Goal: Task Accomplishment & Management: Complete application form

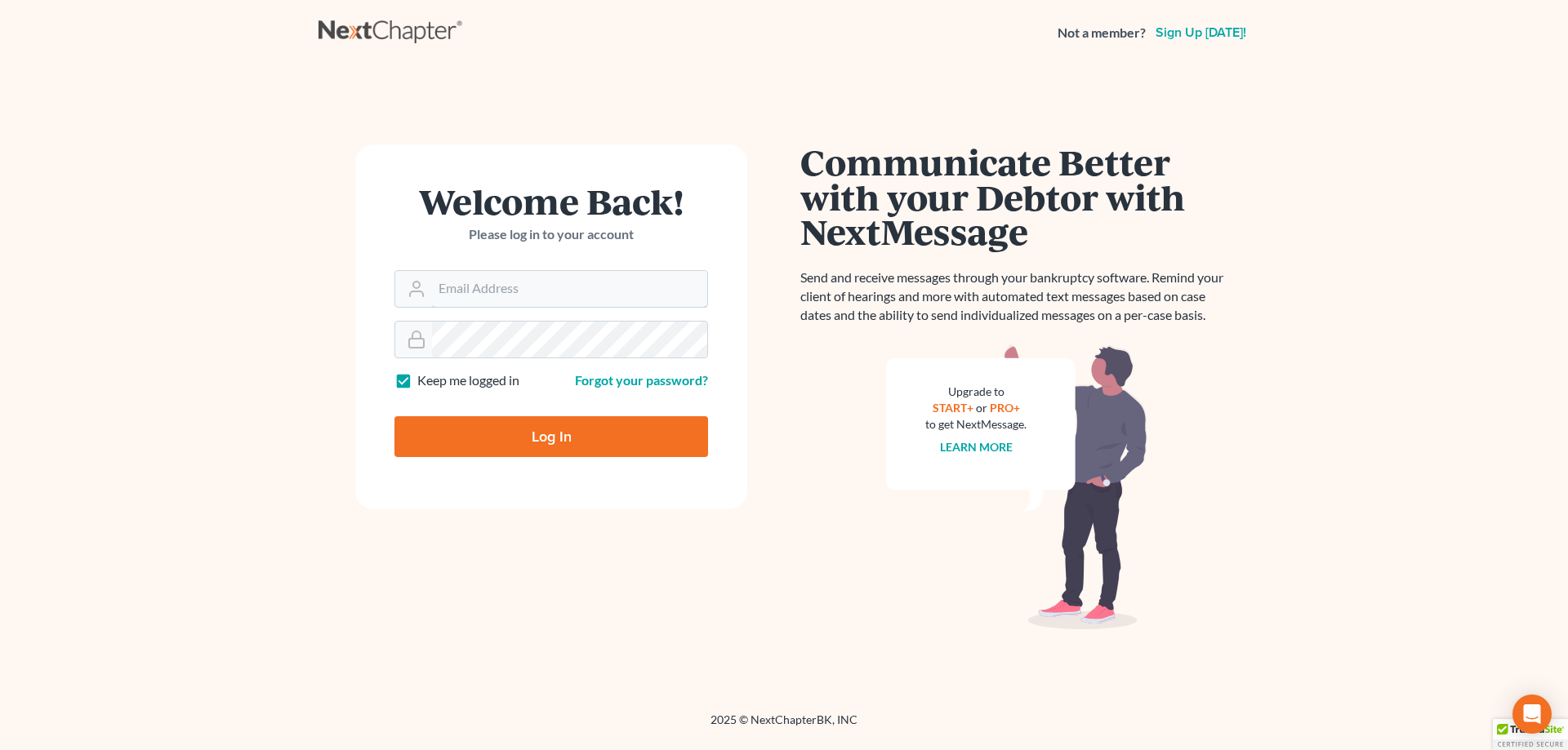
type input "[EMAIL_ADDRESS][DOMAIN_NAME]"
click at [538, 435] on input "Log In" at bounding box center [551, 436] width 314 height 41
type input "Thinking..."
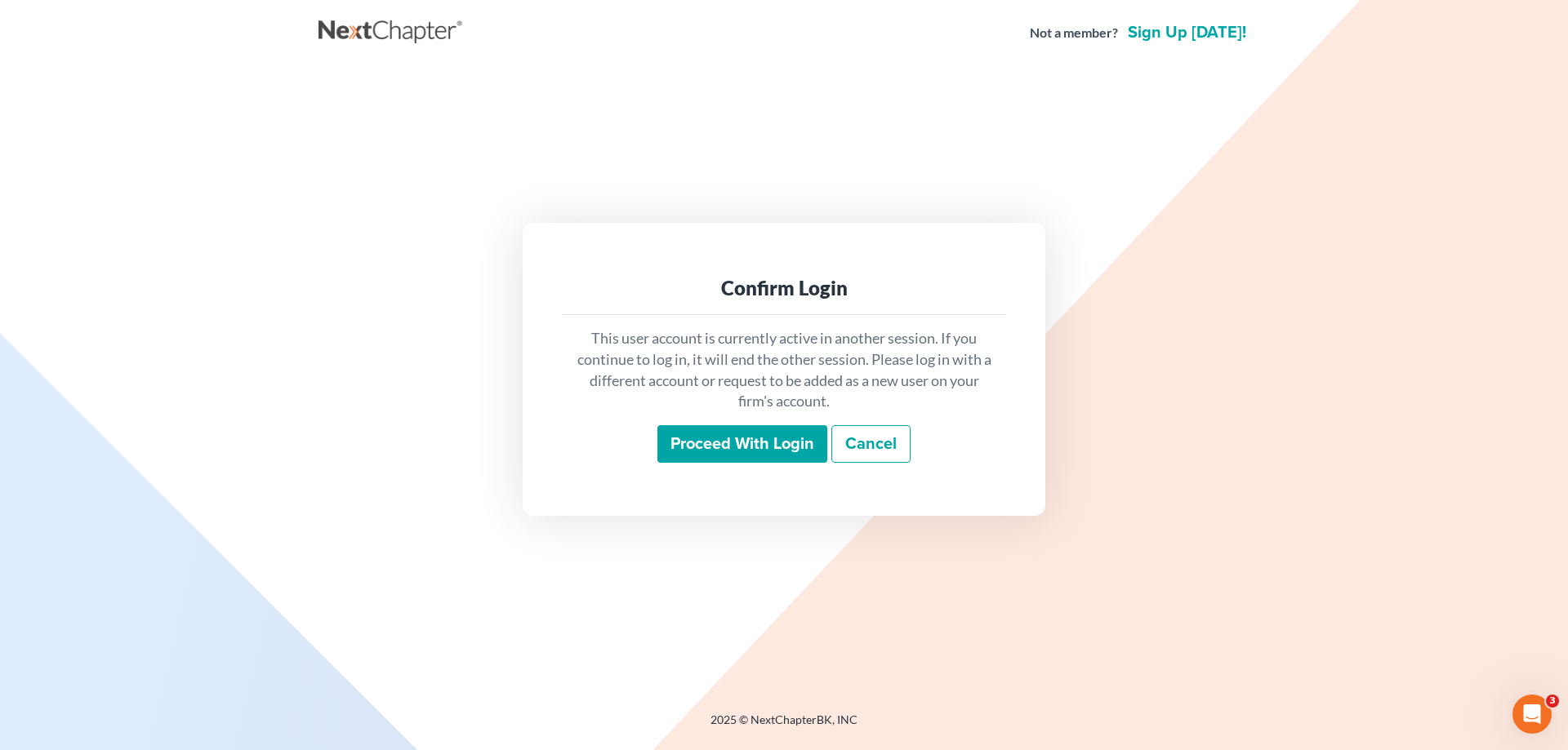
click at [738, 454] on input "Proceed with login" at bounding box center [741, 443] width 170 height 37
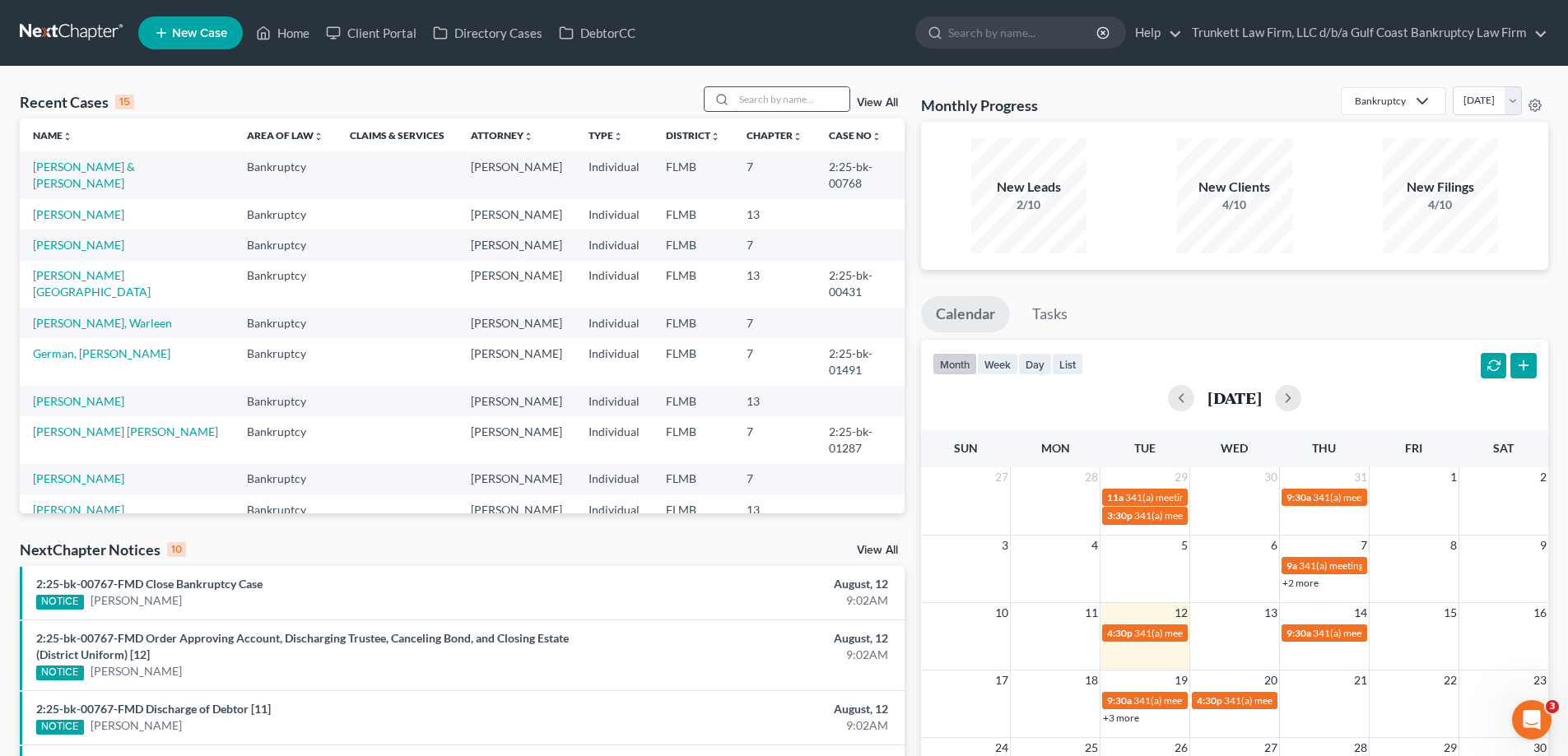
click at [776, 91] on input "search" at bounding box center [792, 99] width 115 height 24
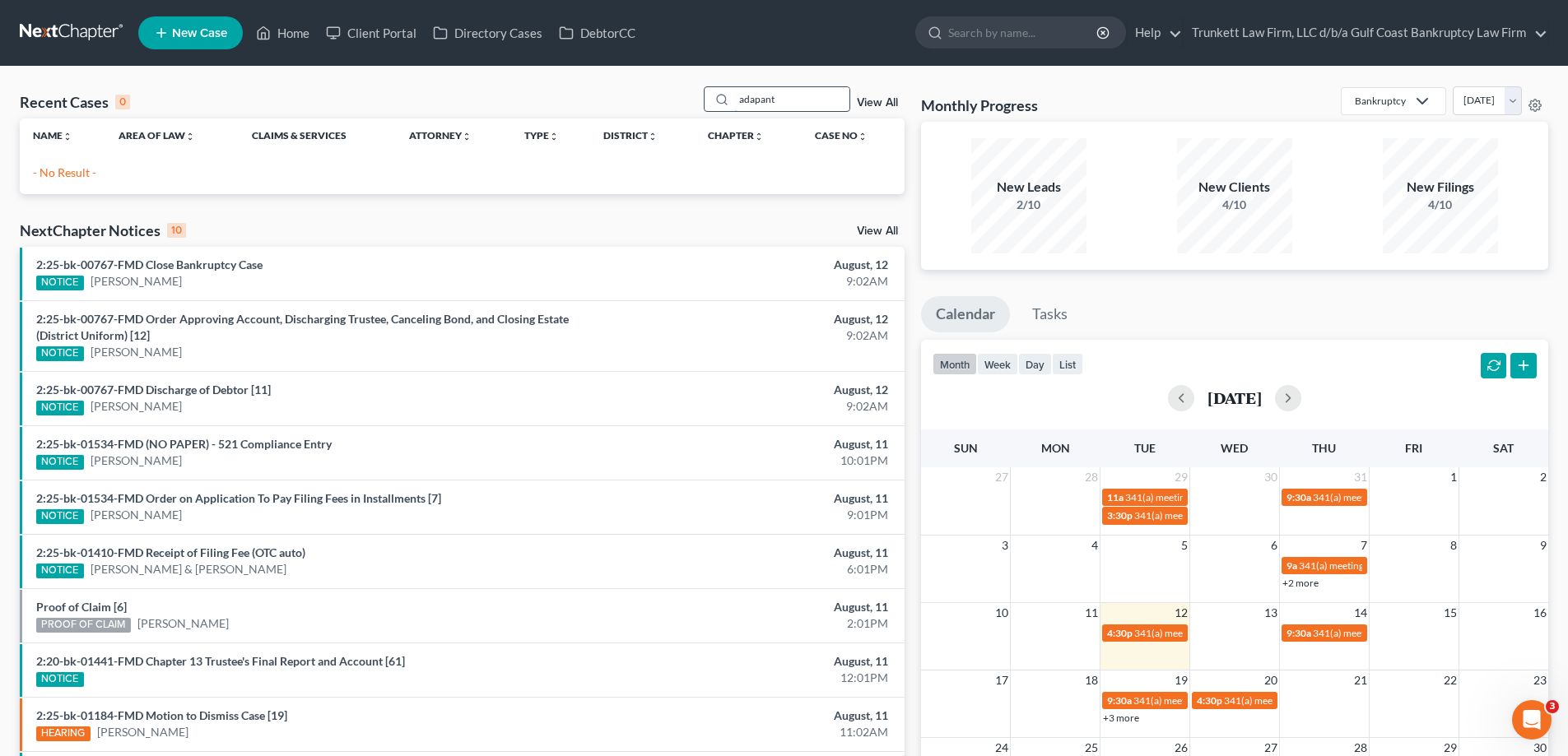
click at [764, 97] on input "adapant" at bounding box center [792, 99] width 115 height 24
drag, startPoint x: 802, startPoint y: 100, endPoint x: 666, endPoint y: 99, distance: 136.0
click at [666, 99] on div "Recent Cases 0 adapant View All" at bounding box center [462, 103] width 885 height 32
type input "cacio"
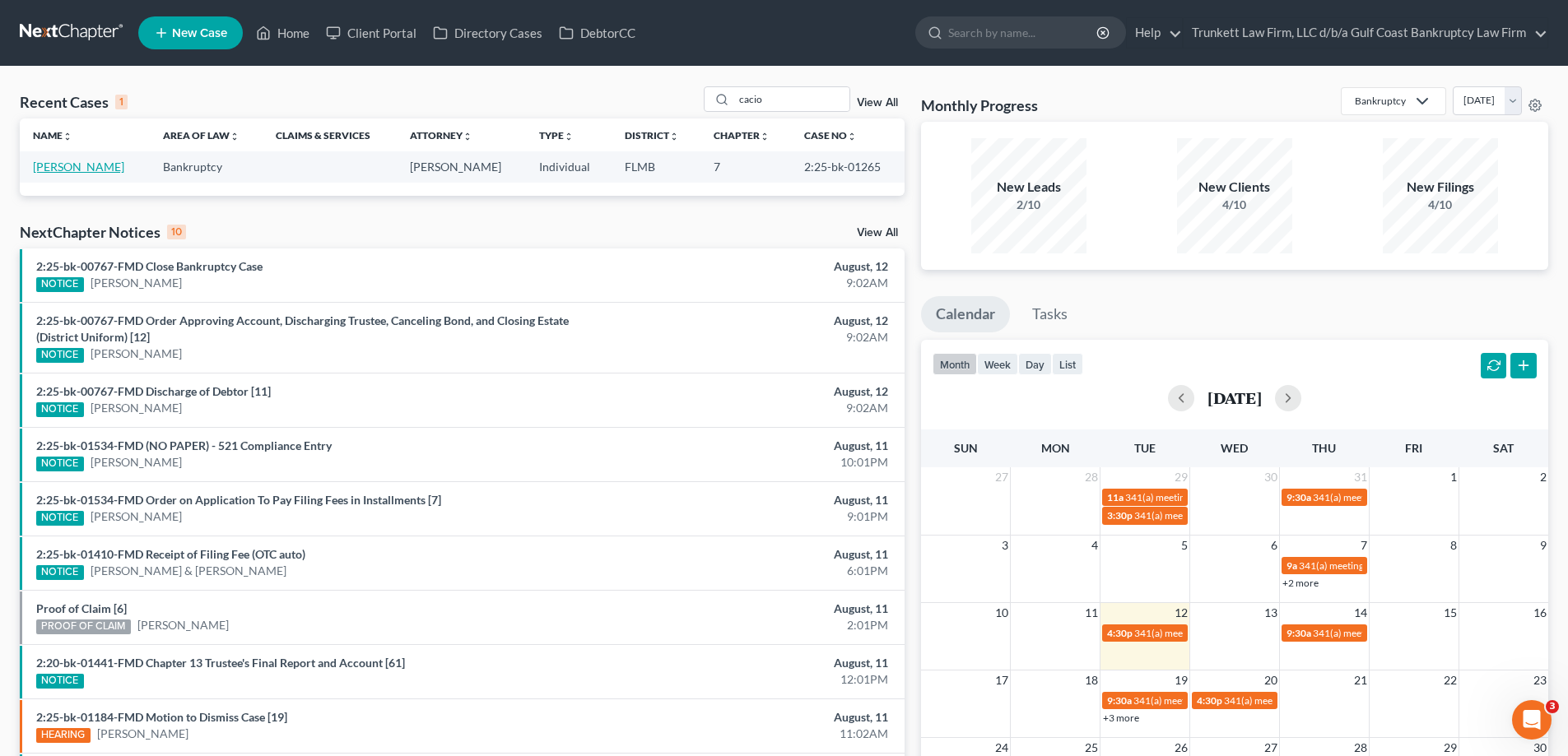
click at [70, 173] on link "Cacio, Vincent" at bounding box center [78, 166] width 92 height 14
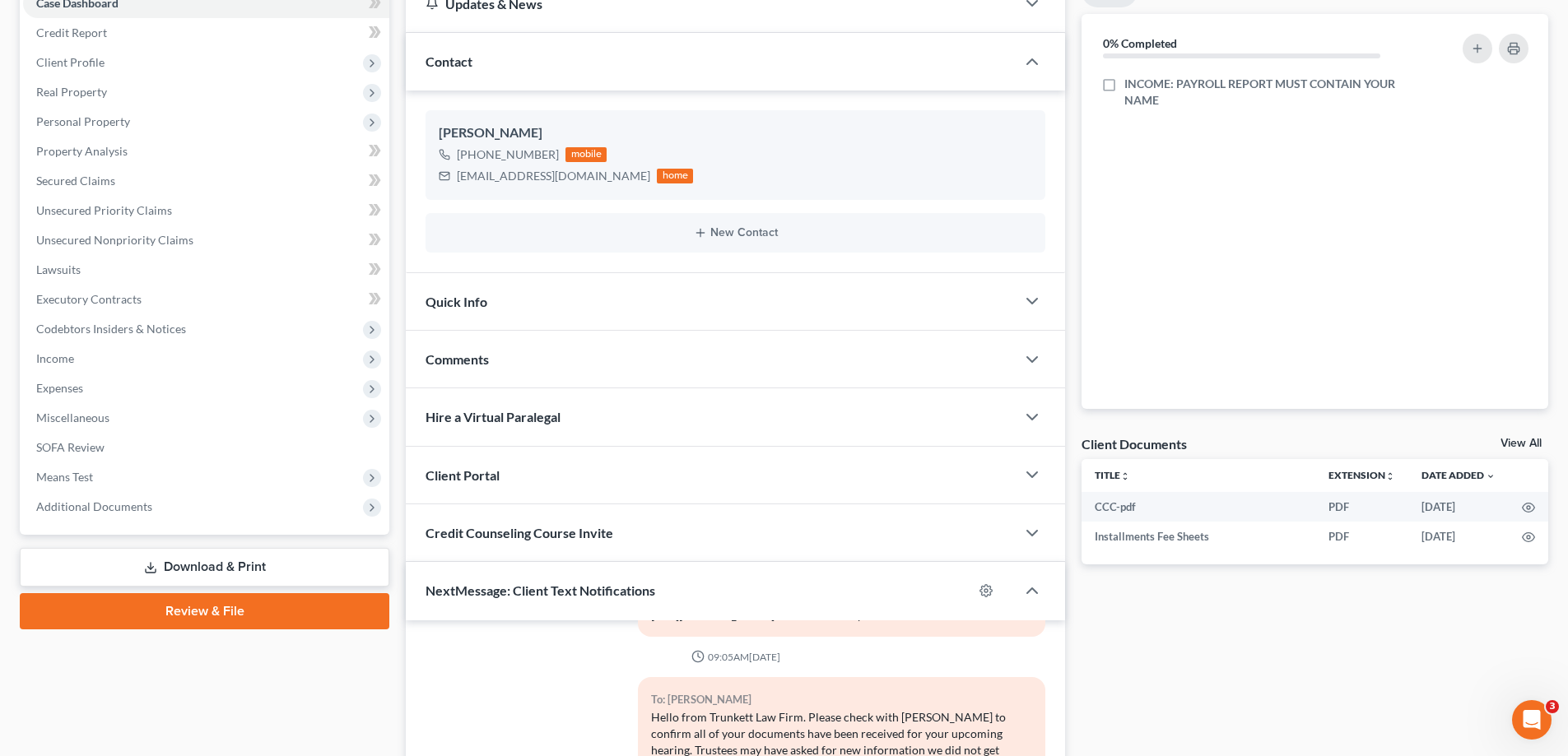
scroll to position [411, 0]
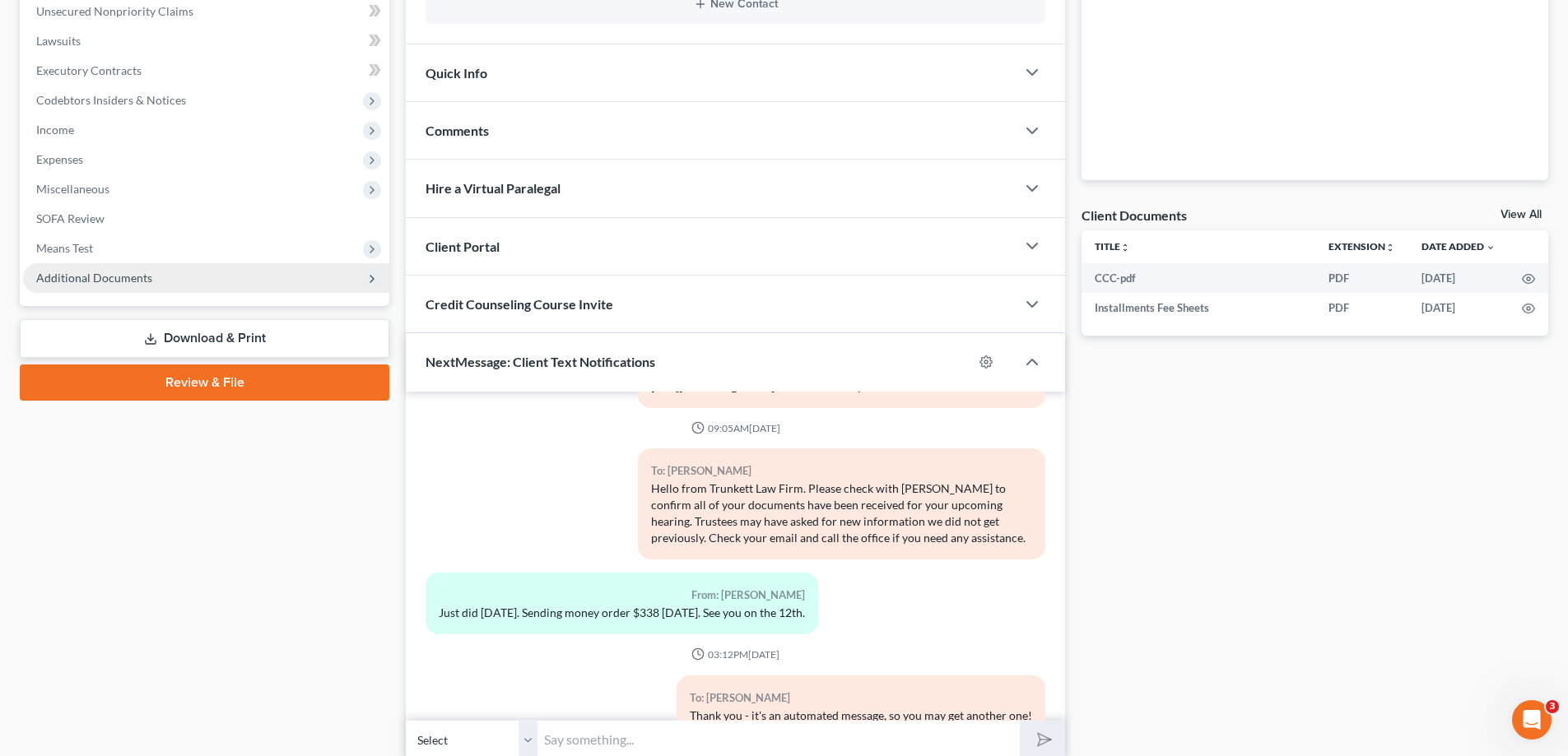
click at [118, 277] on span "Additional Documents" at bounding box center [93, 278] width 116 height 14
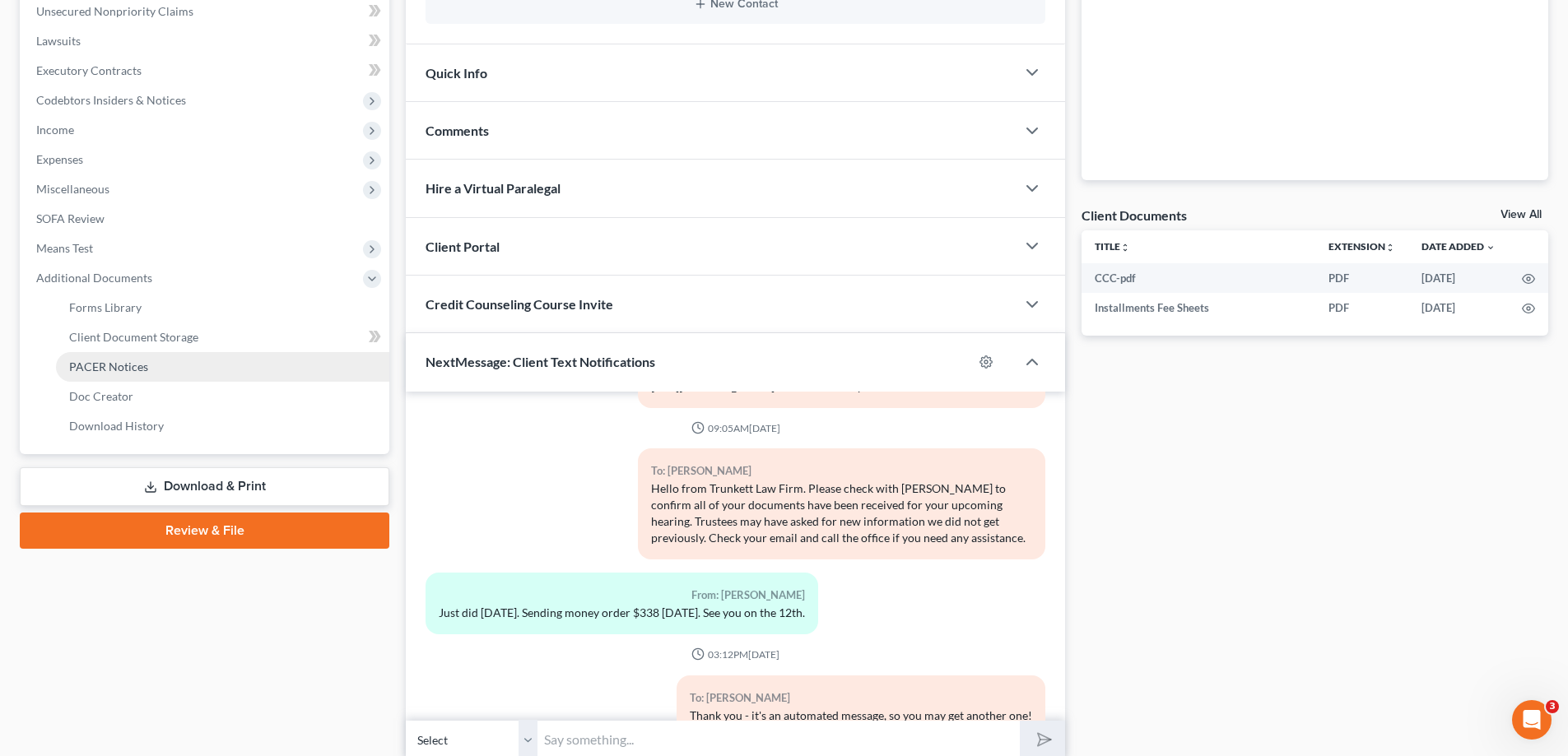
click at [133, 356] on link "PACER Notices" at bounding box center [223, 367] width 334 height 30
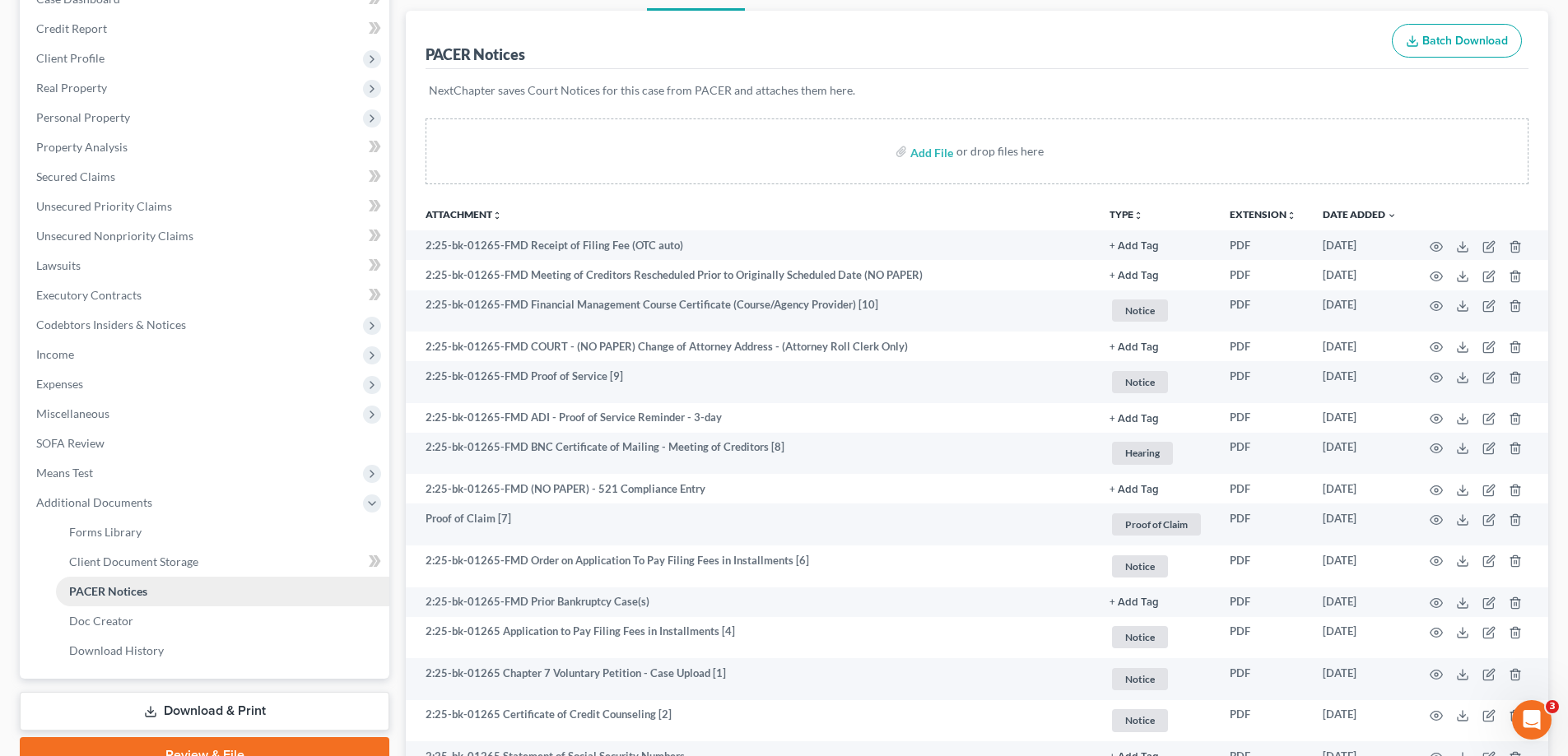
scroll to position [164, 0]
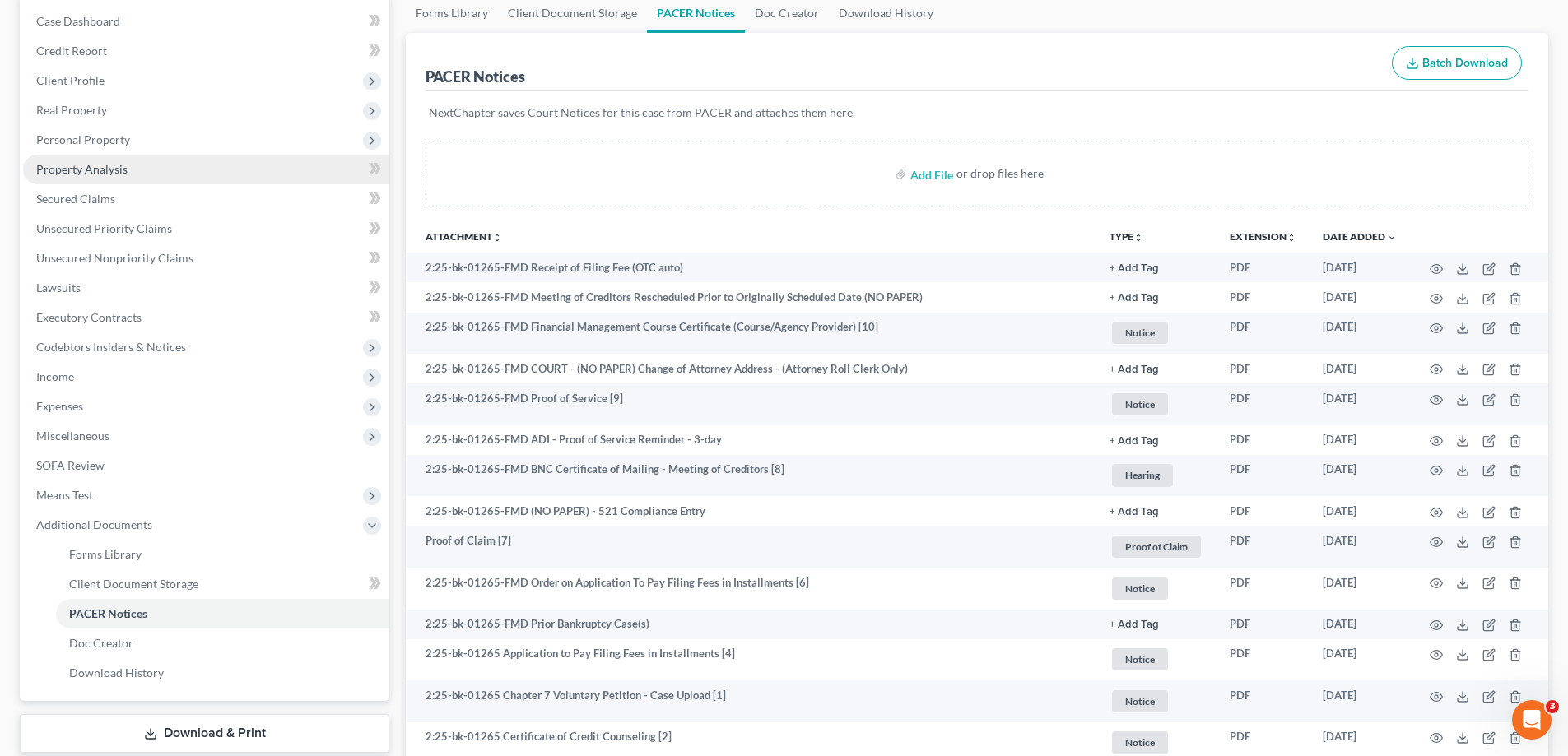
click at [105, 160] on link "Property Analysis" at bounding box center [206, 170] width 366 height 30
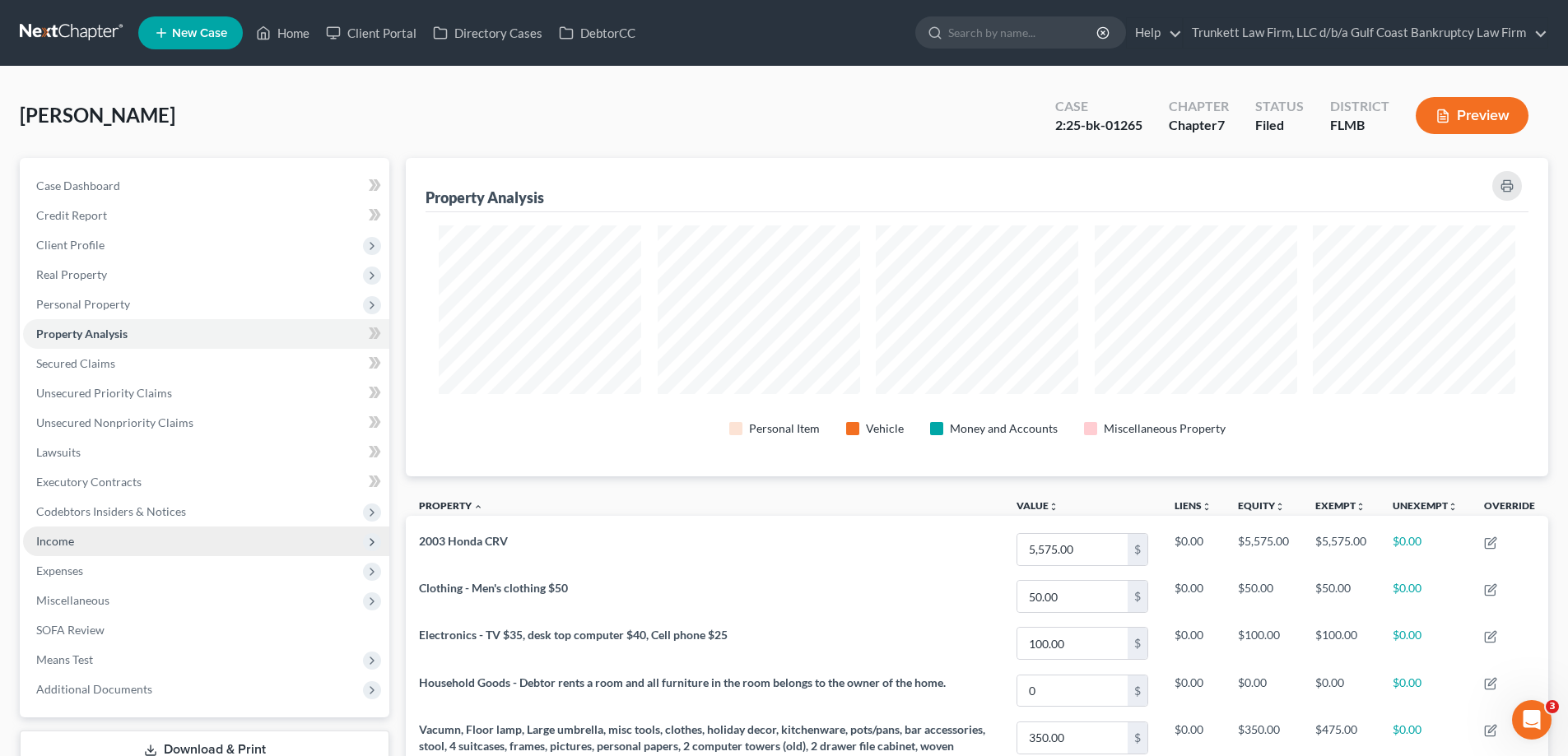
click at [85, 548] on span "Income" at bounding box center [206, 542] width 366 height 30
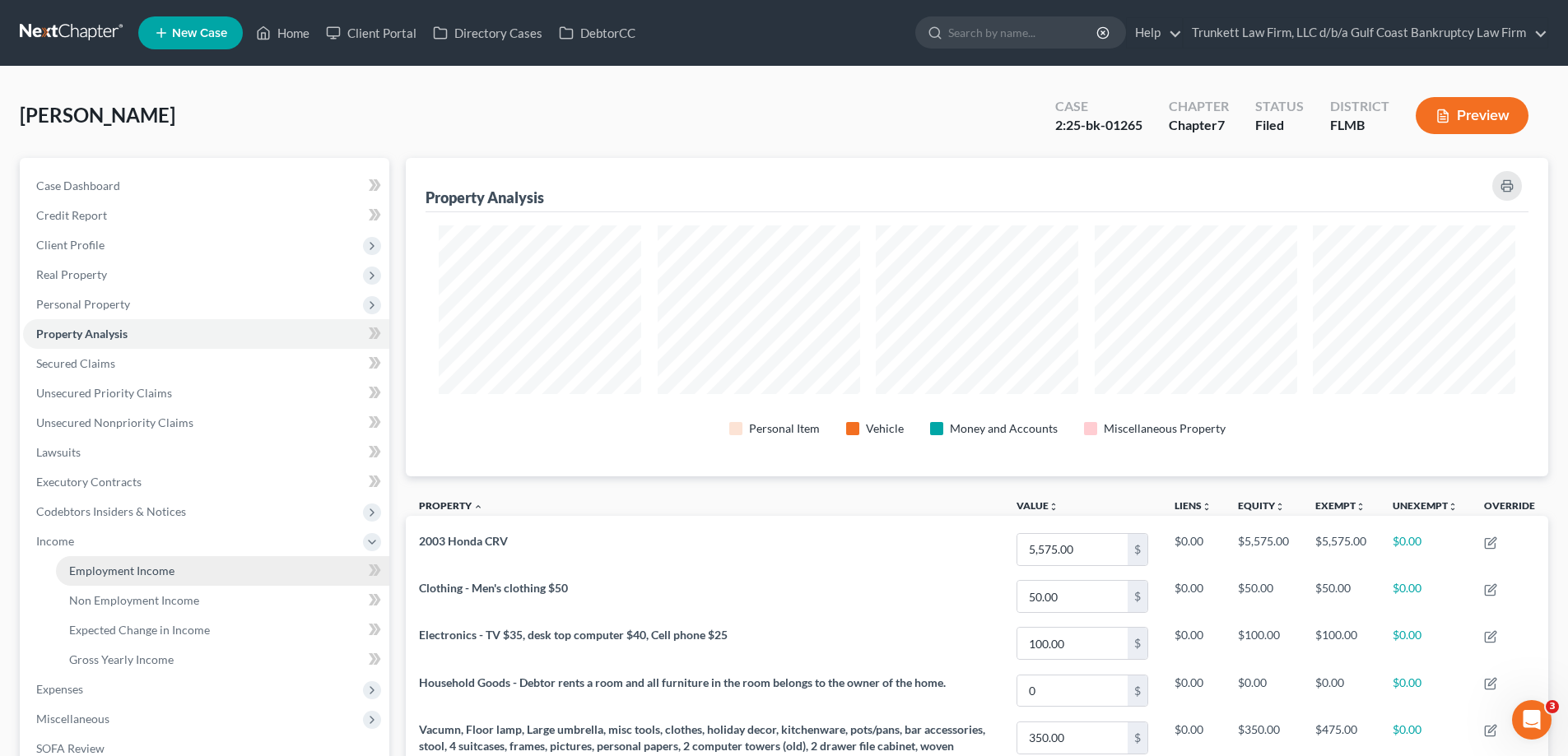
click at [90, 556] on link "Employment Income" at bounding box center [223, 571] width 334 height 30
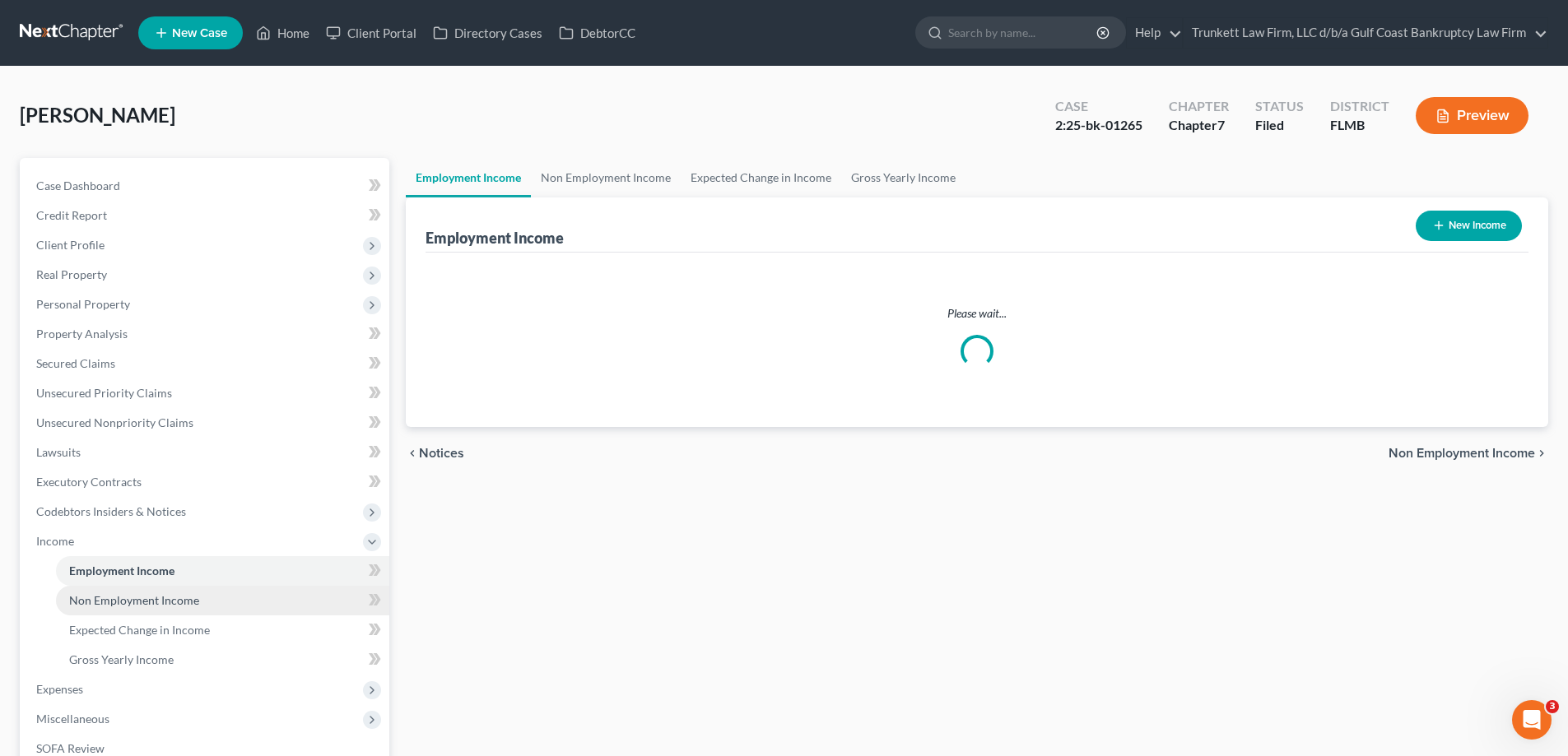
click at [128, 586] on link "Non Employment Income" at bounding box center [223, 601] width 334 height 30
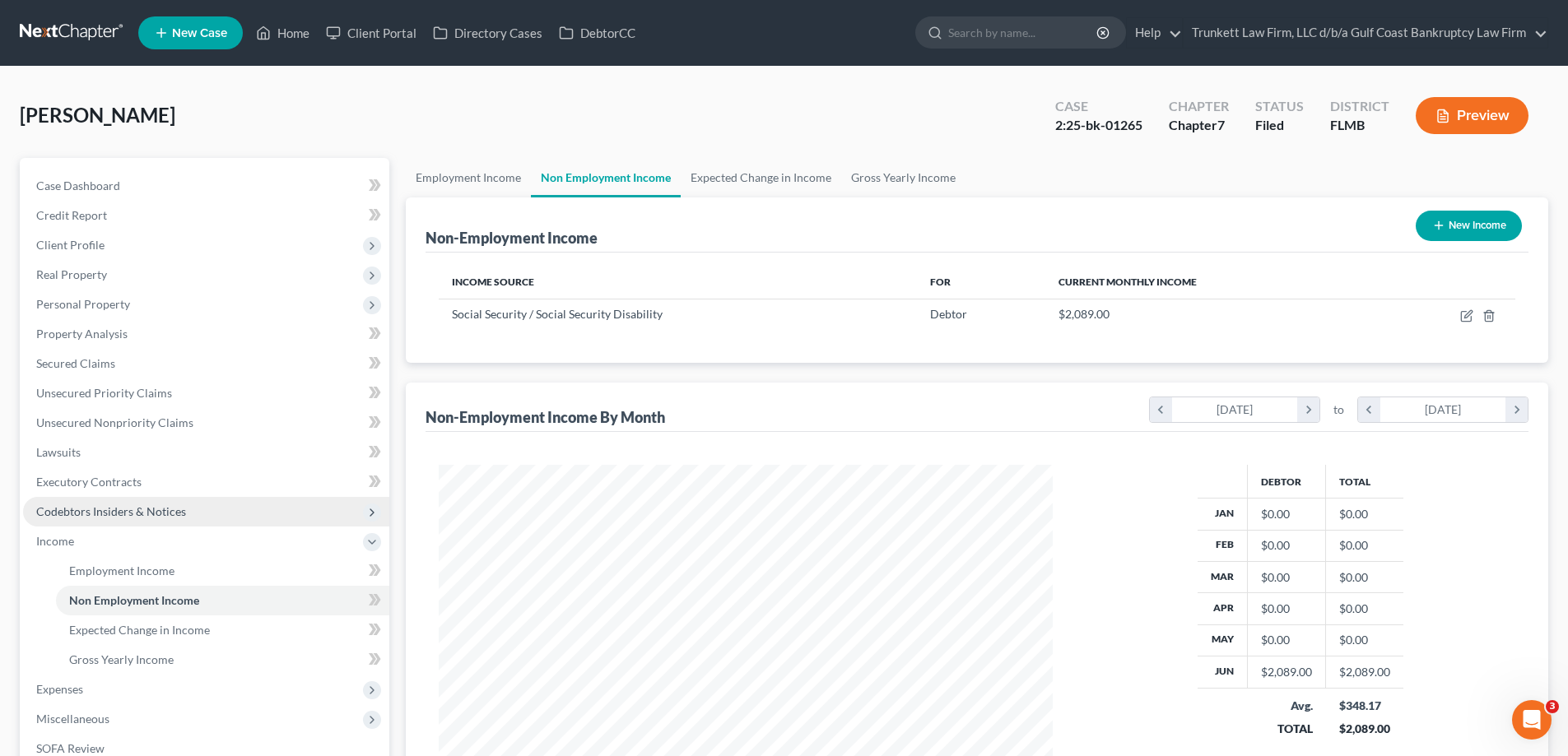
scroll to position [237, 0]
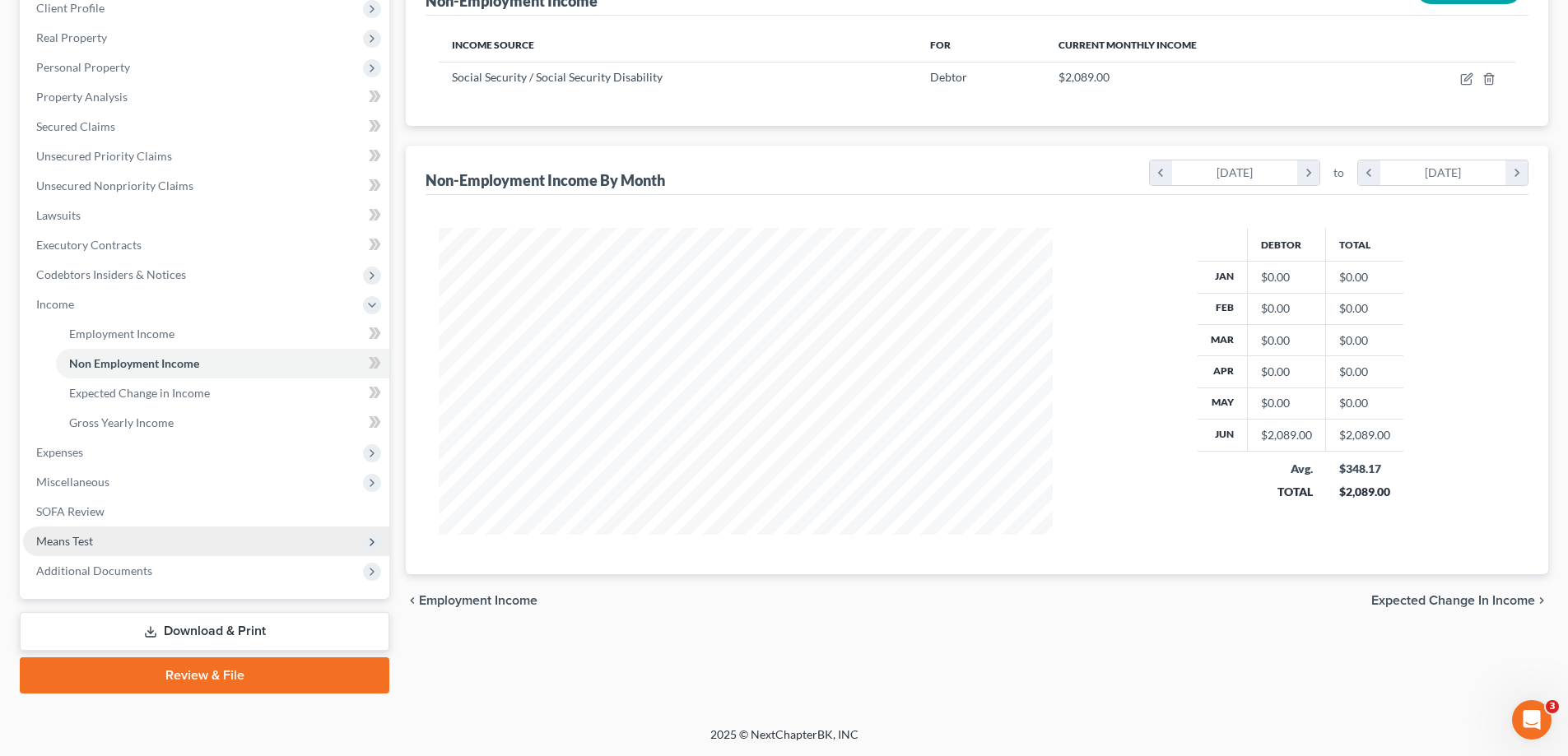
click at [94, 547] on span "Means Test" at bounding box center [206, 542] width 366 height 30
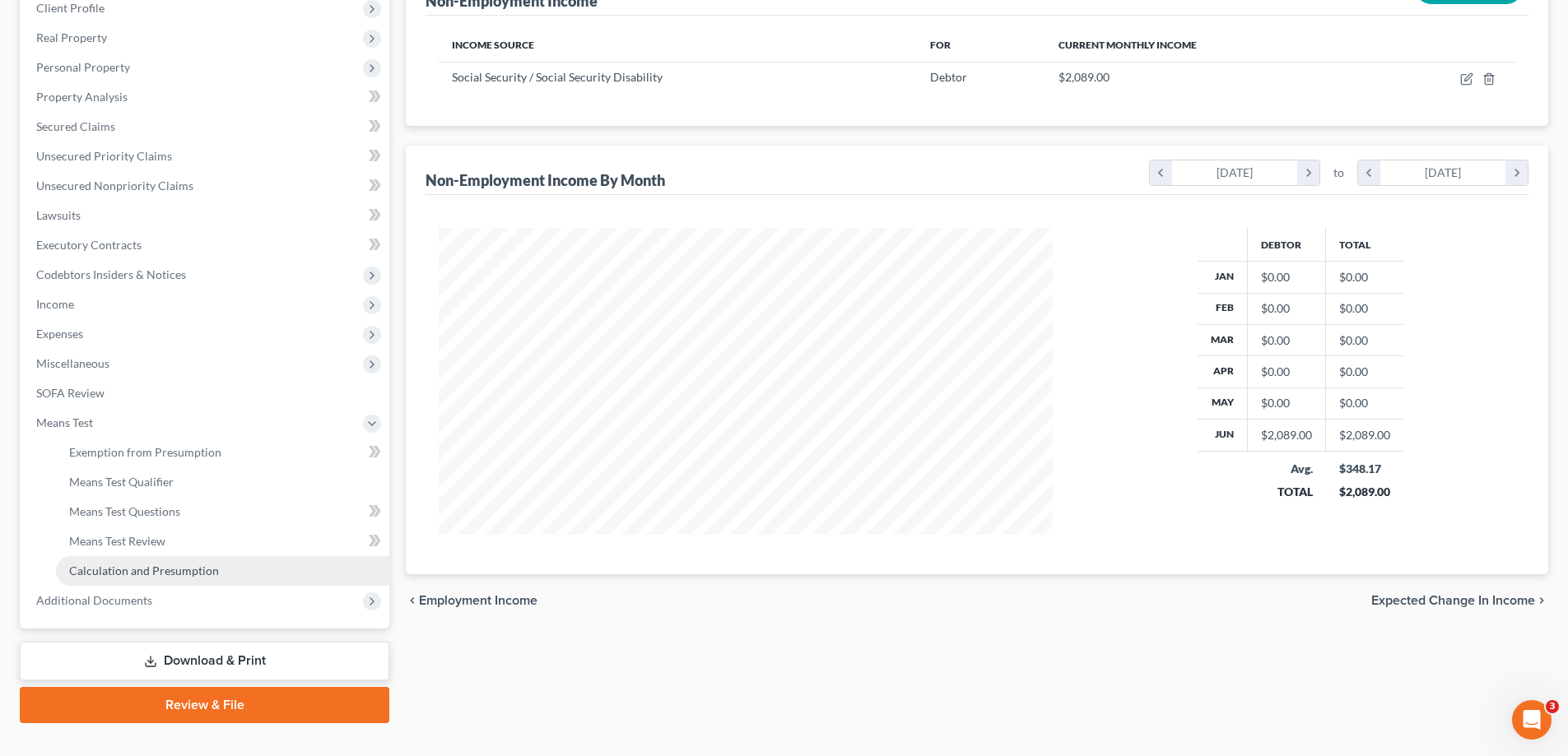
click at [148, 566] on span "Calculation and Presumption" at bounding box center [144, 570] width 150 height 14
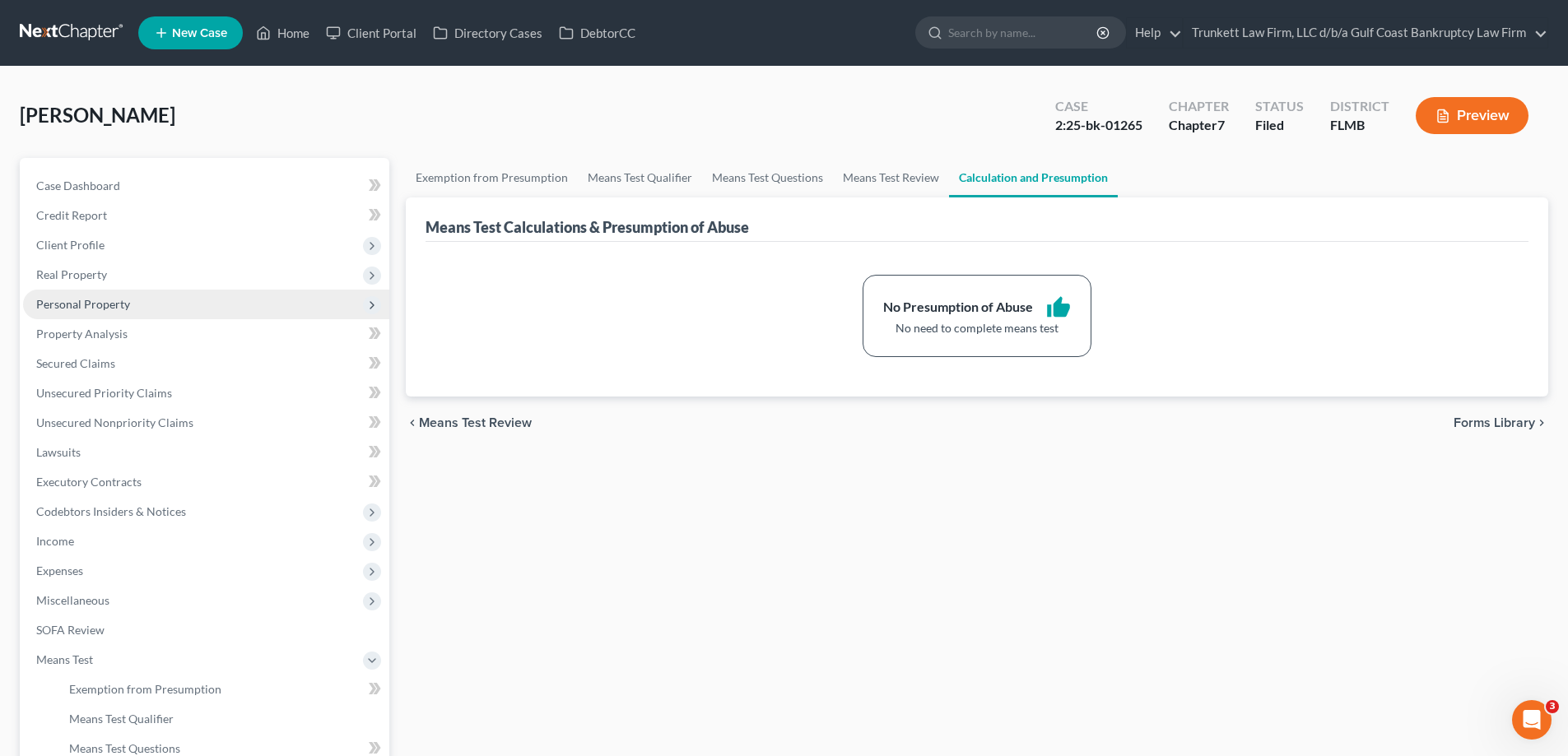
click at [75, 318] on span "Personal Property" at bounding box center [206, 304] width 366 height 30
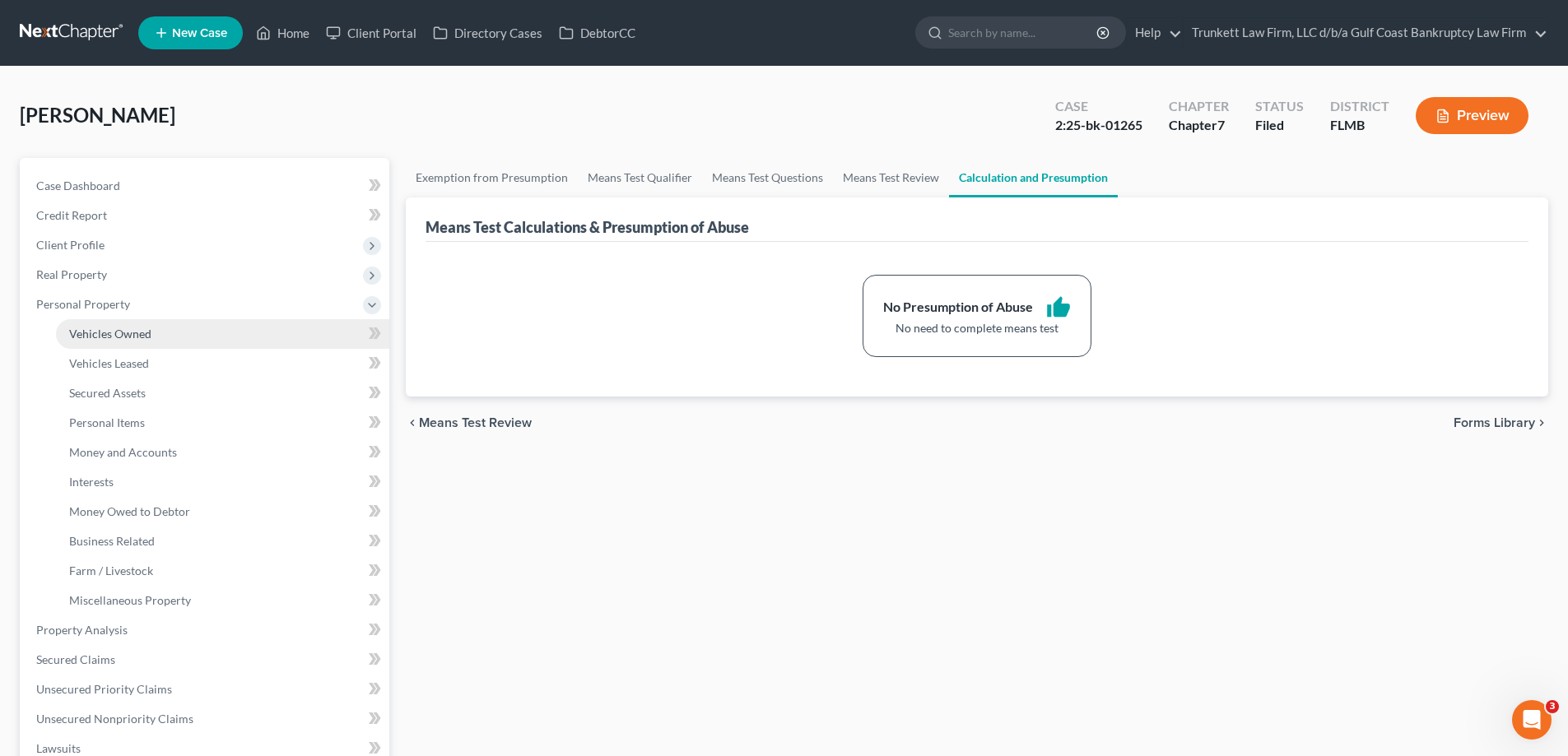
click at [98, 334] on span "Vehicles Owned" at bounding box center [110, 333] width 83 height 14
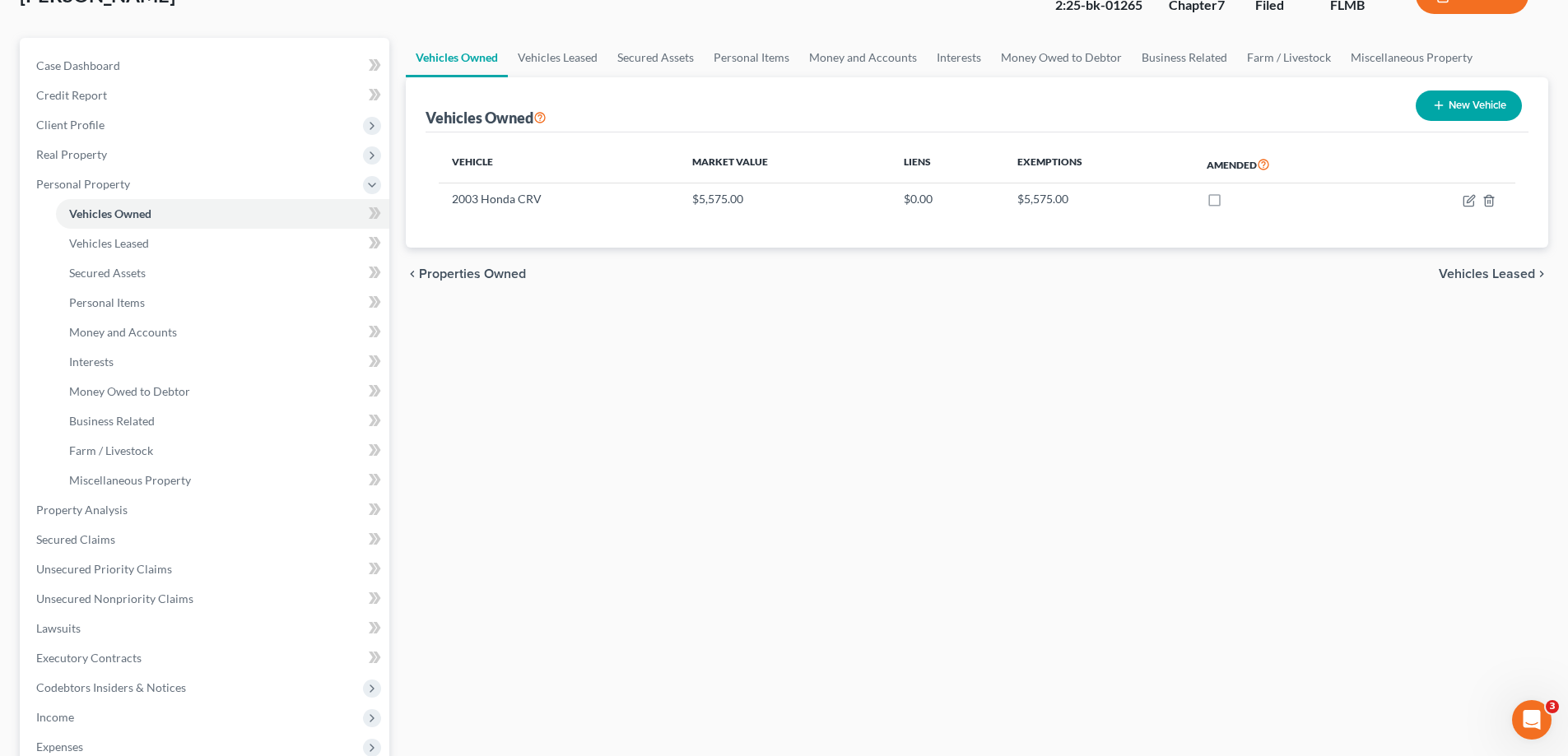
scroll to position [329, 0]
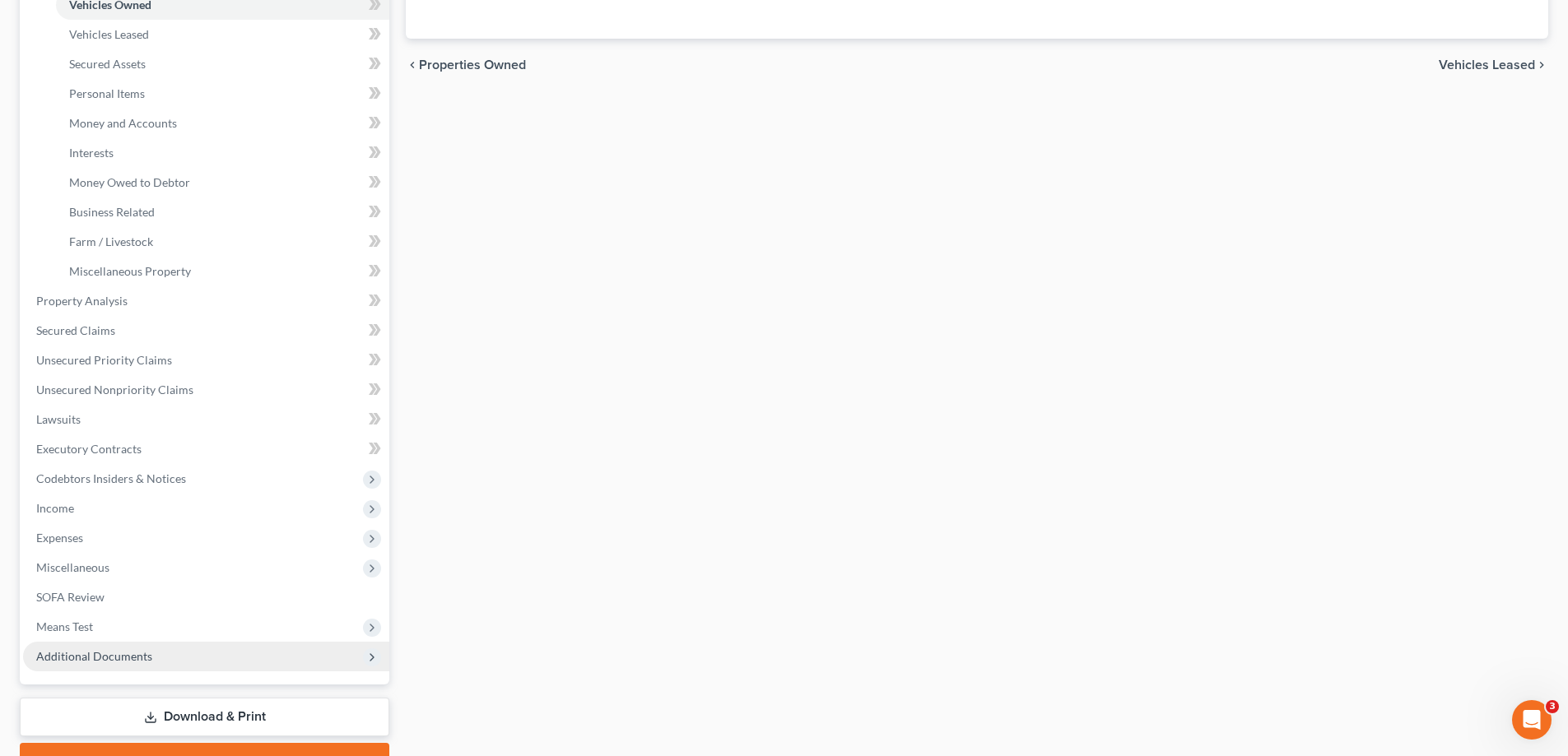
click at [108, 651] on span "Additional Documents" at bounding box center [93, 656] width 116 height 14
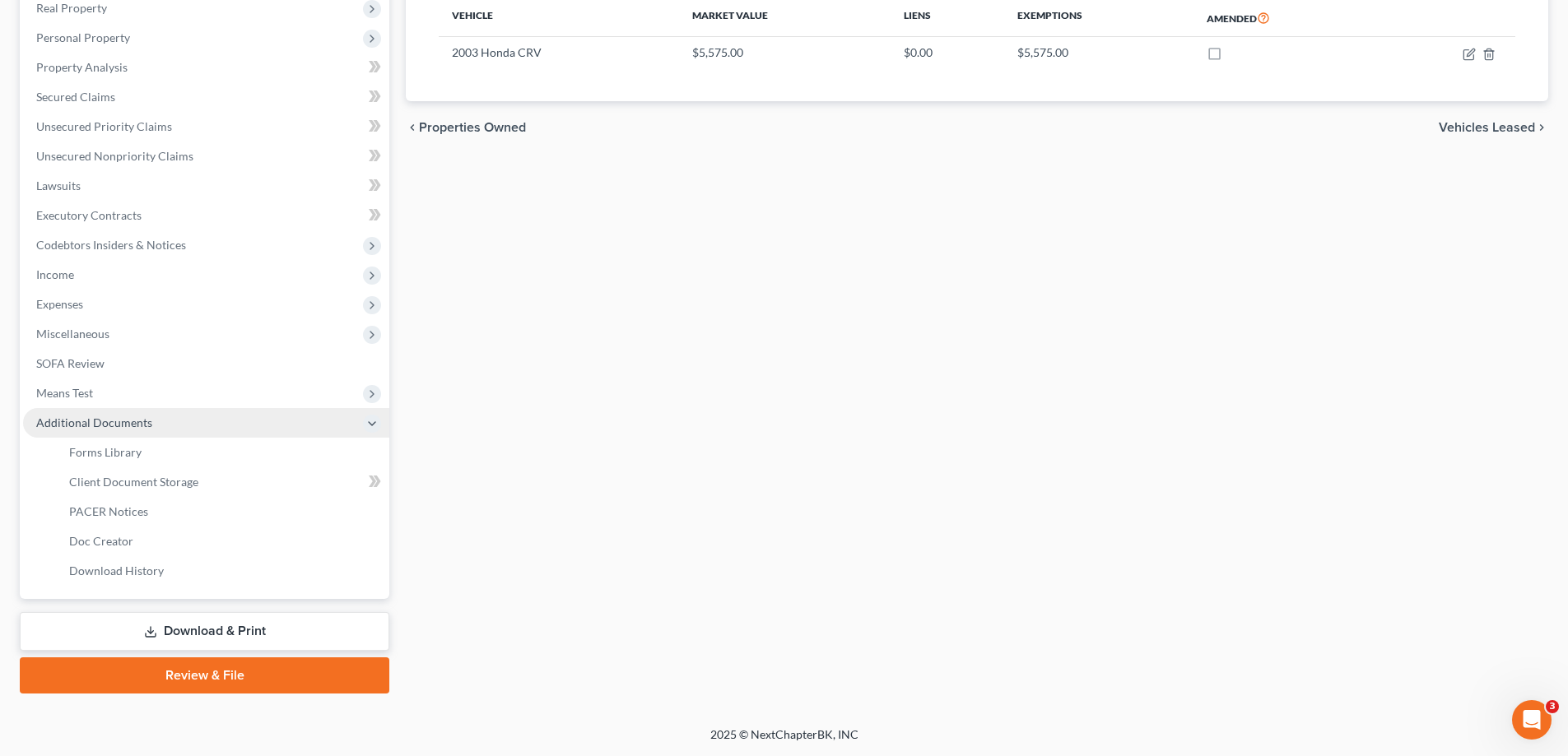
scroll to position [267, 0]
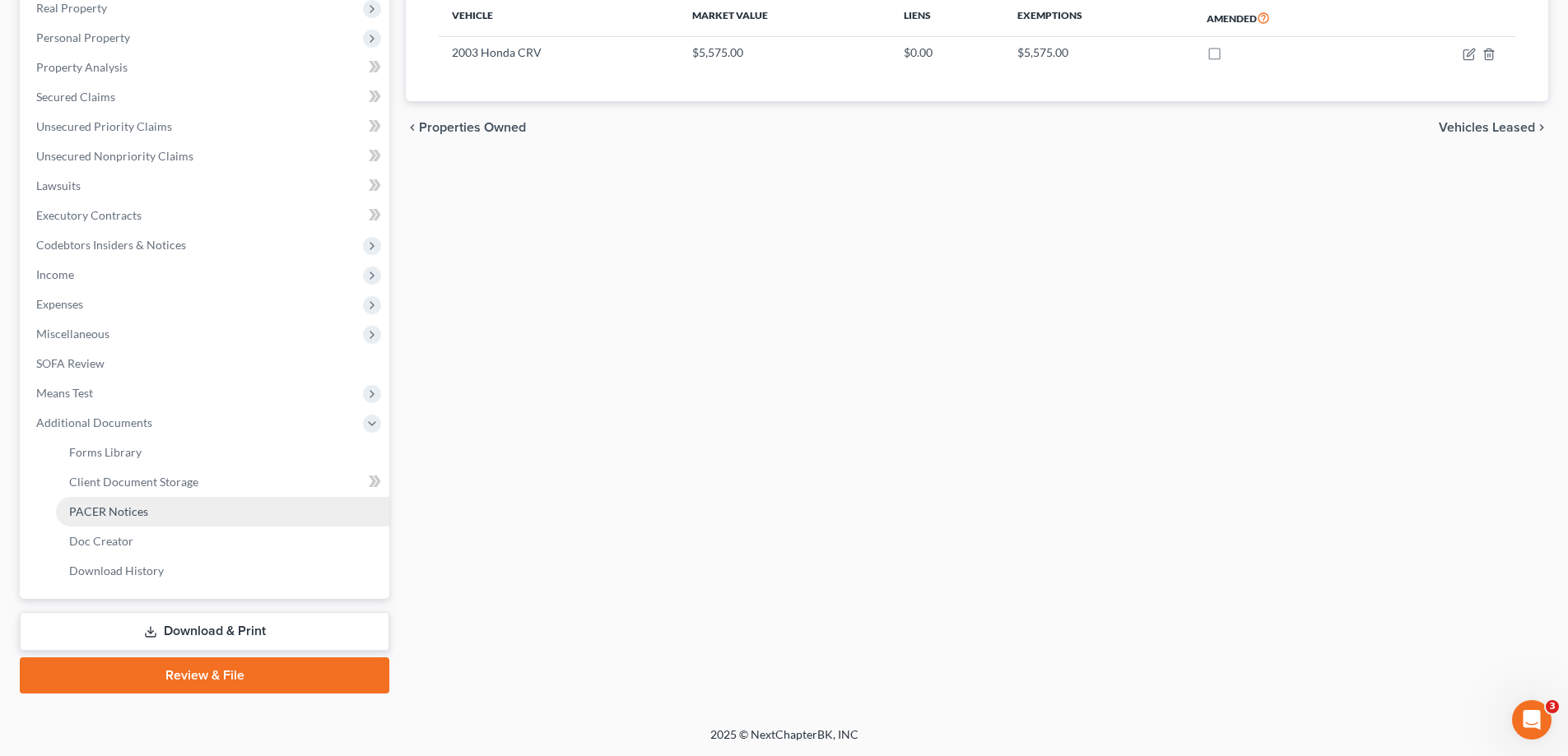
click at [133, 512] on span "PACER Notices" at bounding box center [108, 511] width 79 height 14
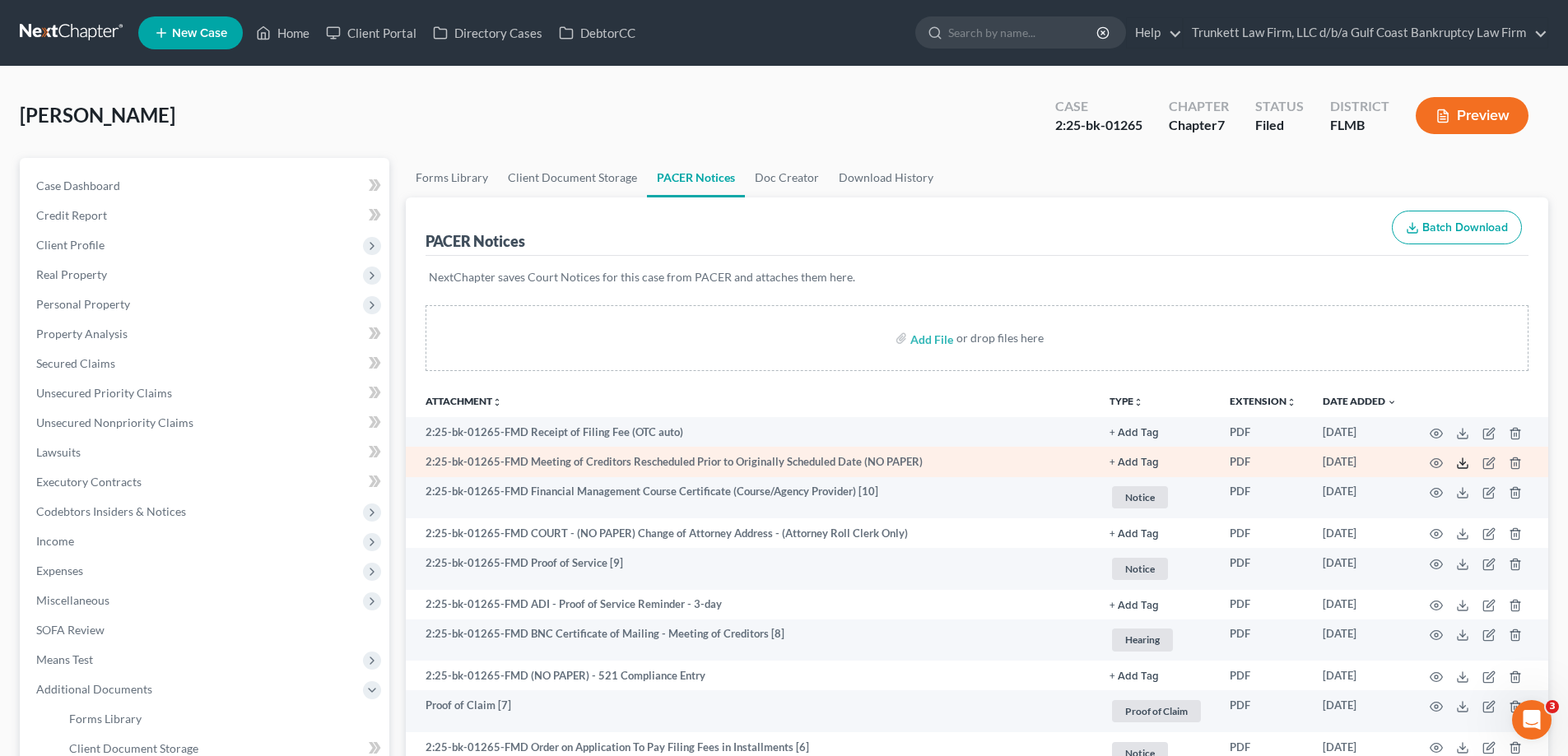
click at [1465, 467] on icon at bounding box center [1463, 463] width 13 height 13
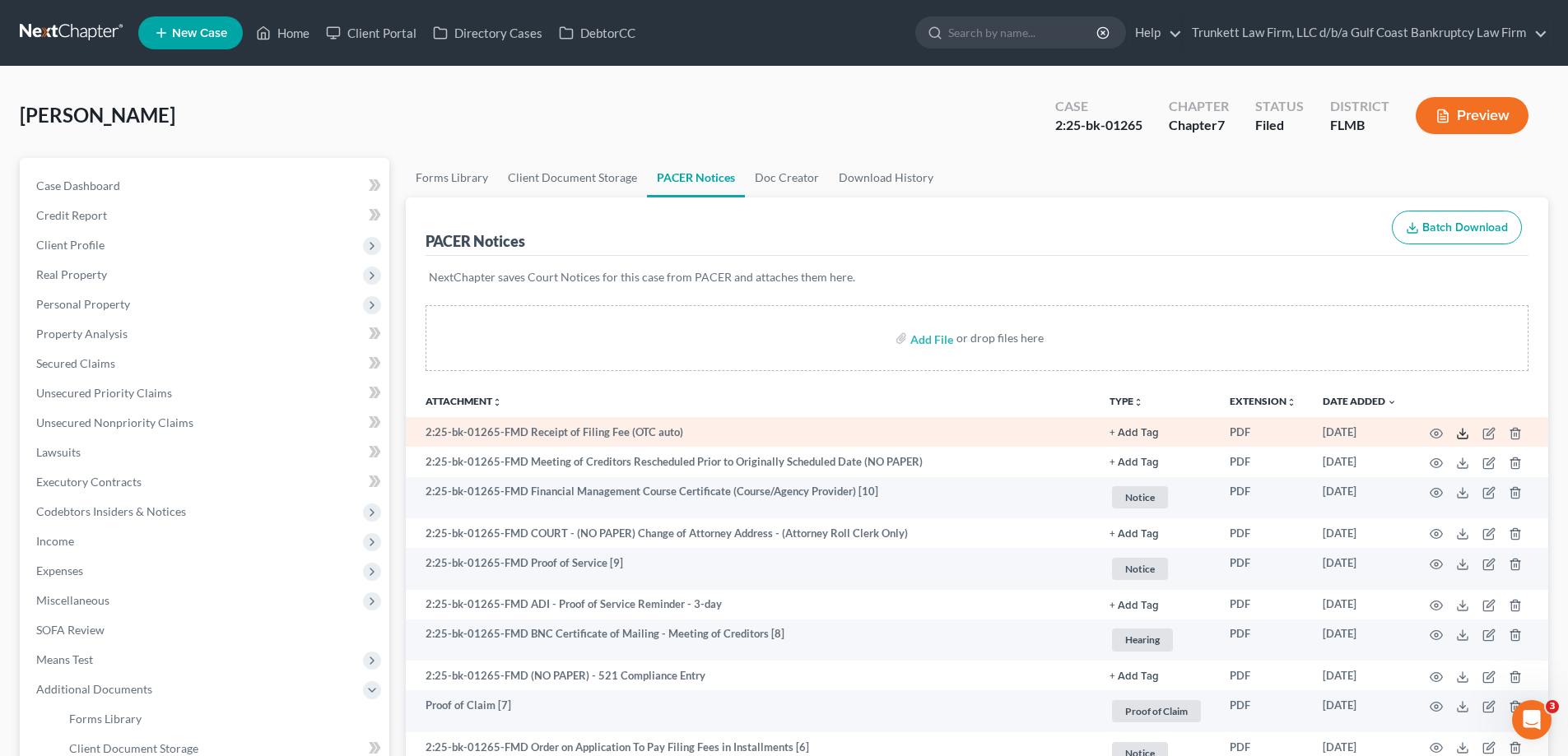
click at [1465, 428] on icon at bounding box center [1463, 433] width 13 height 13
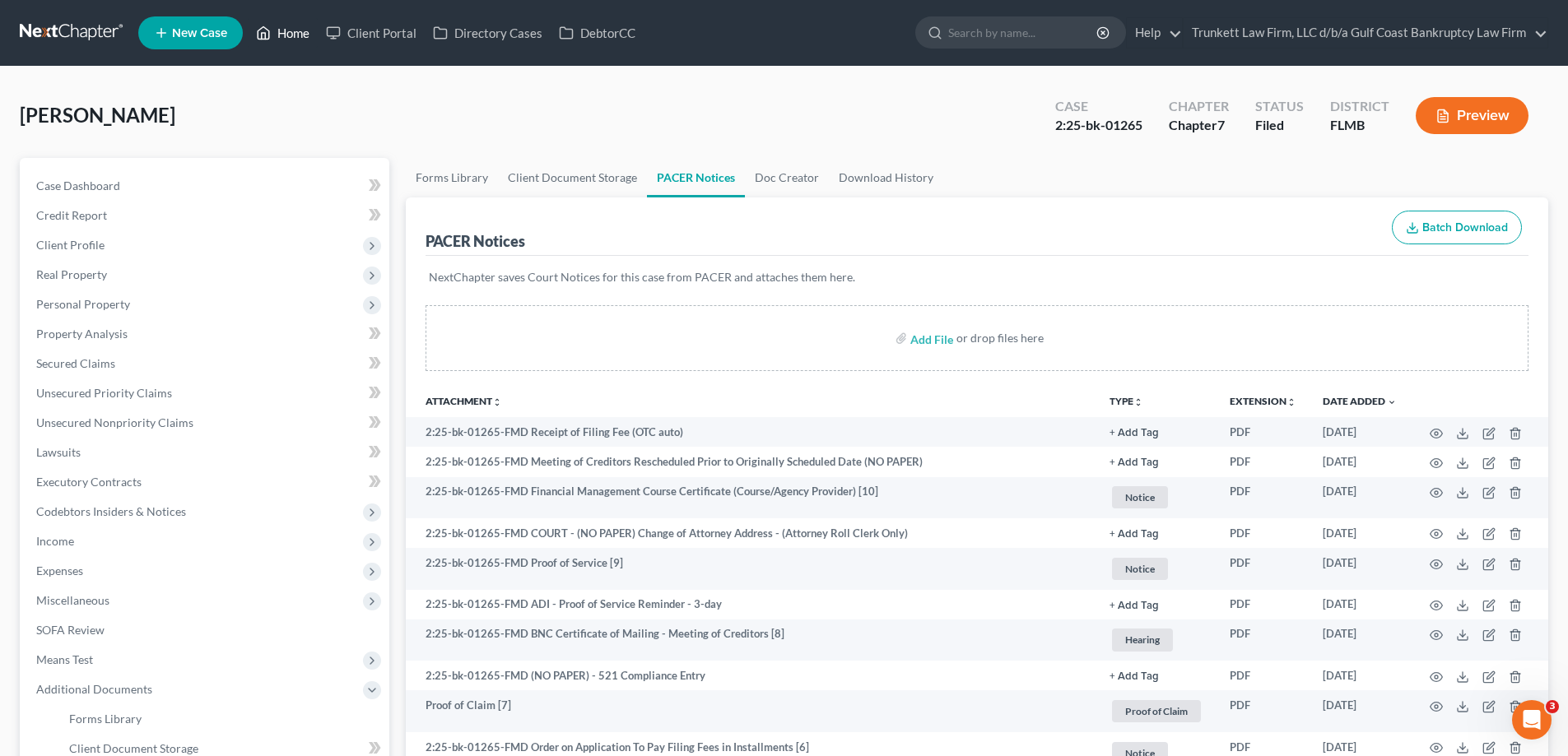
click at [288, 35] on link "Home" at bounding box center [283, 33] width 70 height 30
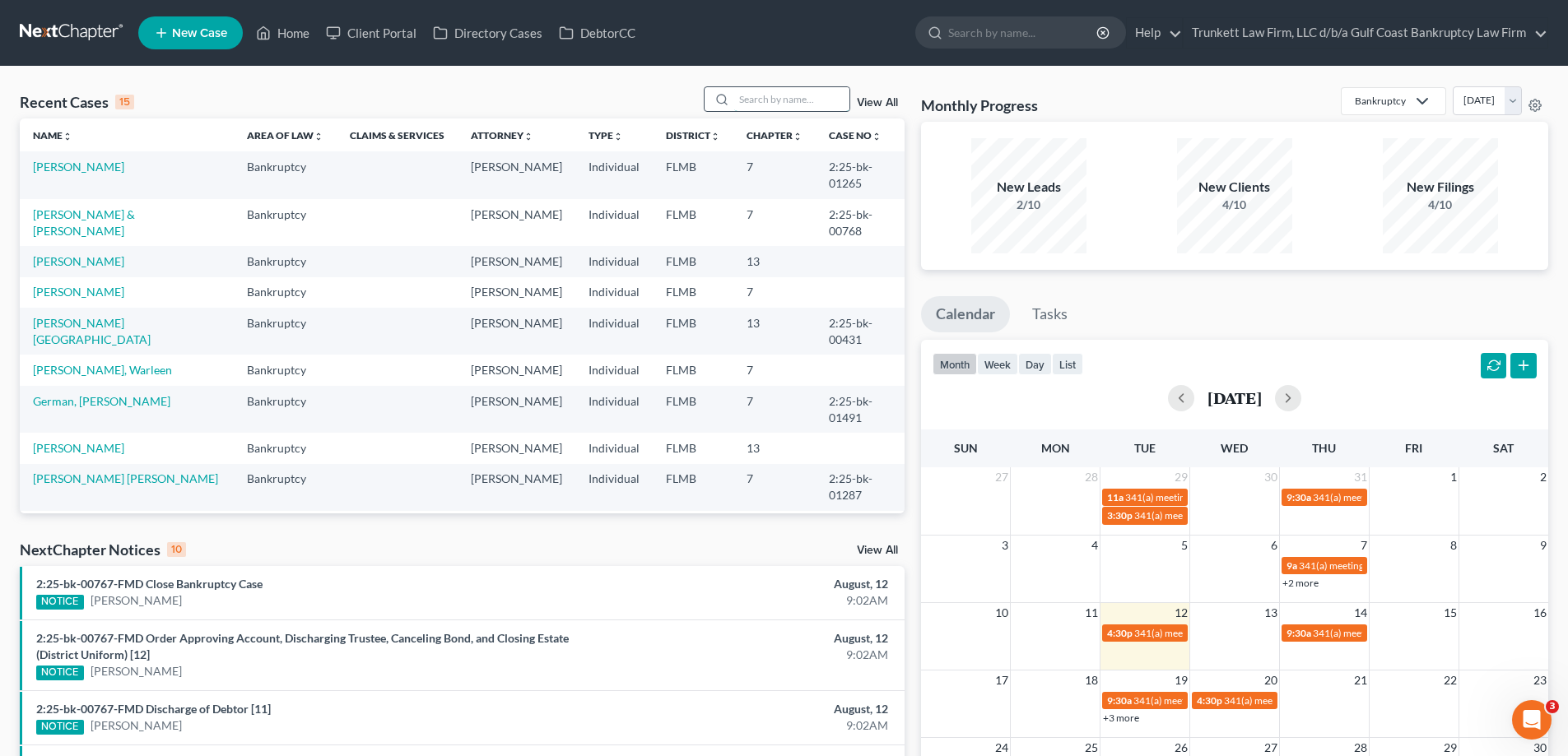
click at [792, 97] on input "search" at bounding box center [792, 99] width 115 height 24
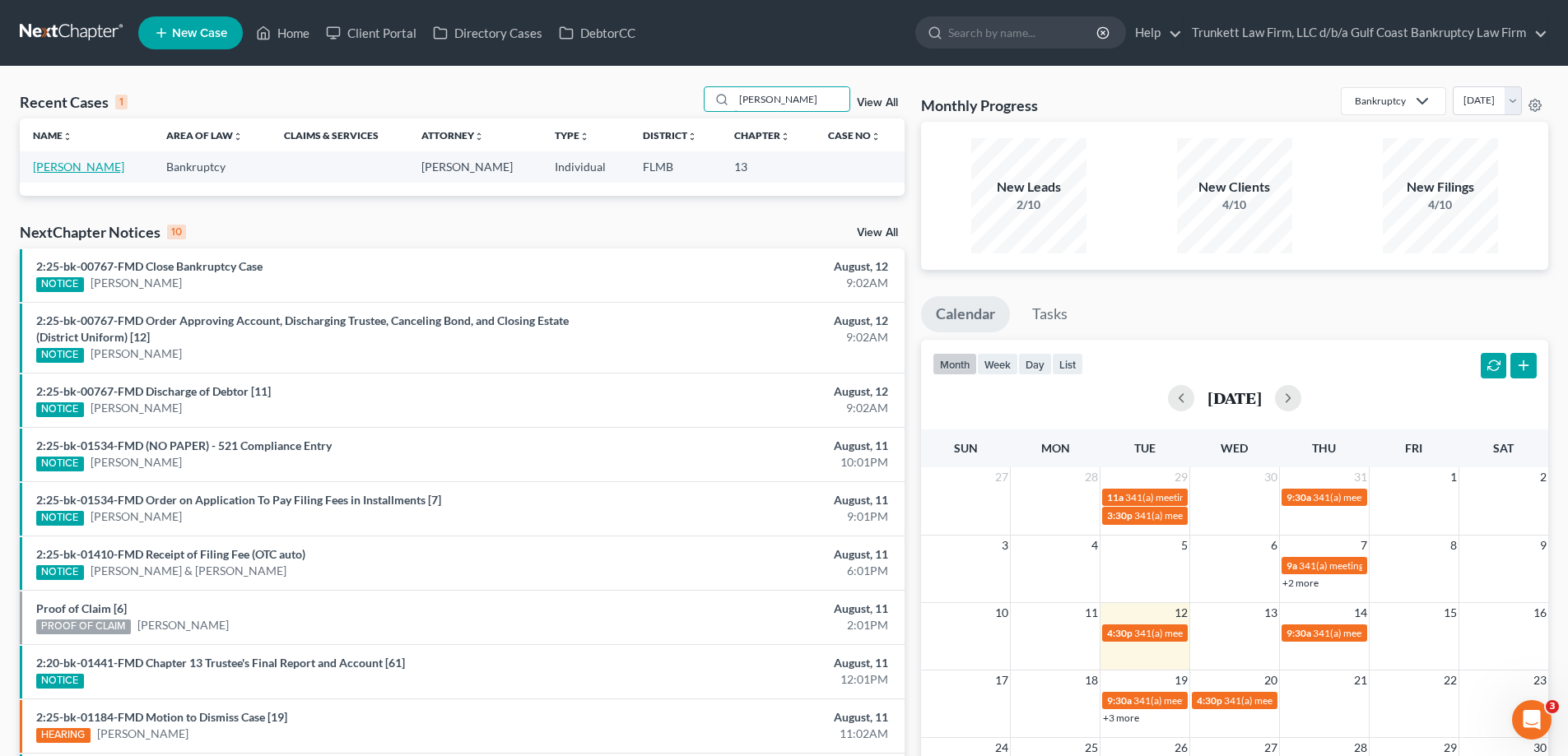
type input "rickett"
click at [88, 171] on link "Rickett, Robert" at bounding box center [78, 166] width 92 height 14
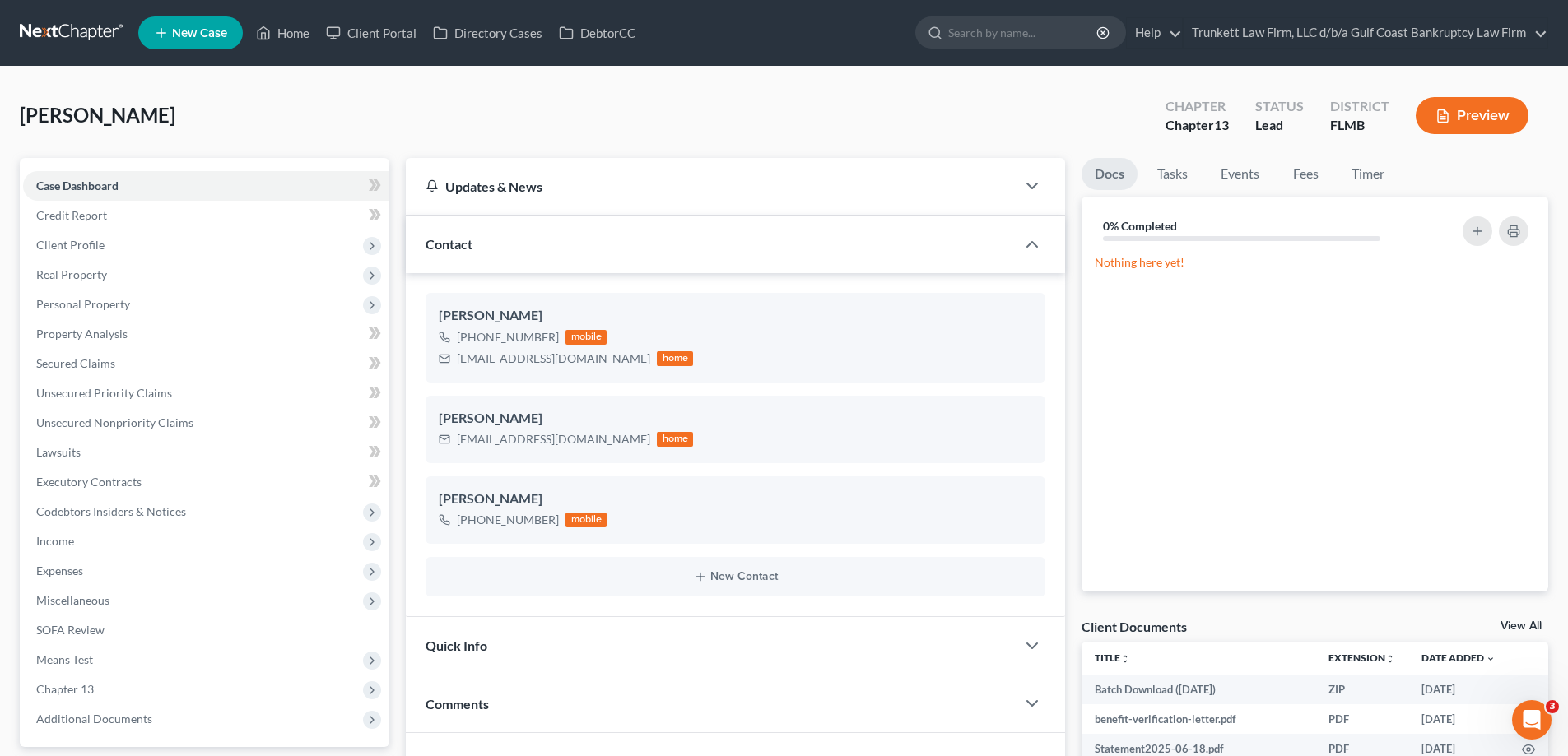
scroll to position [401, 0]
click at [105, 276] on span "Real Property" at bounding box center [71, 274] width 71 height 14
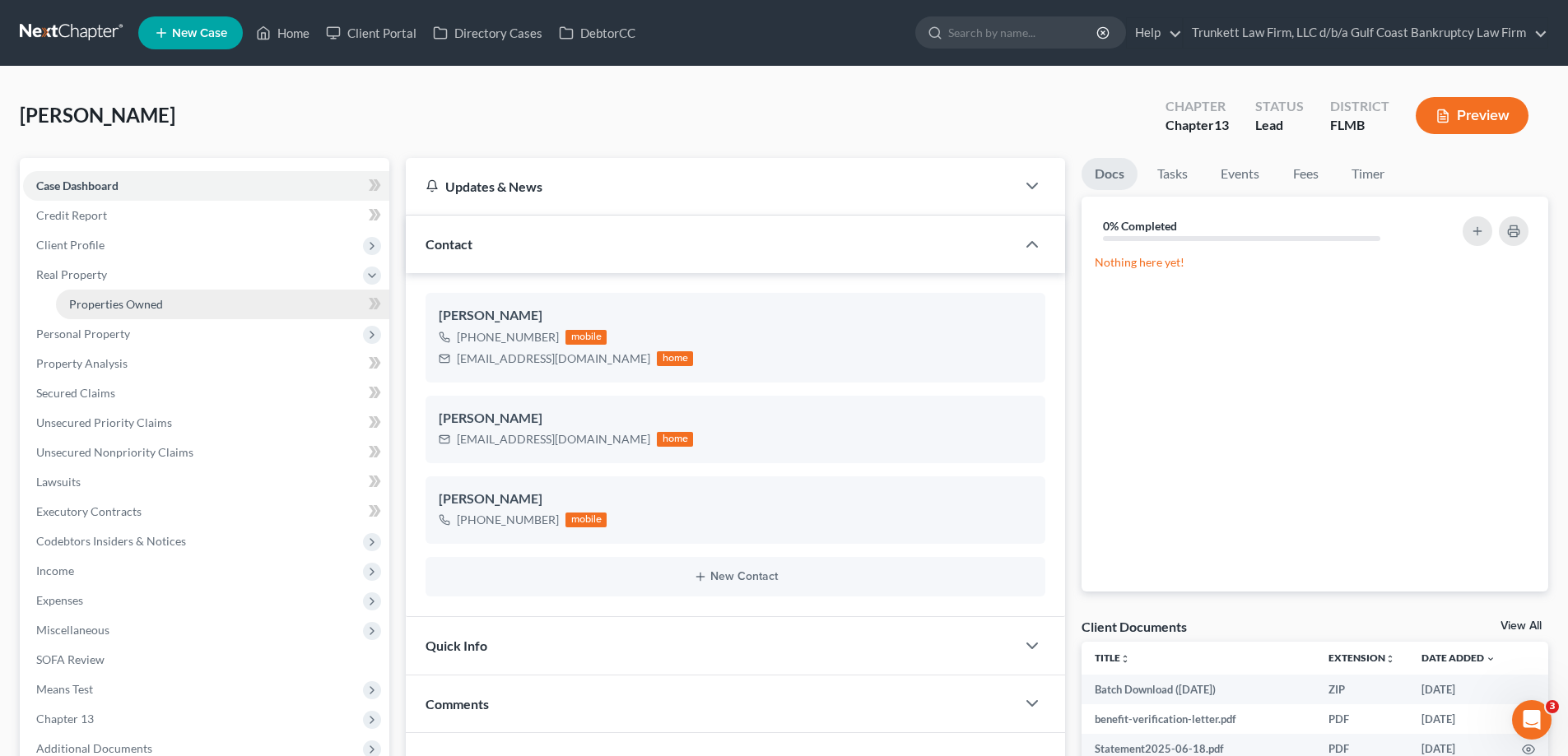
click at [110, 305] on span "Properties Owned" at bounding box center [116, 303] width 93 height 14
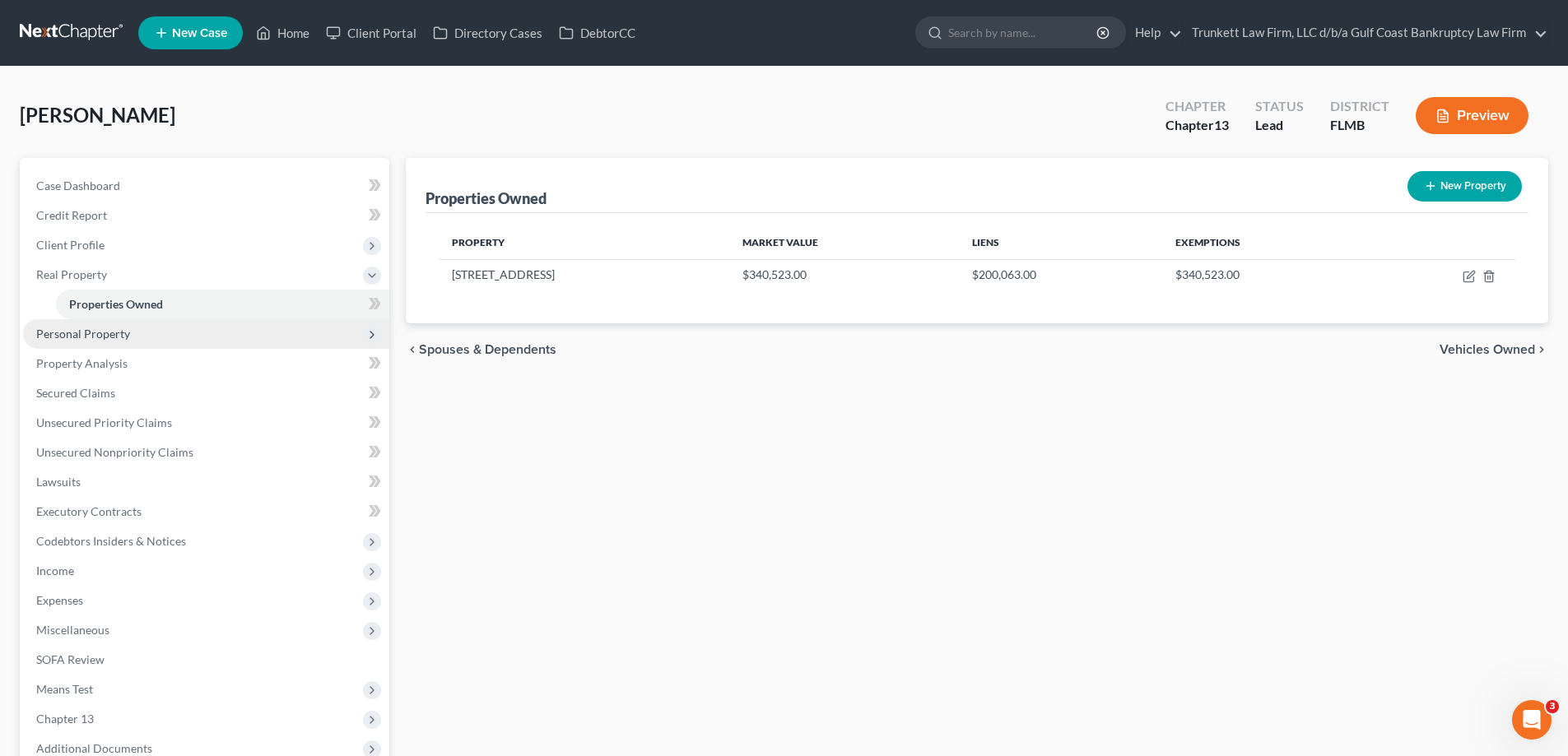
click at [112, 338] on span "Personal Property" at bounding box center [83, 333] width 93 height 14
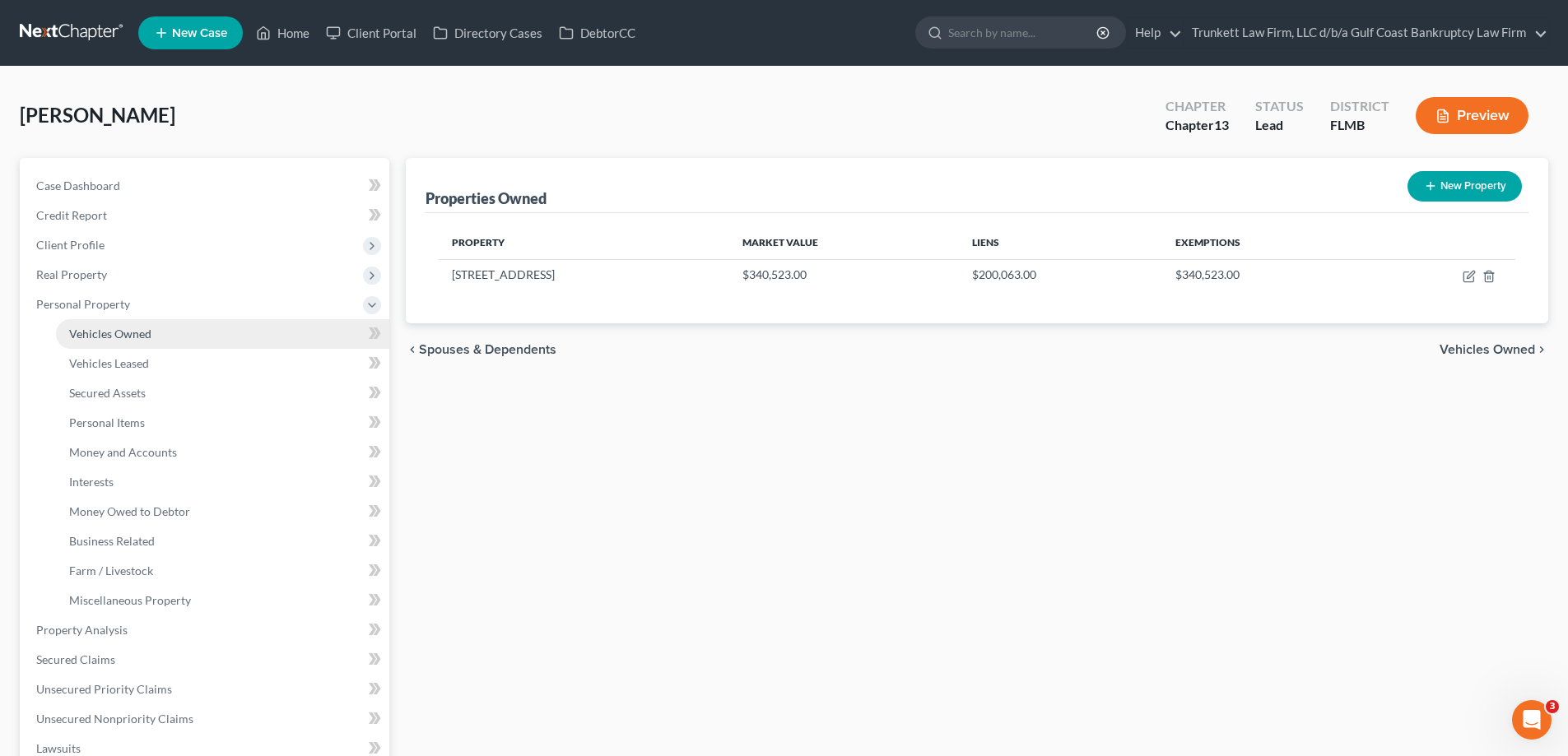
click at [123, 328] on span "Vehicles Owned" at bounding box center [110, 333] width 83 height 14
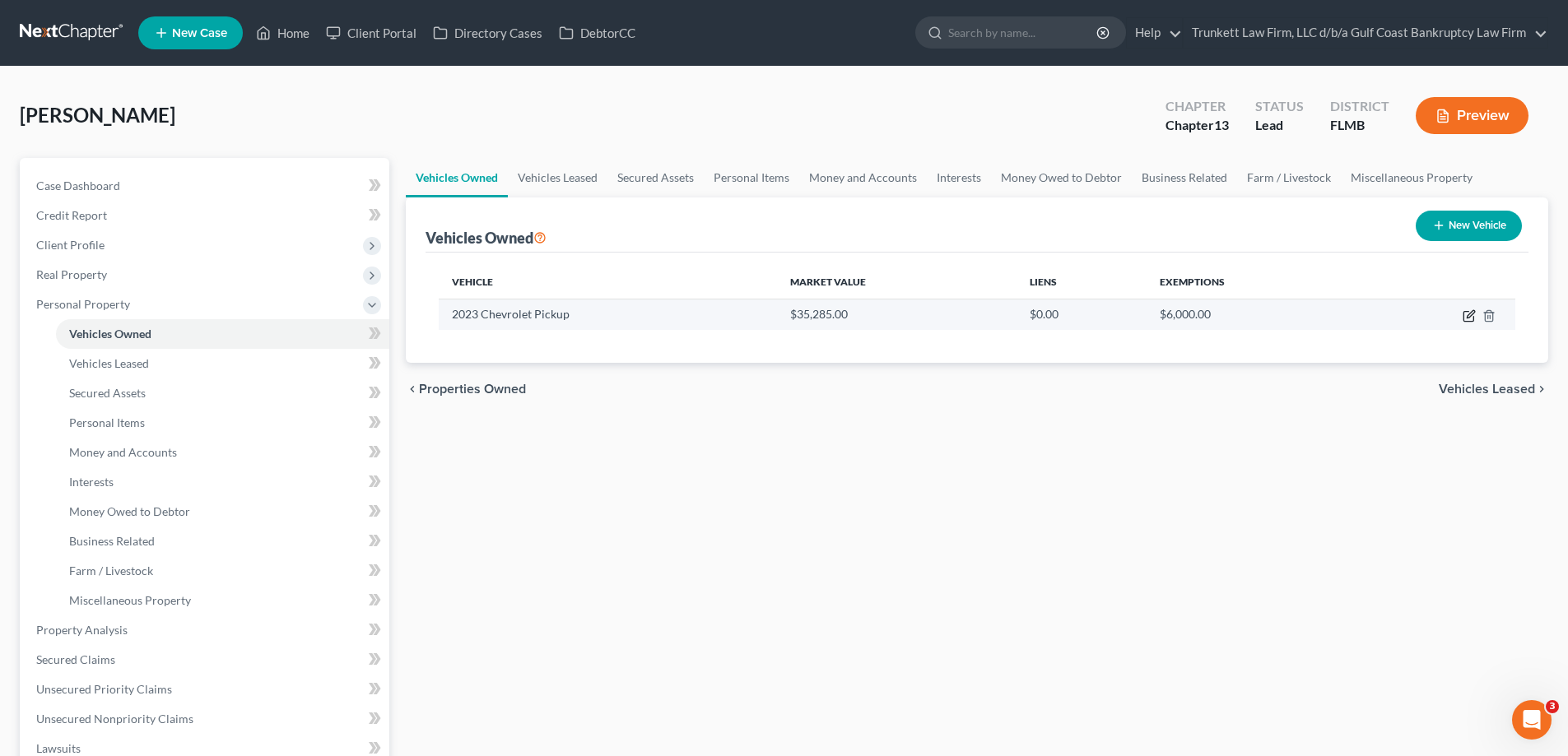
click at [1470, 313] on icon "button" at bounding box center [1470, 316] width 13 height 13
select select "0"
select select "3"
select select "0"
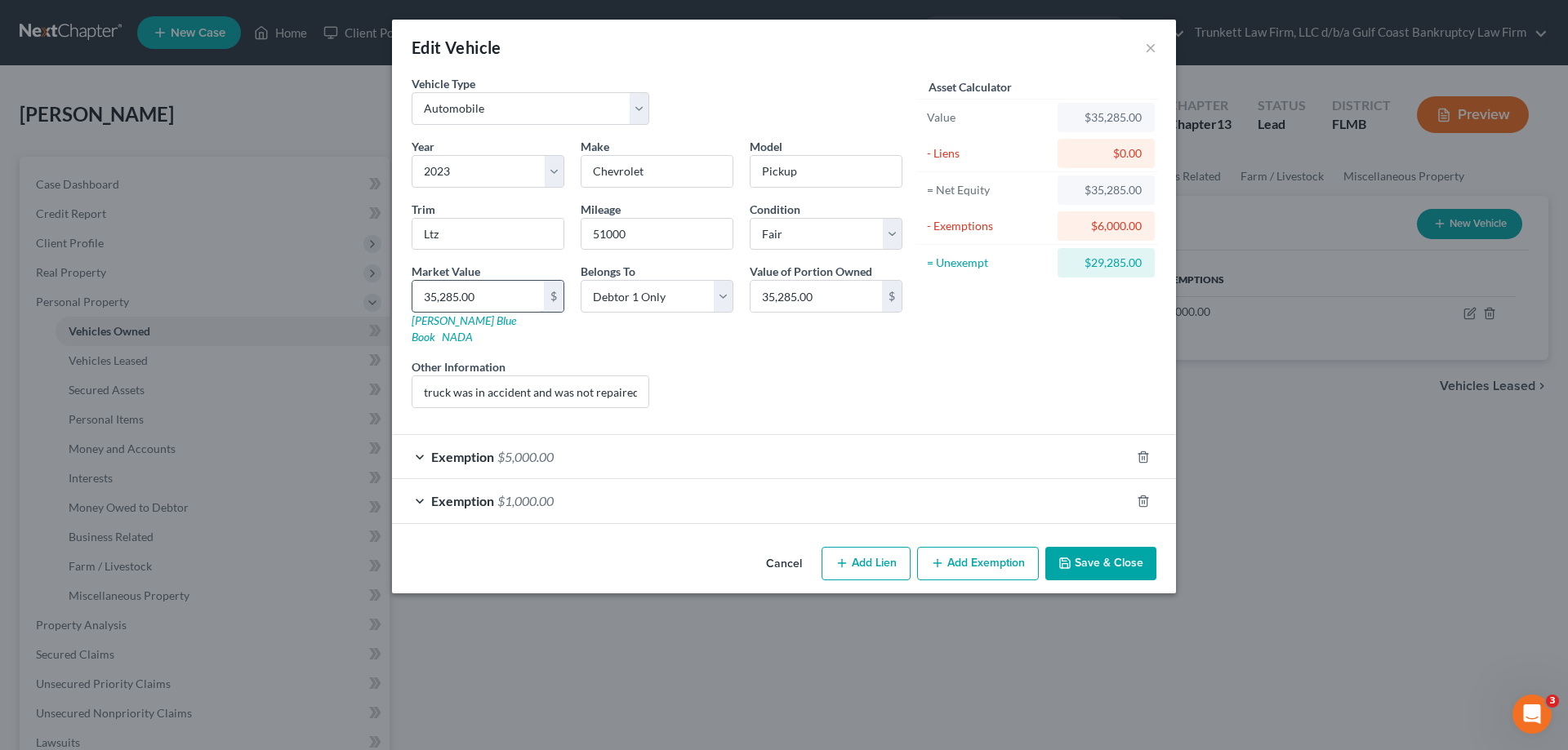
click at [425, 295] on input "35,285.00" at bounding box center [477, 295] width 132 height 31
type input "305,285.00"
type input "30,285.00"
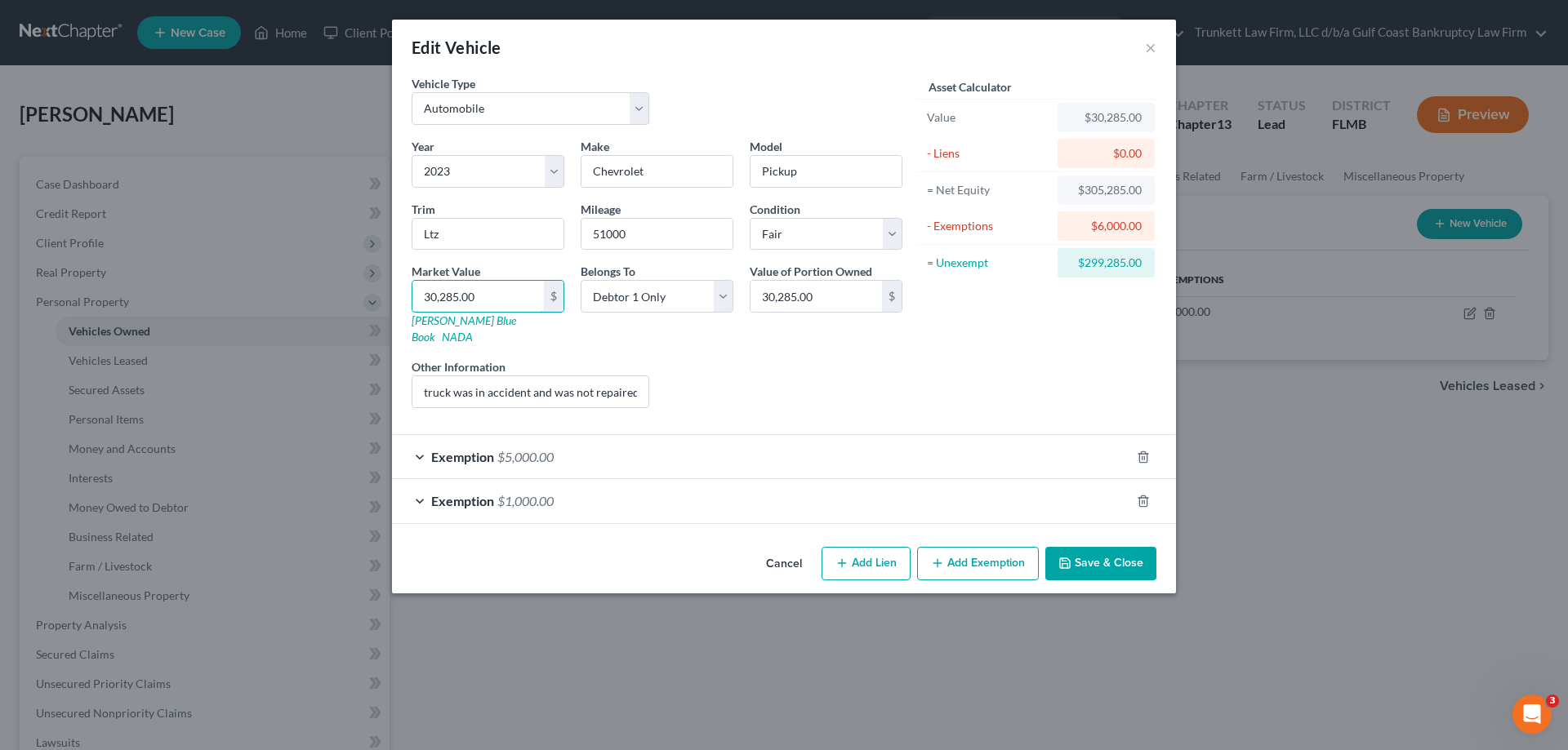
type input "30,285.00"
click at [1100, 554] on button "Save & Close" at bounding box center [1100, 563] width 111 height 34
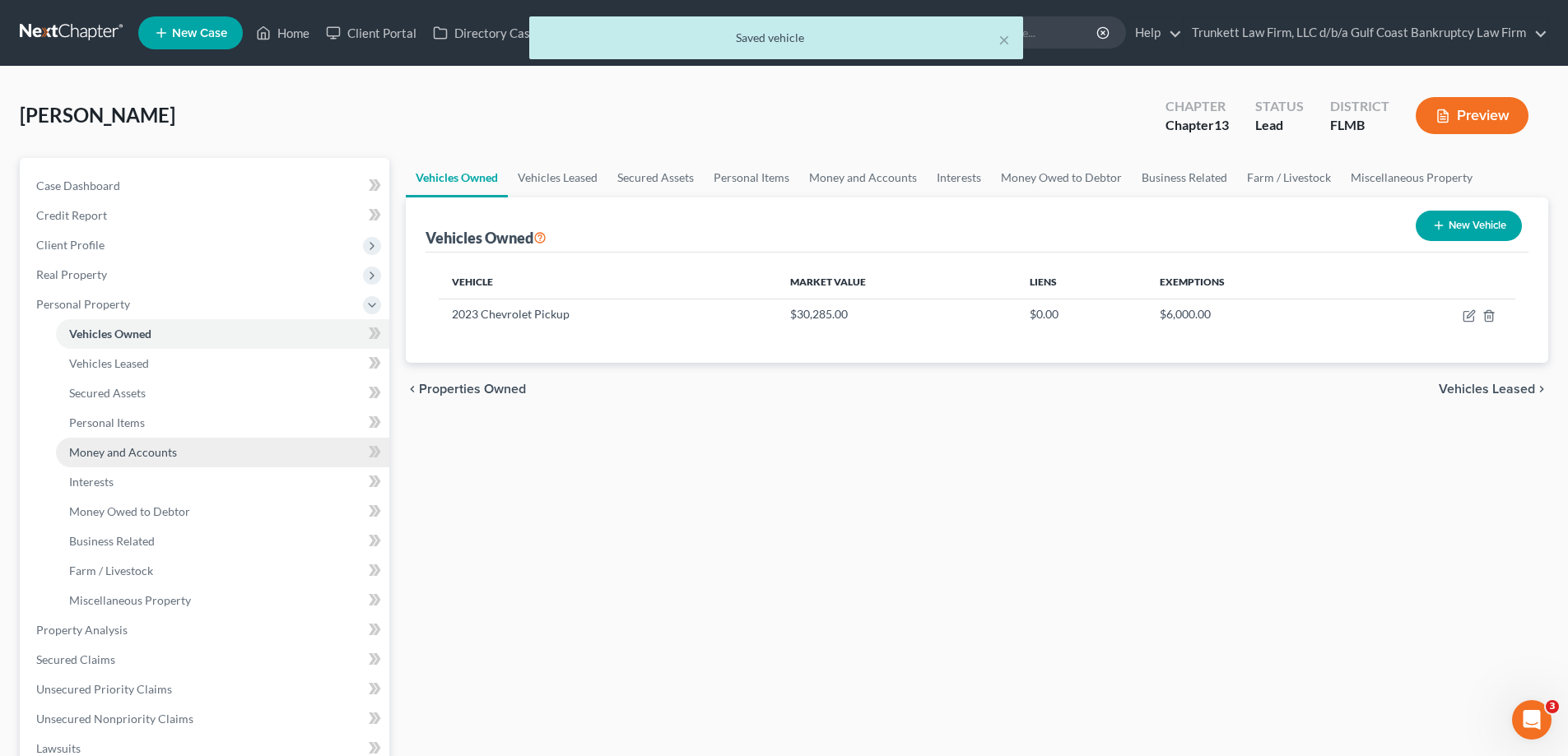
click at [132, 451] on span "Money and Accounts" at bounding box center [123, 452] width 108 height 14
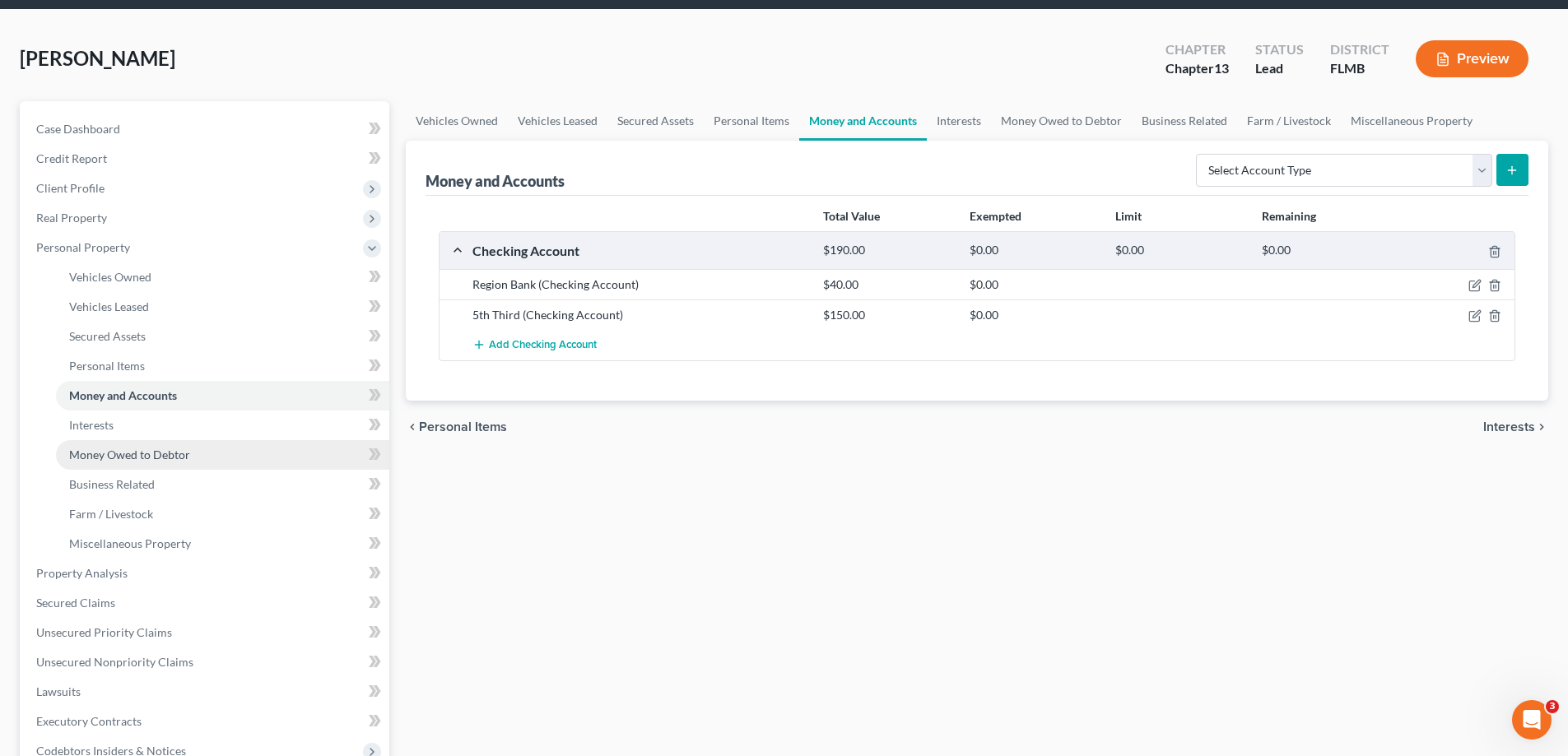
scroll to position [164, 0]
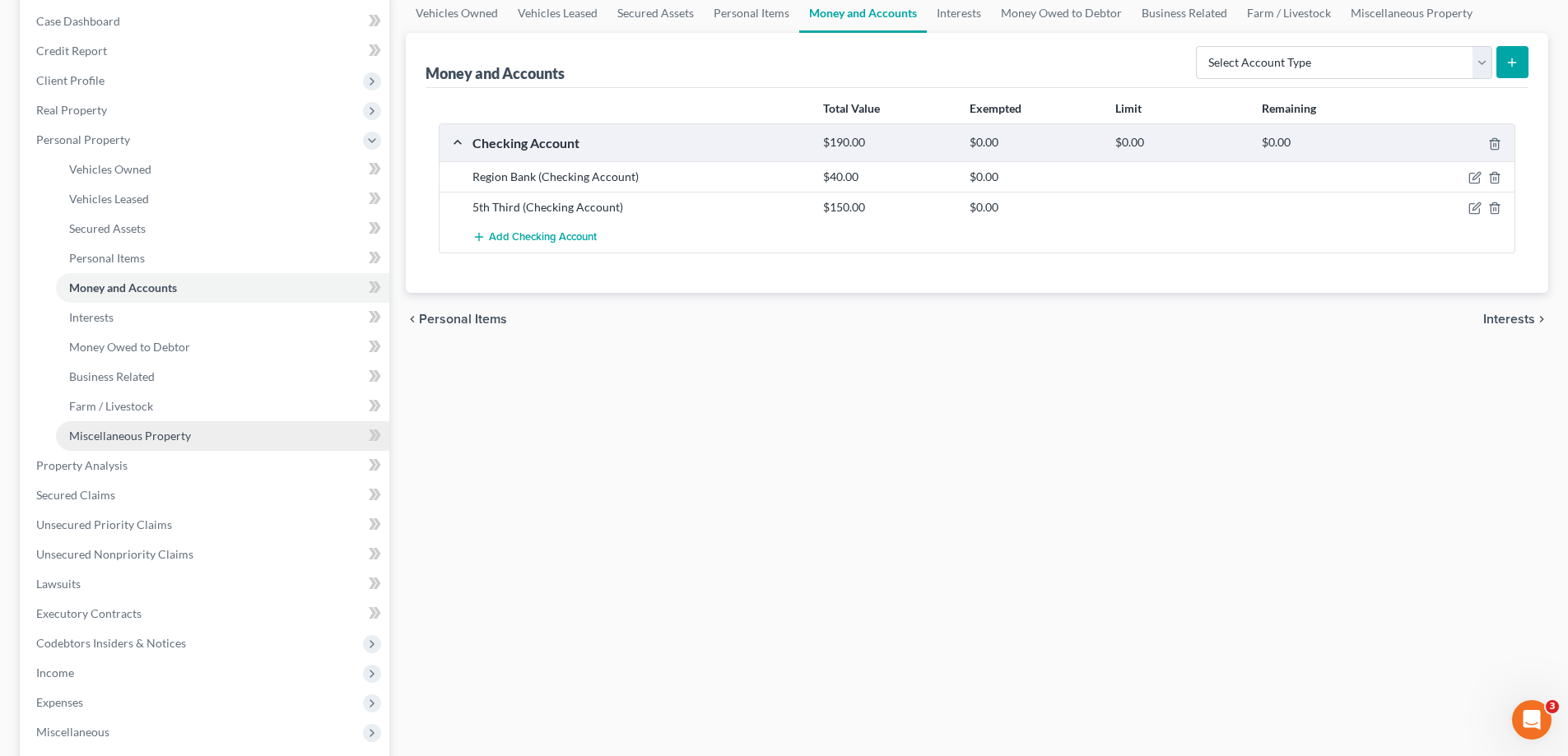
click at [147, 438] on span "Miscellaneous Property" at bounding box center [130, 435] width 122 height 14
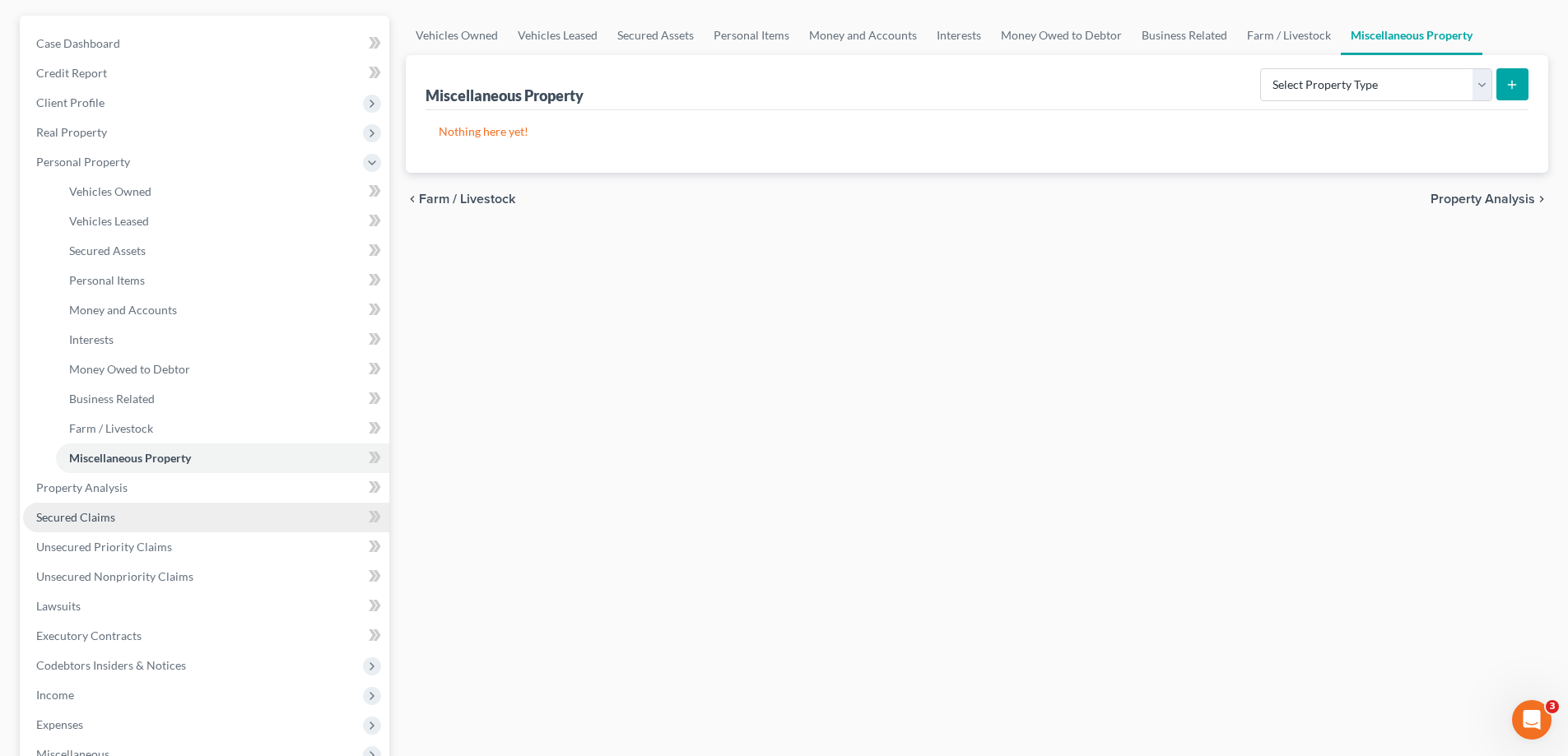
scroll to position [164, 0]
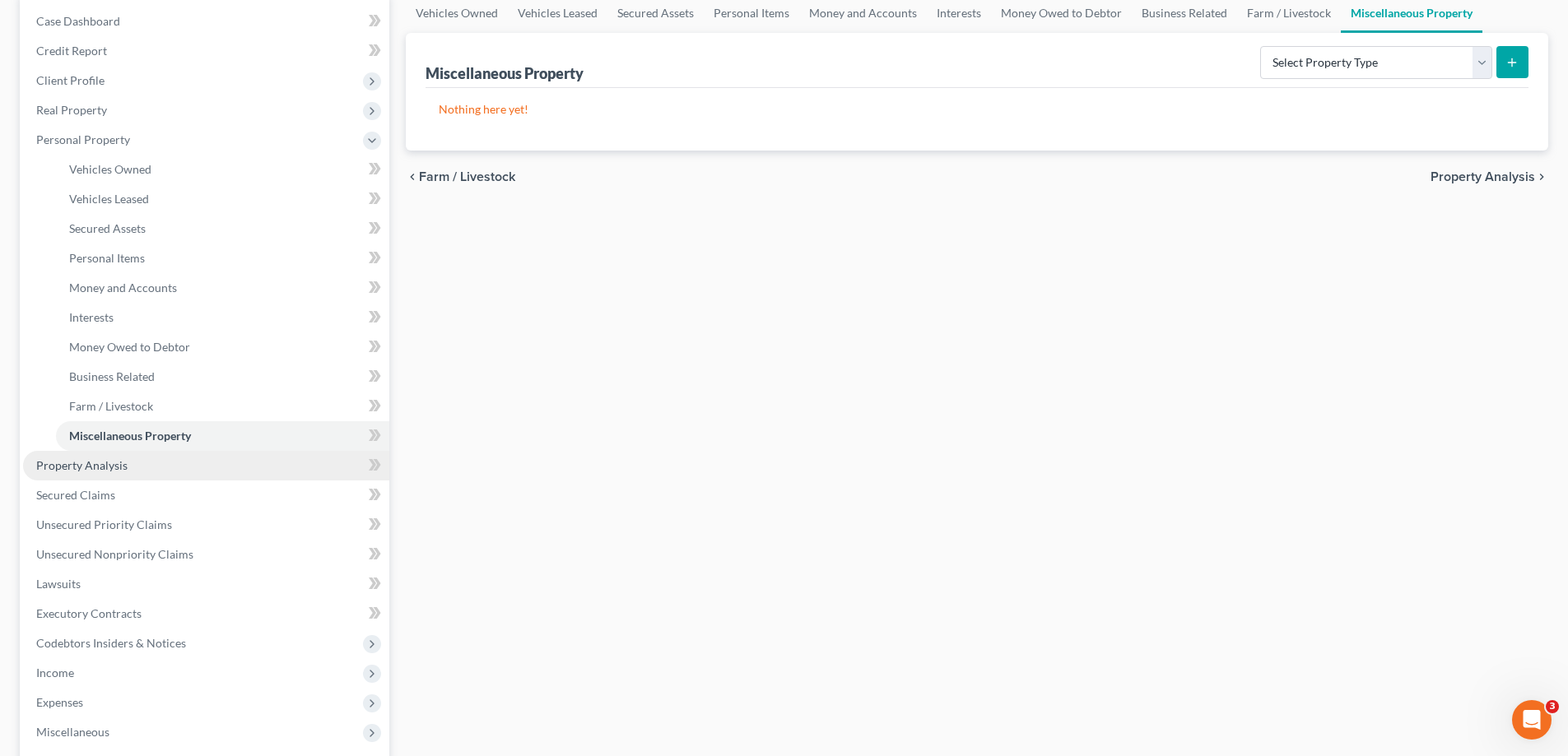
click at [114, 463] on span "Property Analysis" at bounding box center [82, 465] width 92 height 14
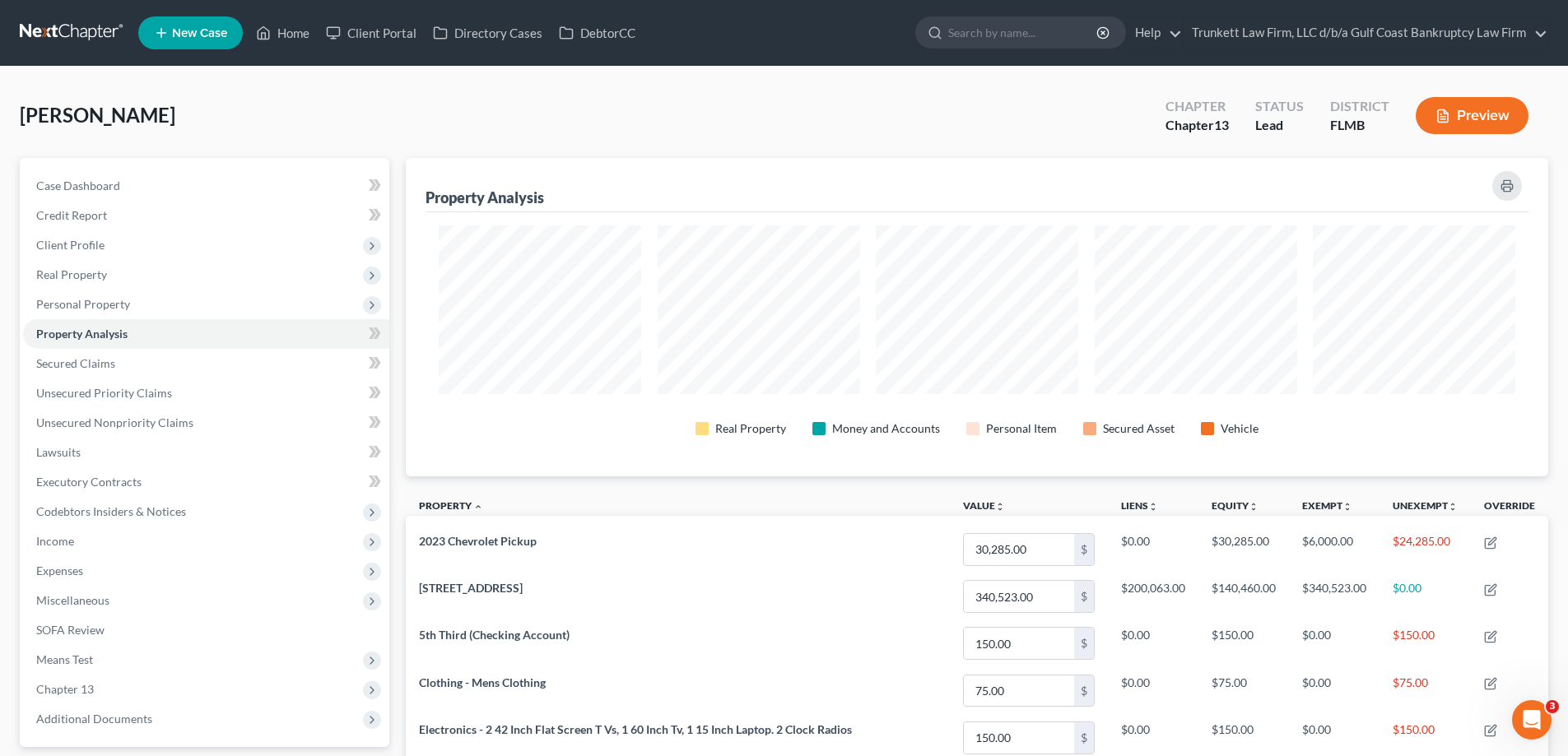
scroll to position [822177, 821871]
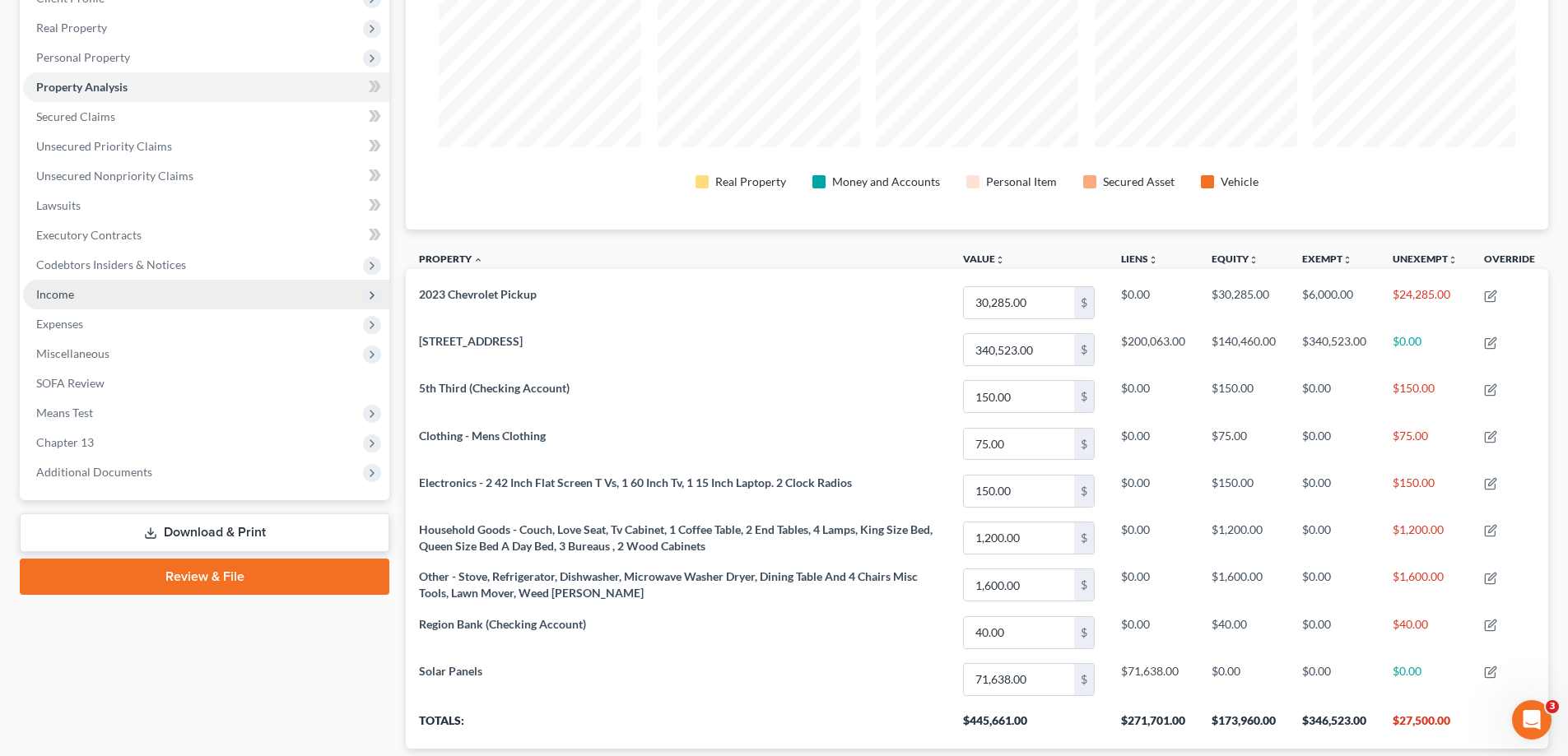
click at [63, 298] on span "Income" at bounding box center [54, 293] width 38 height 14
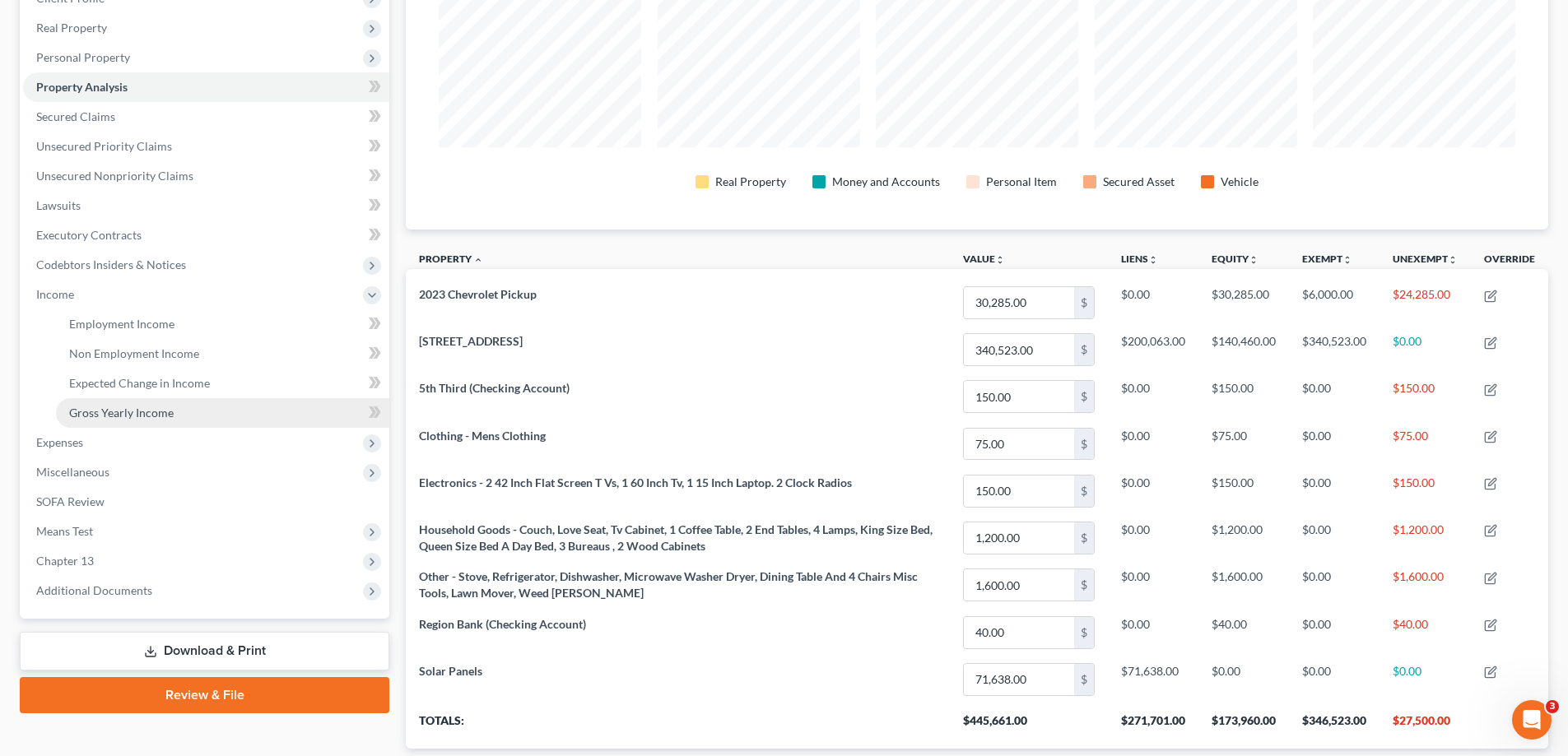
click at [114, 403] on link "Gross Yearly Income" at bounding box center [223, 413] width 334 height 30
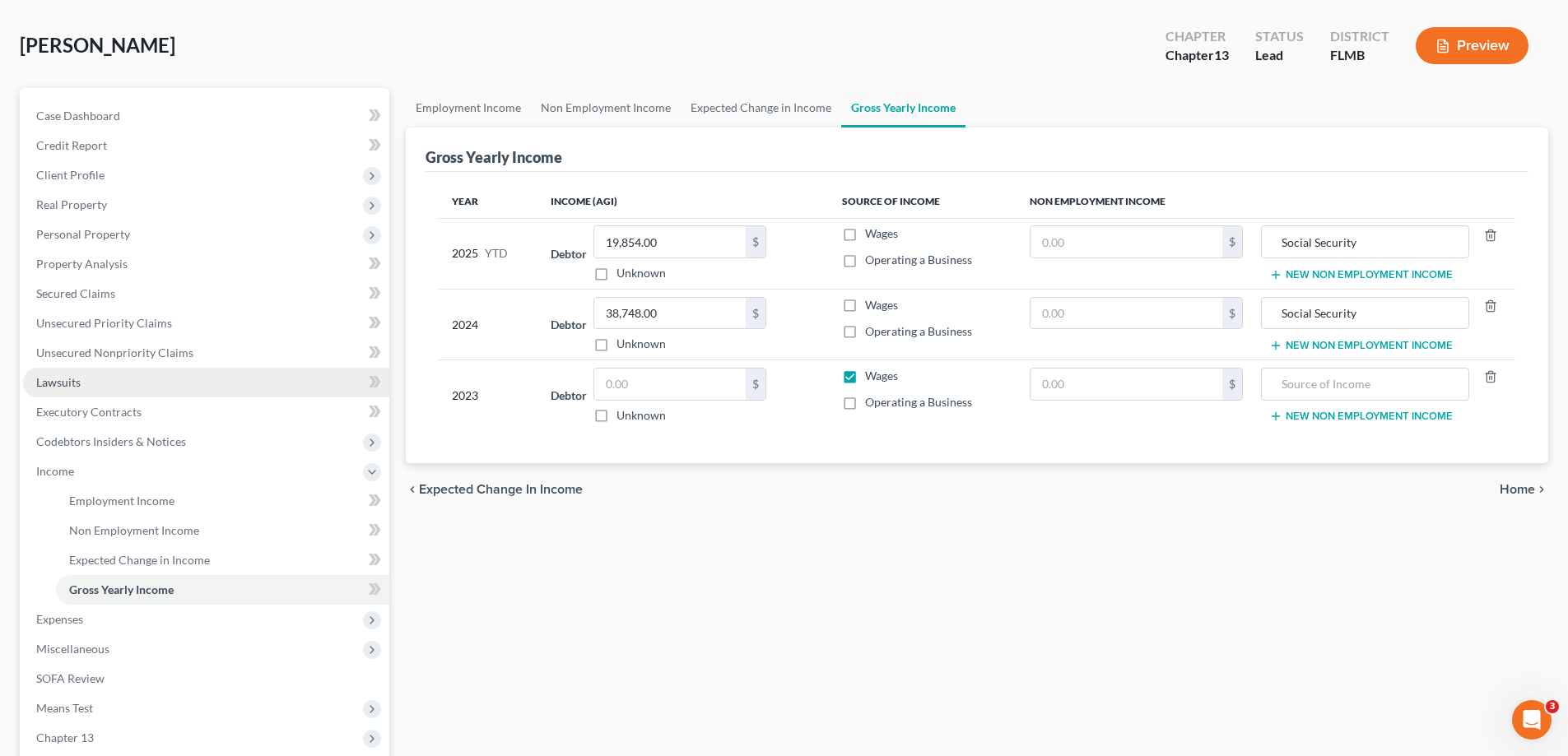
scroll to position [164, 0]
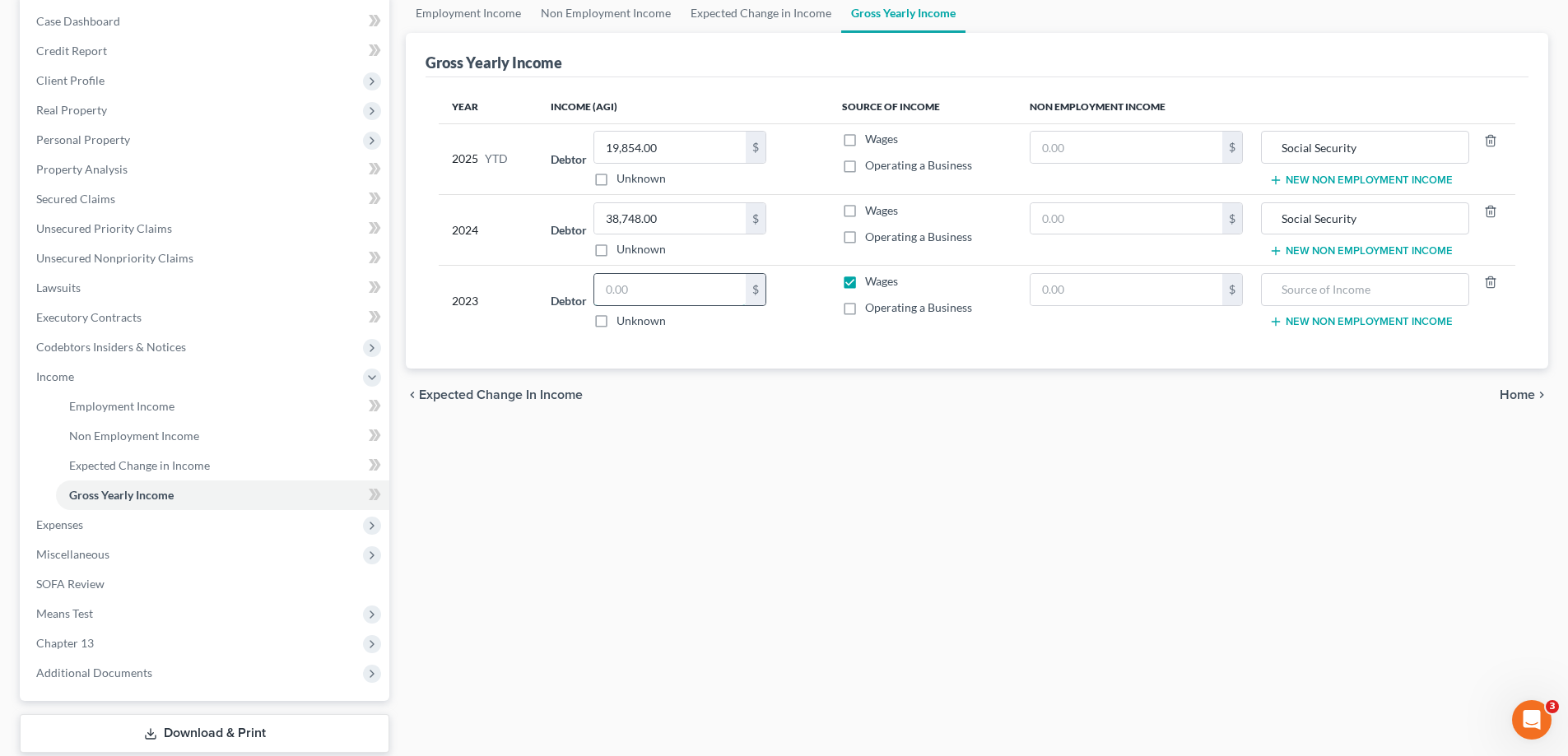
click at [711, 295] on input "text" at bounding box center [670, 289] width 152 height 31
type input "3"
type input "35,000"
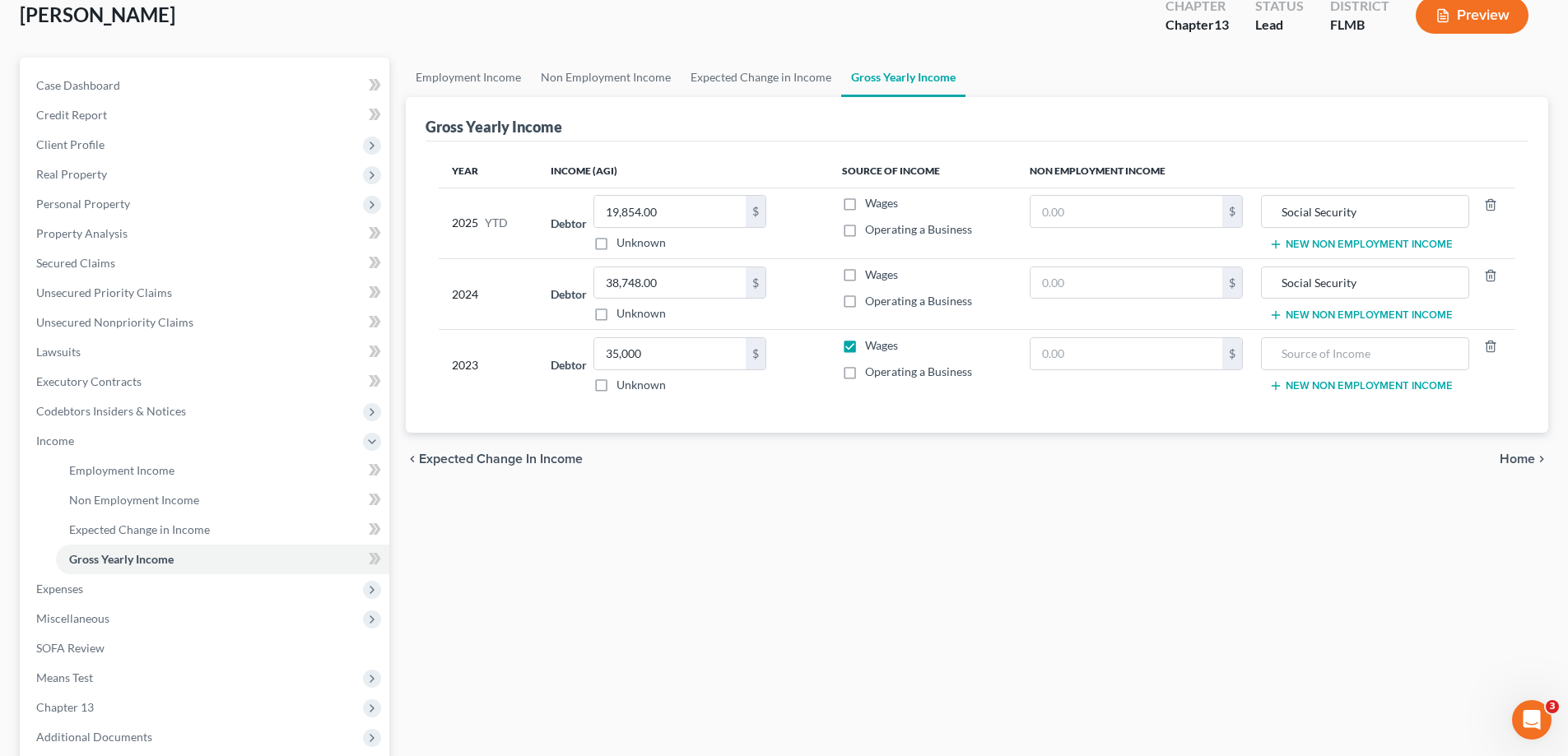
scroll to position [0, 0]
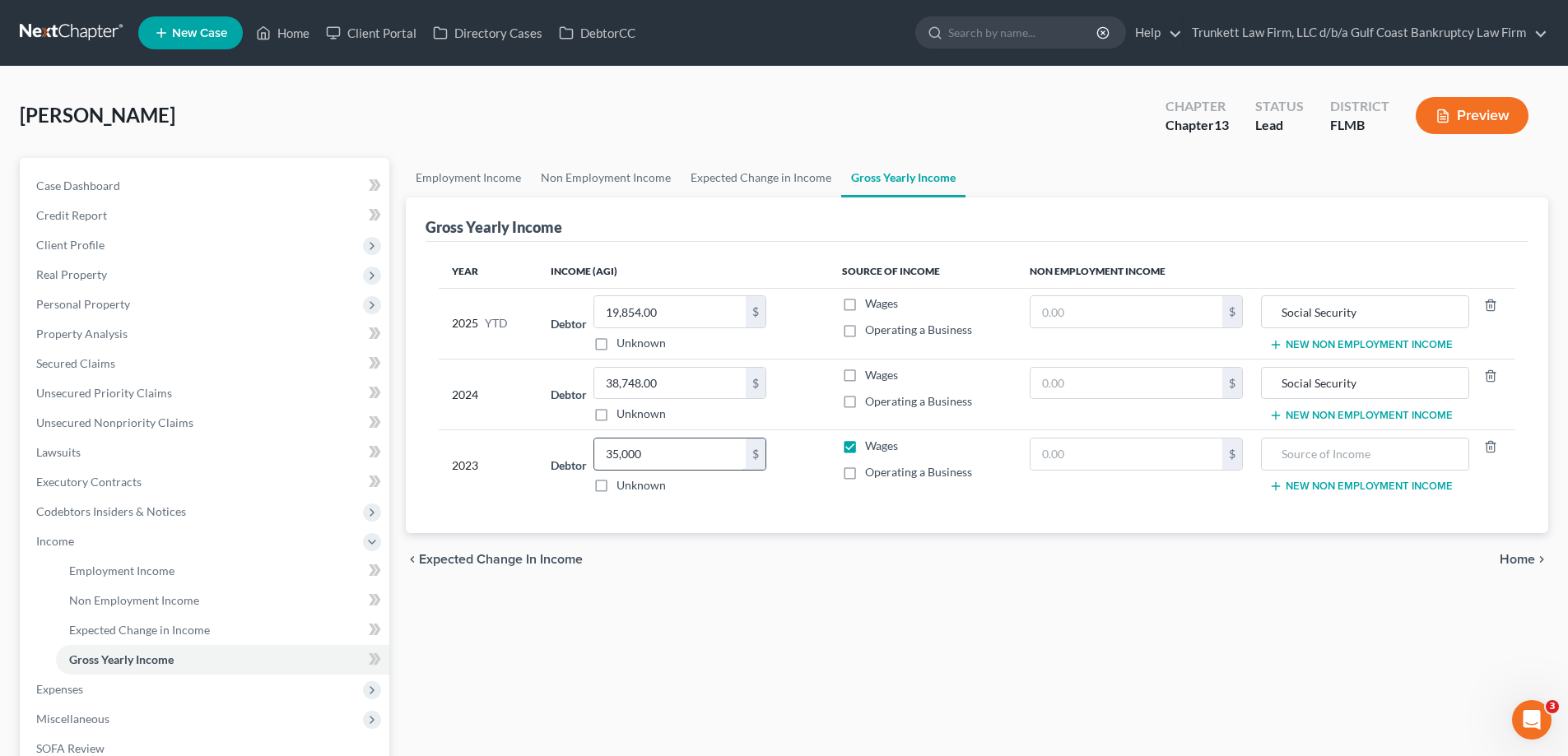
click at [669, 457] on input "35,000" at bounding box center [670, 453] width 152 height 31
click at [662, 458] on input "35,000" at bounding box center [670, 453] width 152 height 31
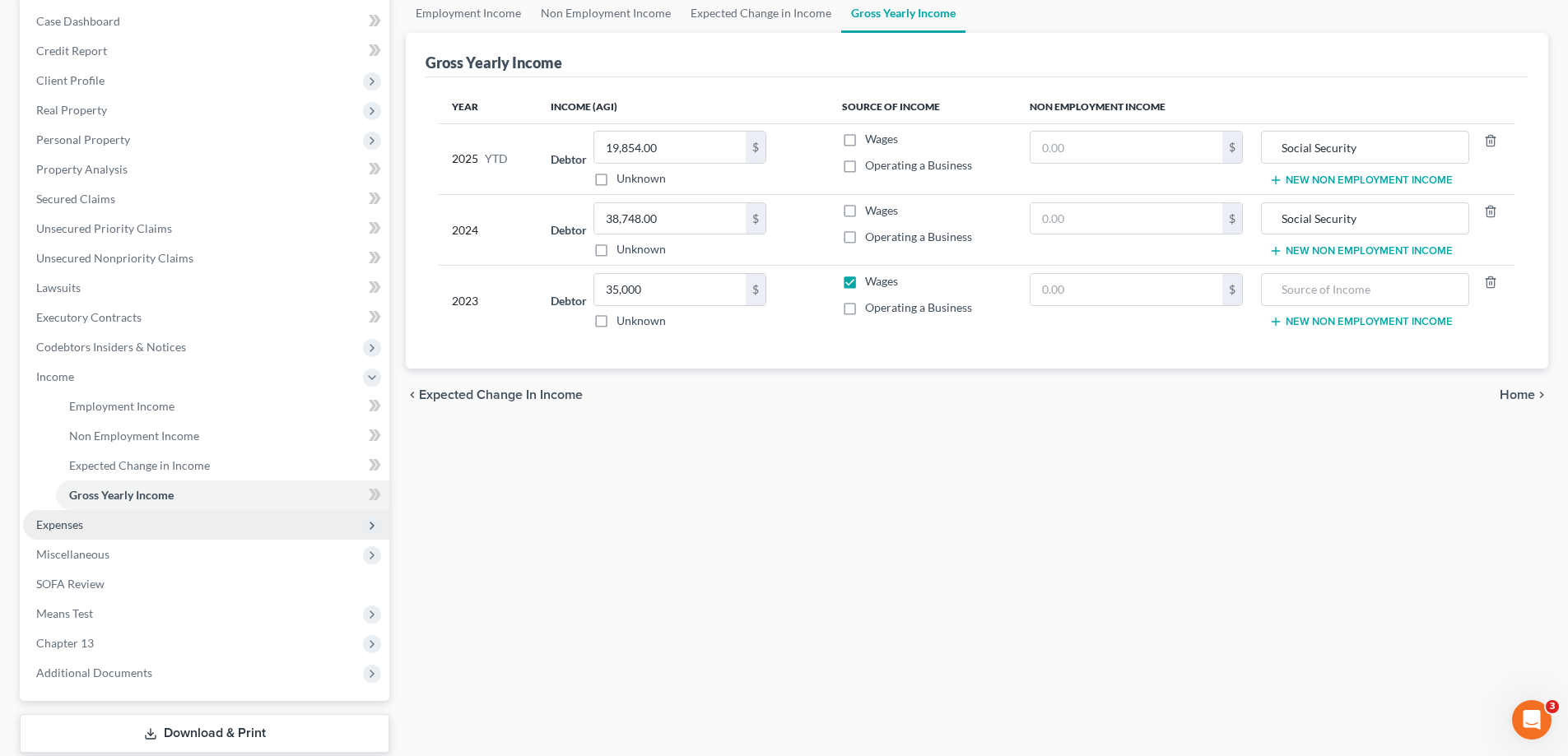
click at [80, 533] on span "Expenses" at bounding box center [206, 525] width 366 height 30
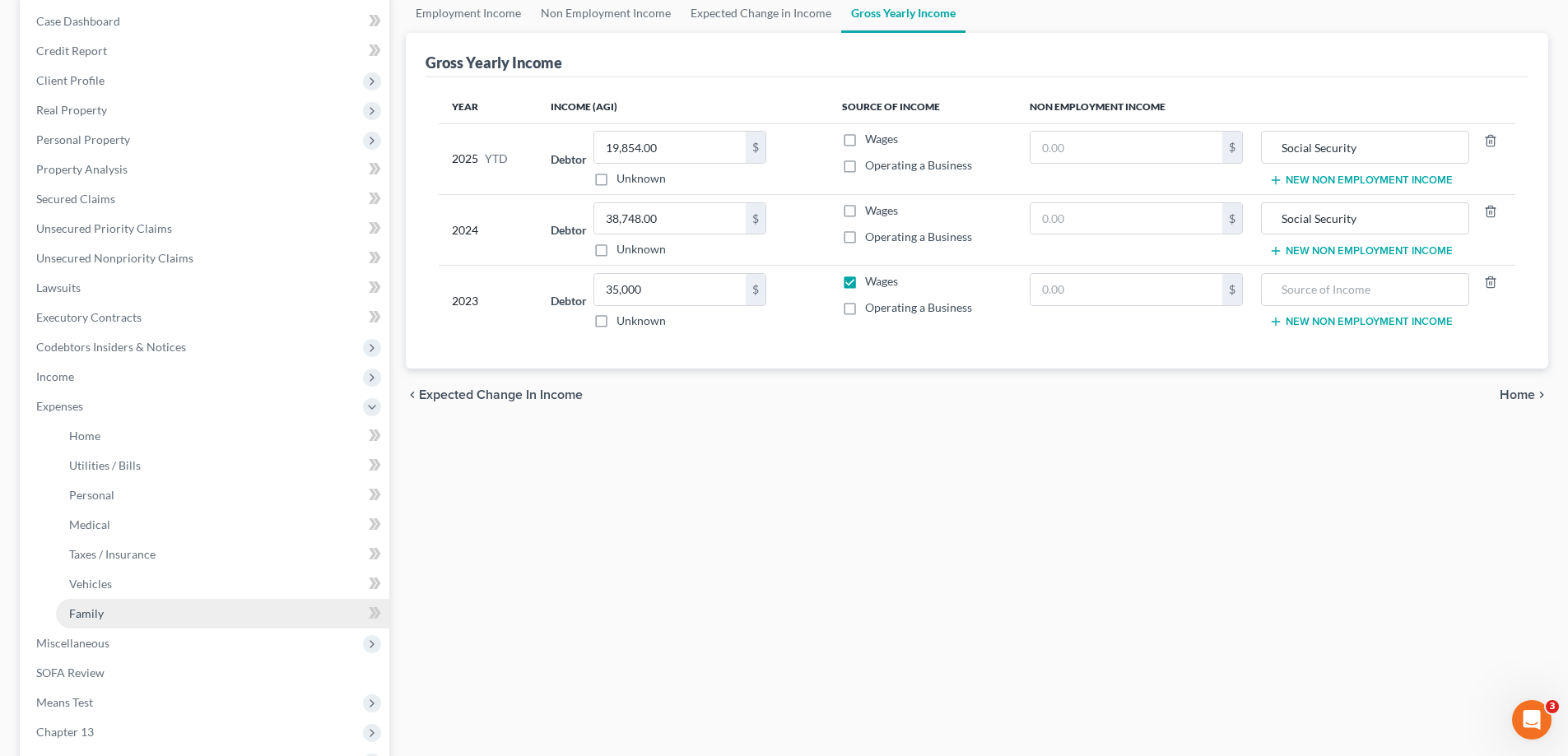
click at [108, 603] on link "Family" at bounding box center [223, 613] width 334 height 30
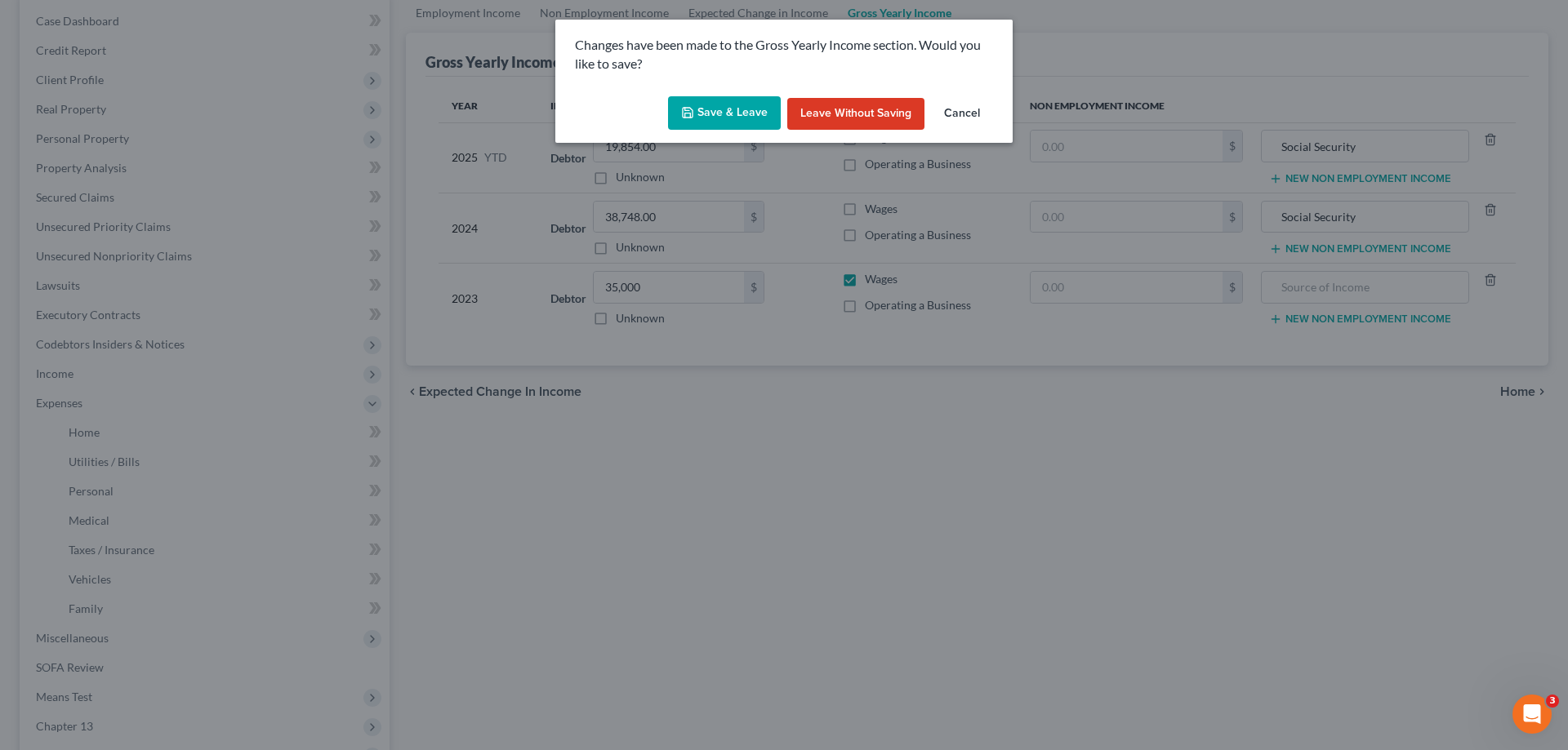
click at [710, 107] on button "Save & Leave" at bounding box center [724, 112] width 113 height 34
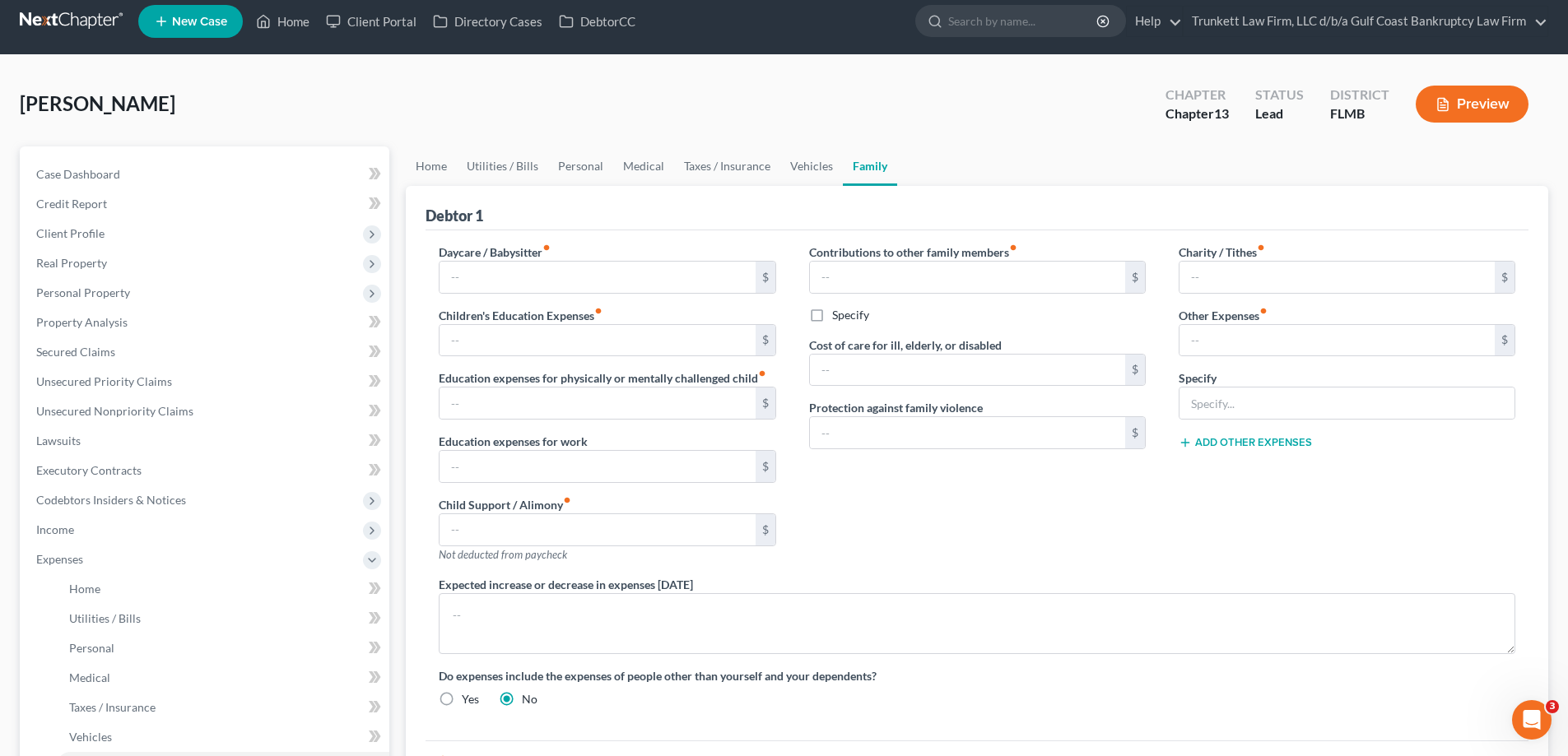
scroll to position [247, 0]
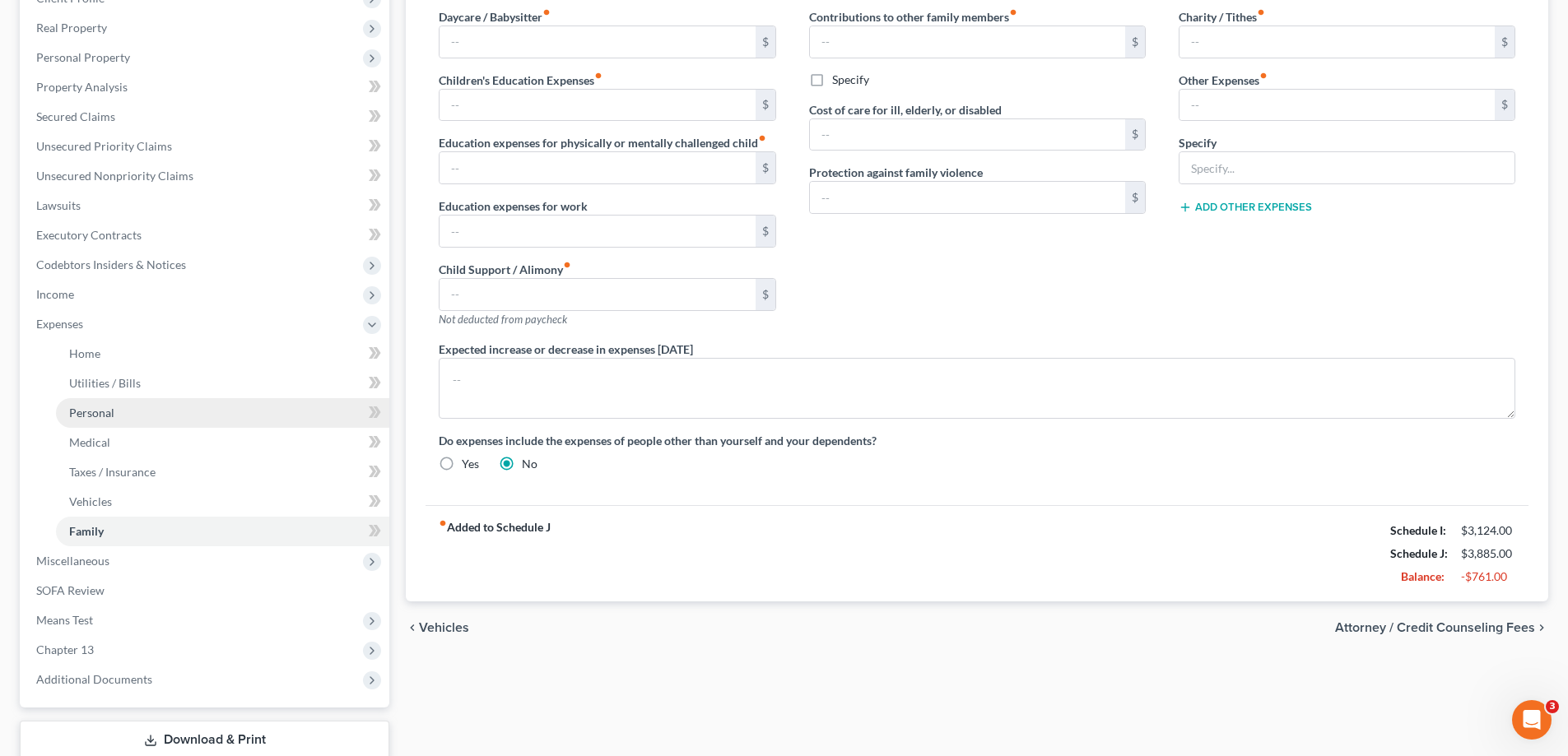
click at [110, 413] on span "Personal" at bounding box center [92, 412] width 45 height 14
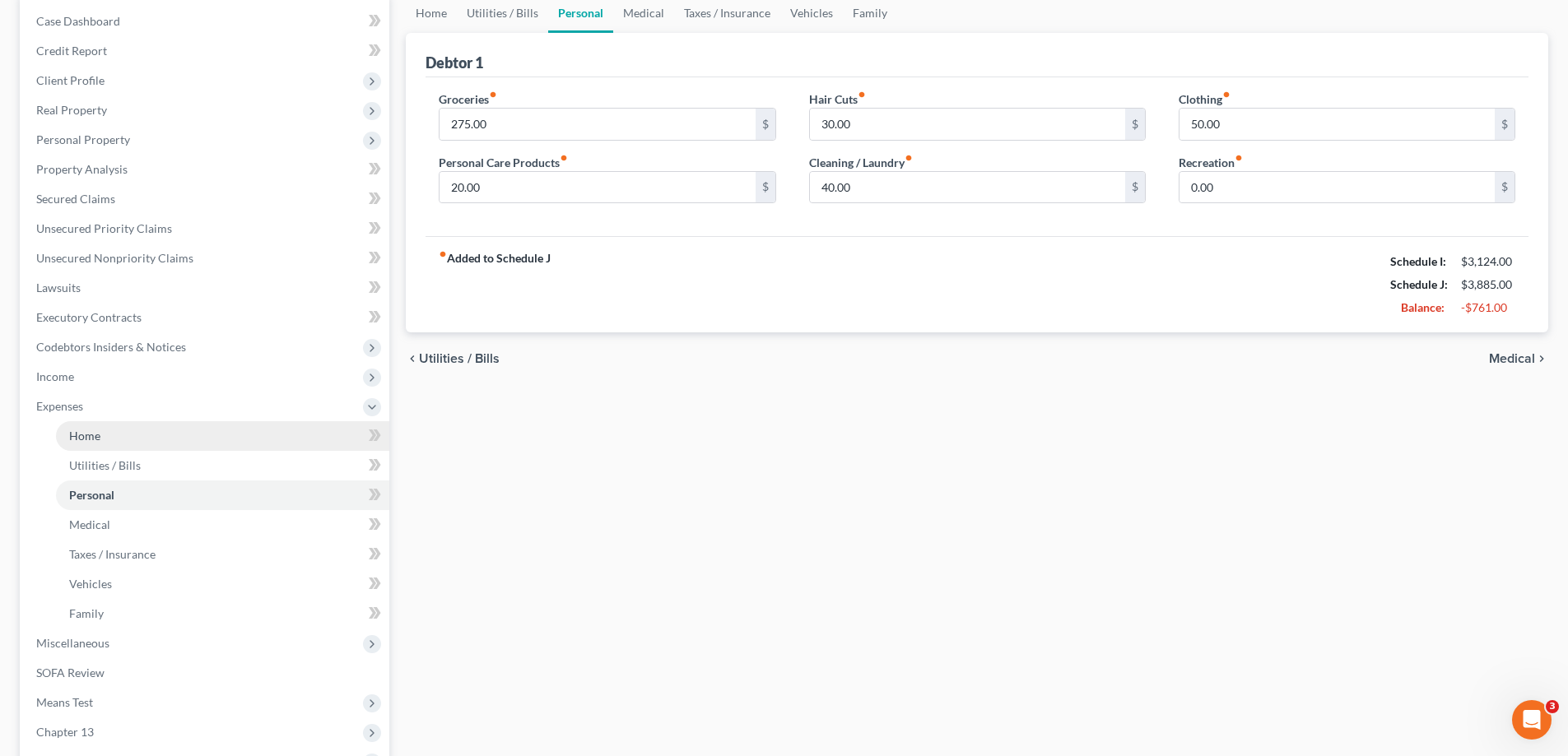
click at [86, 433] on span "Home" at bounding box center [84, 435] width 31 height 14
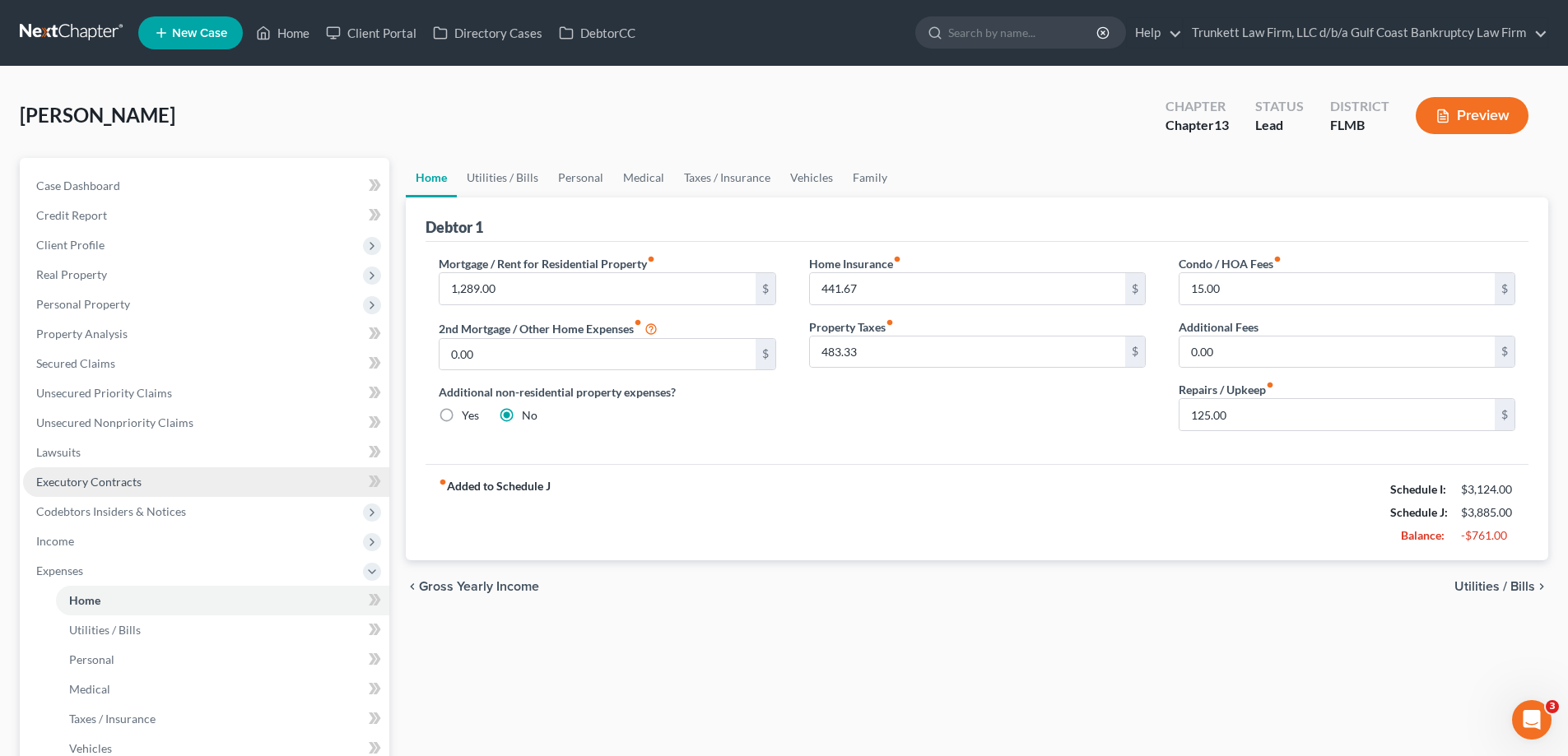
scroll to position [83, 0]
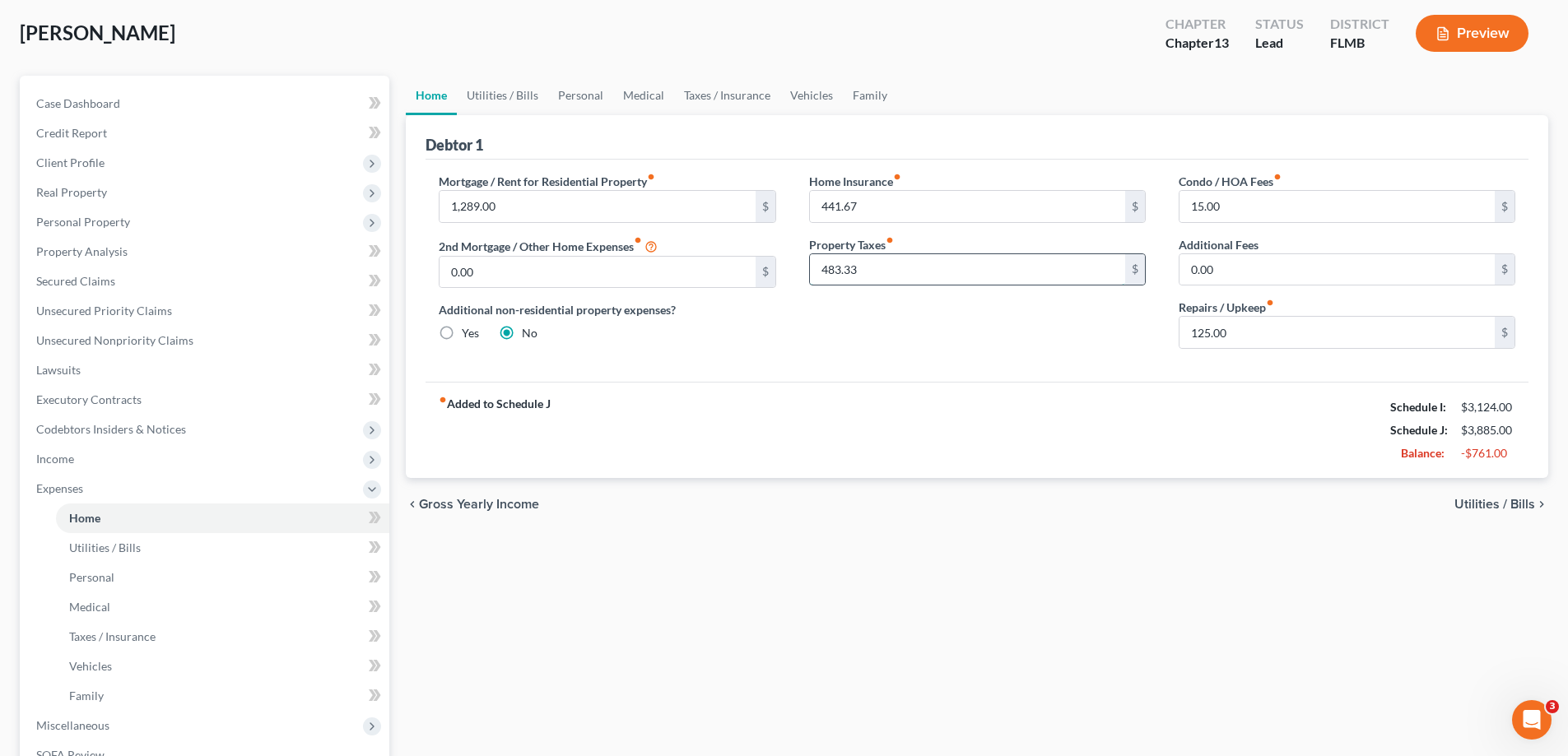
click at [884, 272] on input "483.33" at bounding box center [967, 269] width 315 height 31
click at [936, 198] on input "441.67" at bounding box center [967, 206] width 315 height 31
click at [1239, 333] on input "125.00" at bounding box center [1337, 332] width 315 height 31
click at [1214, 257] on input "0.00" at bounding box center [1337, 269] width 315 height 31
click at [84, 459] on span "Income" at bounding box center [206, 459] width 366 height 30
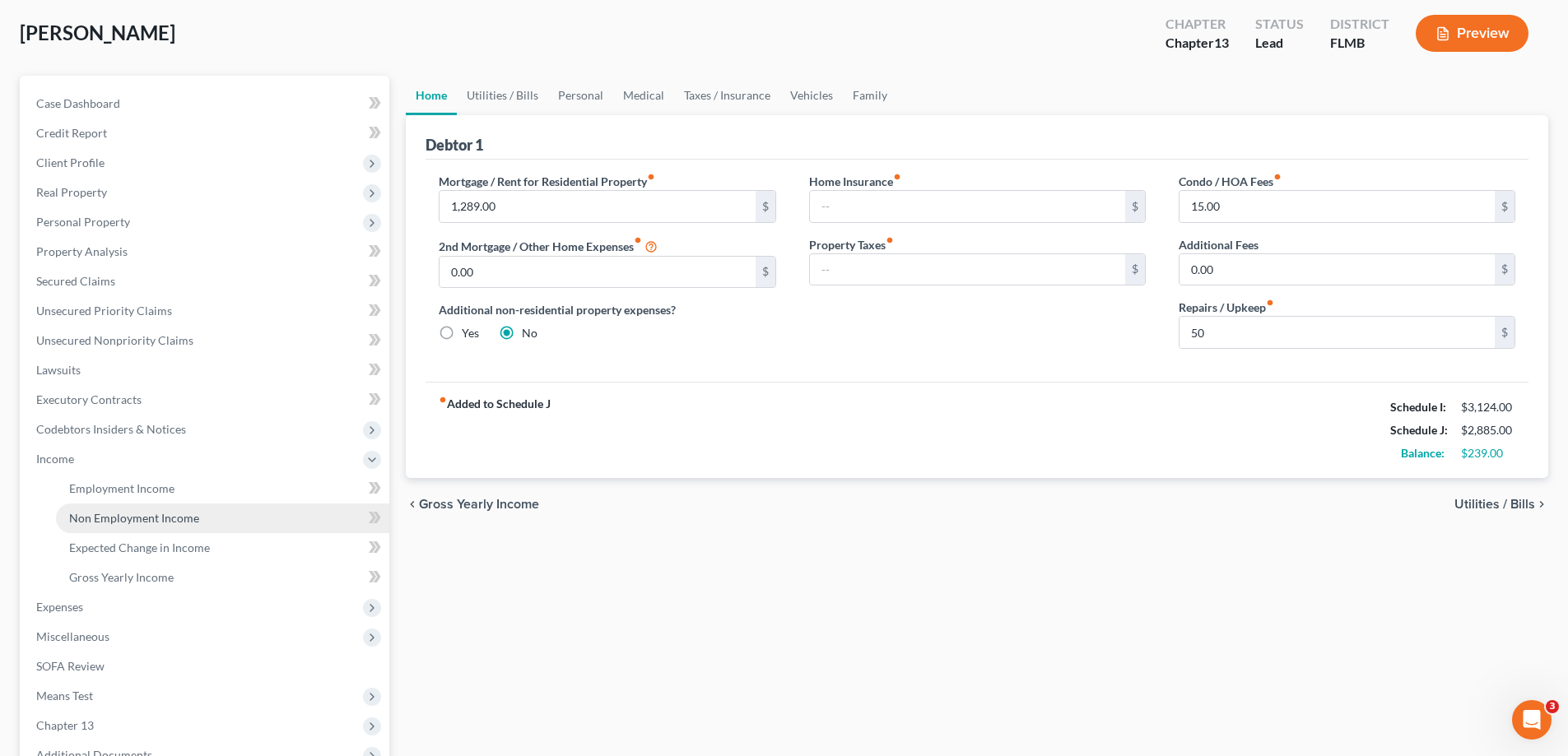
click at [140, 520] on span "Non Employment Income" at bounding box center [134, 518] width 130 height 14
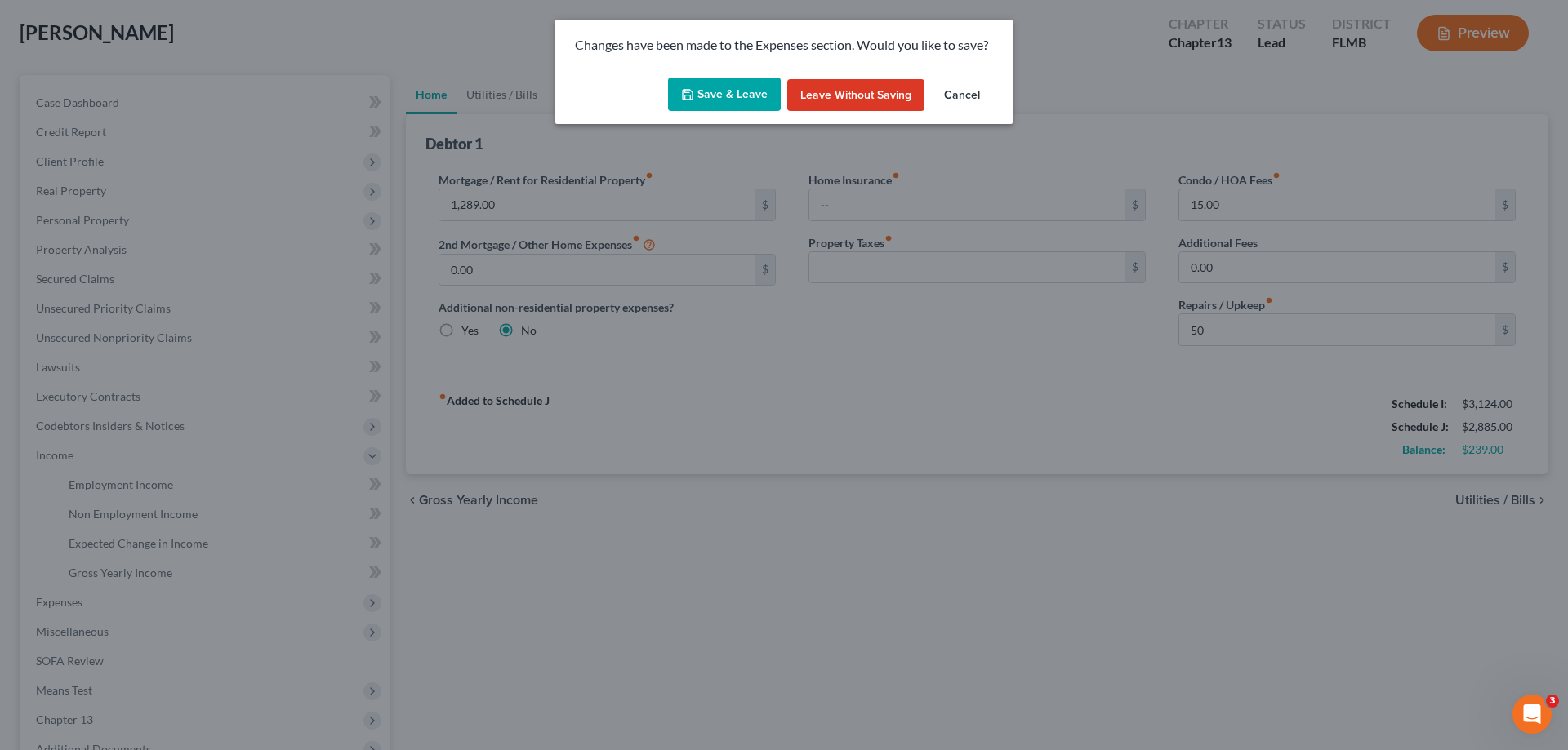
click at [709, 86] on button "Save & Leave" at bounding box center [724, 94] width 113 height 34
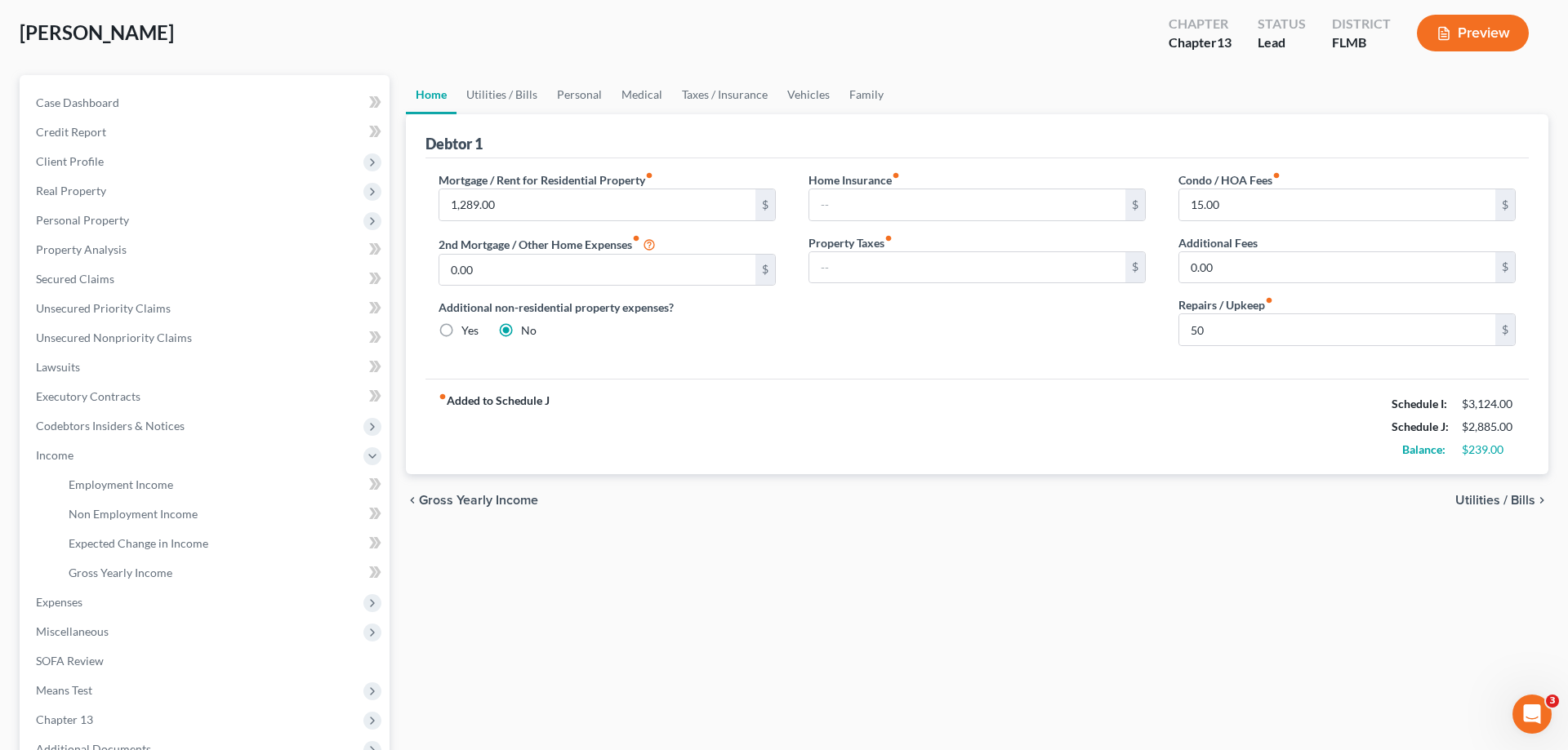
type input "50.00"
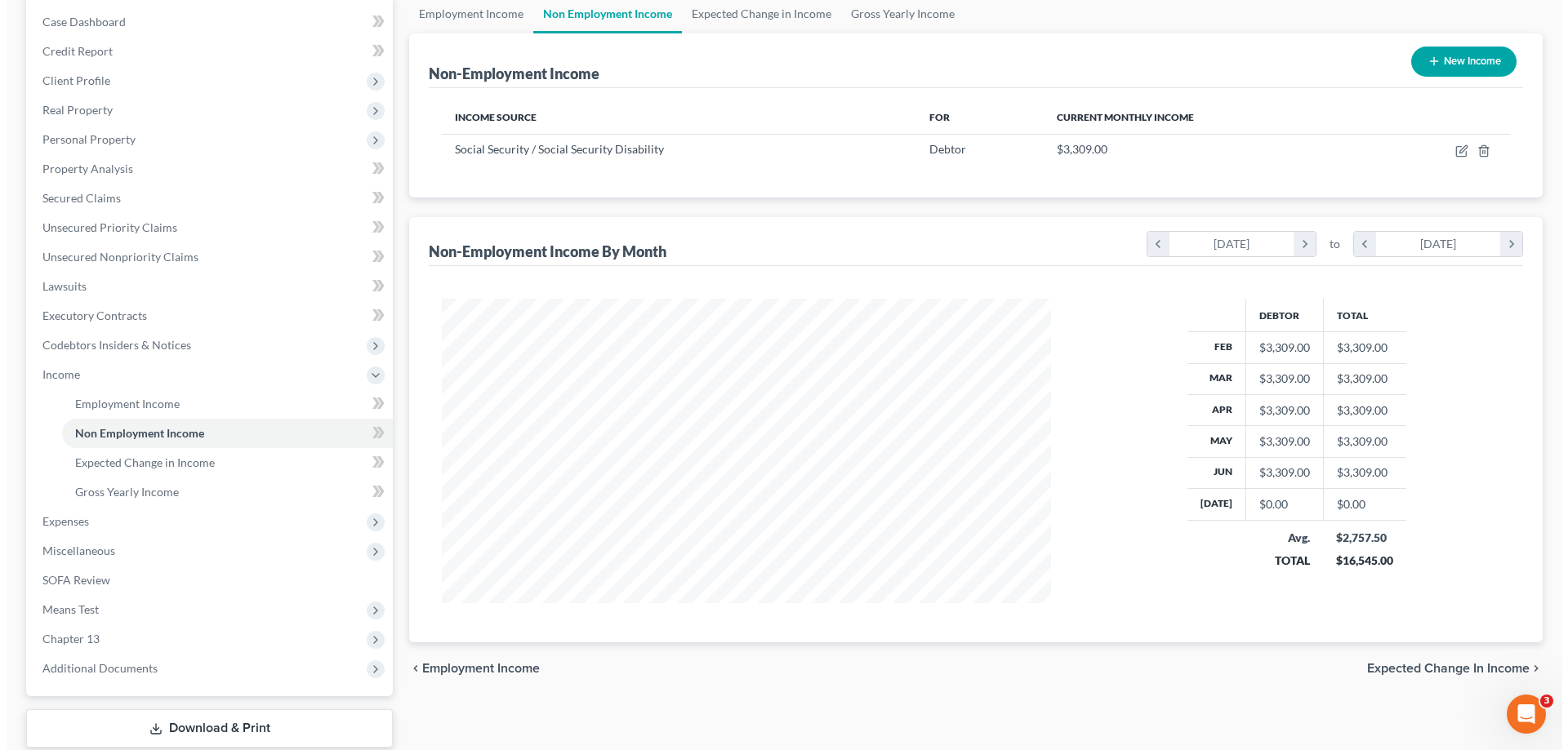
scroll to position [163, 0]
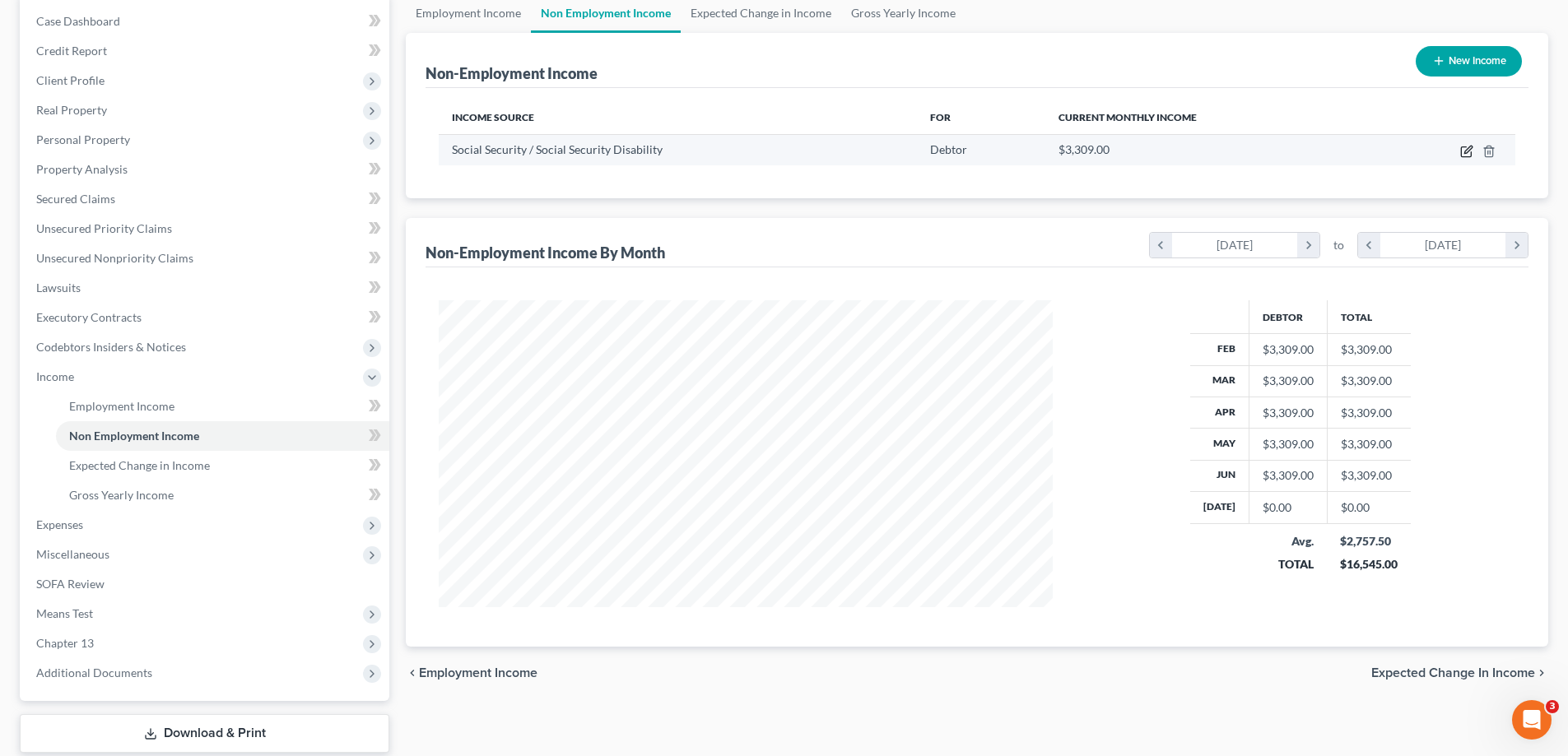
click at [1470, 149] on icon "button" at bounding box center [1467, 152] width 13 height 13
select select "4"
select select "0"
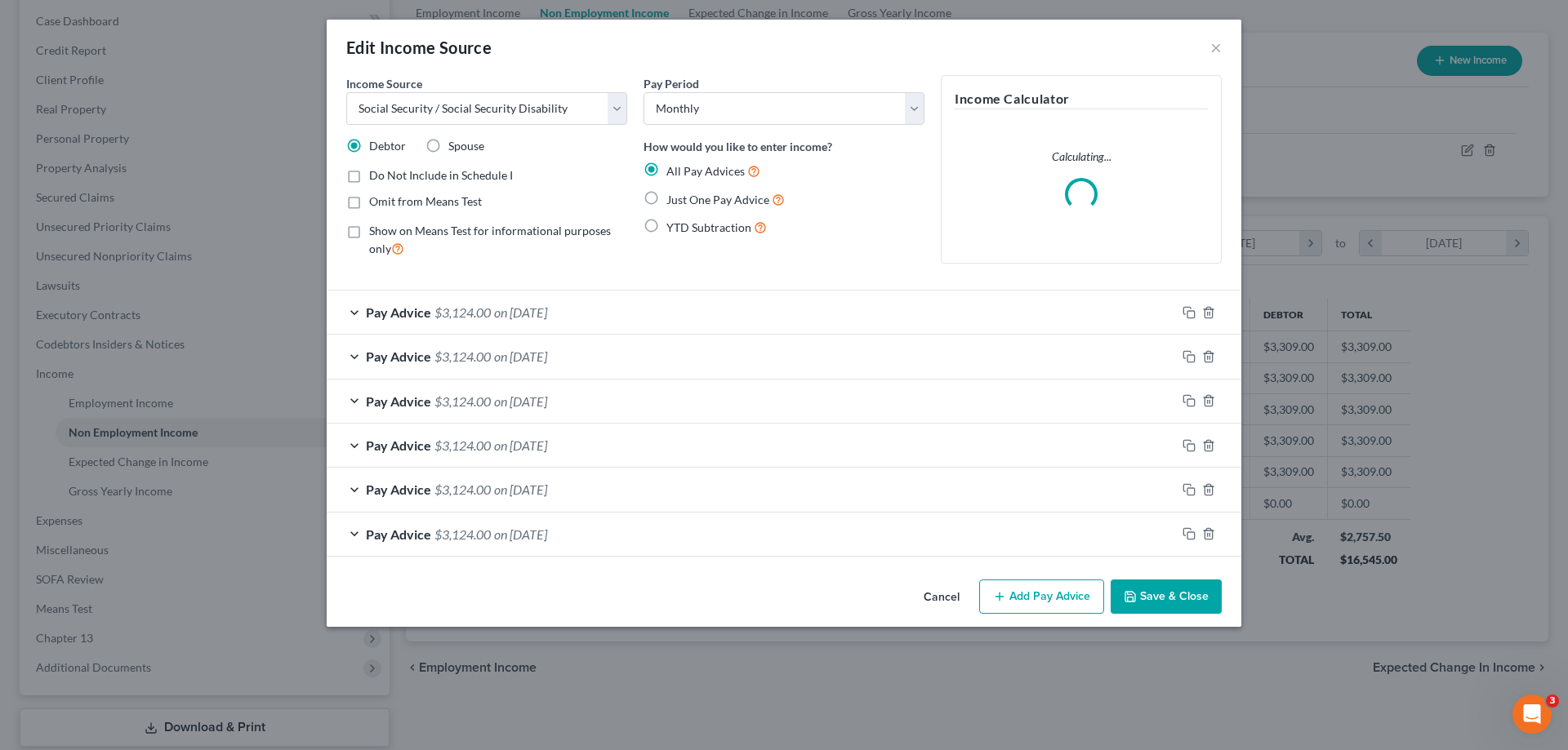
scroll to position [307, 648]
click at [477, 310] on span "$3,124.00" at bounding box center [463, 312] width 56 height 16
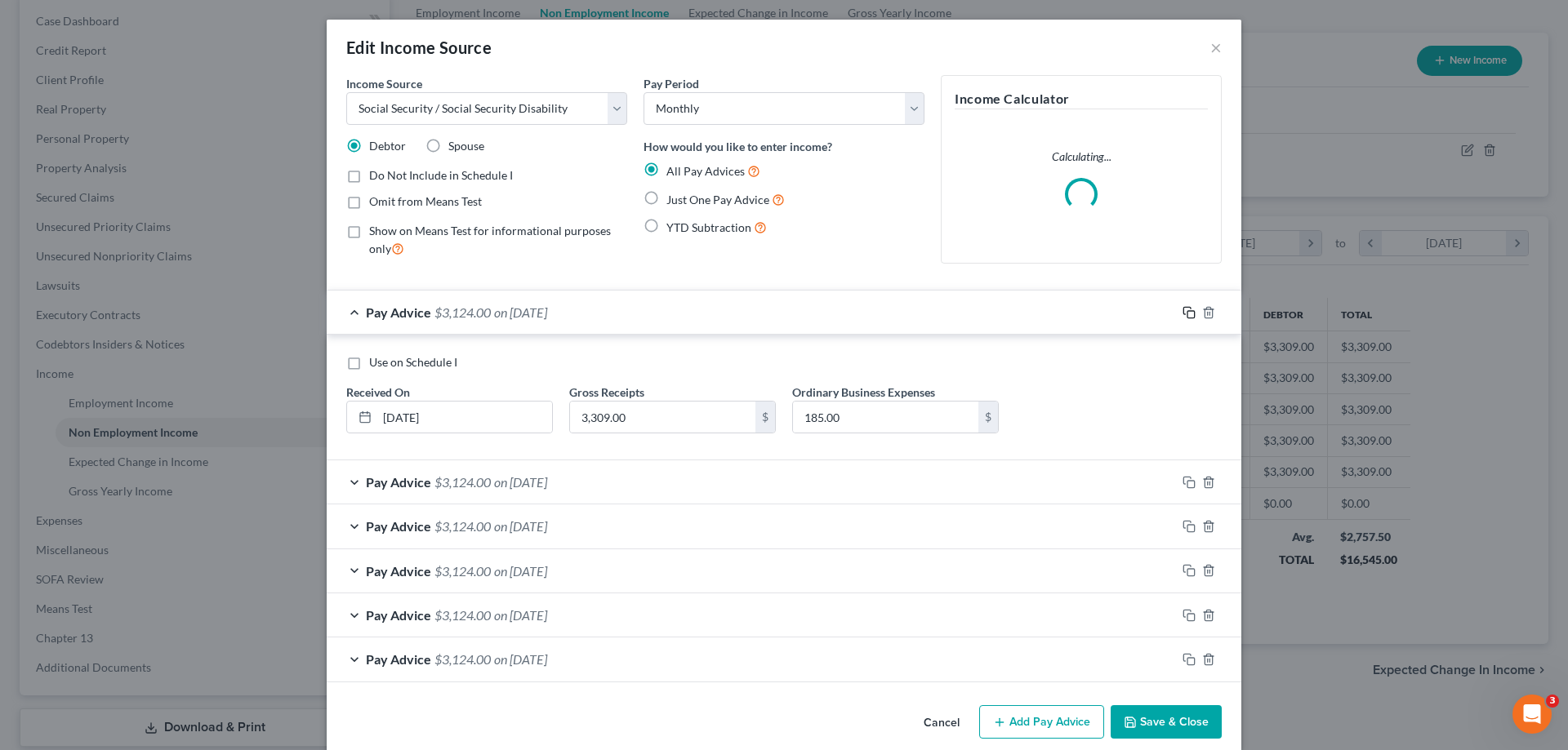
click at [1186, 314] on icon "button" at bounding box center [1189, 313] width 13 height 13
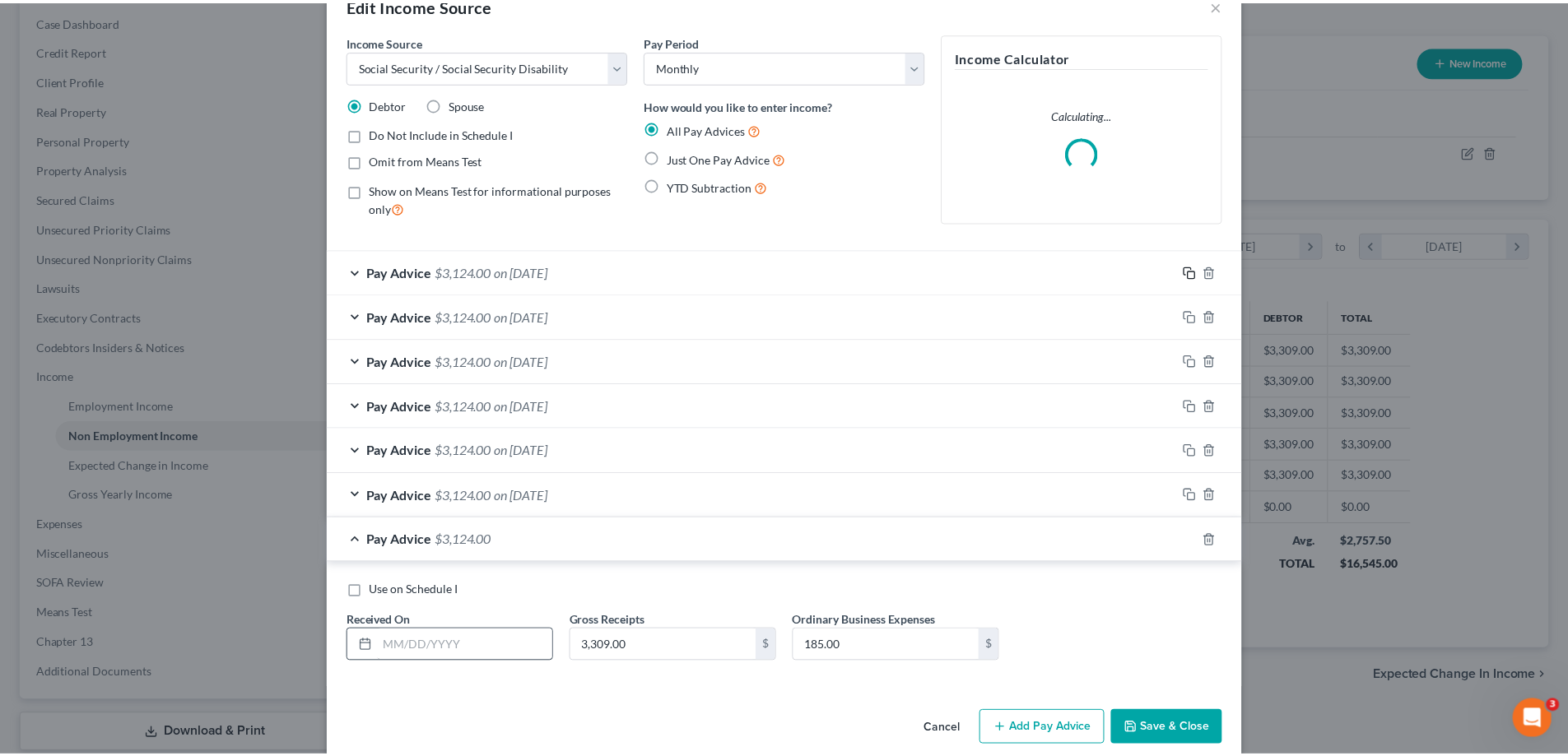
scroll to position [66, 0]
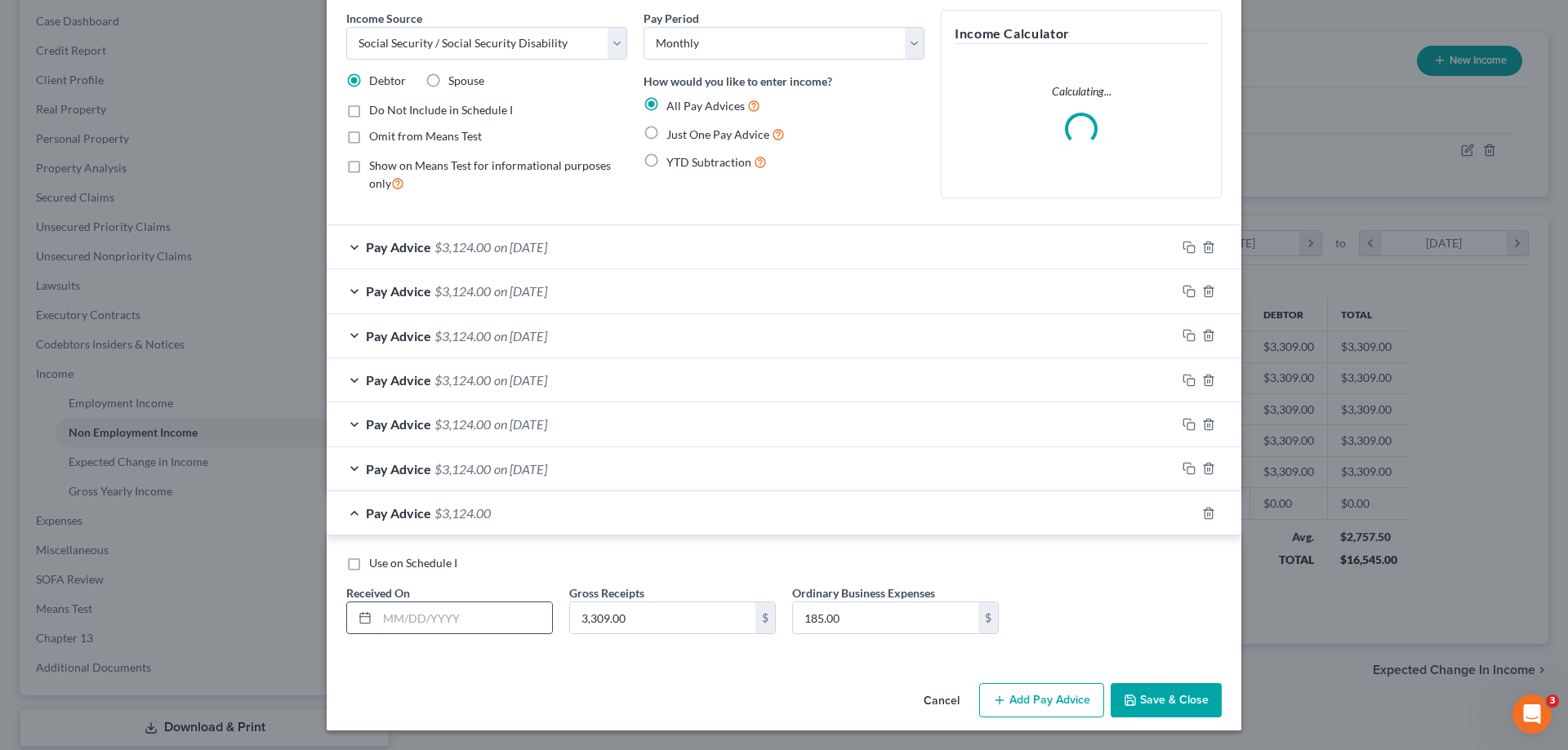
click at [457, 608] on input "text" at bounding box center [464, 617] width 175 height 31
type input "07/31/2025"
click at [1137, 693] on button "Save & Close" at bounding box center [1166, 700] width 111 height 34
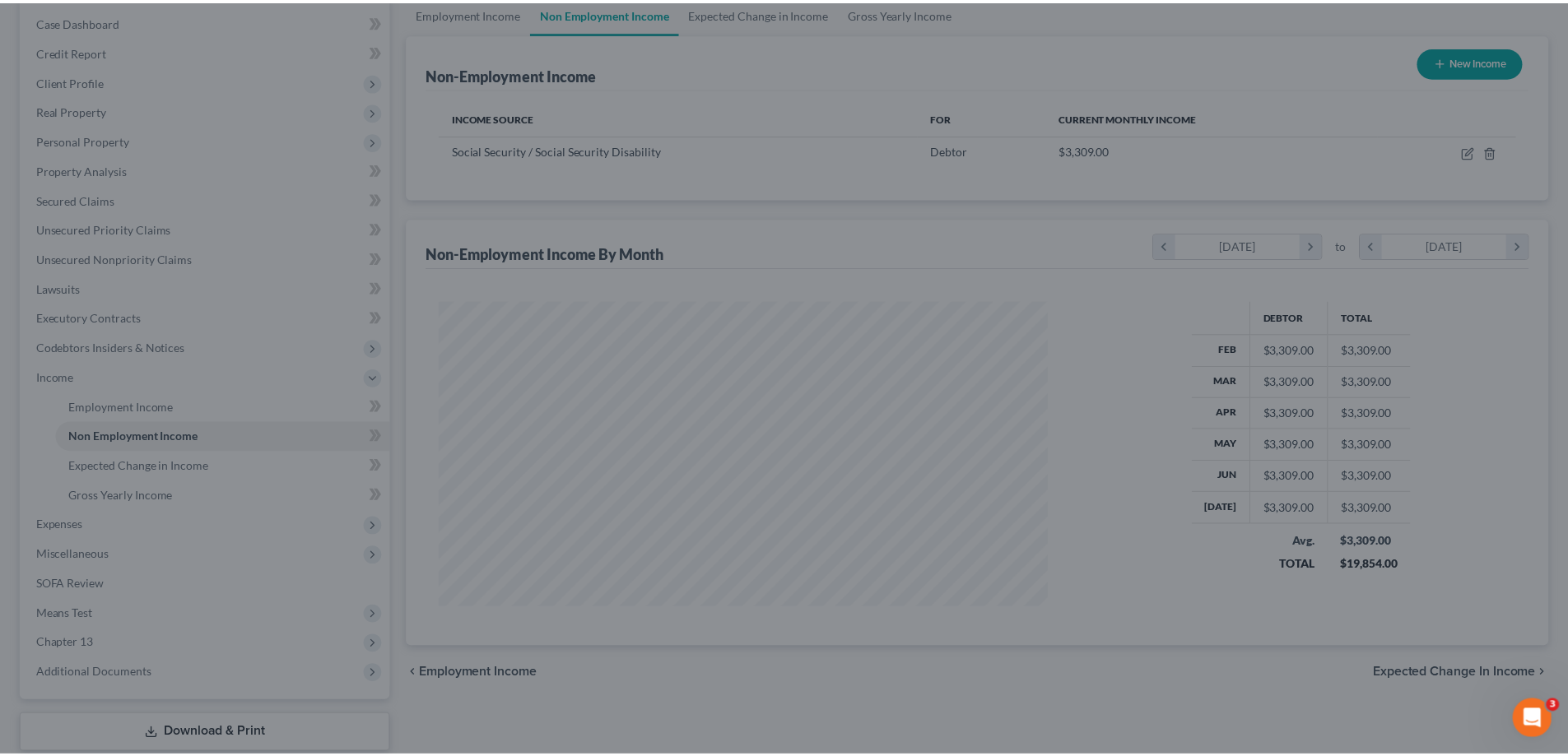
scroll to position [822189, 822367]
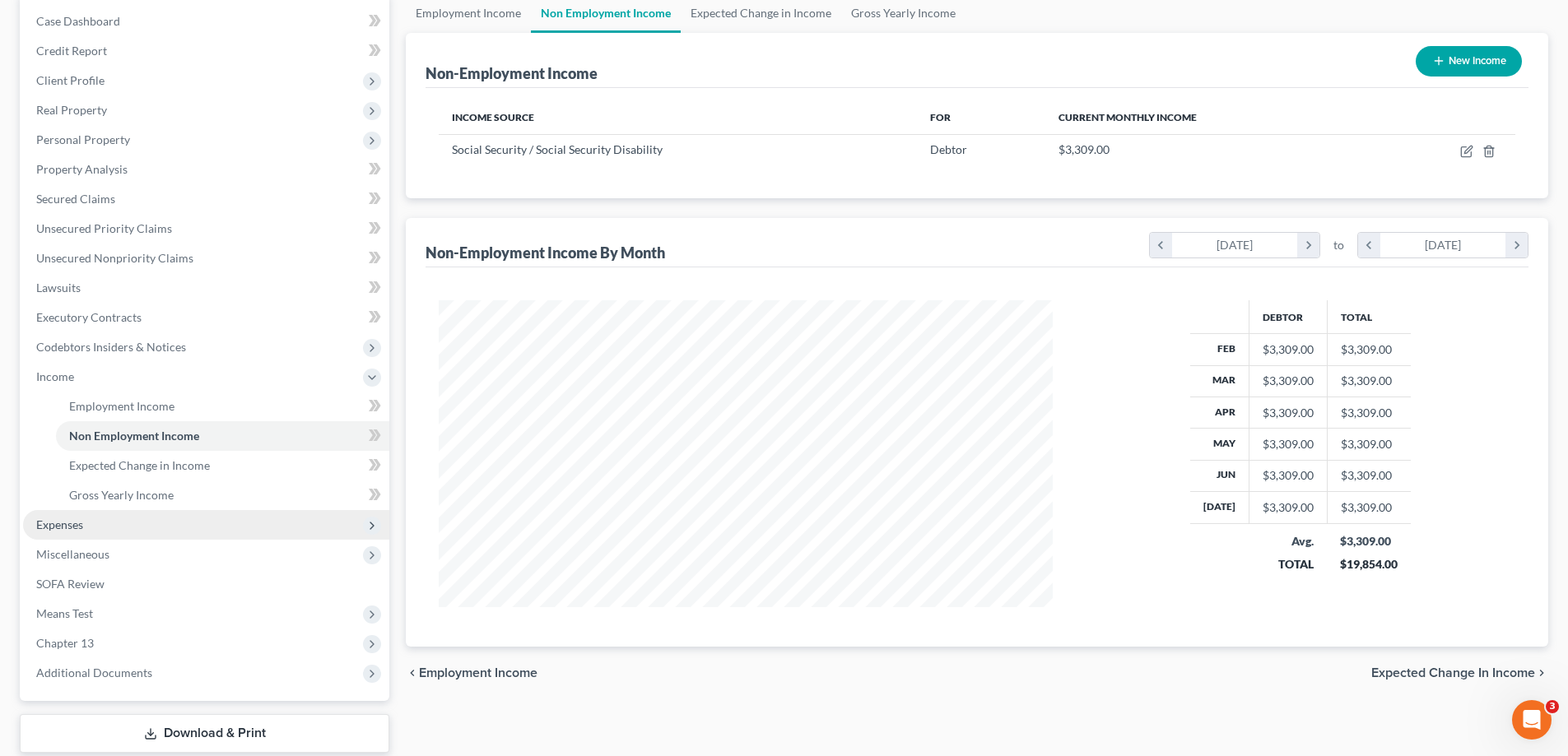
click at [82, 530] on span "Expenses" at bounding box center [59, 524] width 47 height 14
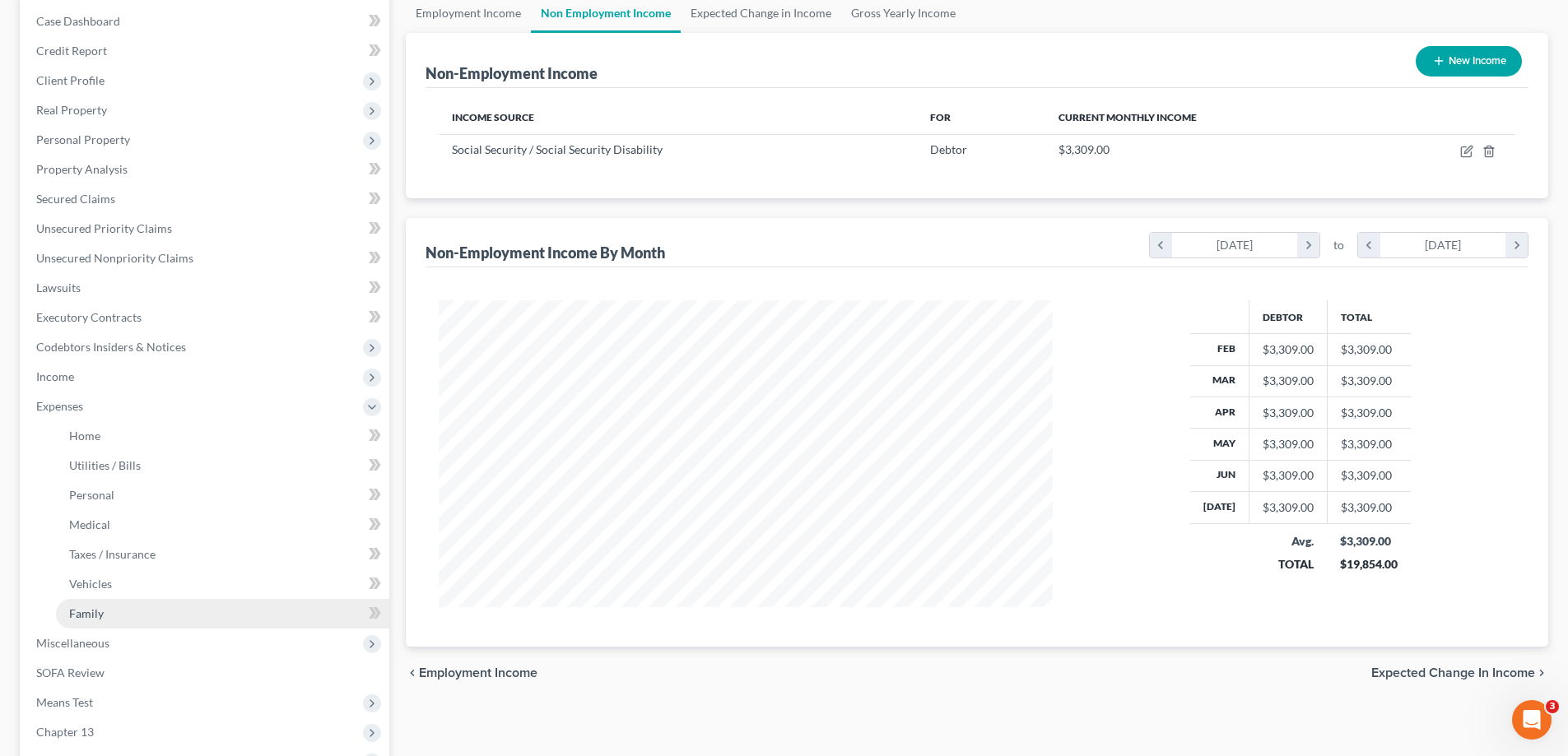
click at [114, 615] on link "Family" at bounding box center [223, 613] width 334 height 30
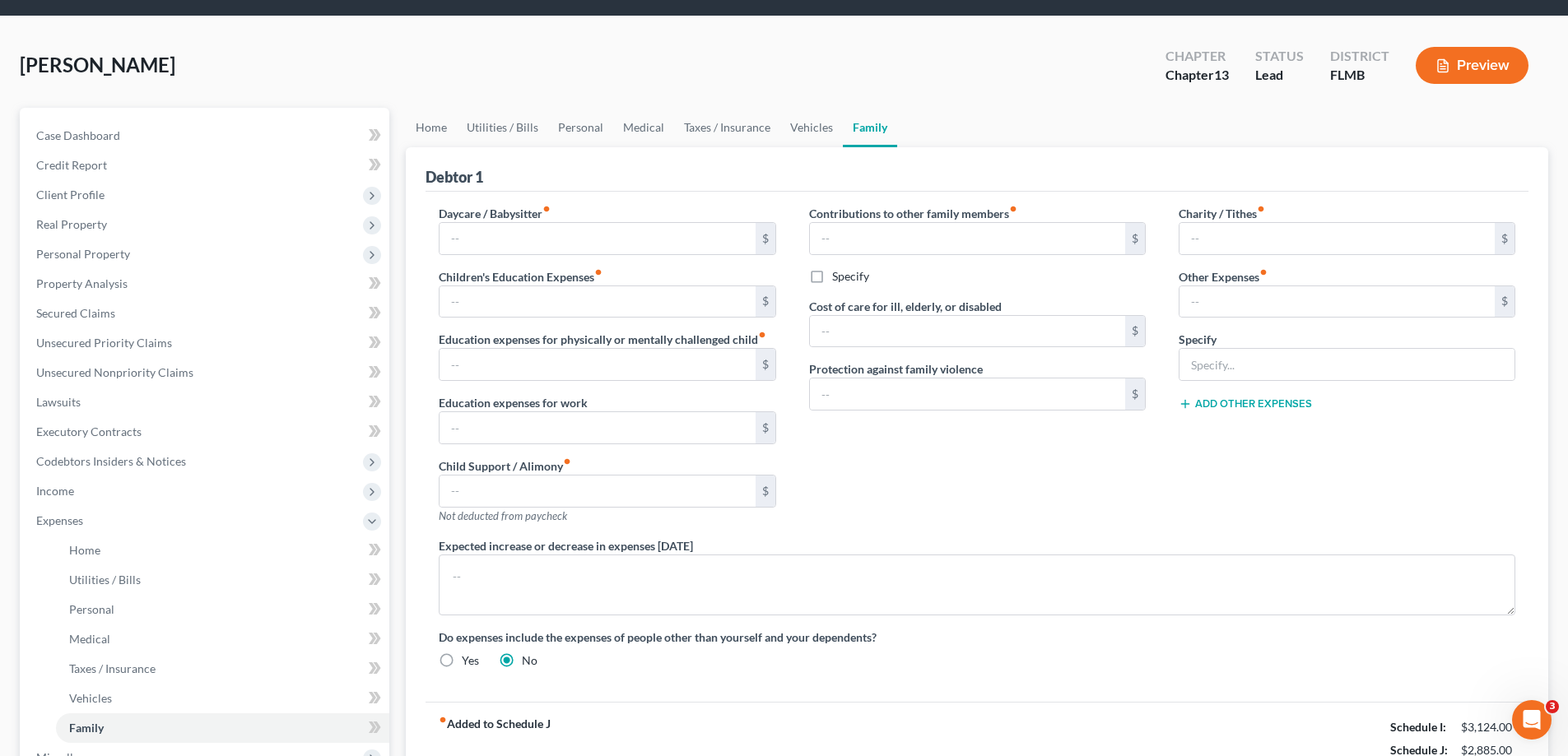
scroll to position [27, 0]
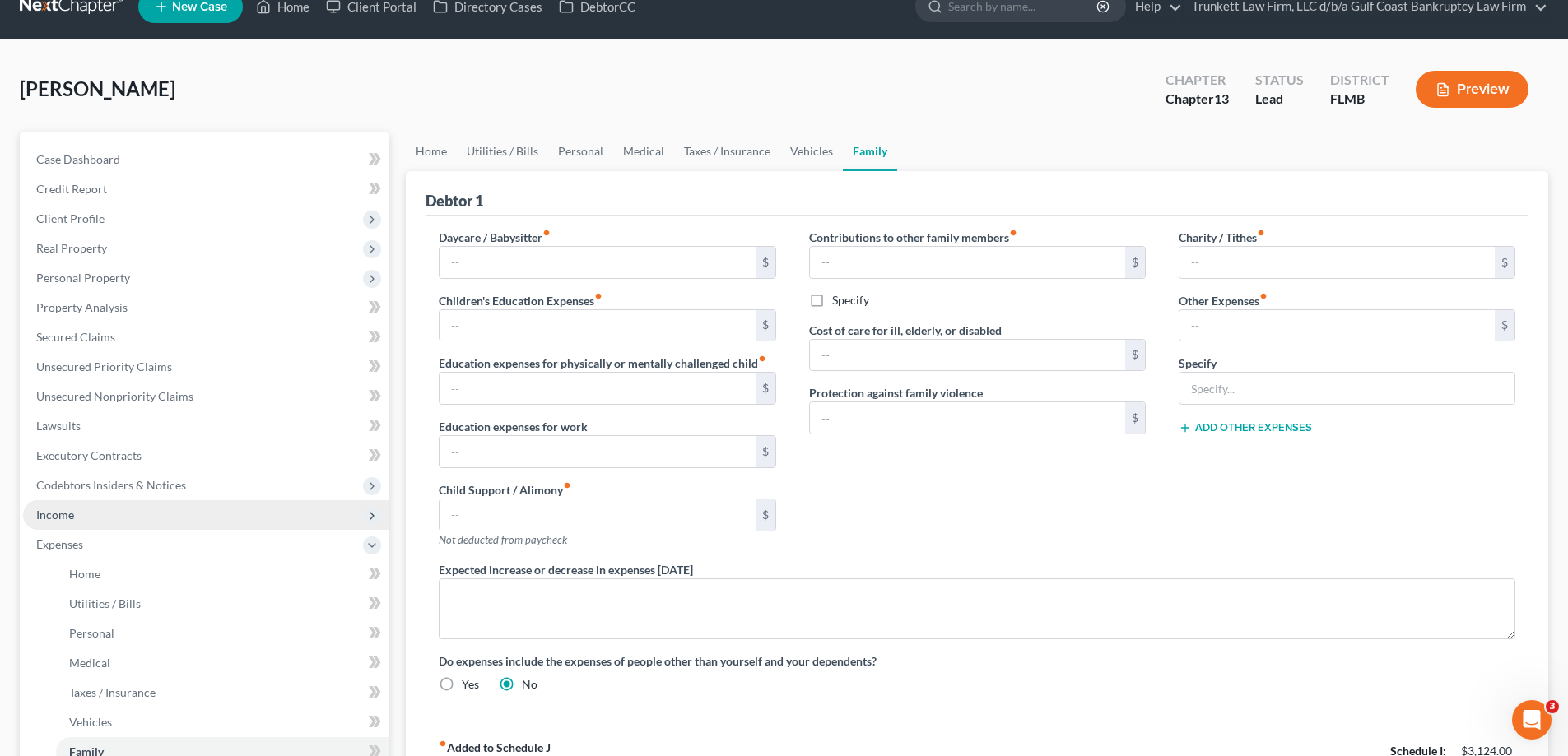
click at [84, 522] on span "Income" at bounding box center [206, 515] width 366 height 30
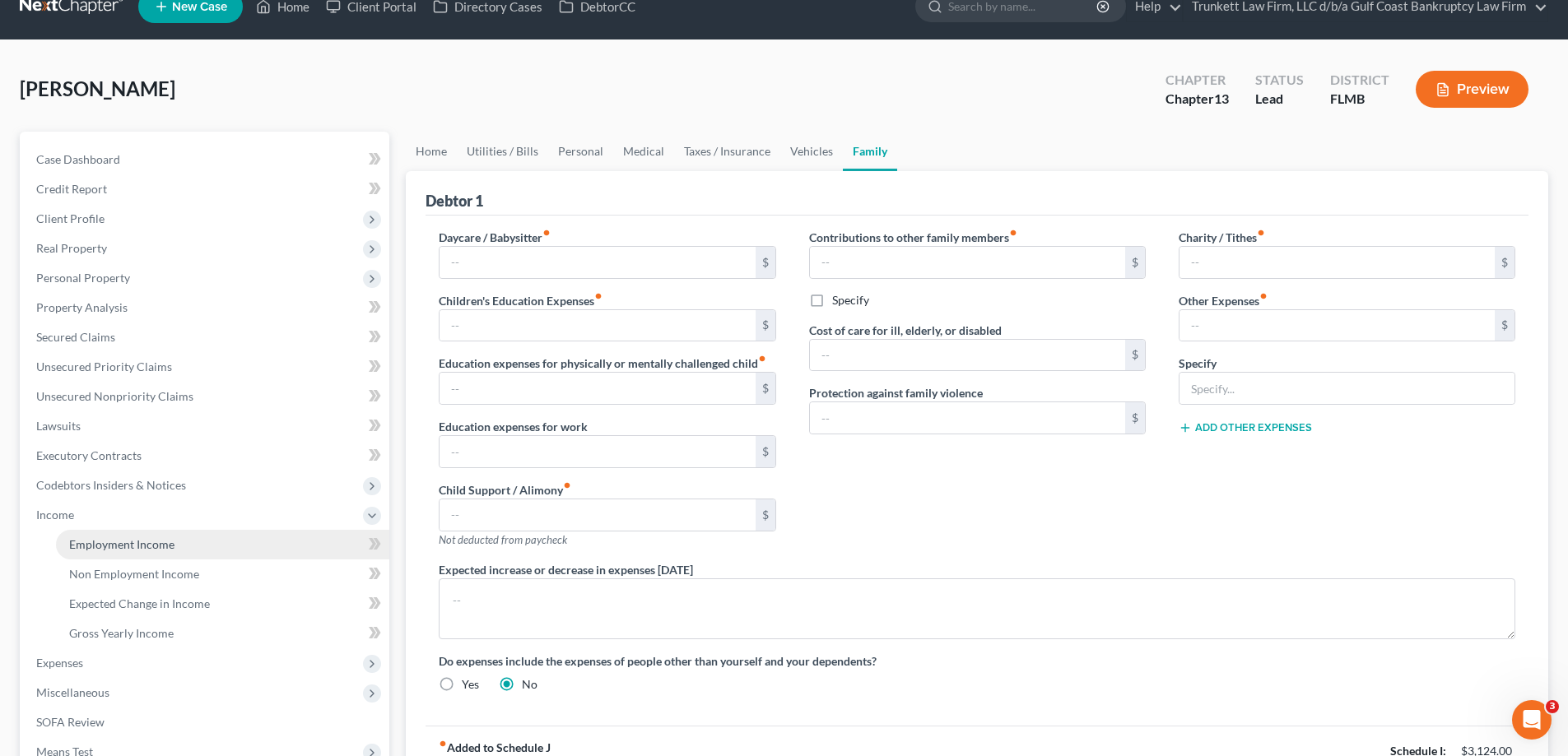
click at [119, 540] on span "Employment Income" at bounding box center [122, 543] width 105 height 14
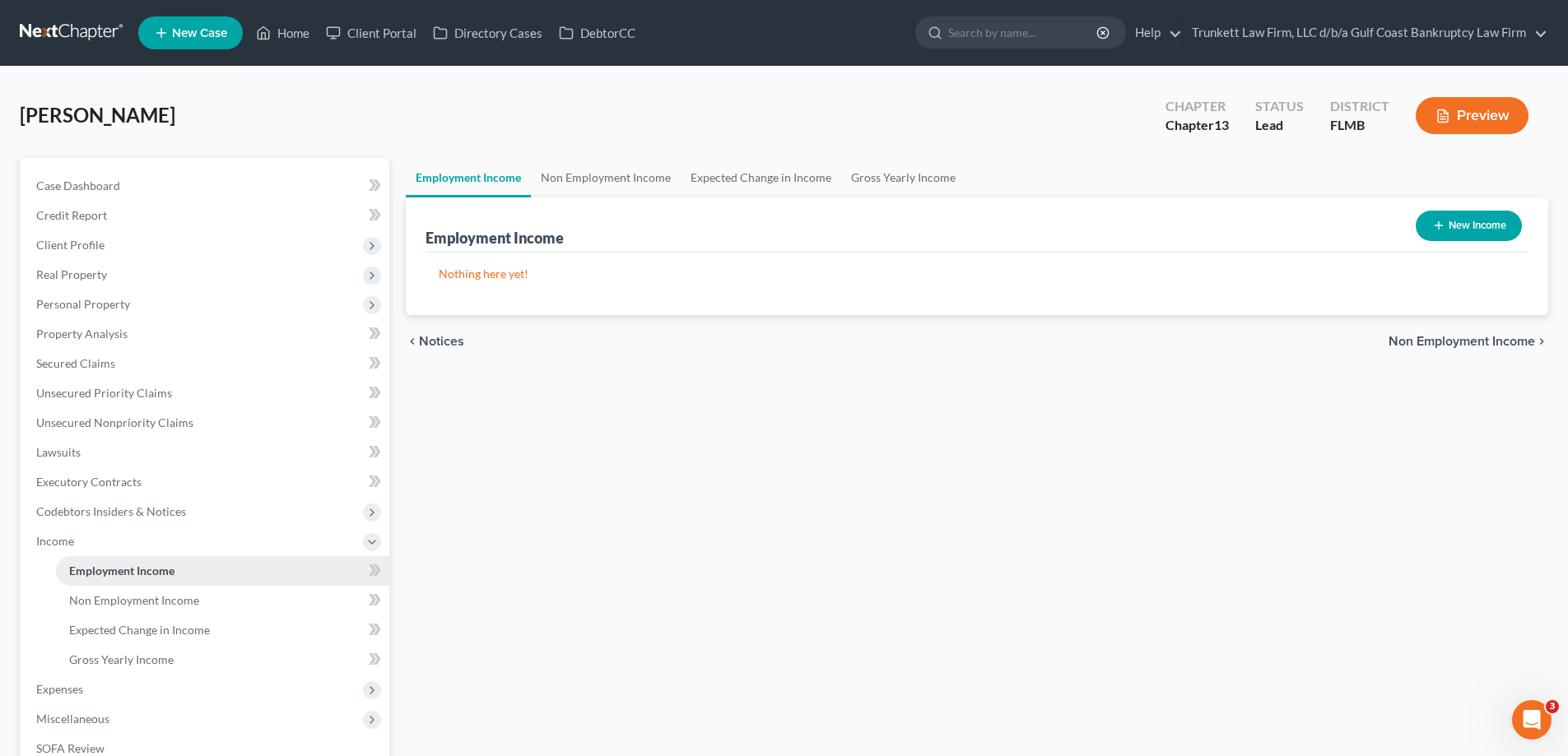
click at [144, 569] on span "Employment Income" at bounding box center [122, 570] width 105 height 14
click at [151, 591] on link "Non Employment Income" at bounding box center [223, 601] width 334 height 30
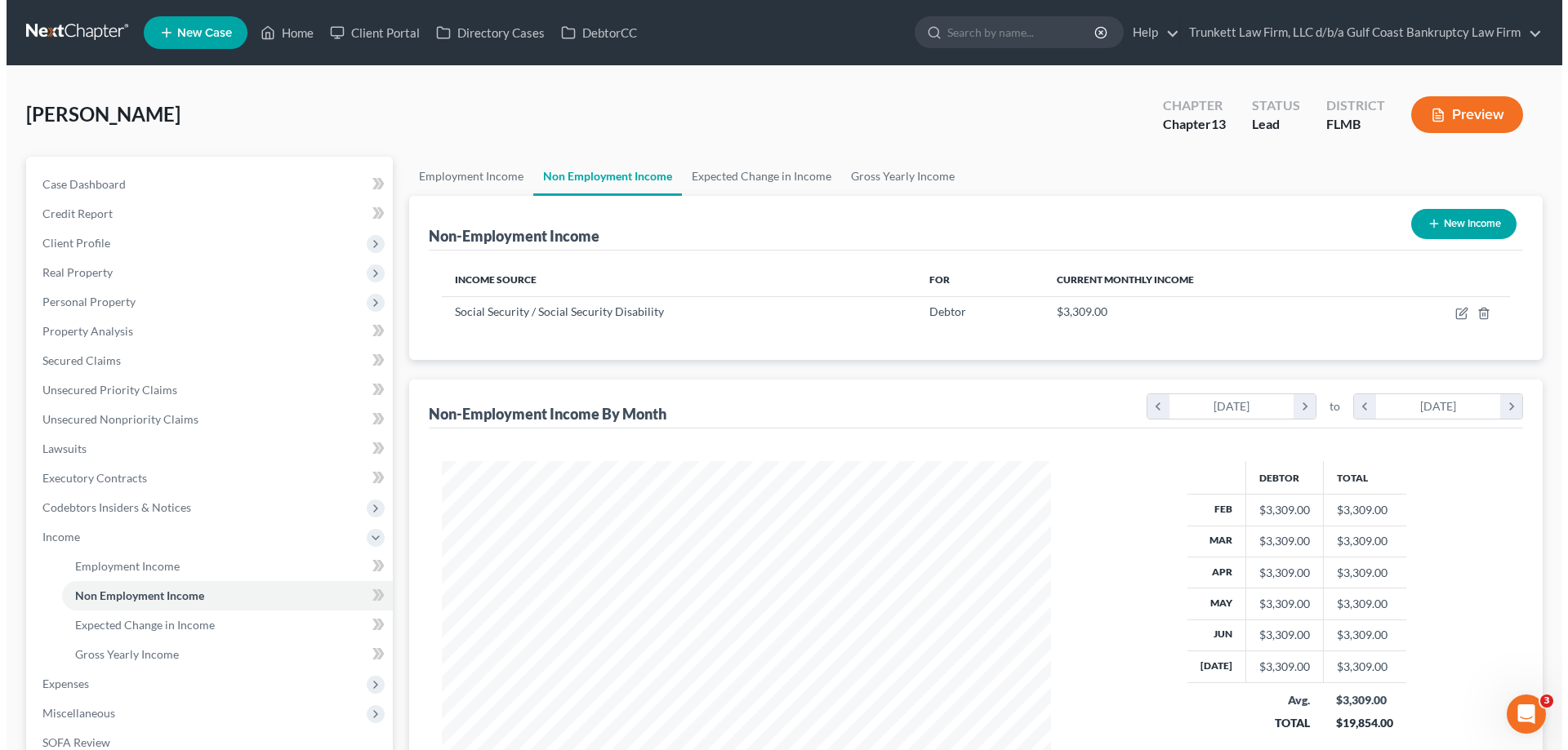
scroll to position [304, 642]
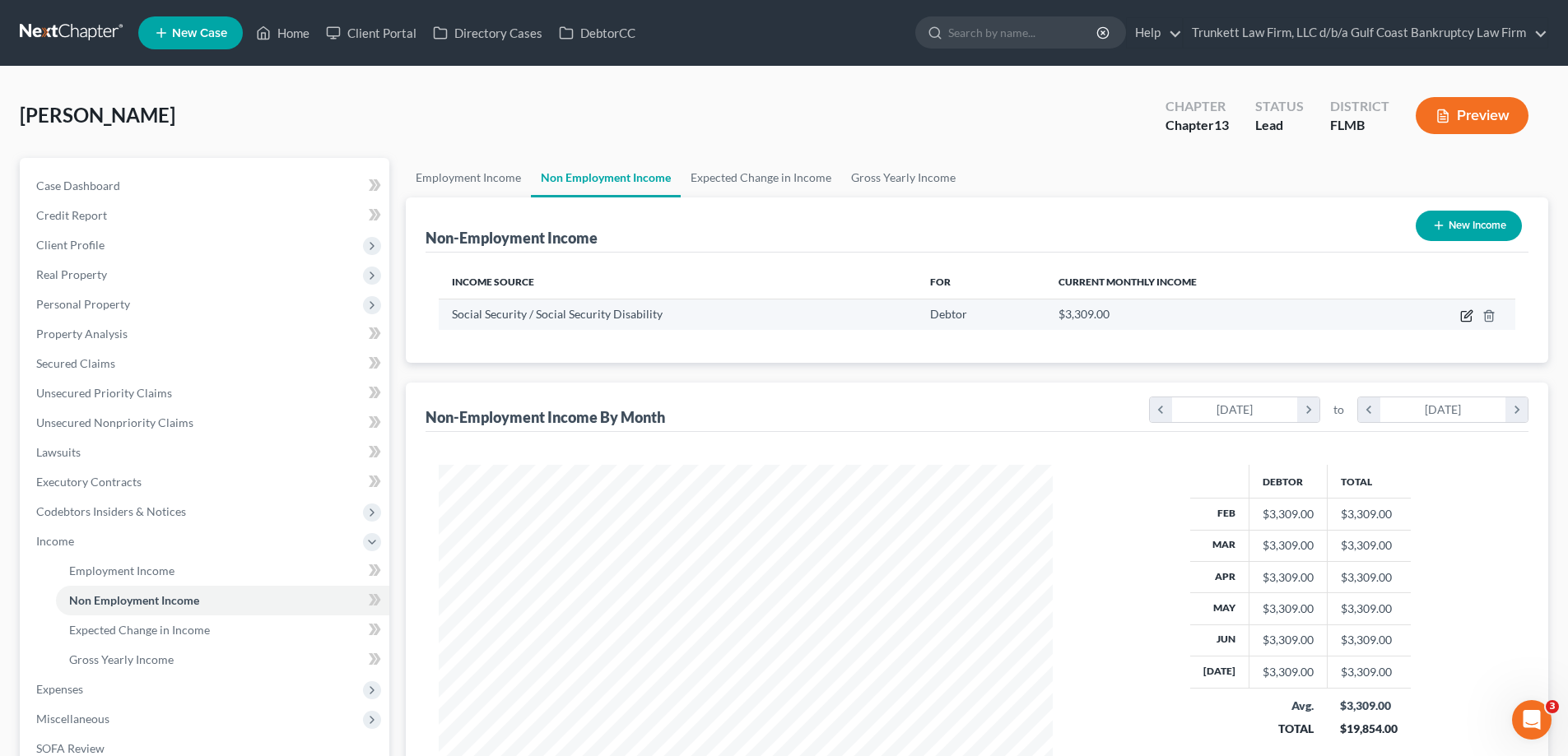
click at [1467, 309] on icon "button" at bounding box center [1467, 316] width 13 height 13
select select "4"
select select "0"
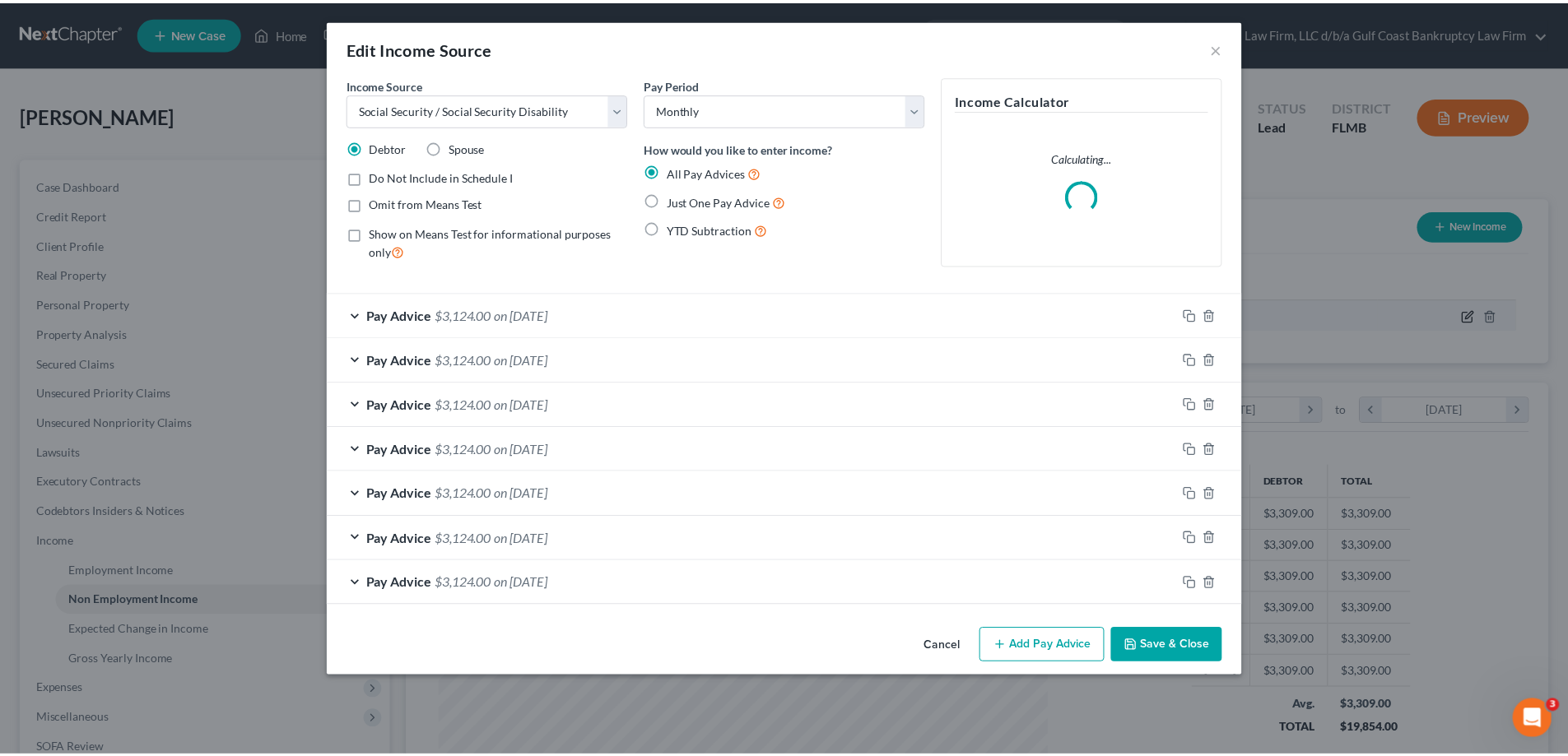
scroll to position [309, 653]
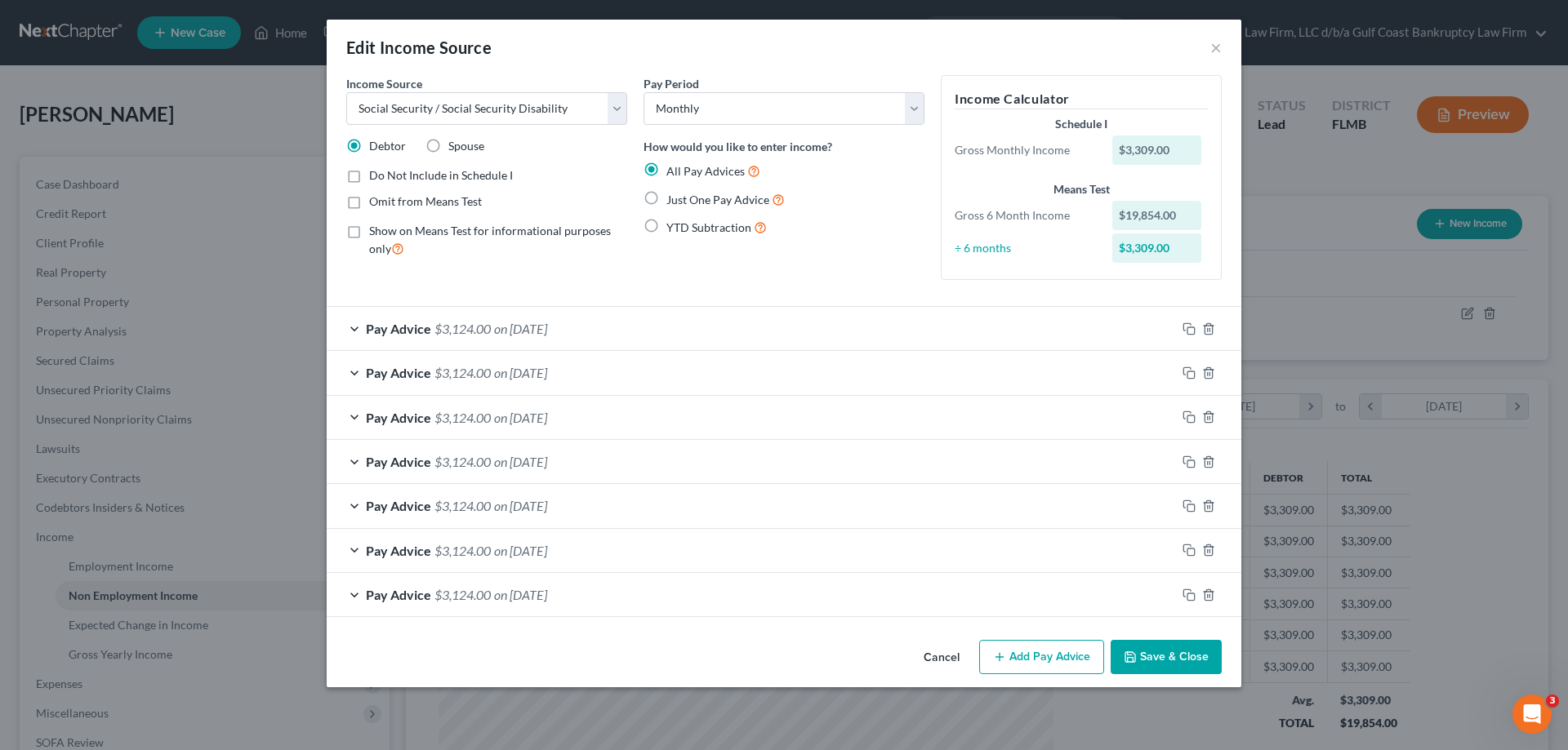
click at [1193, 653] on button "Save & Close" at bounding box center [1166, 657] width 111 height 34
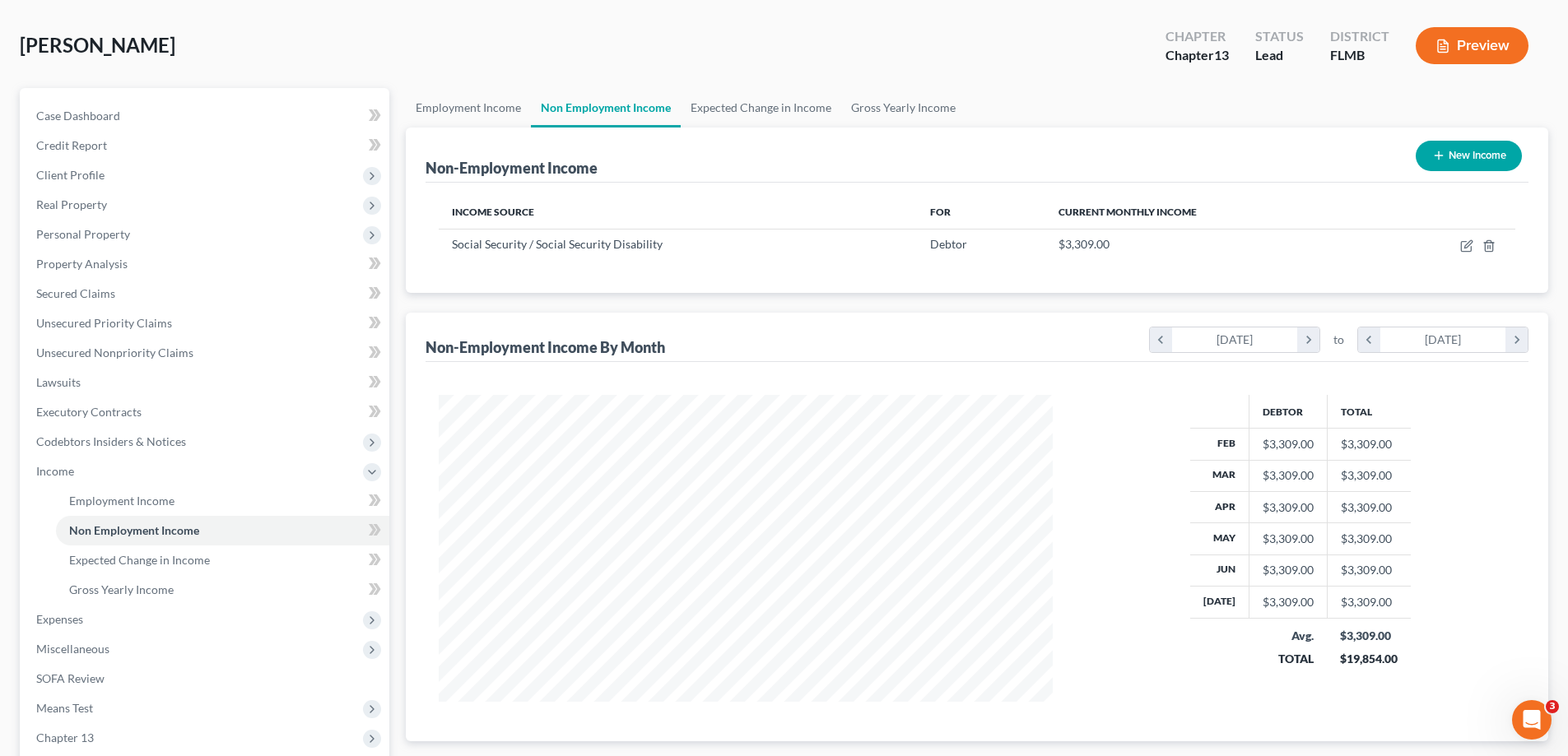
scroll to position [164, 0]
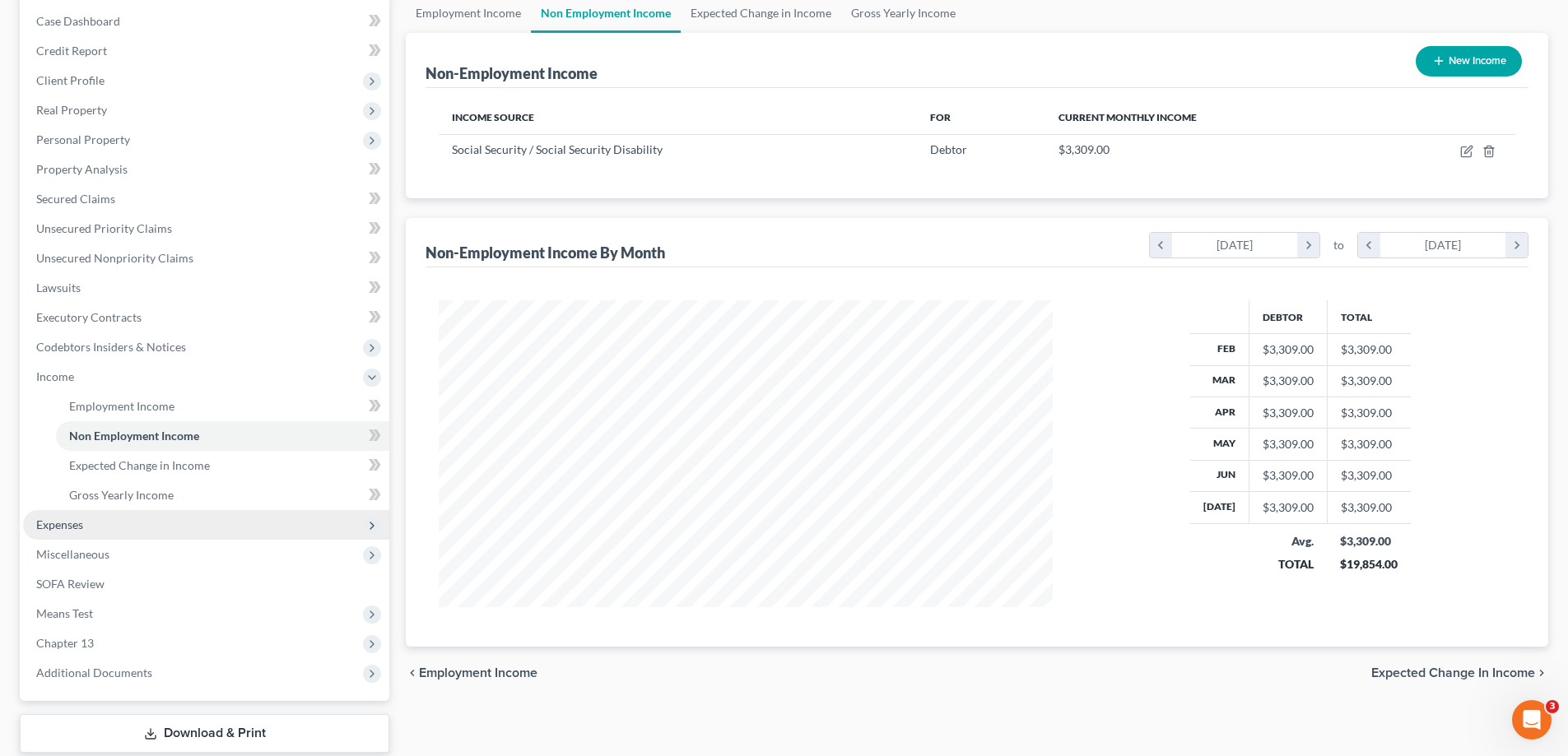
click at [97, 522] on span "Expenses" at bounding box center [206, 525] width 366 height 30
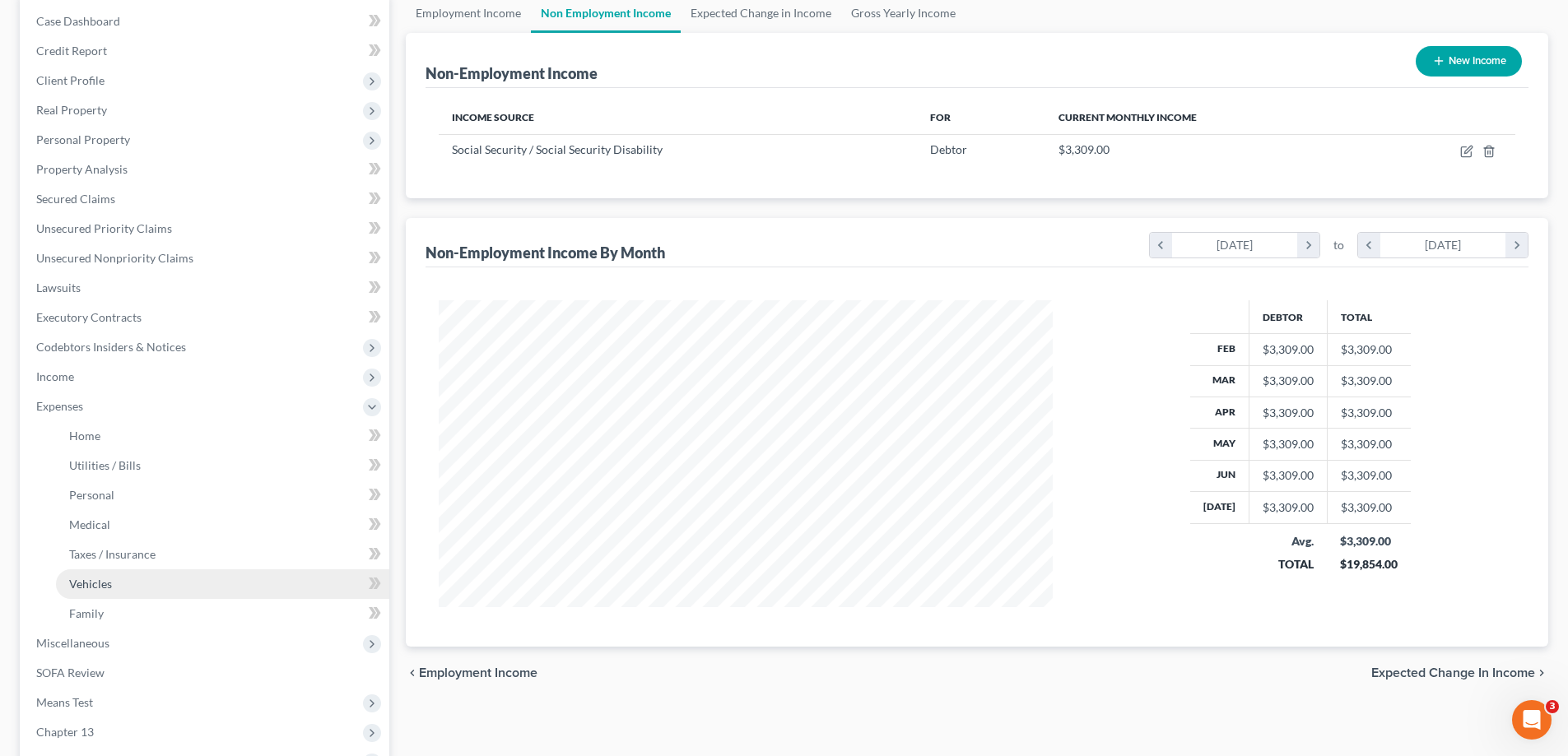
click at [117, 576] on link "Vehicles" at bounding box center [223, 584] width 334 height 30
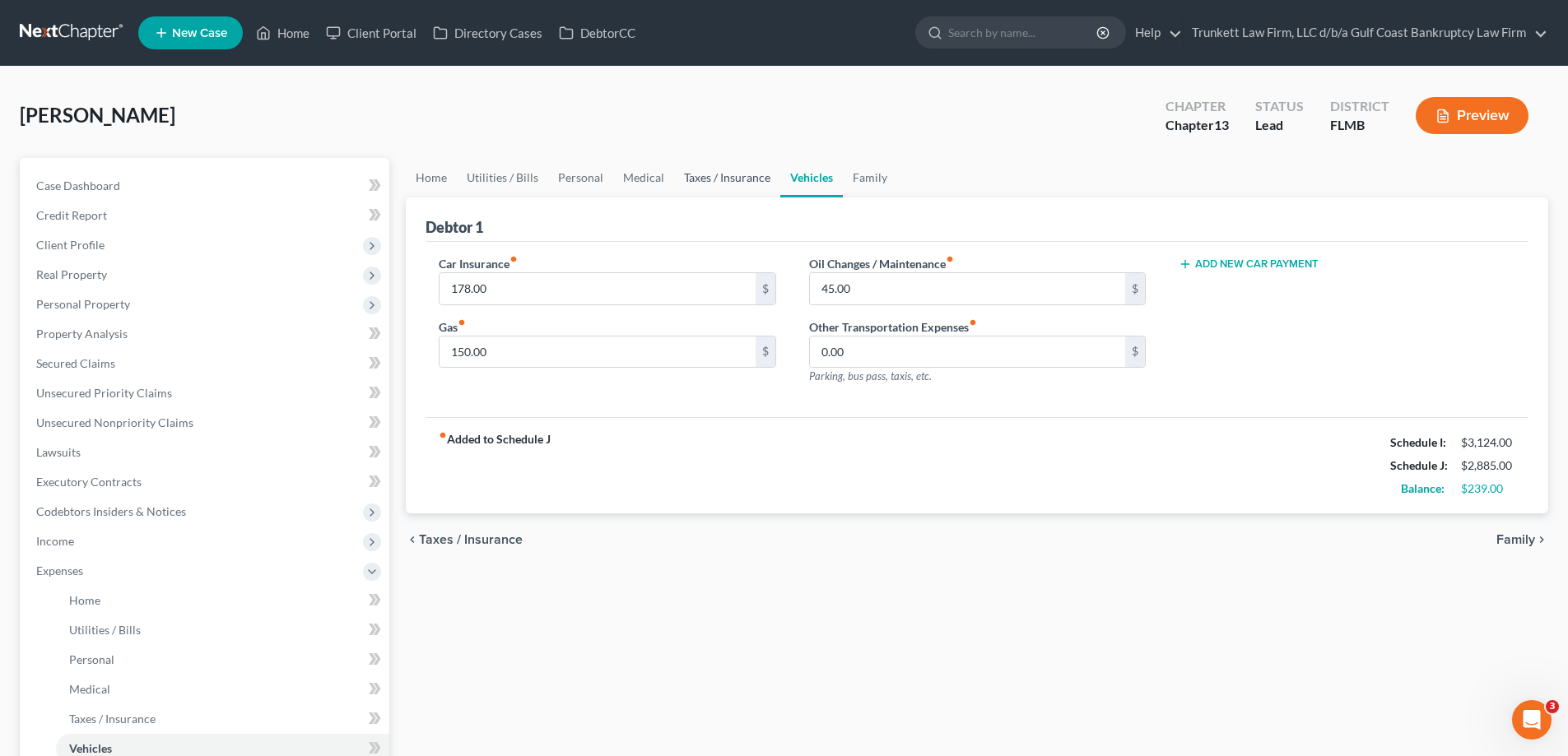
click at [691, 177] on link "Taxes / Insurance" at bounding box center [726, 177] width 106 height 39
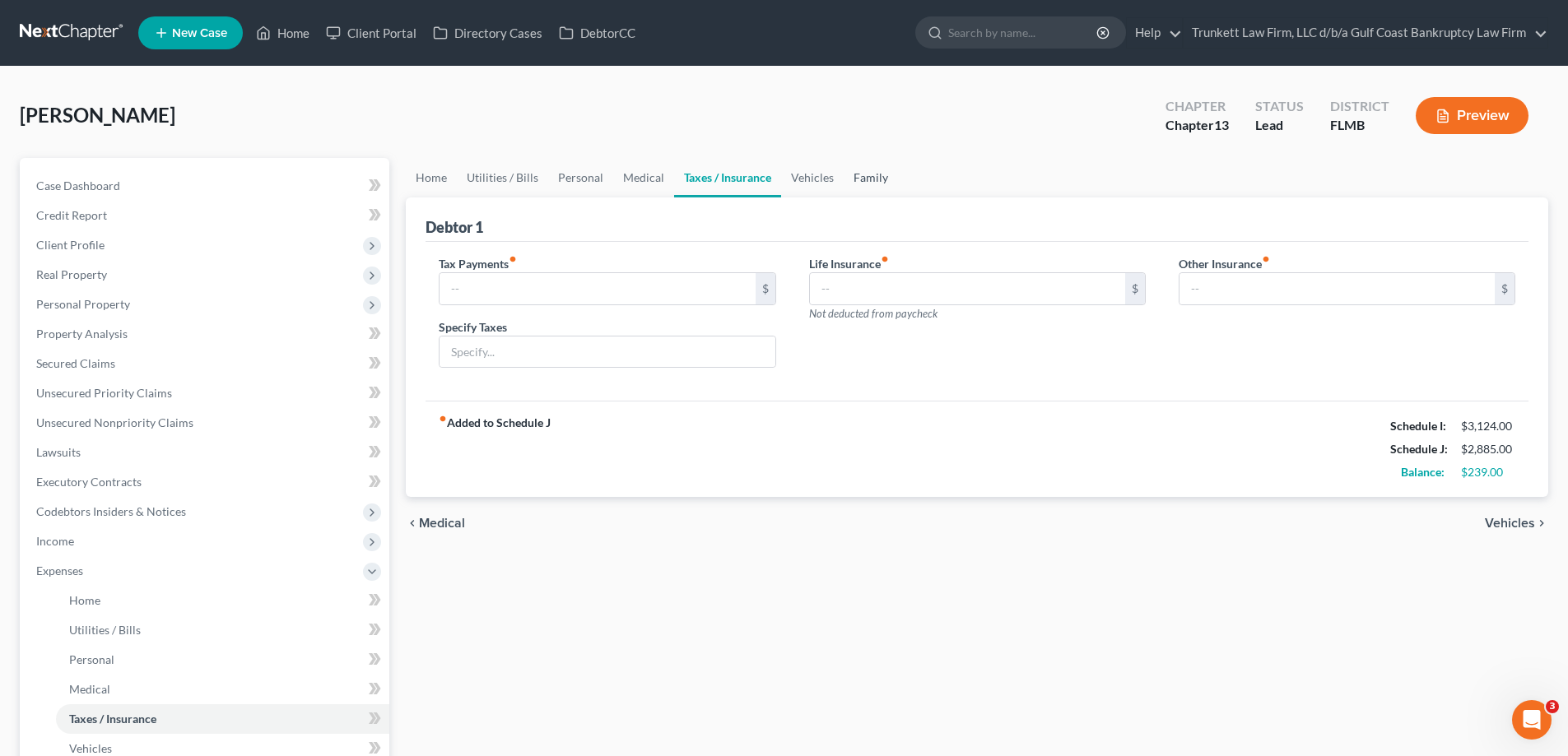
click at [877, 176] on link "Family" at bounding box center [870, 177] width 54 height 39
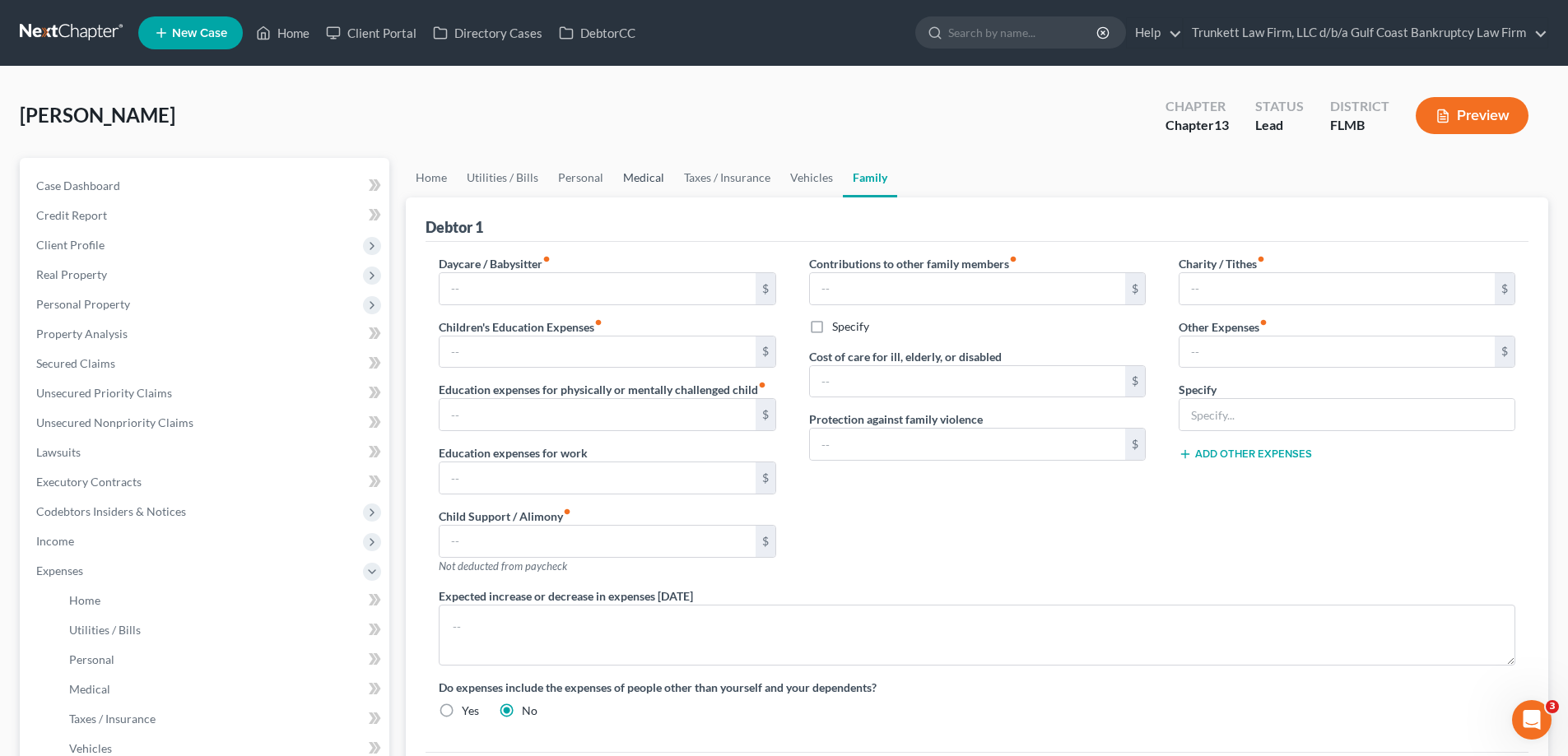
click at [641, 174] on link "Medical" at bounding box center [643, 177] width 61 height 39
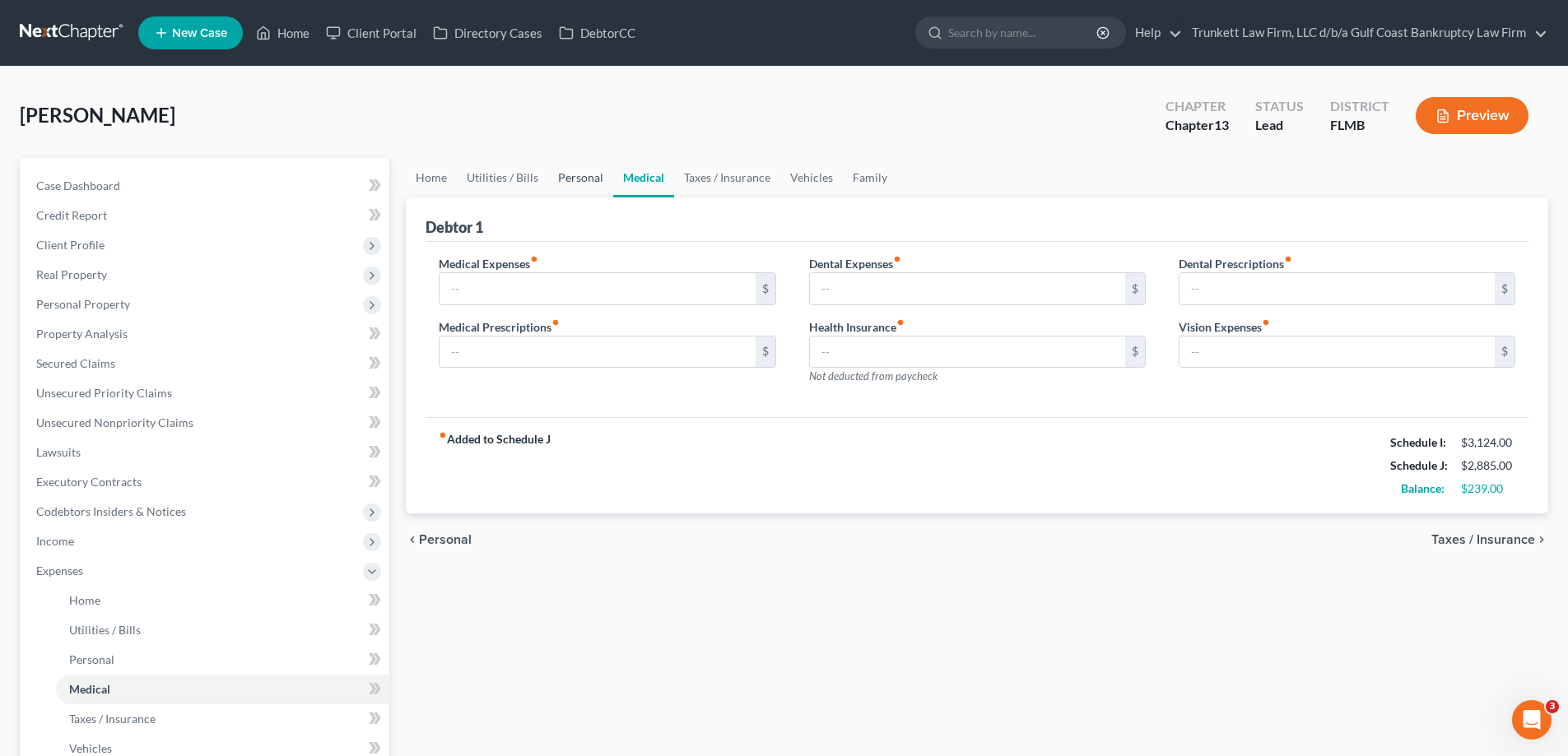
click at [561, 179] on link "Personal" at bounding box center [580, 177] width 65 height 39
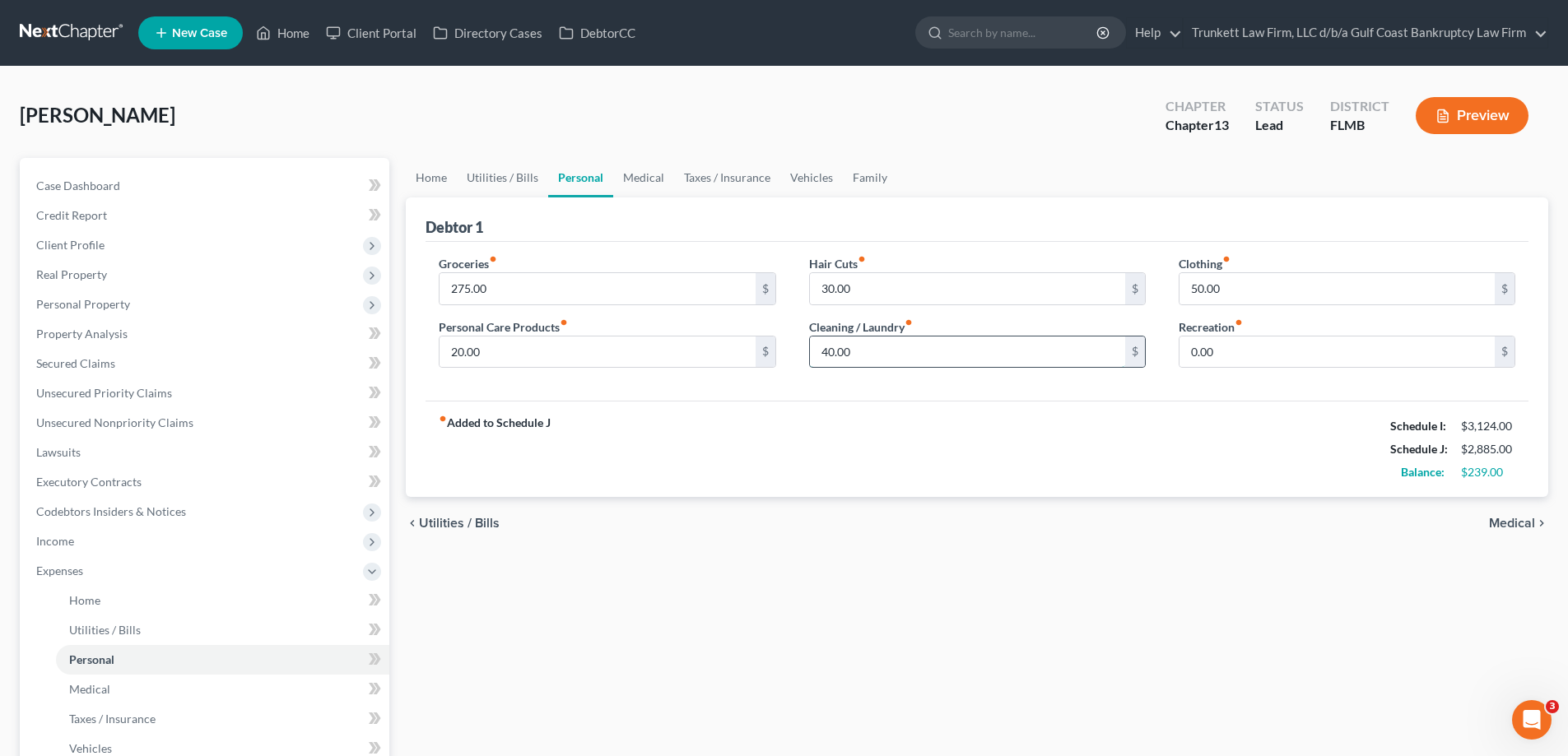
click at [877, 356] on input "40.00" at bounding box center [967, 352] width 315 height 31
type input "20"
click at [938, 273] on input "30.00" at bounding box center [967, 288] width 315 height 31
click at [530, 178] on link "Utilities / Bills" at bounding box center [503, 177] width 92 height 39
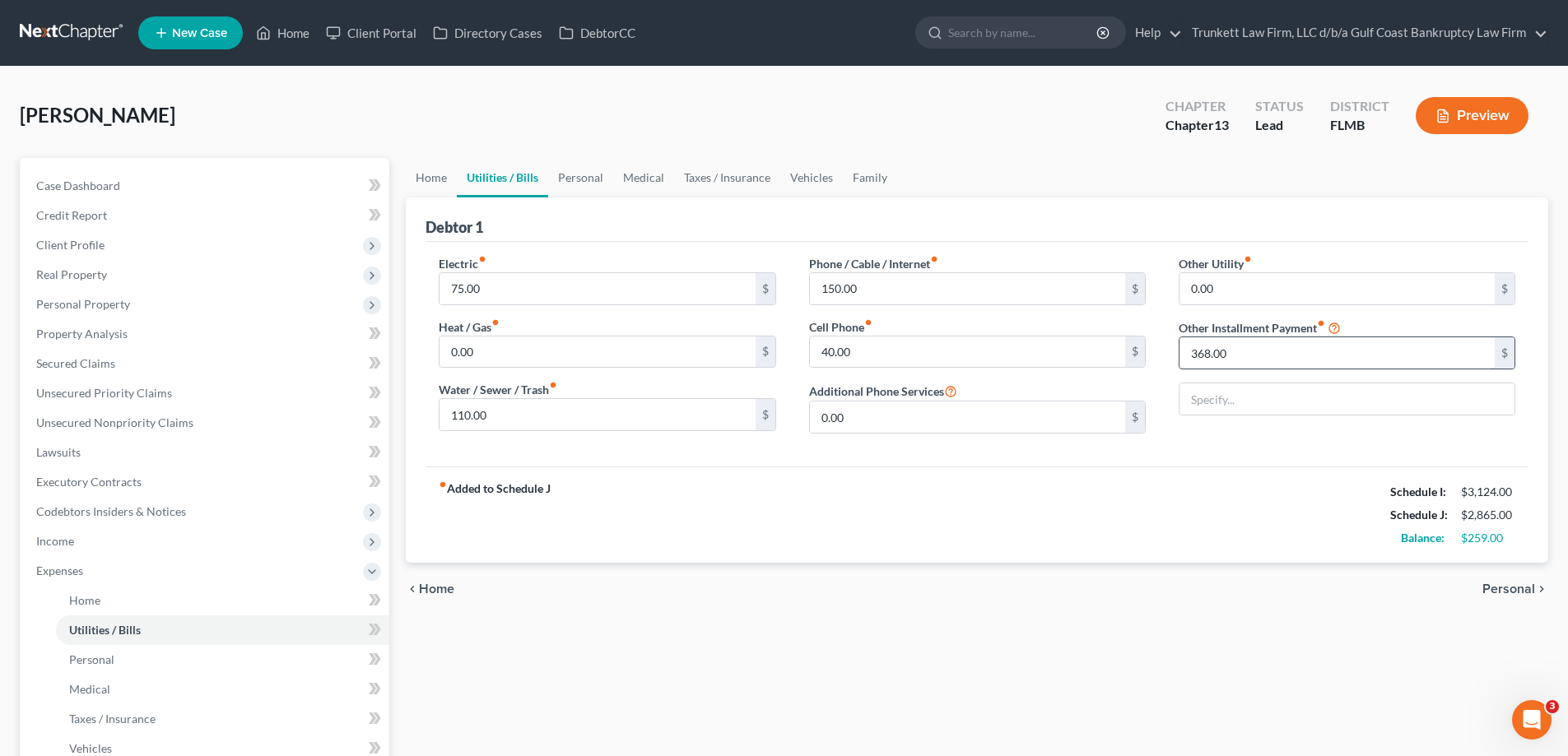
click at [1235, 353] on input "368.00" at bounding box center [1337, 353] width 315 height 31
click at [1339, 250] on div "Electric fiber_manual_record 75.00 $ Heat / Gas fiber_manual_record 0.00 $ Wate…" at bounding box center [977, 353] width 1103 height 224
click at [571, 182] on link "Personal" at bounding box center [580, 177] width 65 height 39
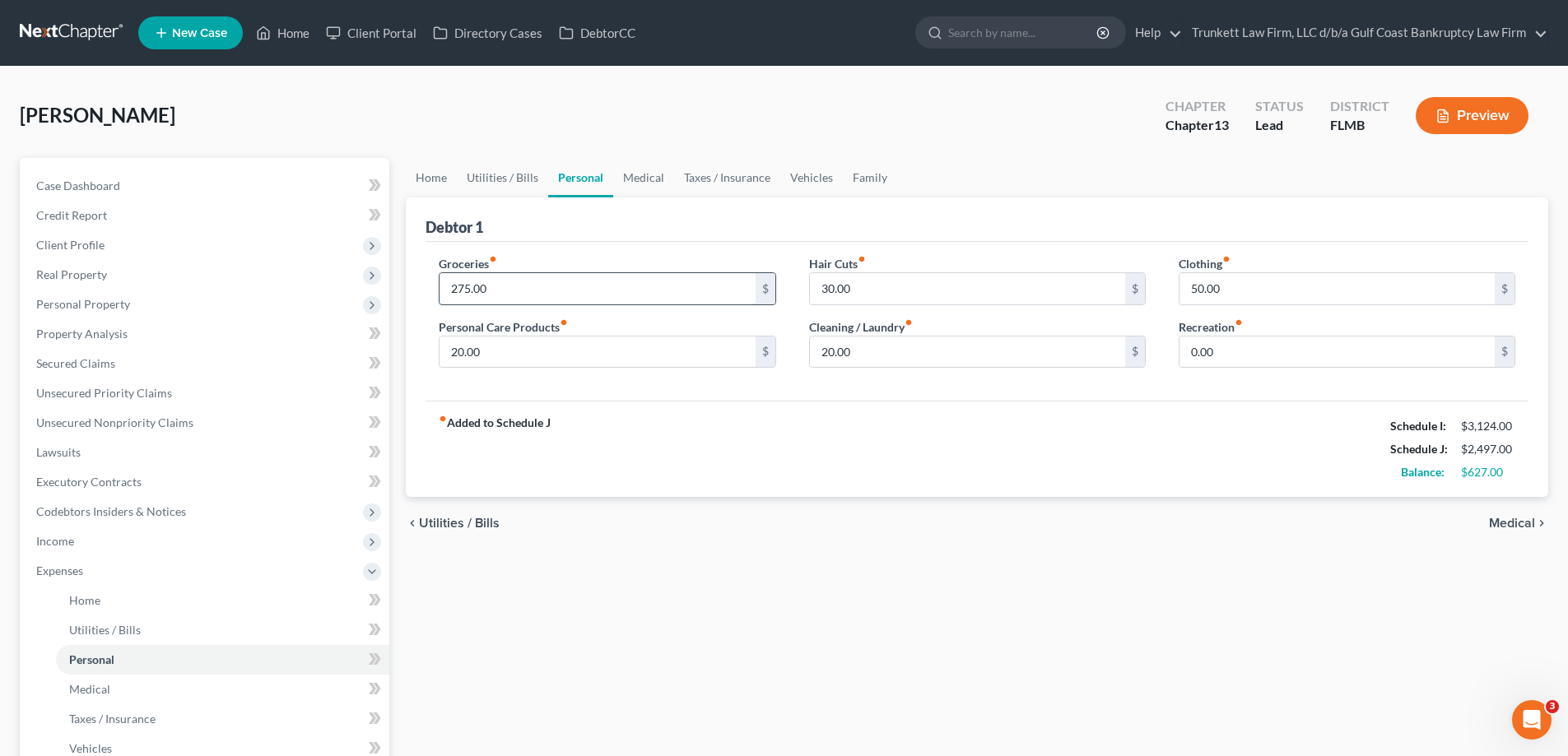
click at [537, 283] on input "275.00" at bounding box center [597, 288] width 315 height 31
click at [932, 283] on input "30.00" at bounding box center [967, 288] width 315 height 31
click at [481, 293] on input "400" at bounding box center [597, 288] width 315 height 31
click at [896, 283] on input "30.00" at bounding box center [967, 288] width 315 height 31
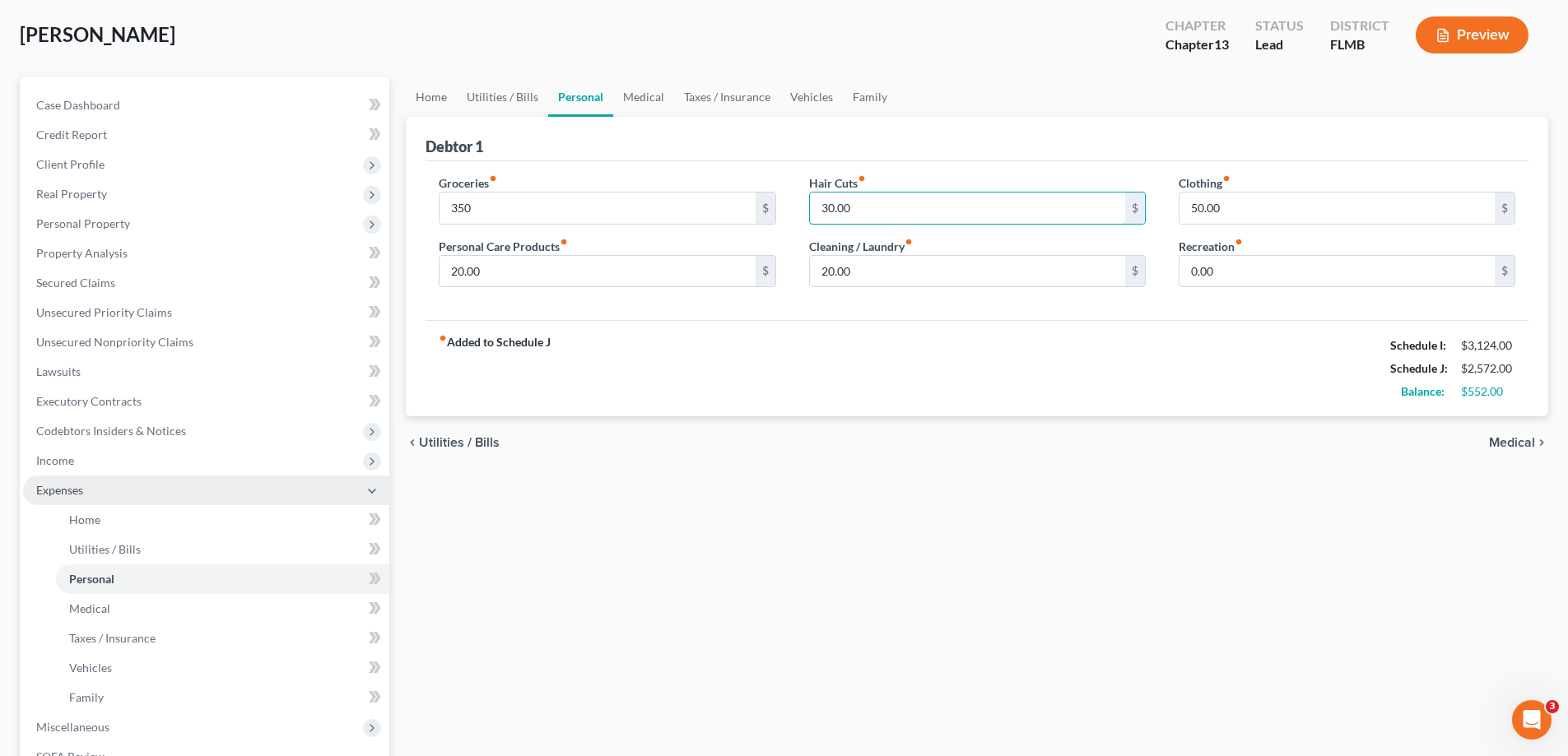
scroll to position [164, 0]
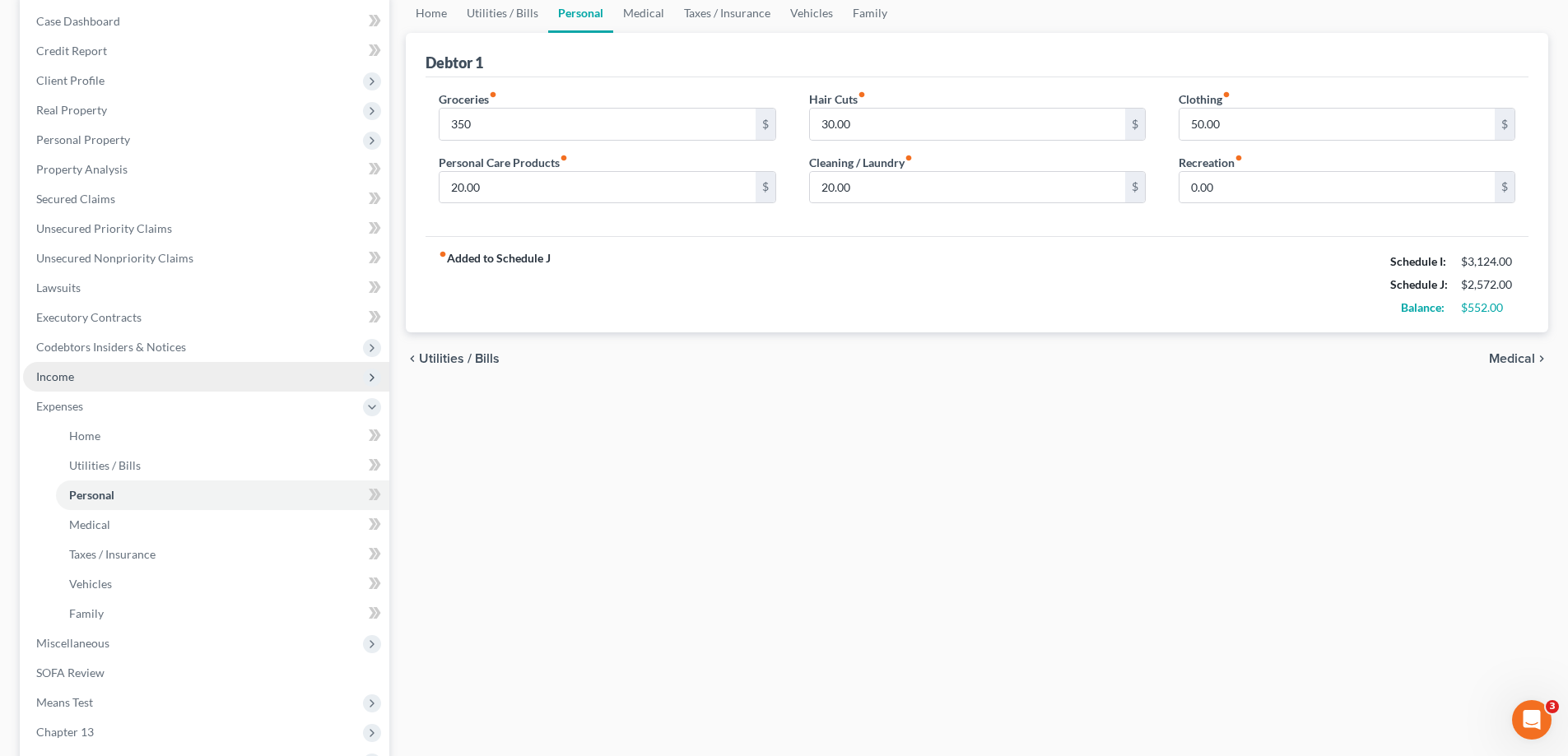
click at [79, 377] on span "Income" at bounding box center [206, 377] width 366 height 30
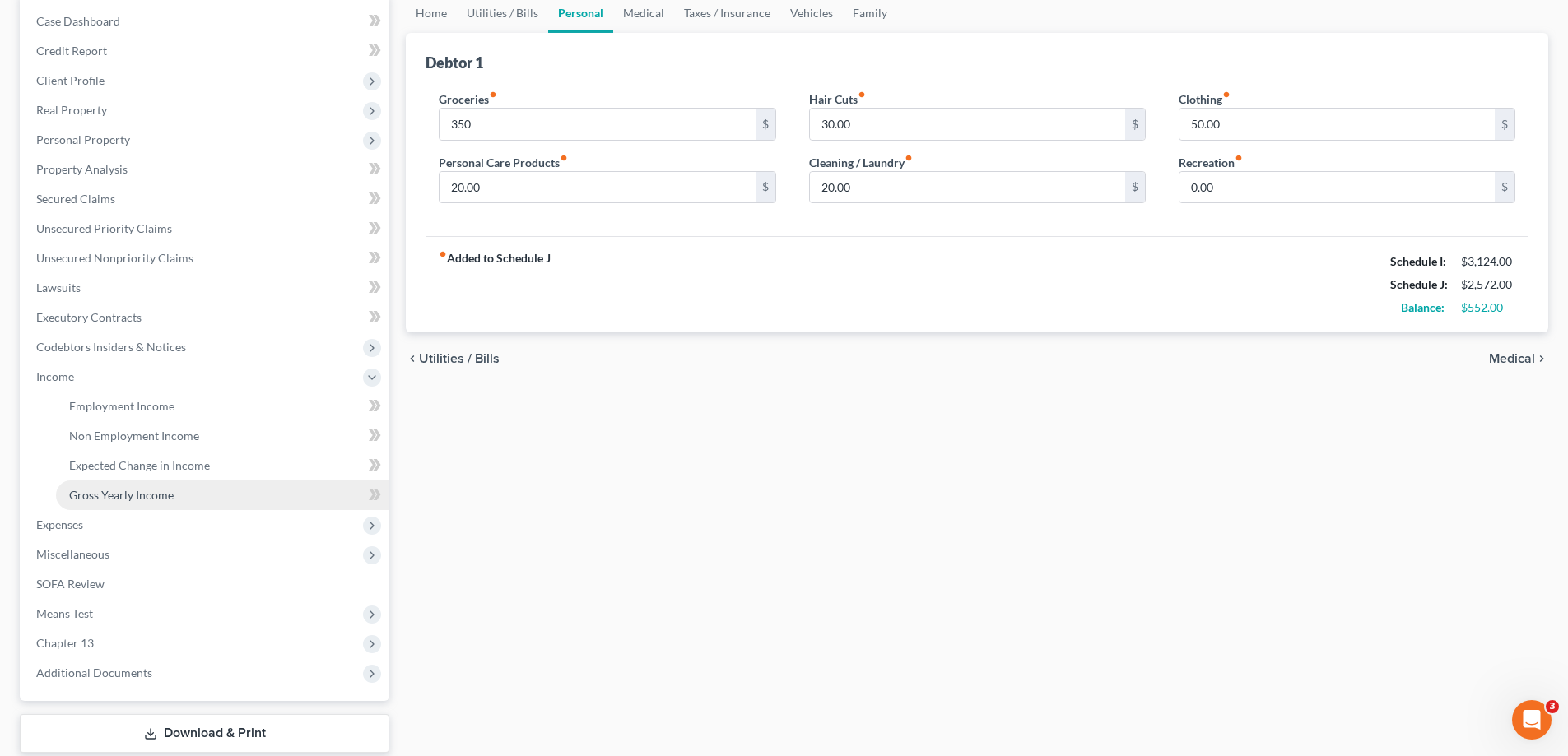
click at [140, 490] on span "Gross Yearly Income" at bounding box center [121, 494] width 104 height 14
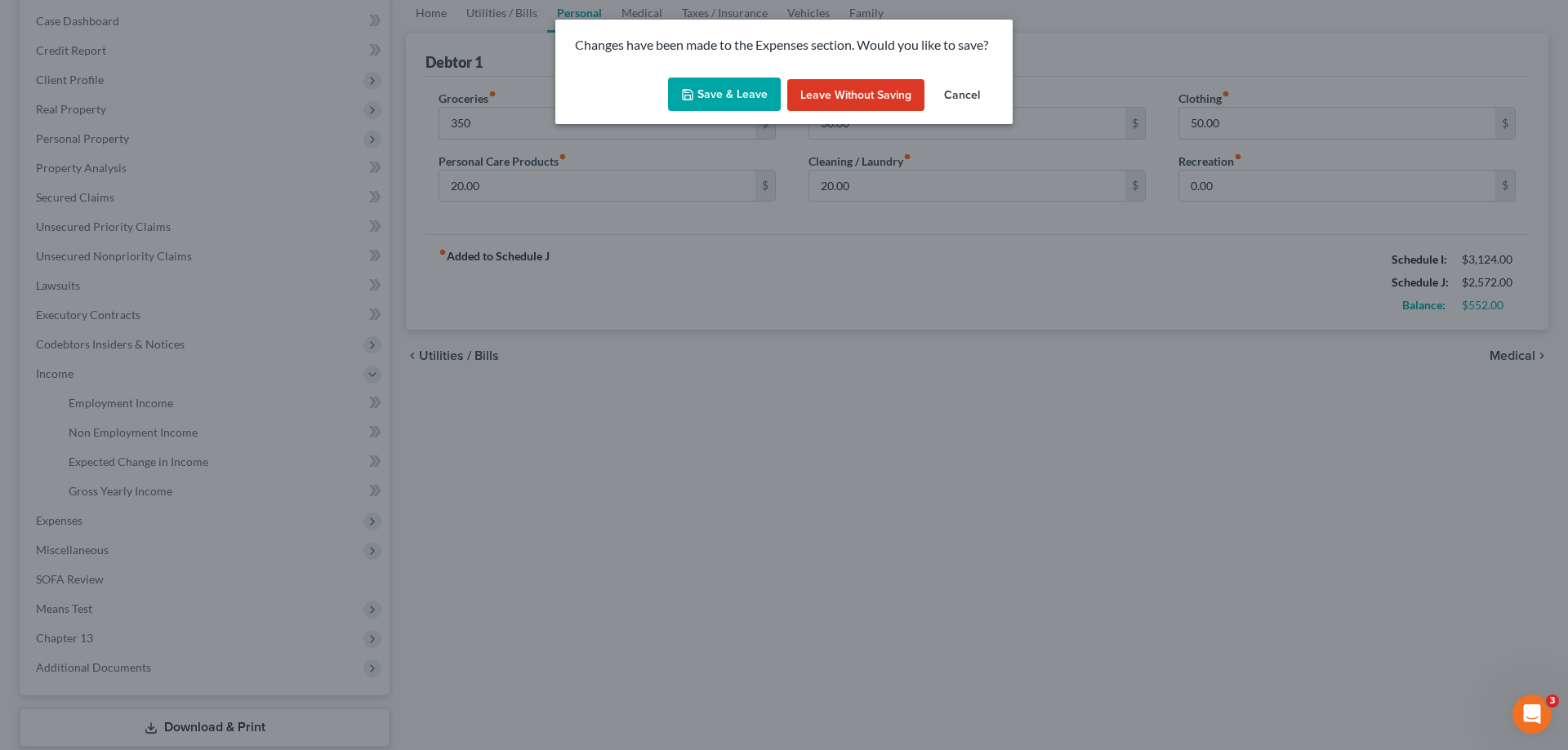
click at [741, 94] on button "Save & Leave" at bounding box center [724, 94] width 113 height 34
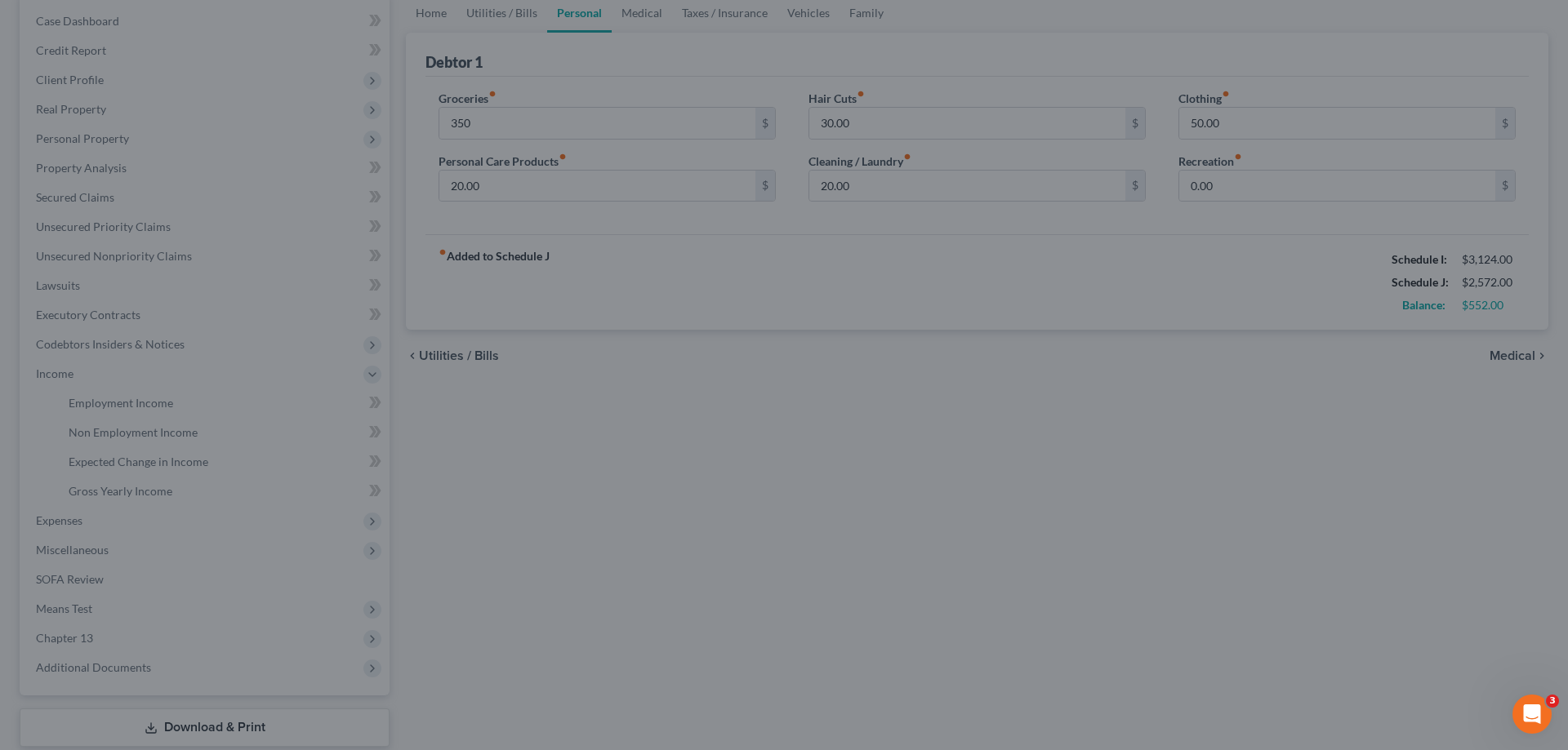
type input "350.00"
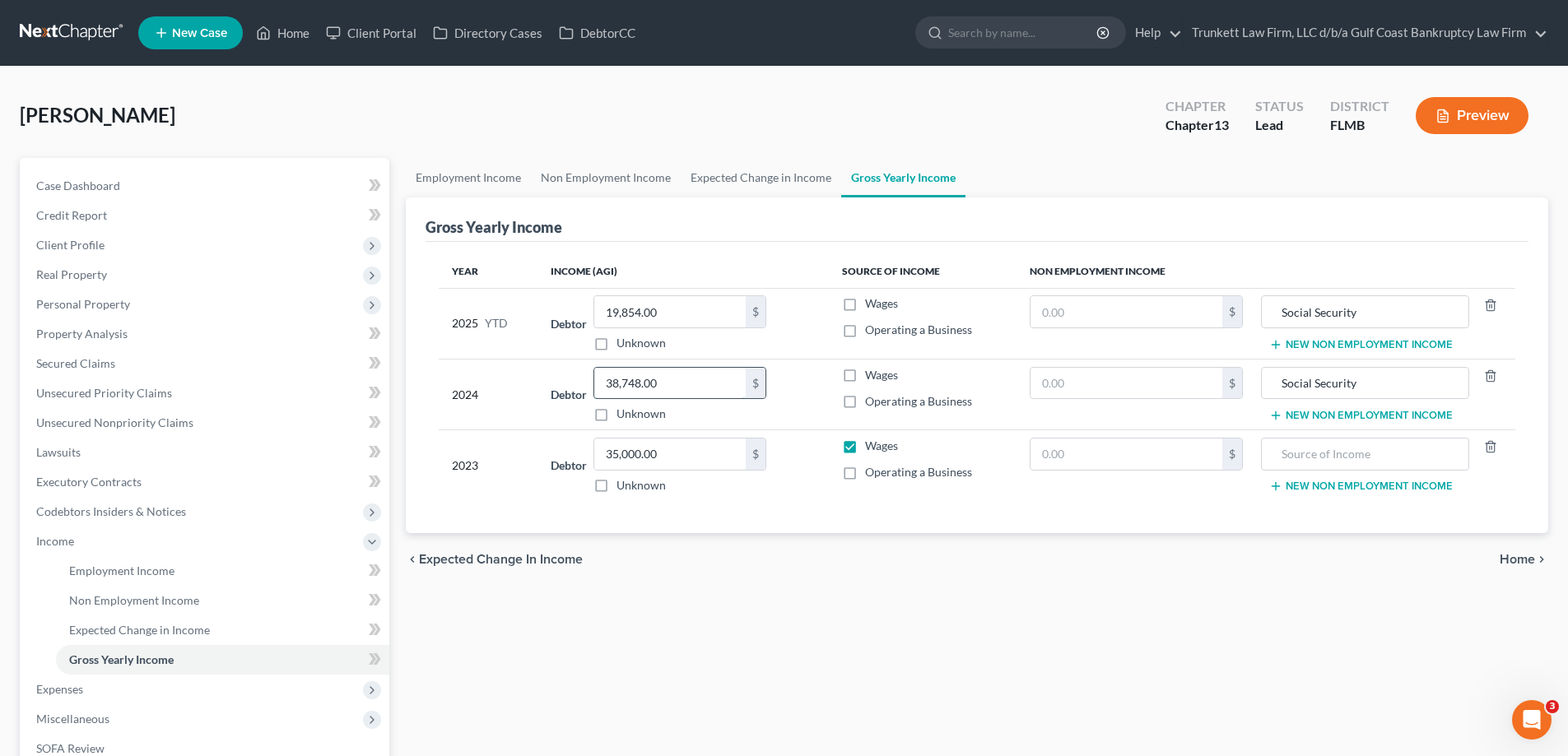
click at [699, 371] on input "38,748.00" at bounding box center [670, 383] width 152 height 31
click at [681, 302] on input "19,854.00" at bounding box center [670, 311] width 152 height 31
click at [73, 251] on span "Client Profile" at bounding box center [70, 244] width 68 height 14
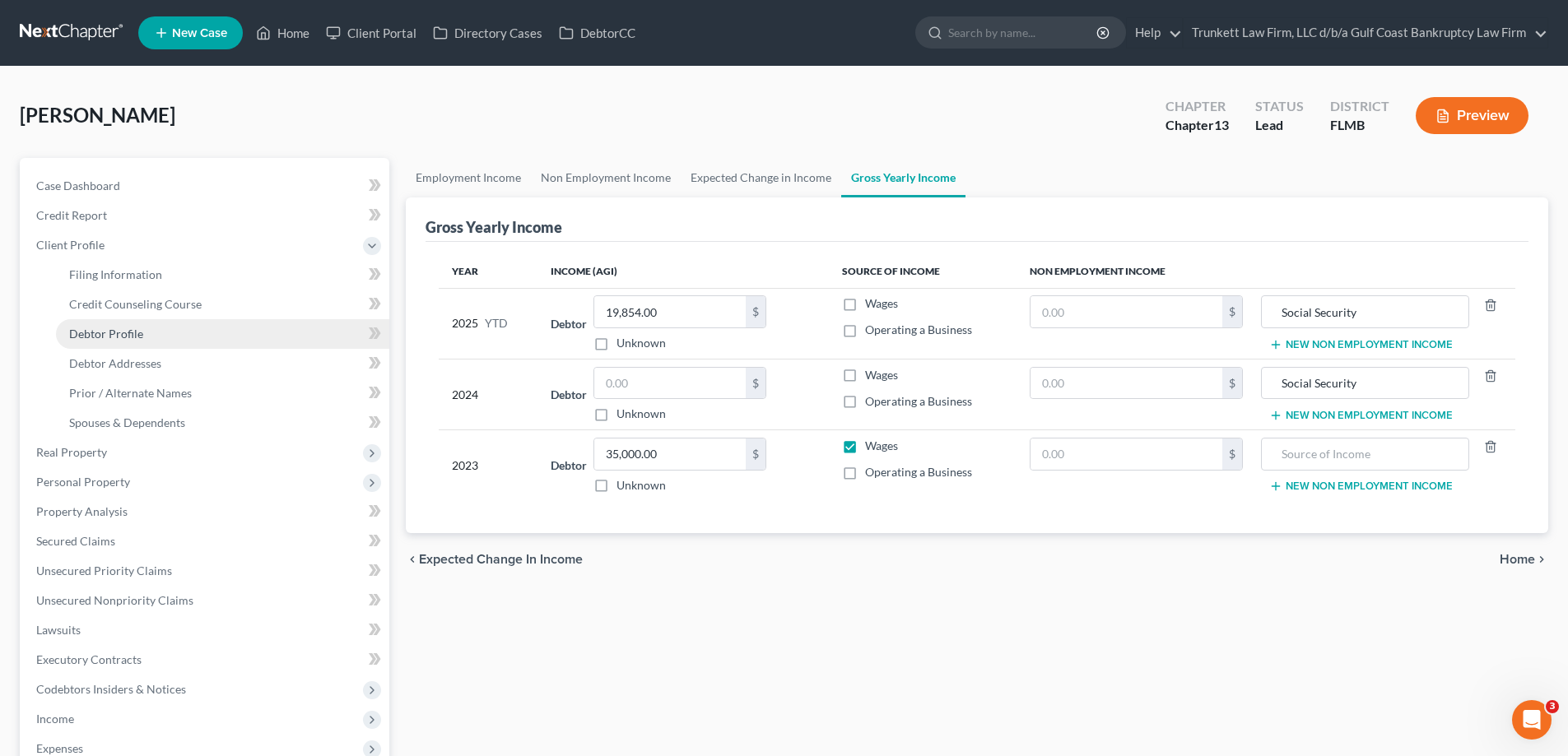
click at [114, 334] on span "Debtor Profile" at bounding box center [106, 333] width 74 height 14
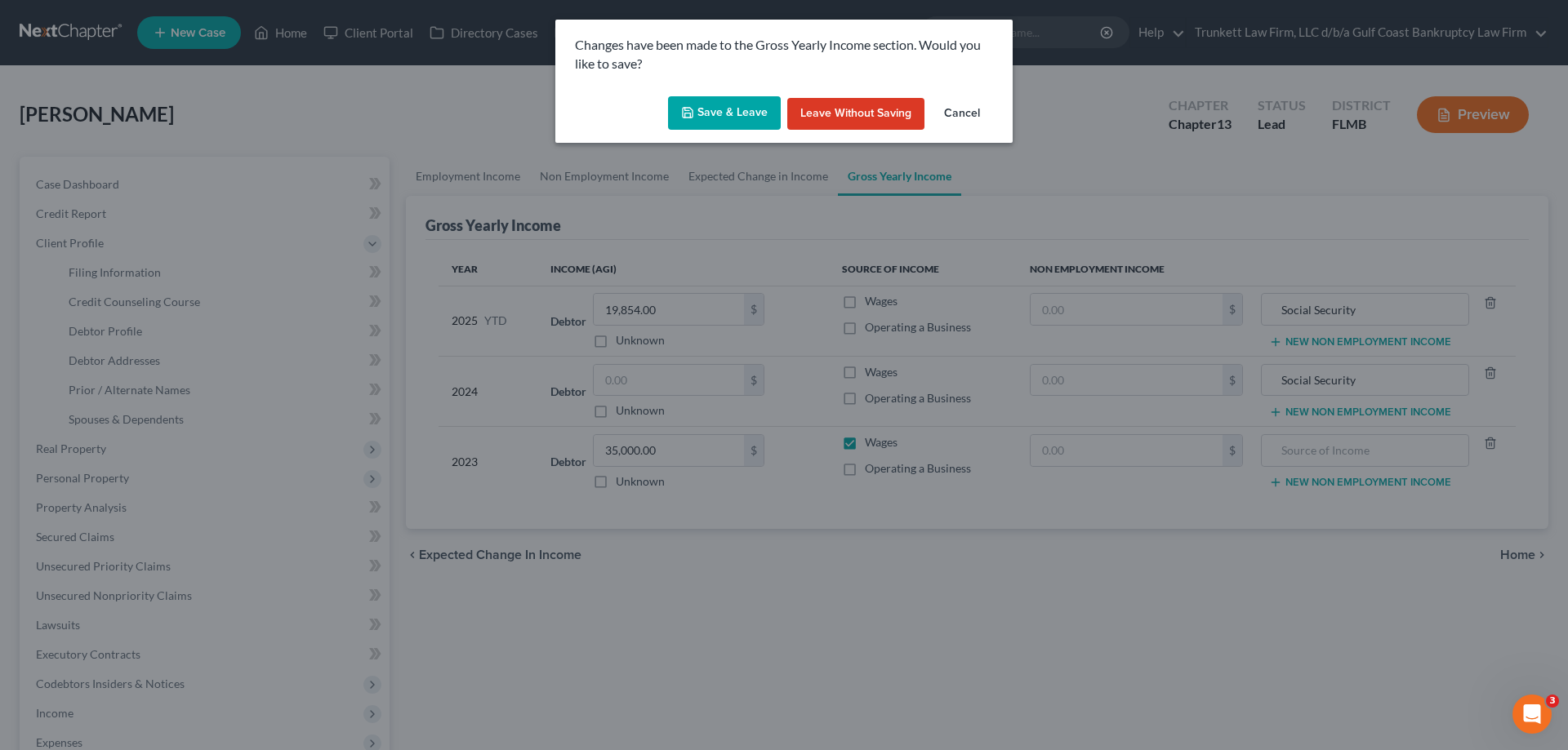
click at [869, 104] on button "Leave without Saving" at bounding box center [856, 113] width 137 height 32
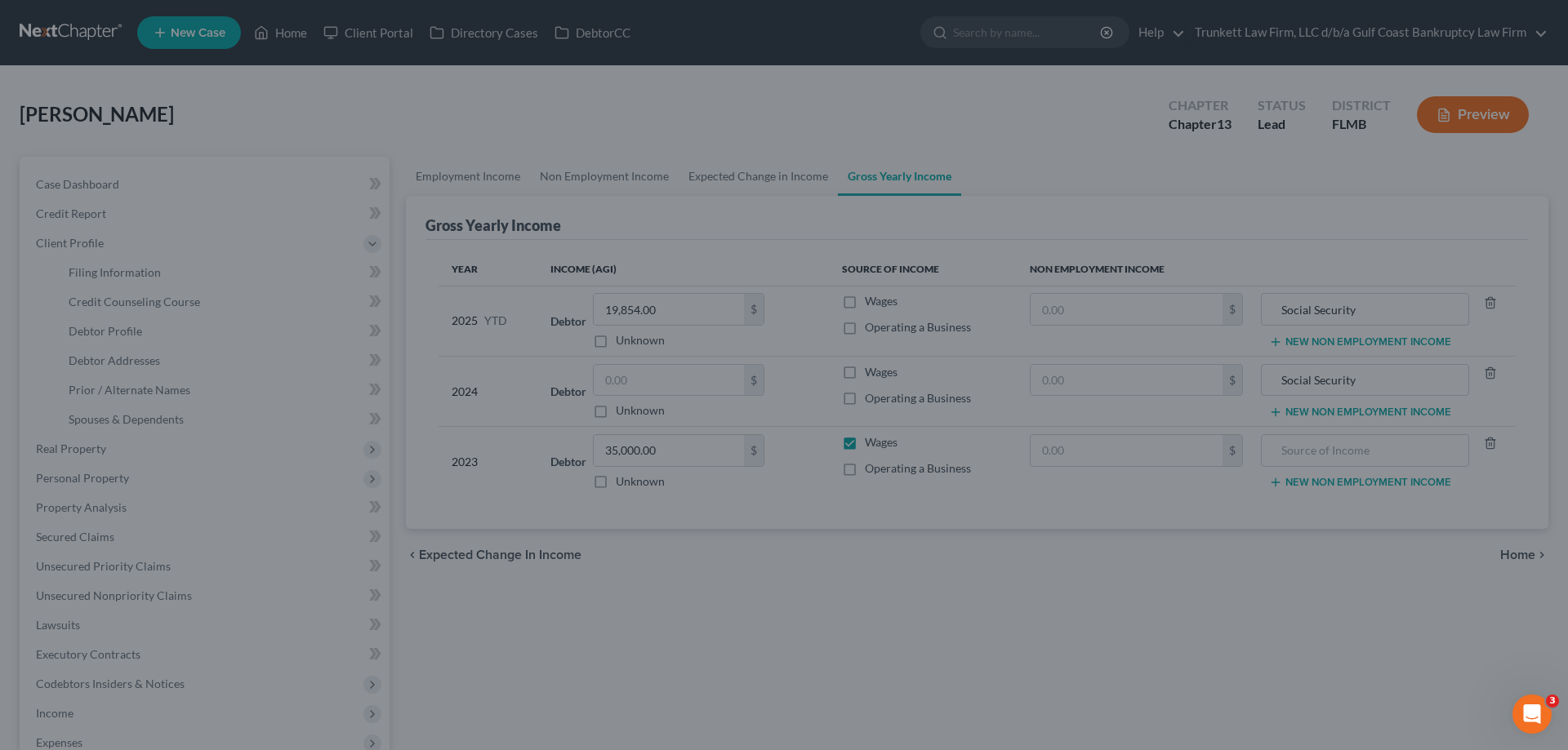
select select "2"
select select "0"
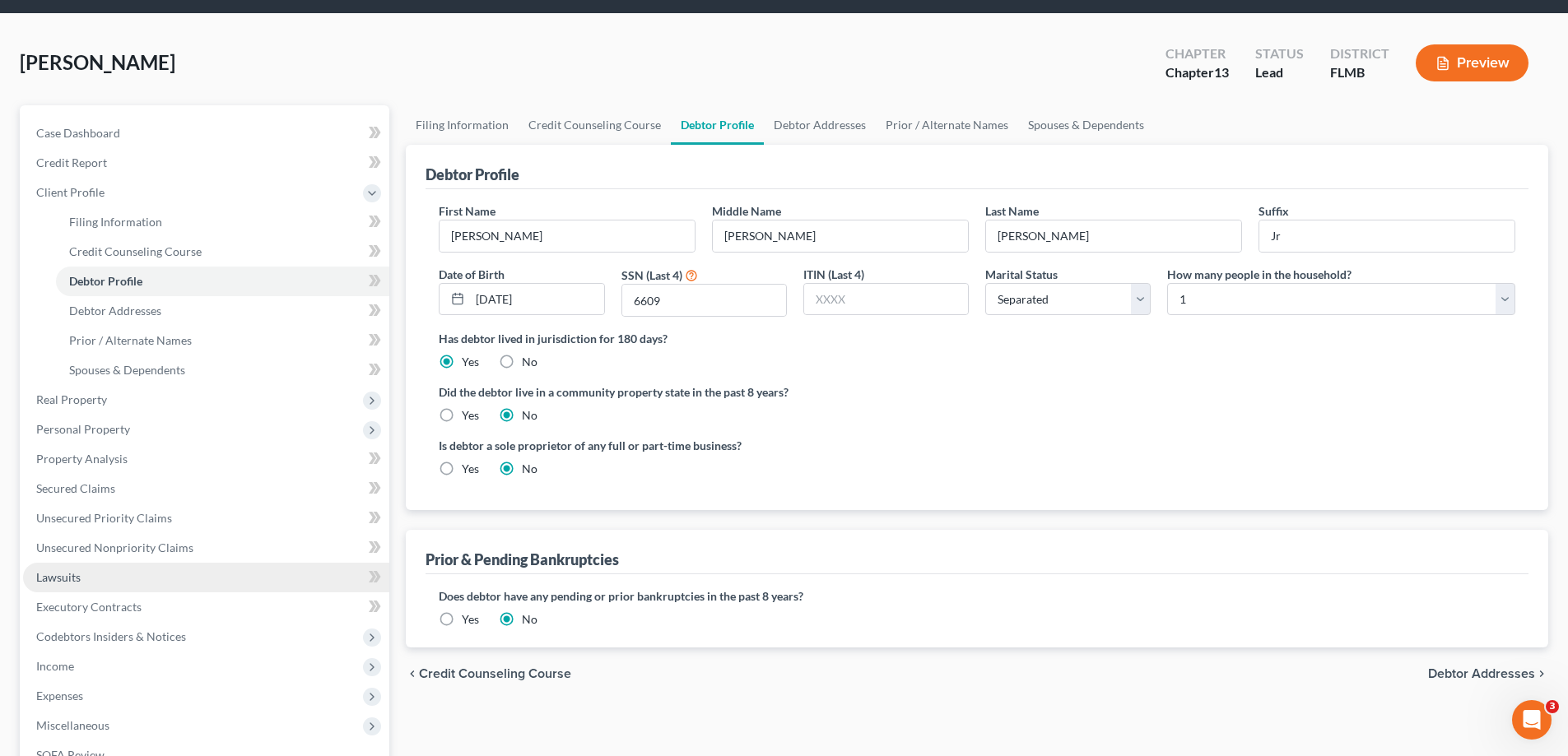
scroll to position [83, 0]
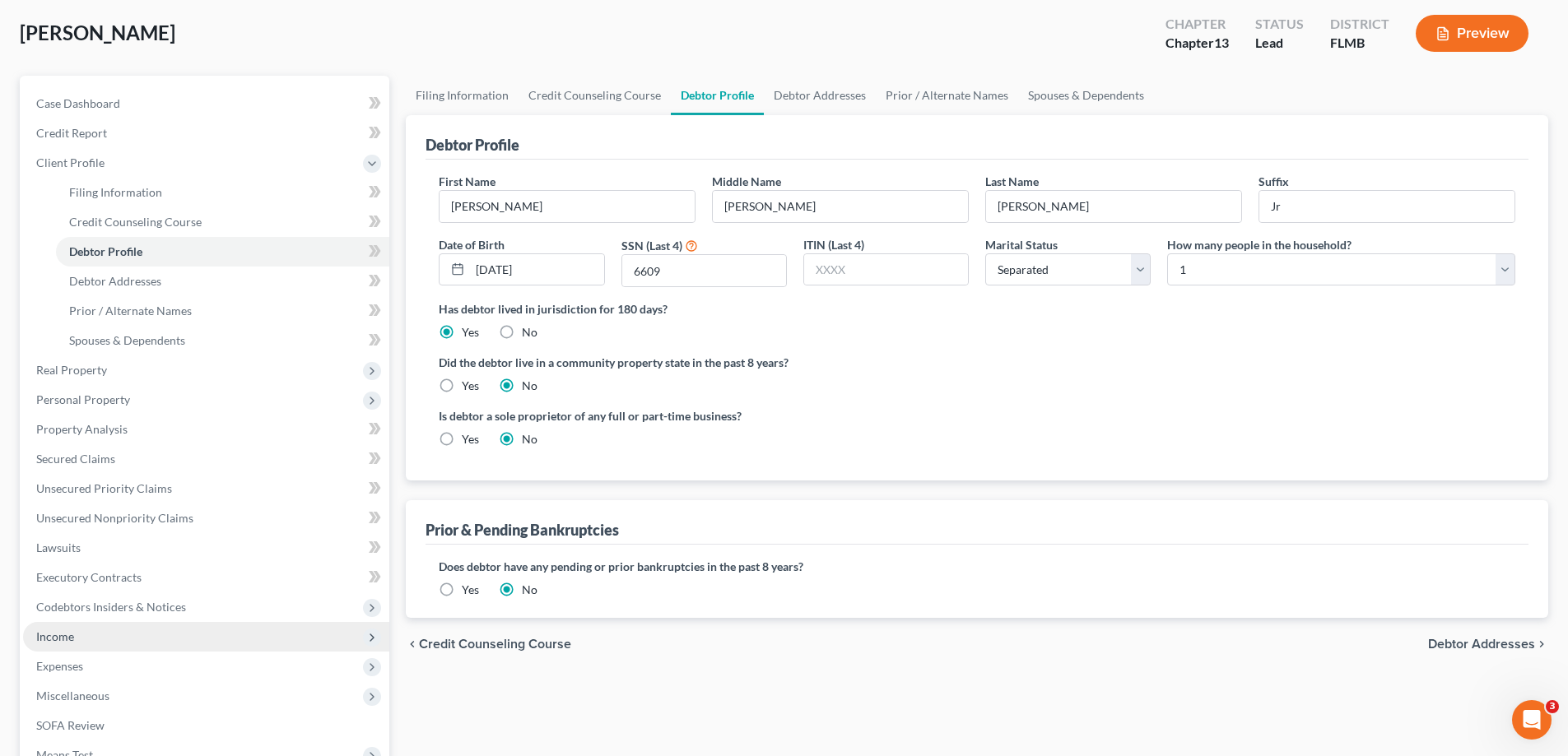
click at [80, 638] on span "Income" at bounding box center [206, 637] width 366 height 30
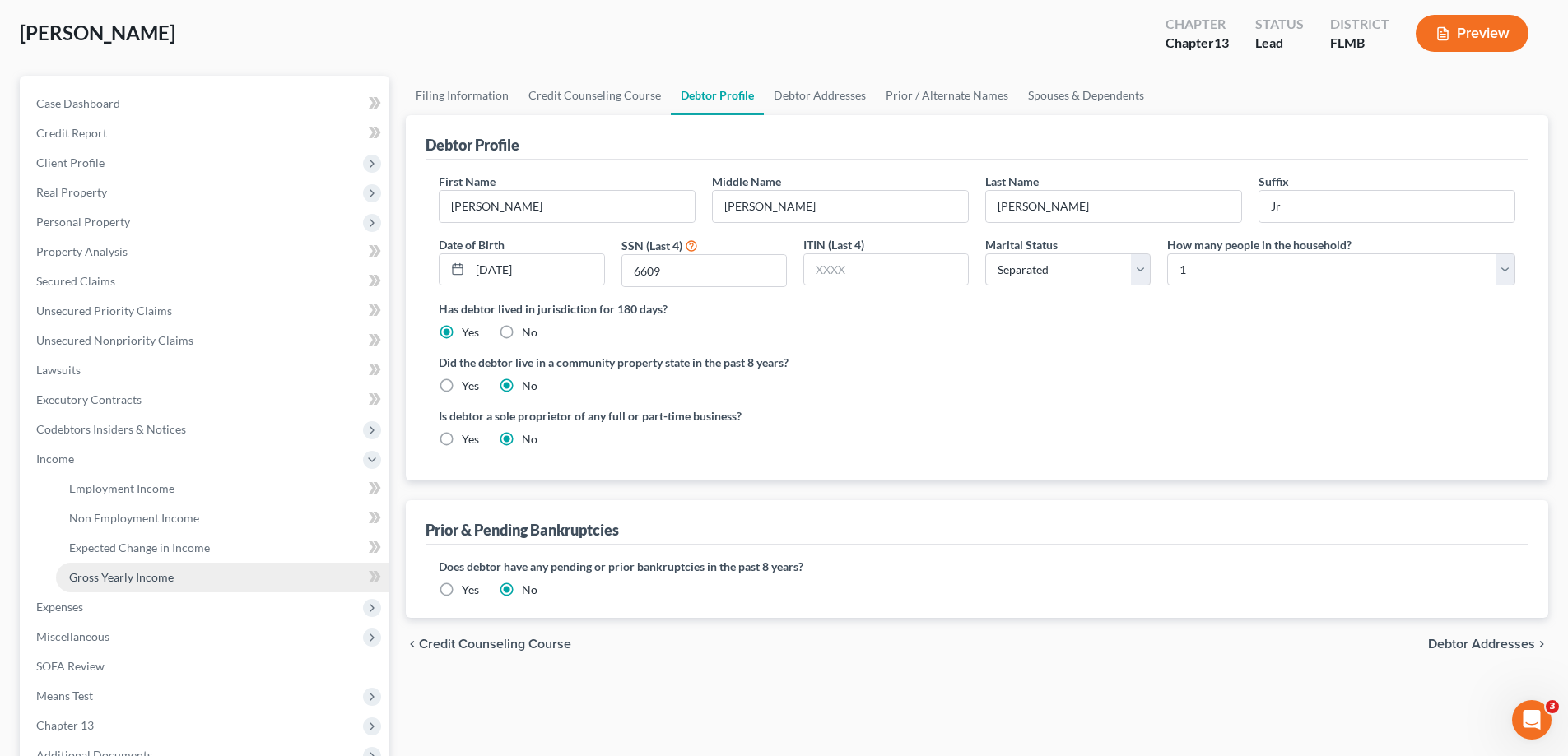
click at [141, 582] on span "Gross Yearly Income" at bounding box center [121, 577] width 104 height 14
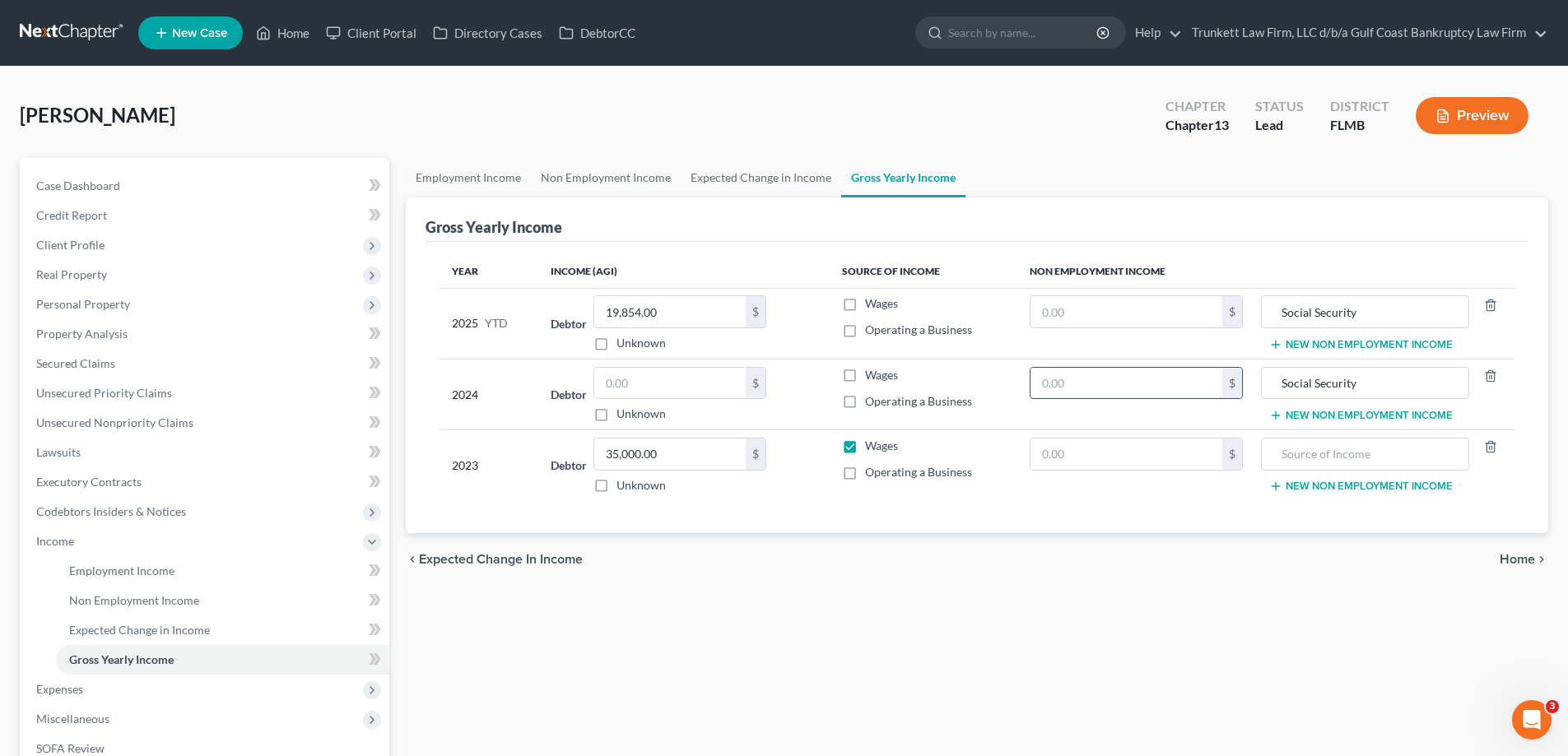
click at [1071, 388] on input "text" at bounding box center [1126, 383] width 192 height 31
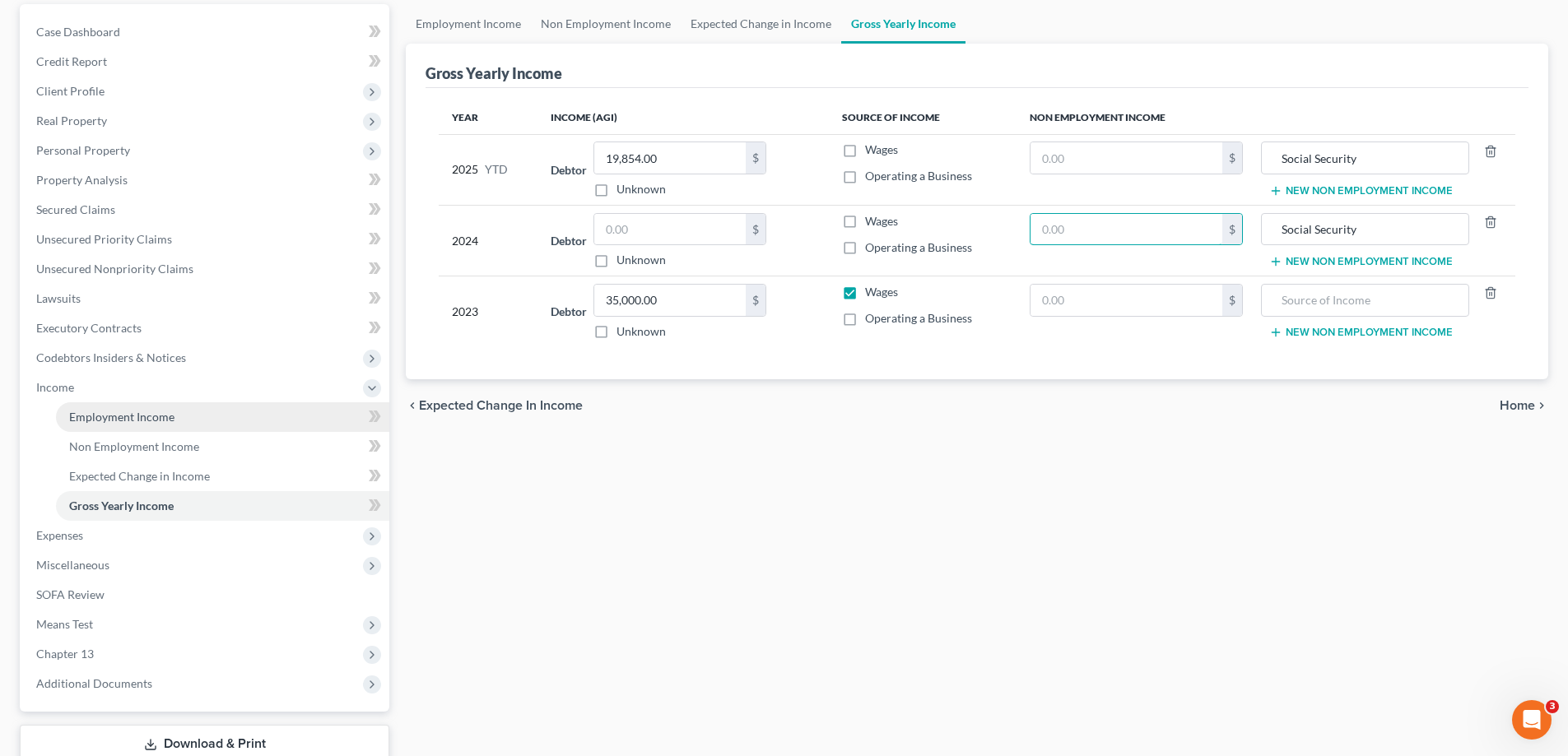
scroll to position [164, 0]
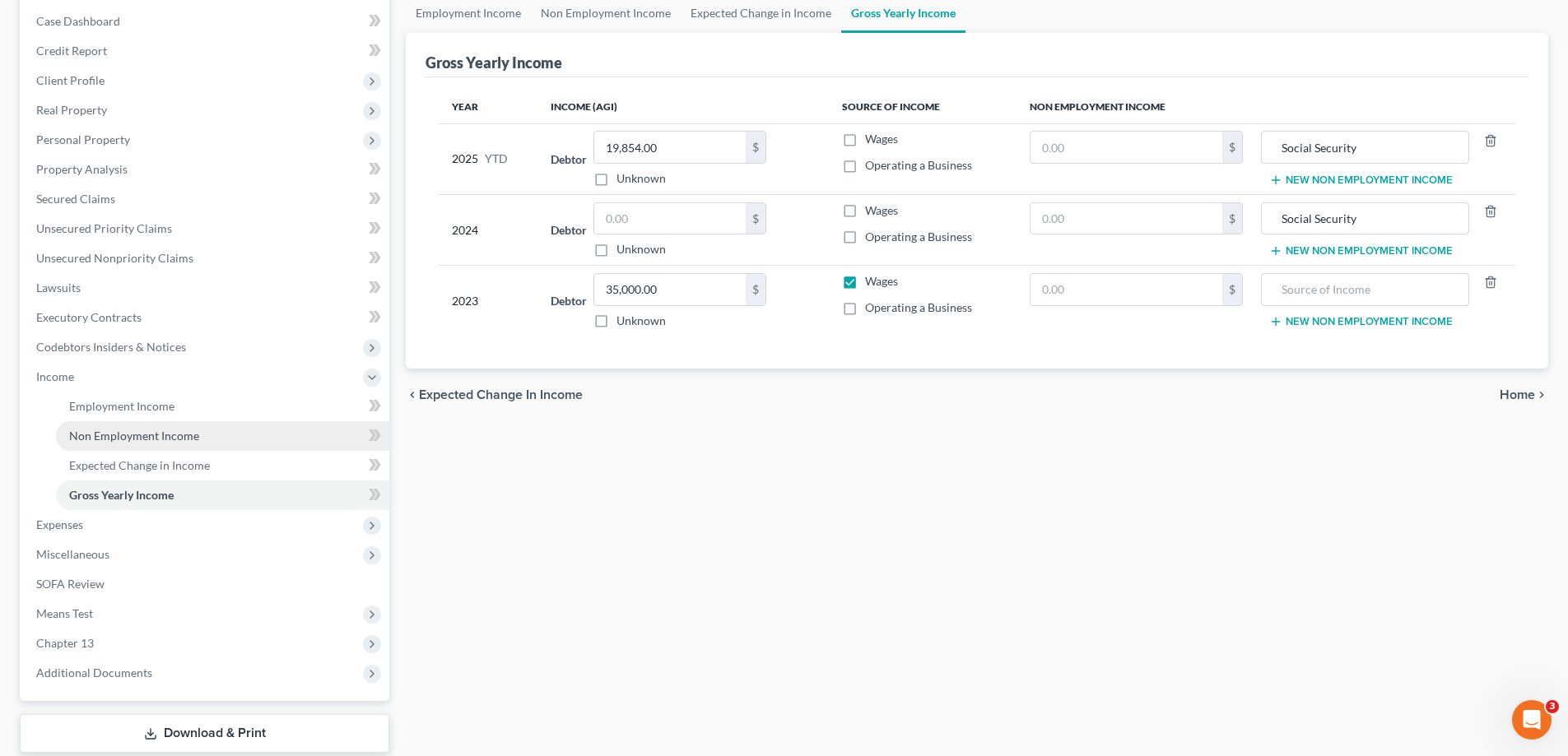
click at [147, 433] on span "Non Employment Income" at bounding box center [134, 435] width 130 height 14
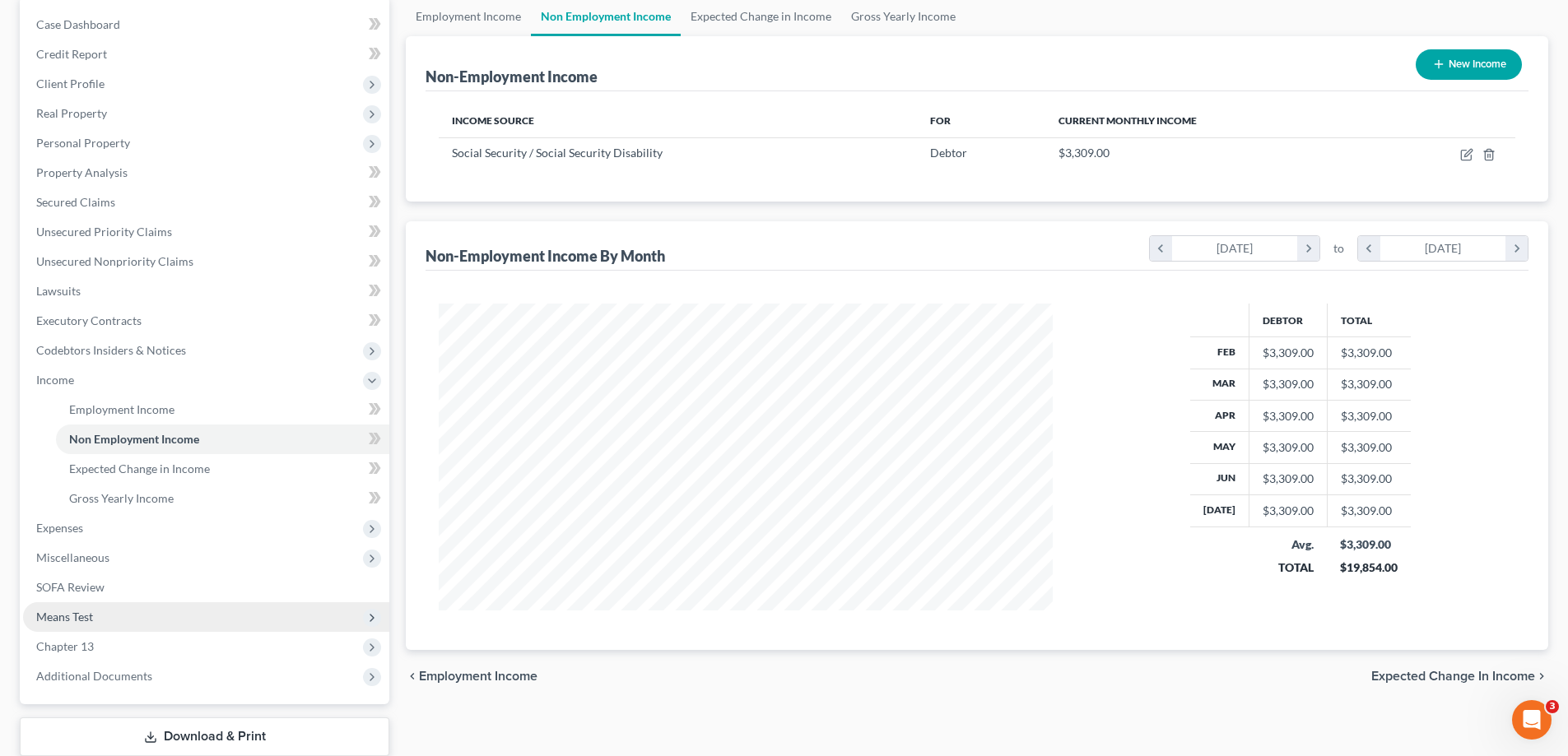
scroll to position [164, 0]
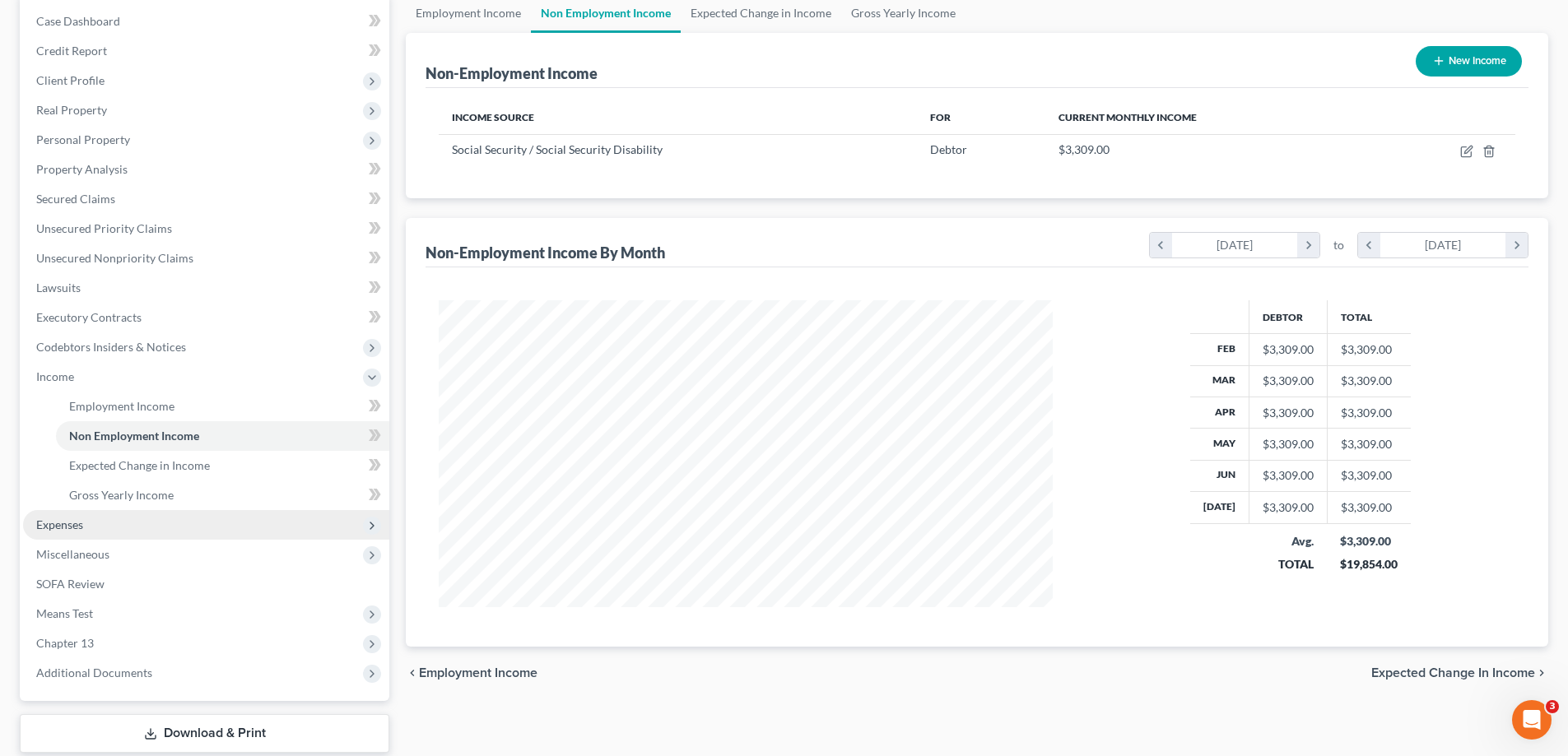
click at [97, 522] on span "Expenses" at bounding box center [206, 525] width 366 height 30
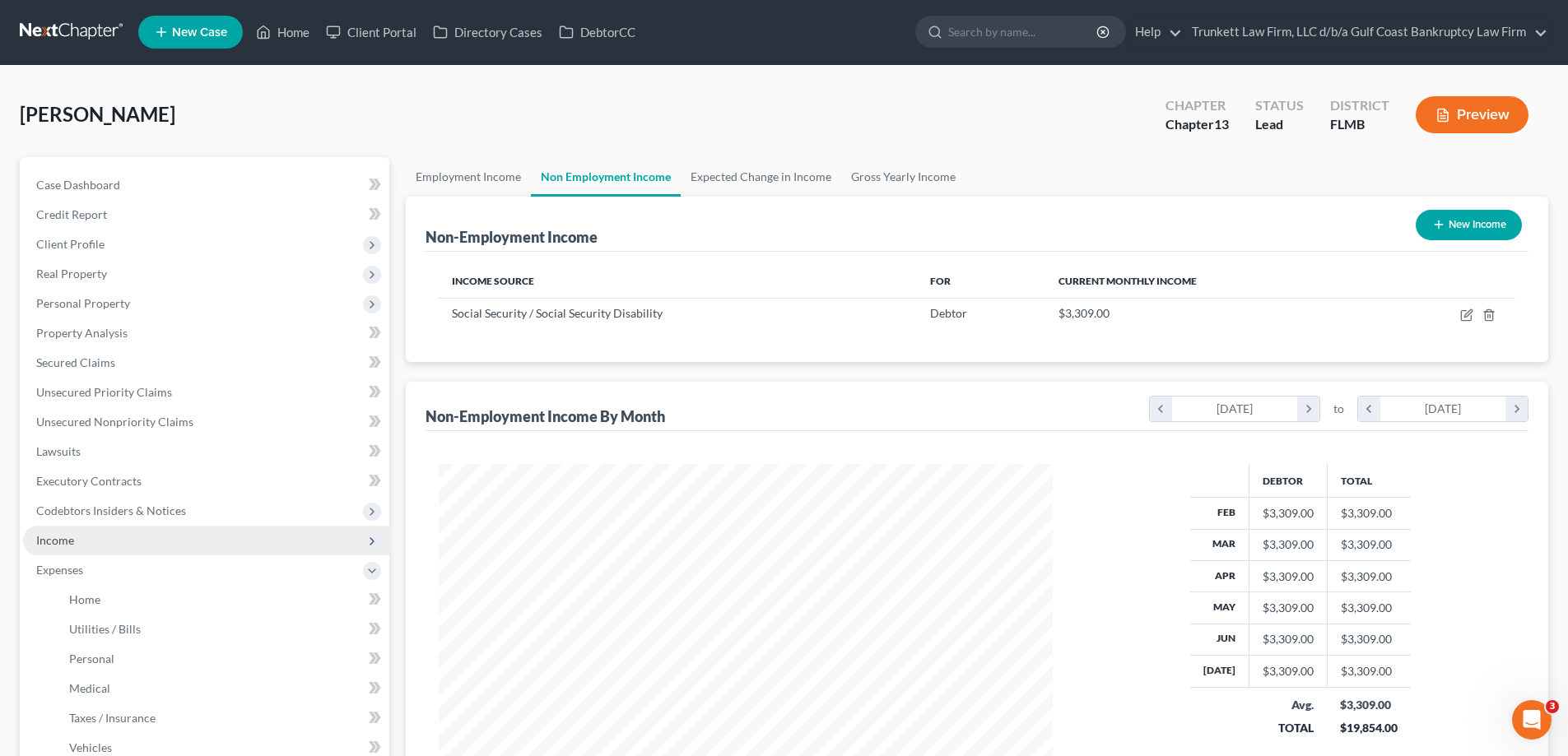
scroll to position [0, 0]
click at [58, 538] on span "Income" at bounding box center [54, 540] width 38 height 14
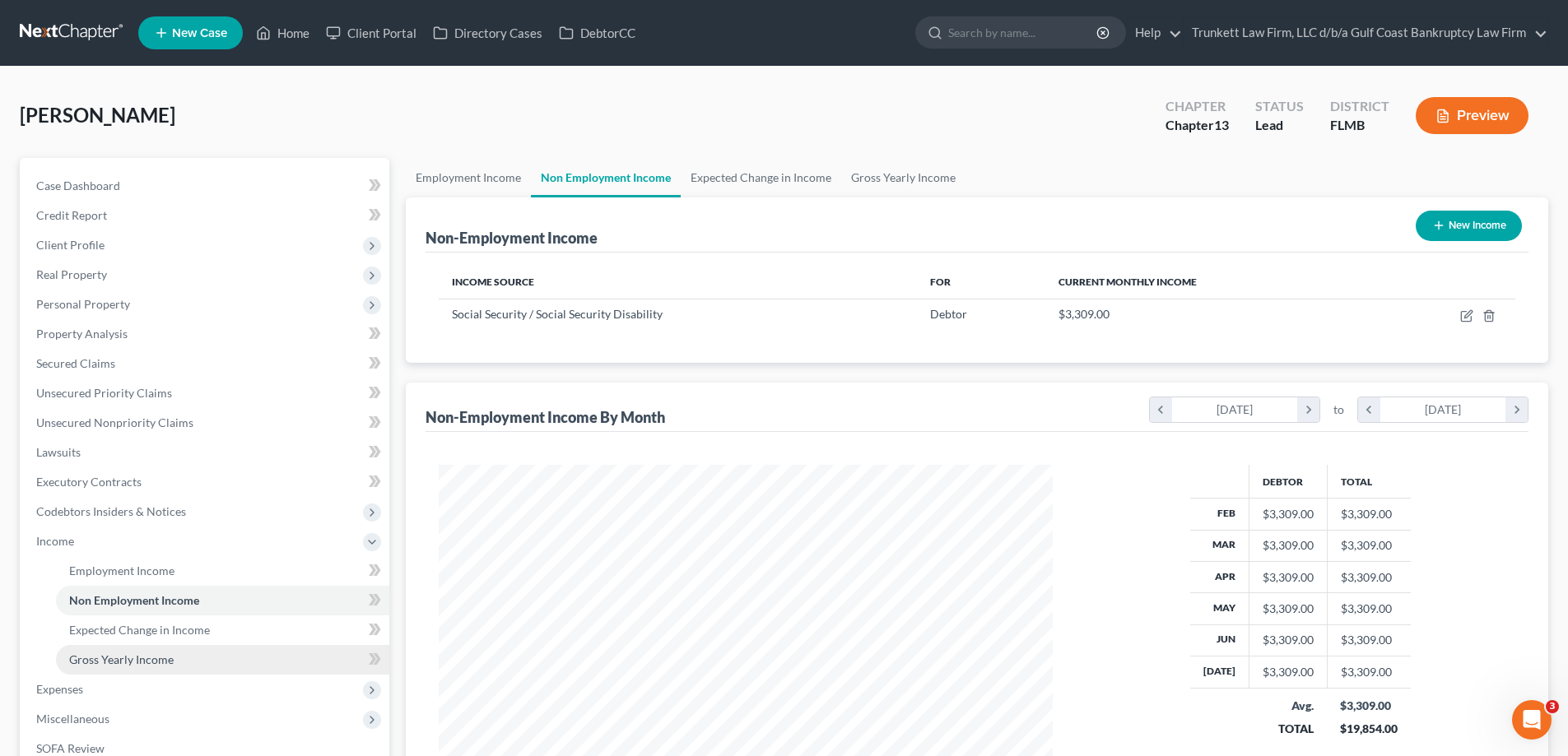
click at [140, 650] on link "Gross Yearly Income" at bounding box center [223, 660] width 334 height 30
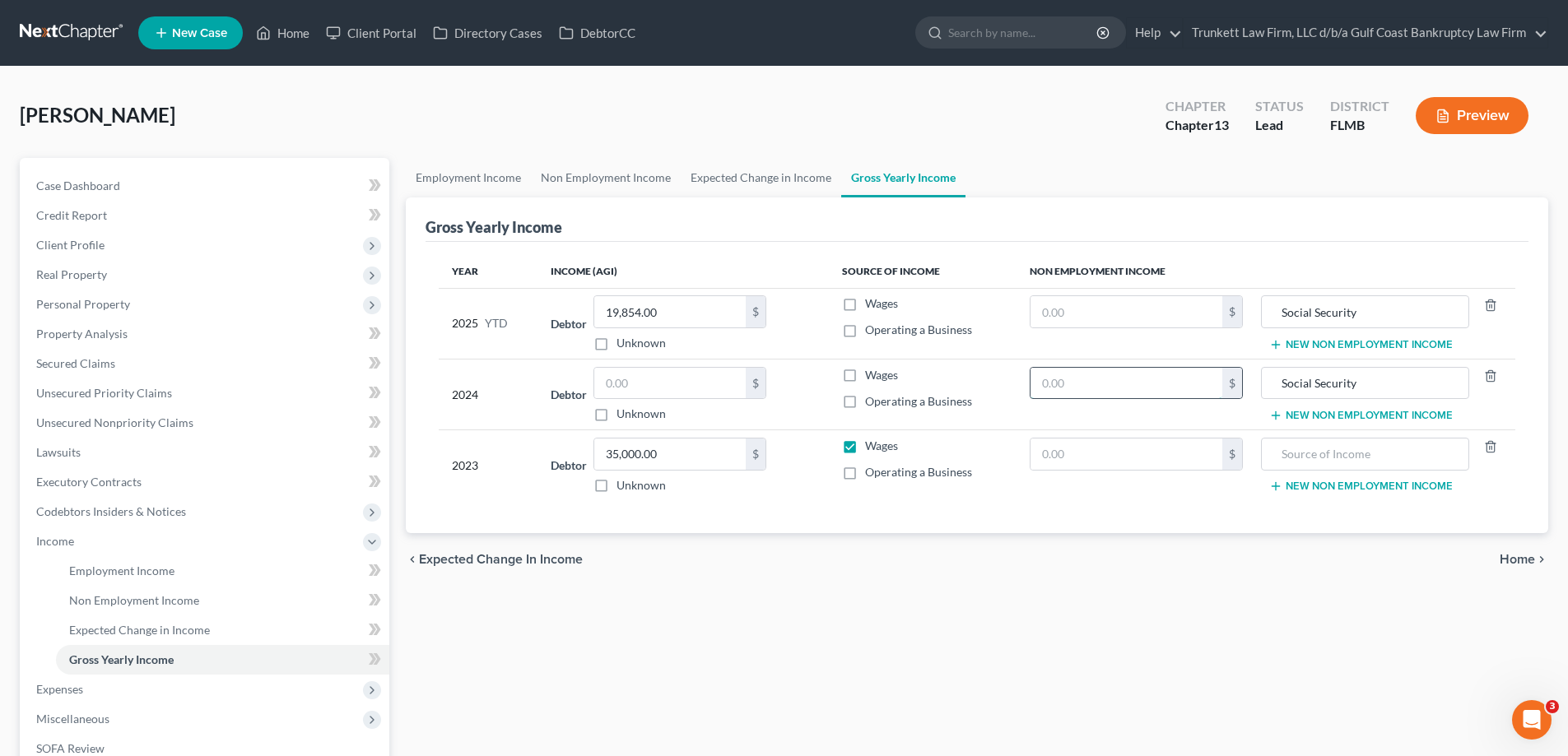
click at [1111, 371] on input "text" at bounding box center [1126, 383] width 192 height 31
type input "39,708"
click at [1082, 466] on input "text" at bounding box center [1126, 453] width 192 height 31
type input "38,050"
click at [1105, 315] on input "text" at bounding box center [1126, 311] width 192 height 31
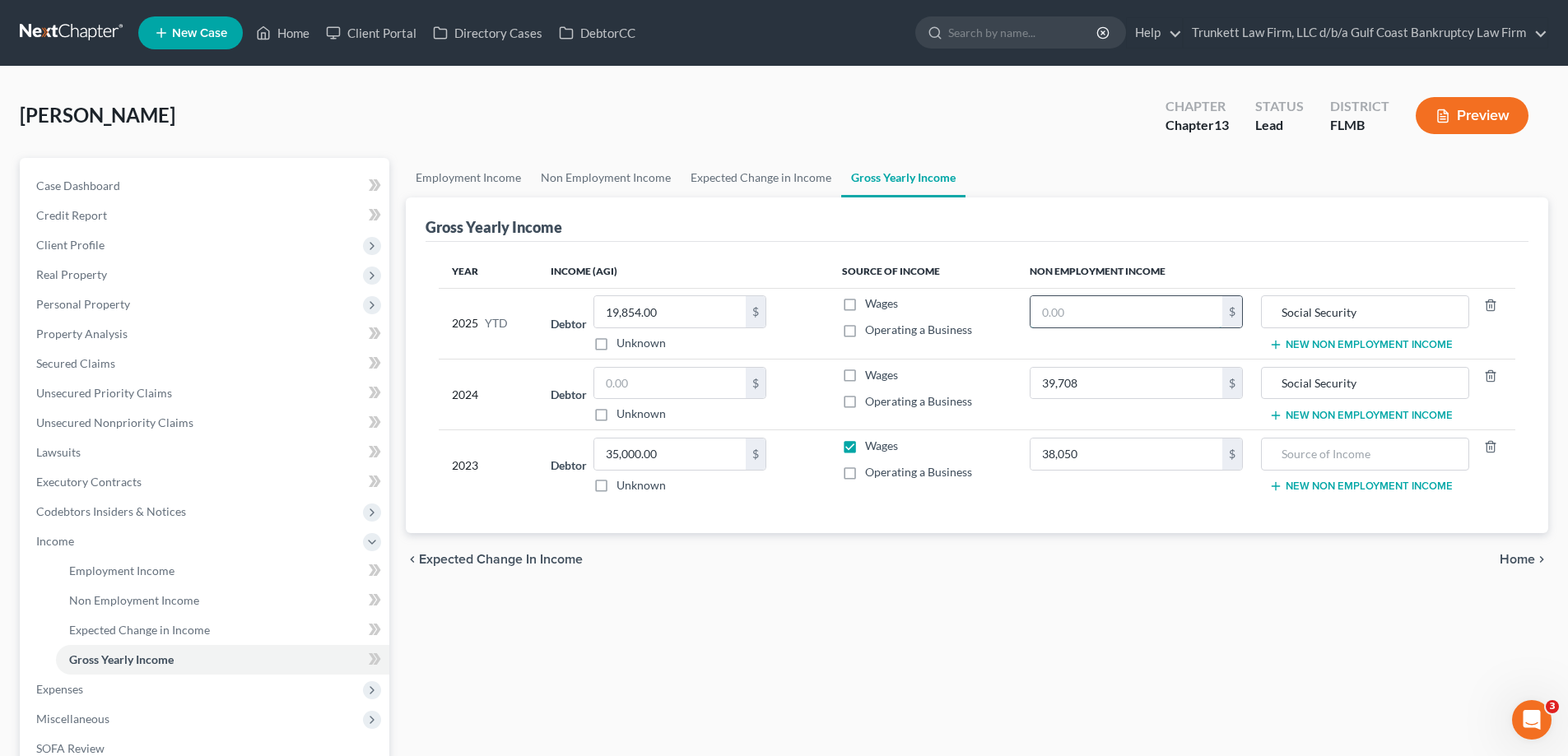
click at [1110, 307] on input "text" at bounding box center [1126, 311] width 192 height 31
type input "23,163"
click at [1298, 313] on input "Social Security" at bounding box center [1364, 311] width 189 height 31
click at [1325, 461] on input "text" at bounding box center [1364, 453] width 189 height 31
type input "social securety"
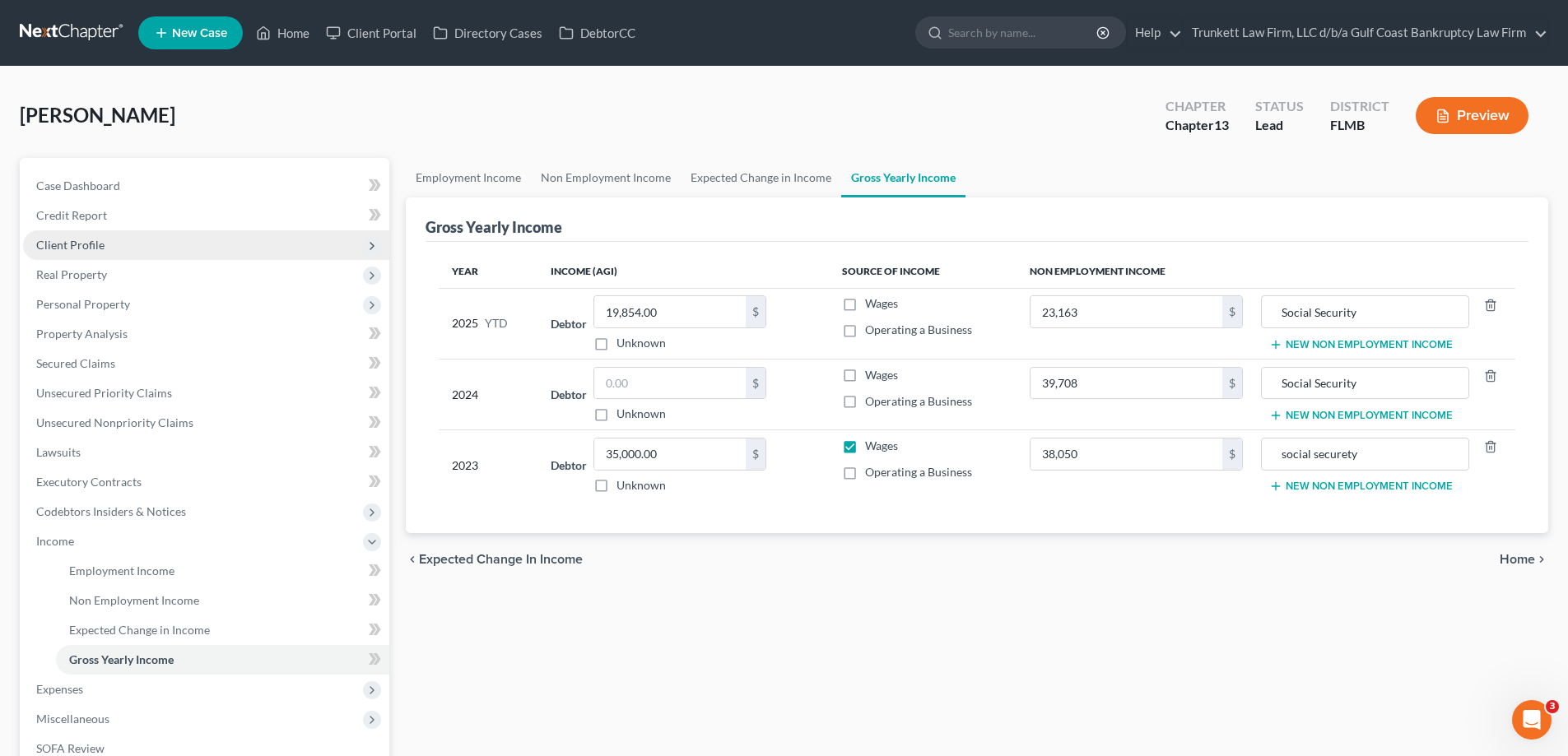
click at [96, 242] on span "Client Profile" at bounding box center [70, 244] width 68 height 14
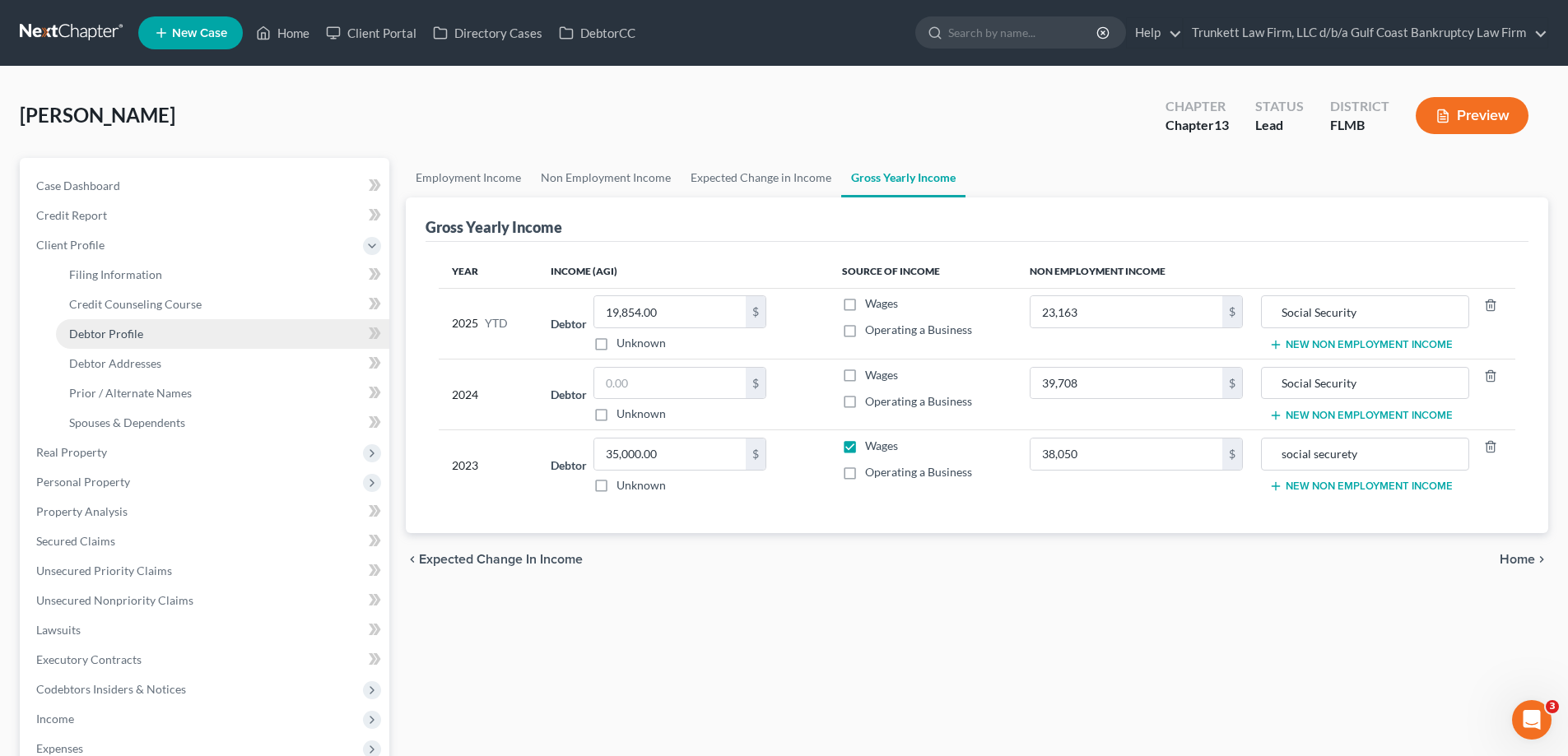
click at [139, 328] on span "Debtor Profile" at bounding box center [106, 333] width 74 height 14
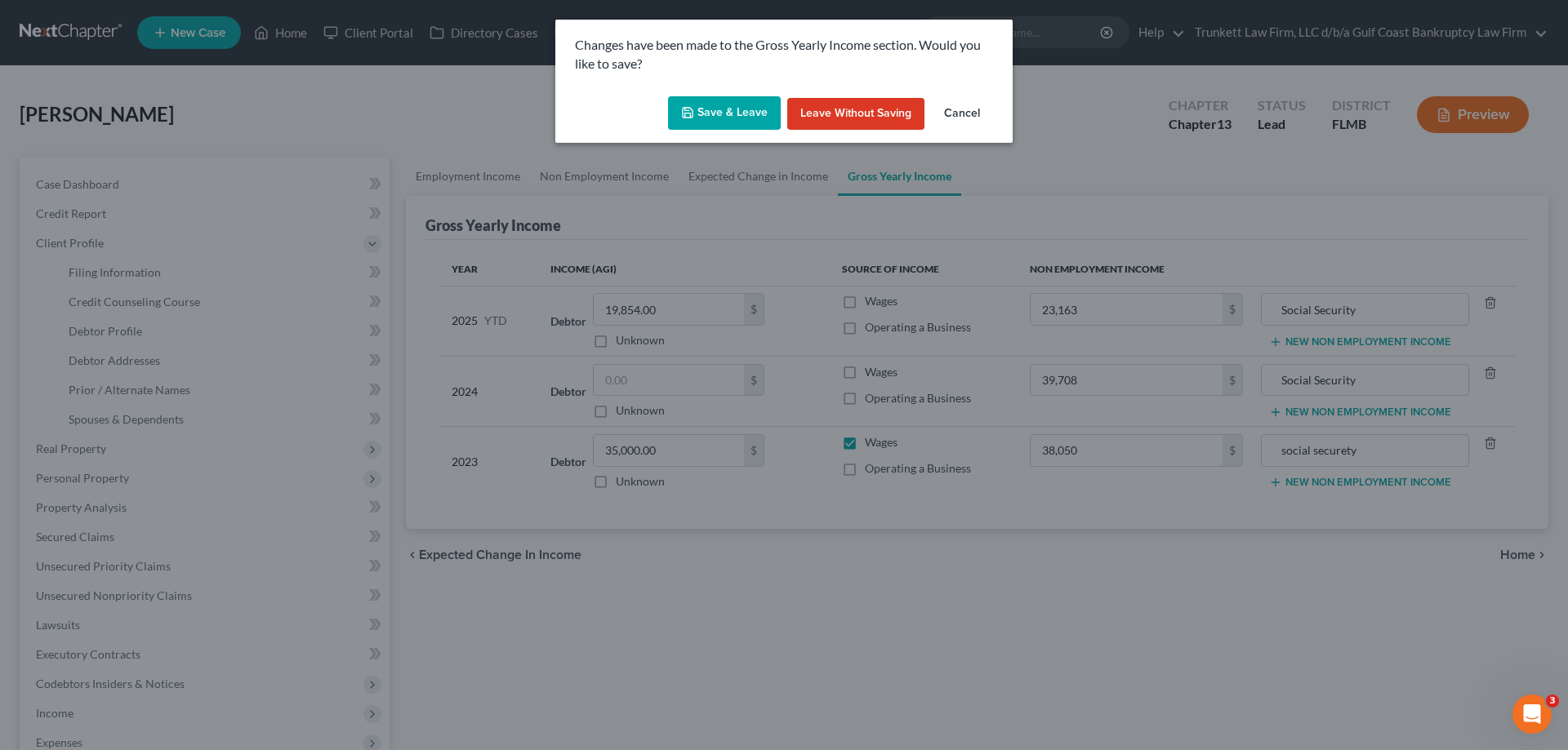
click at [698, 112] on button "Save & Leave" at bounding box center [724, 112] width 113 height 34
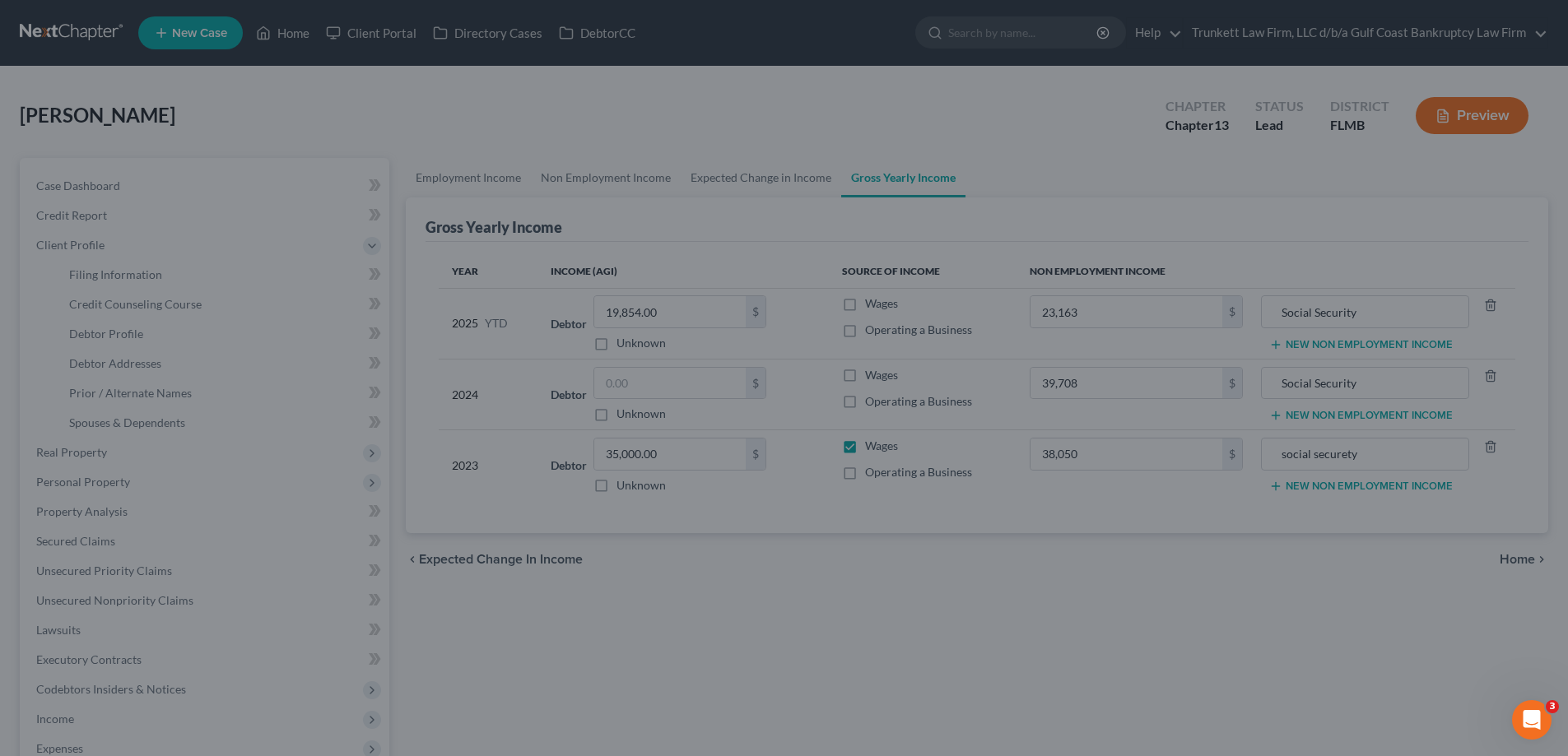
type input "23,163.00"
type input "39,708.00"
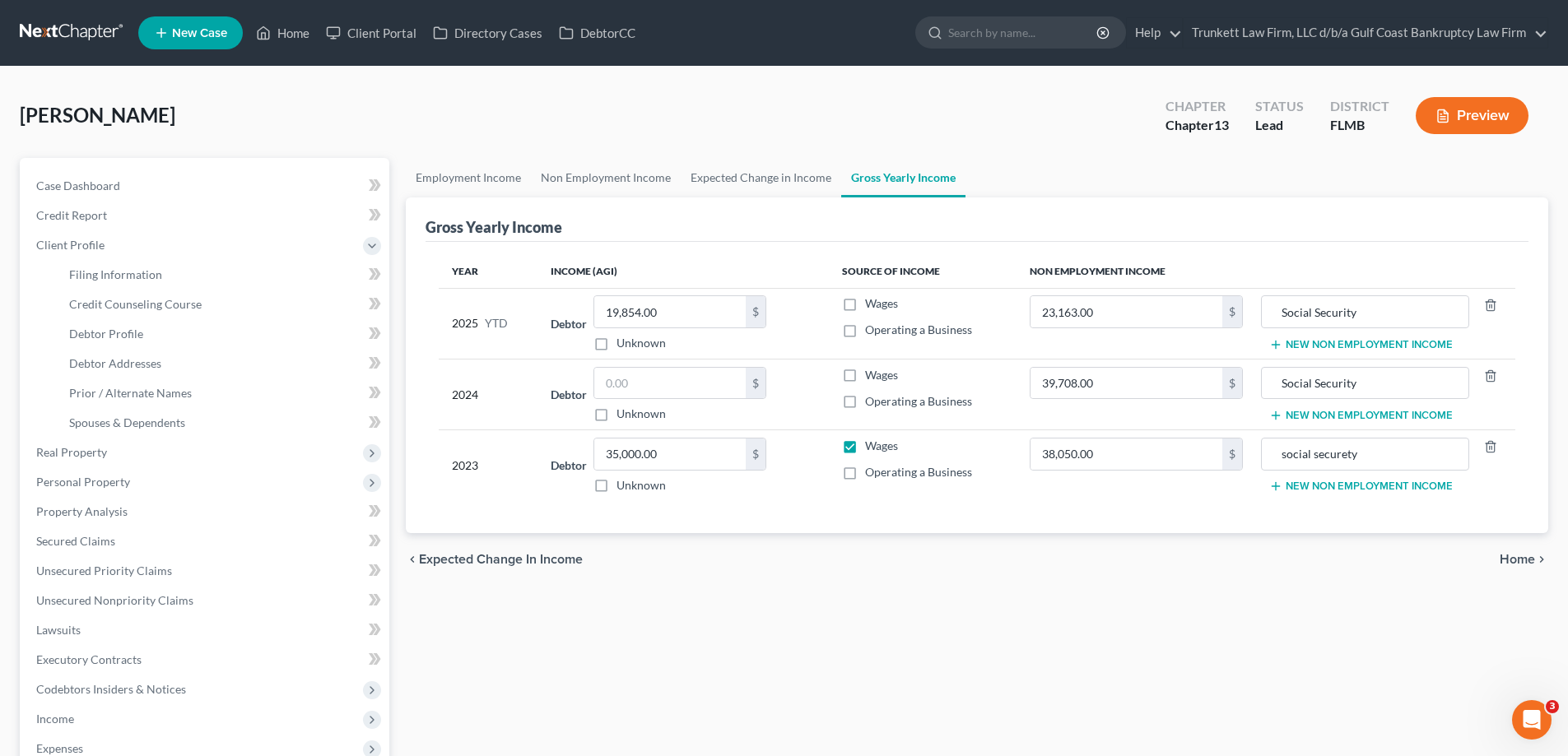
select select "2"
select select "0"
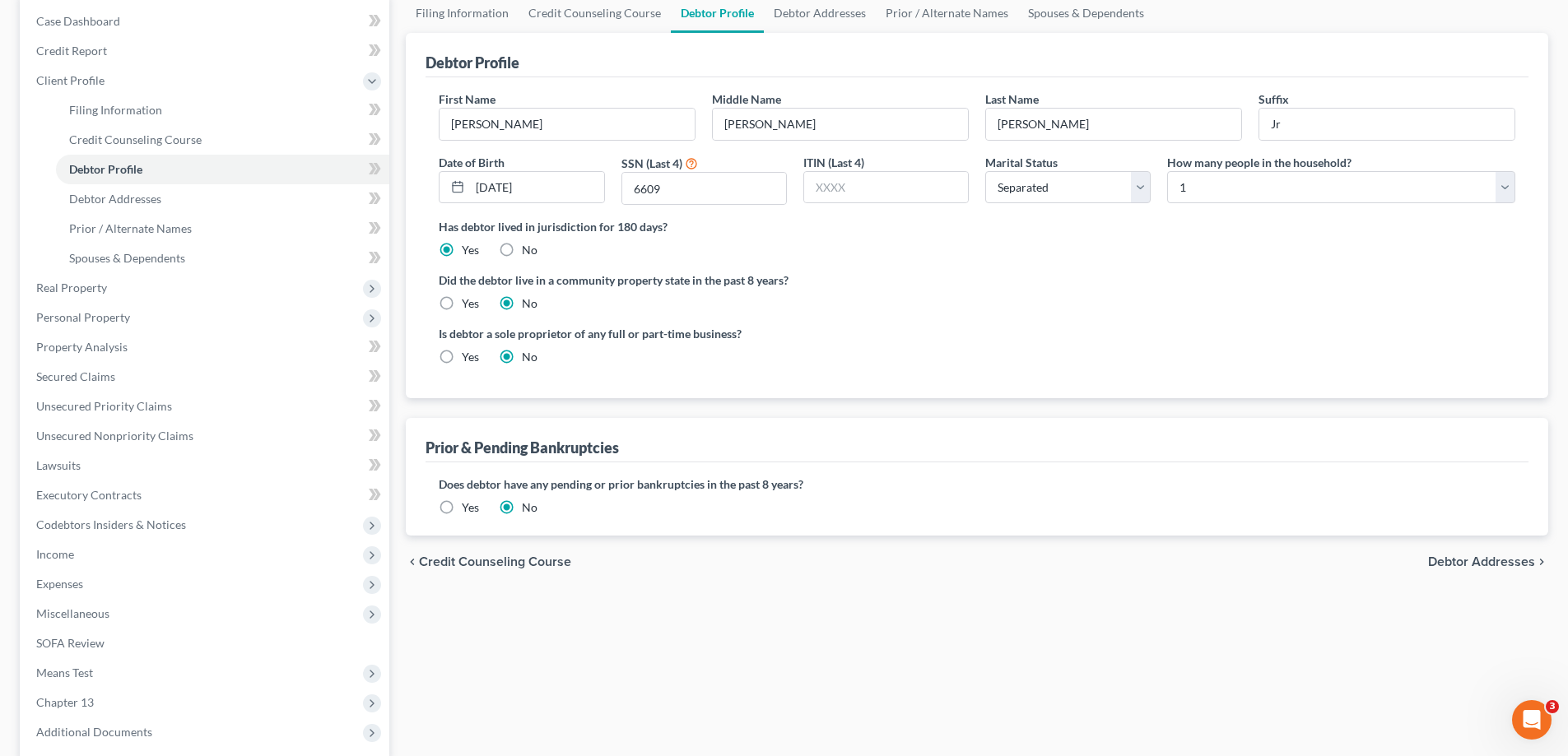
scroll to position [326, 0]
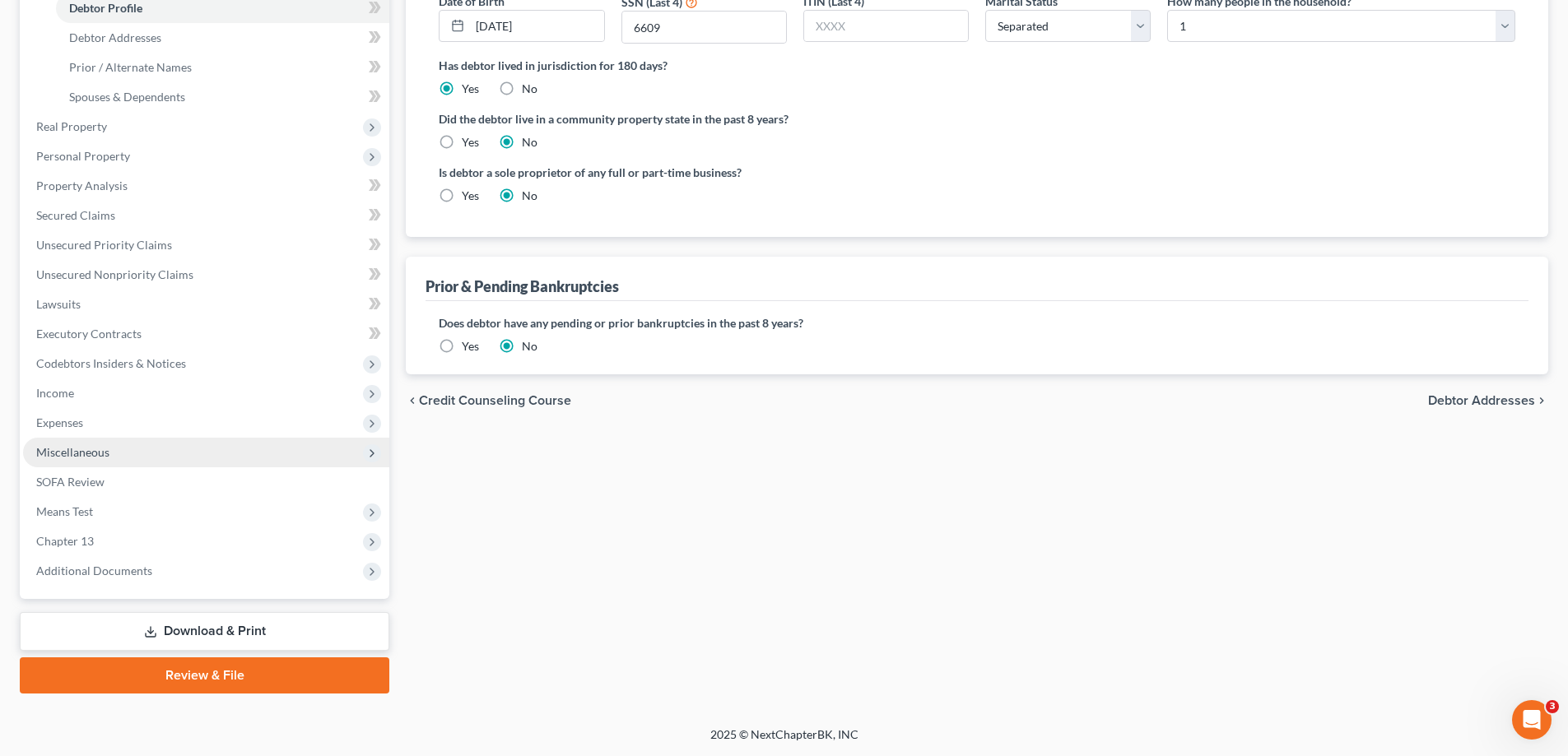
click at [102, 451] on span "Miscellaneous" at bounding box center [73, 452] width 73 height 14
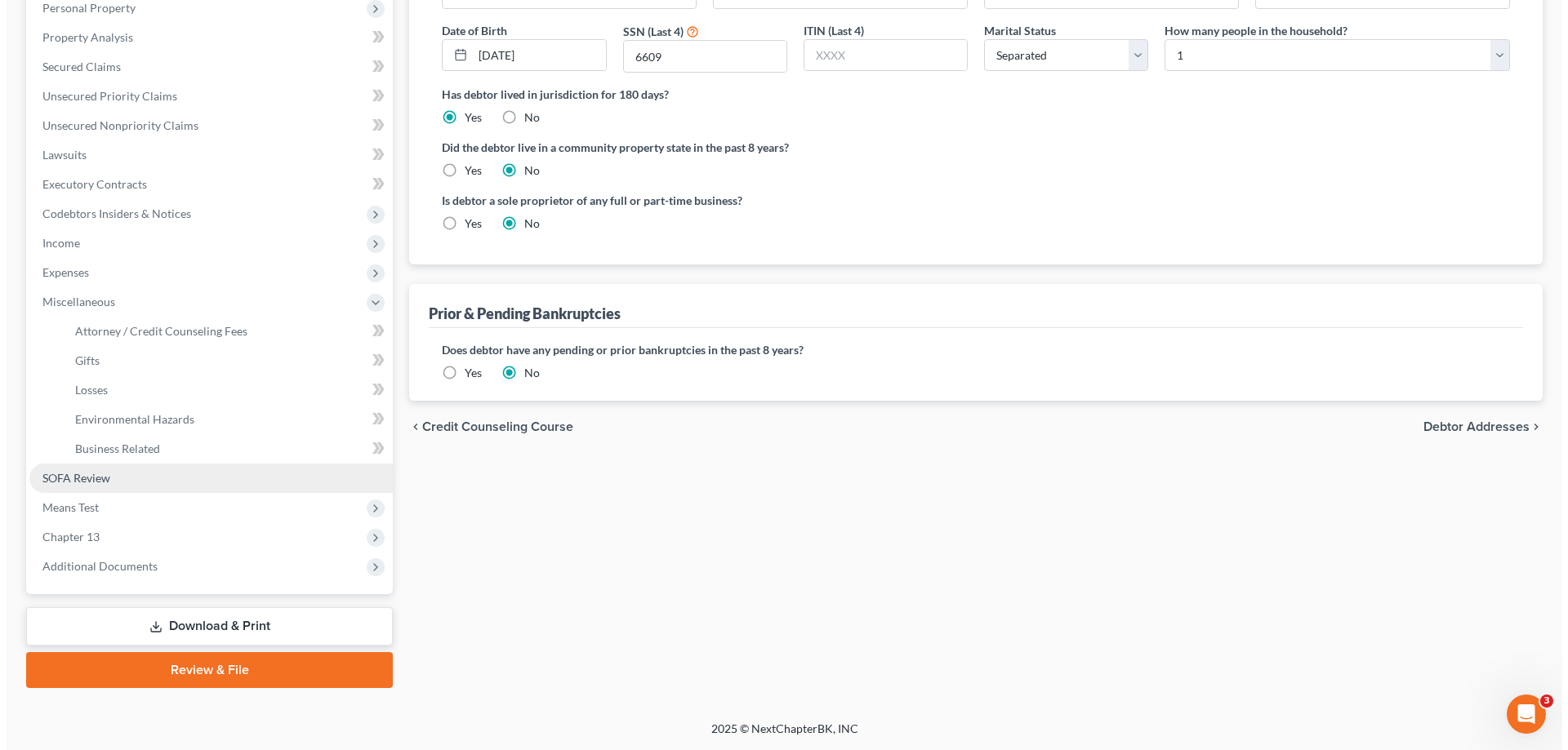
scroll to position [294, 0]
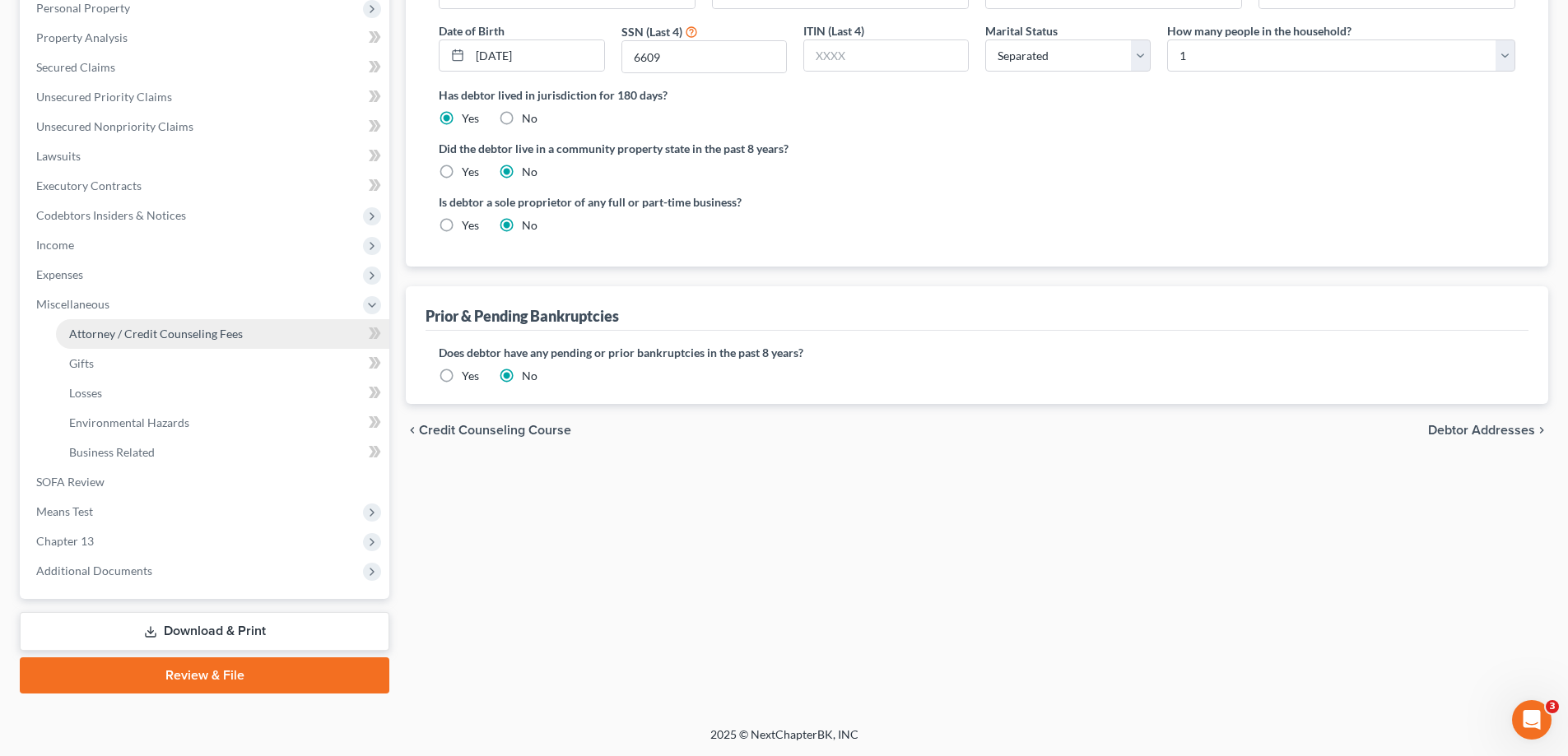
click at [167, 321] on link "Attorney / Credit Counseling Fees" at bounding box center [223, 334] width 334 height 30
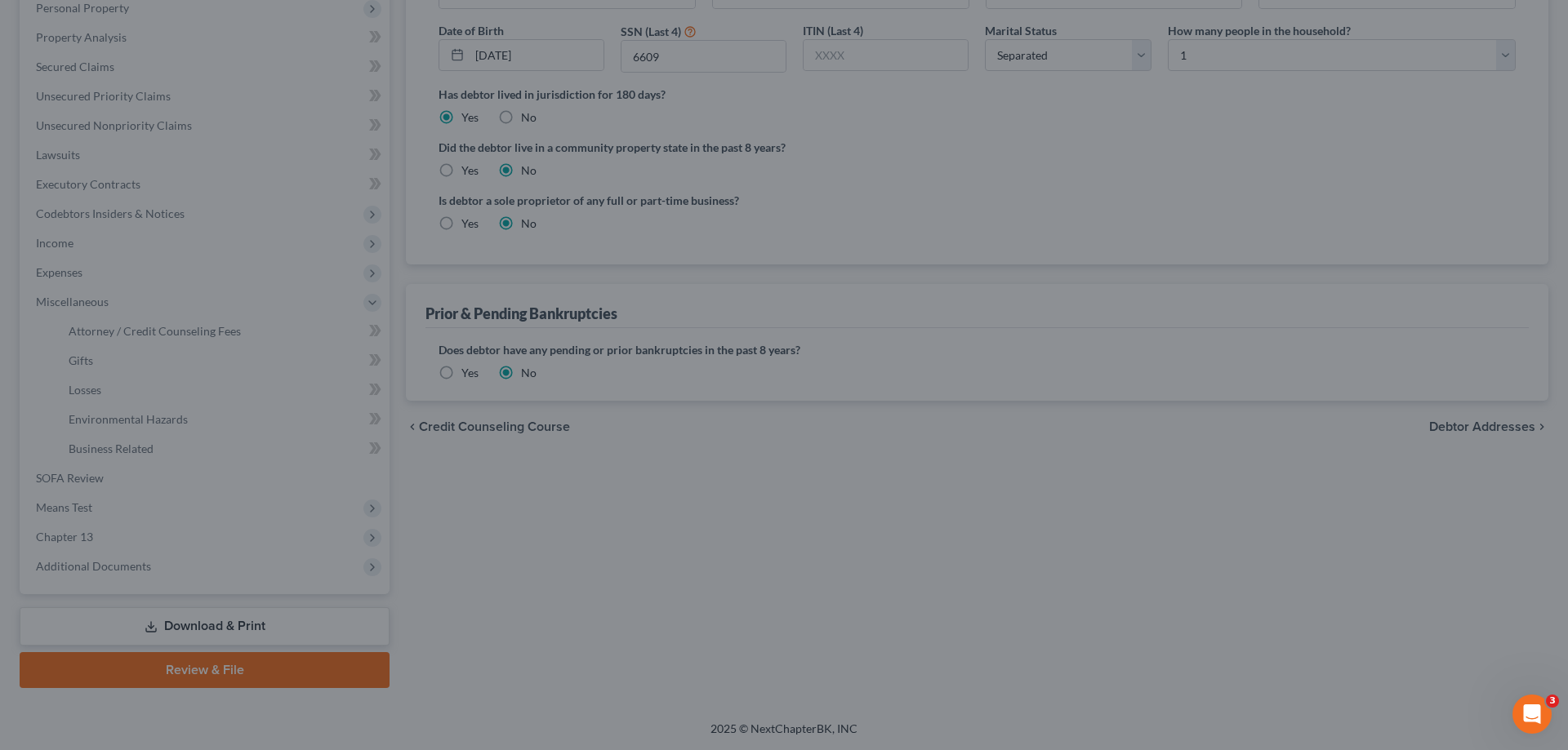
click at [161, 334] on div at bounding box center [784, 375] width 1568 height 750
click at [75, 274] on div at bounding box center [784, 375] width 1568 height 750
click at [273, 278] on div at bounding box center [784, 375] width 1568 height 750
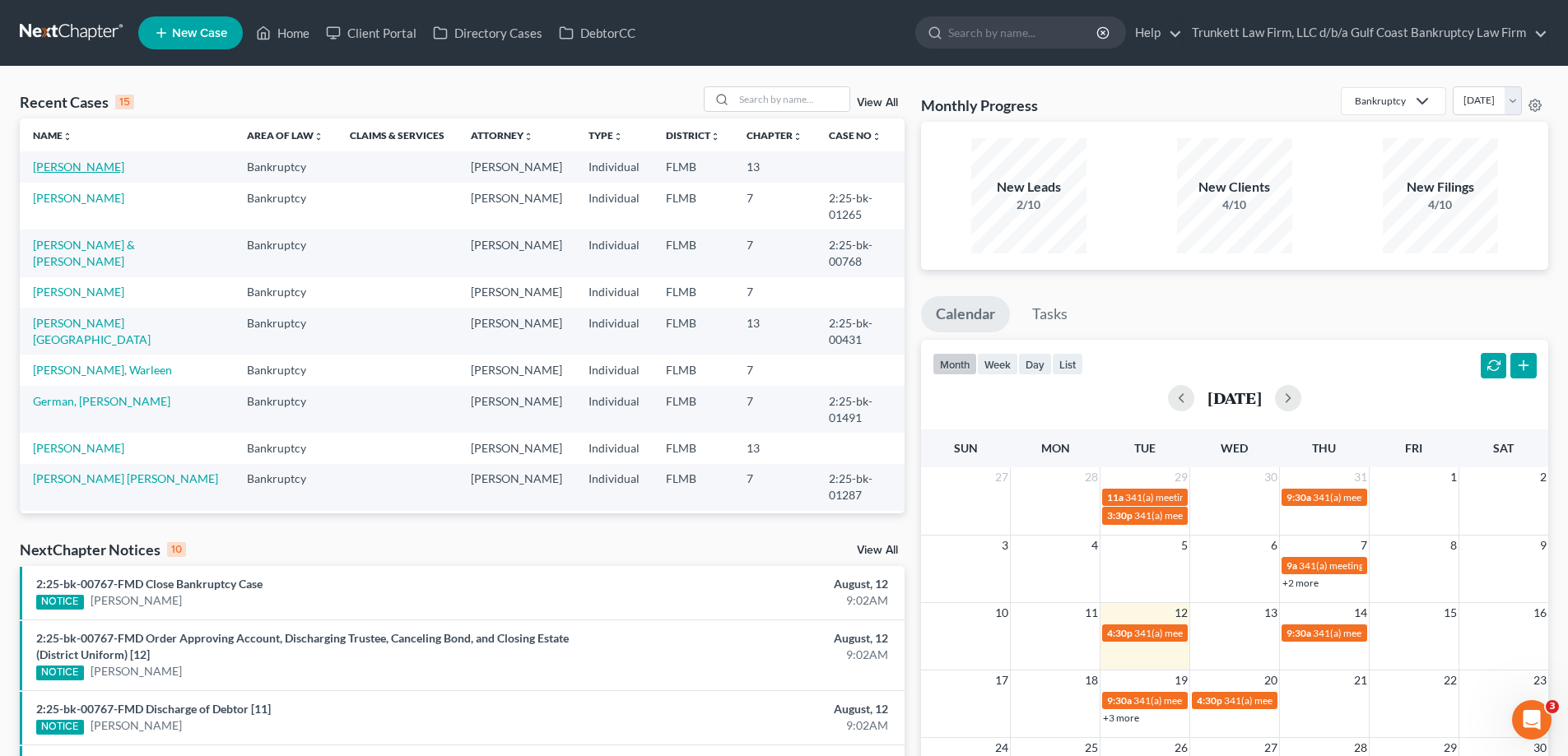
click at [90, 167] on link "Rickett, Robert" at bounding box center [78, 166] width 92 height 14
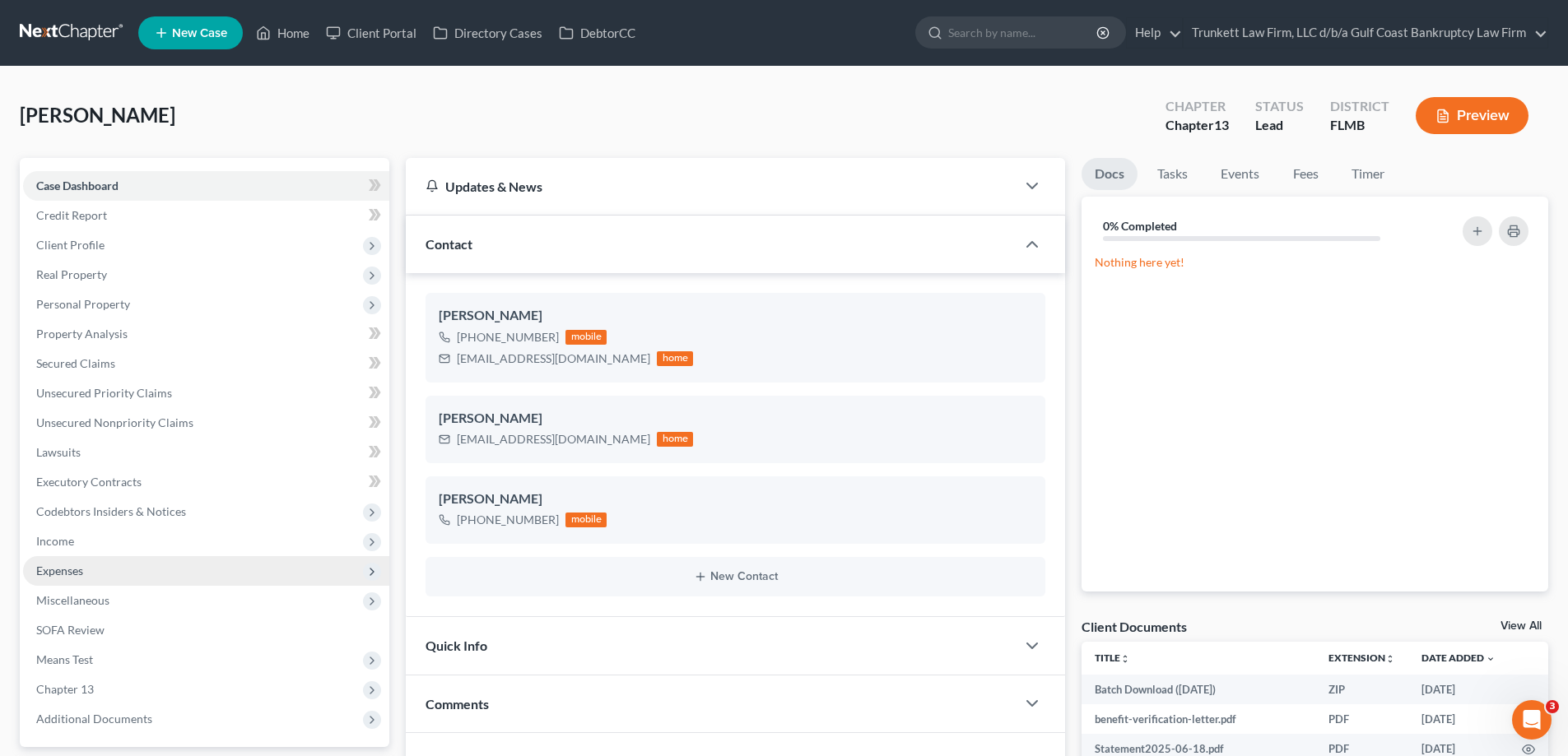
scroll to position [164, 0]
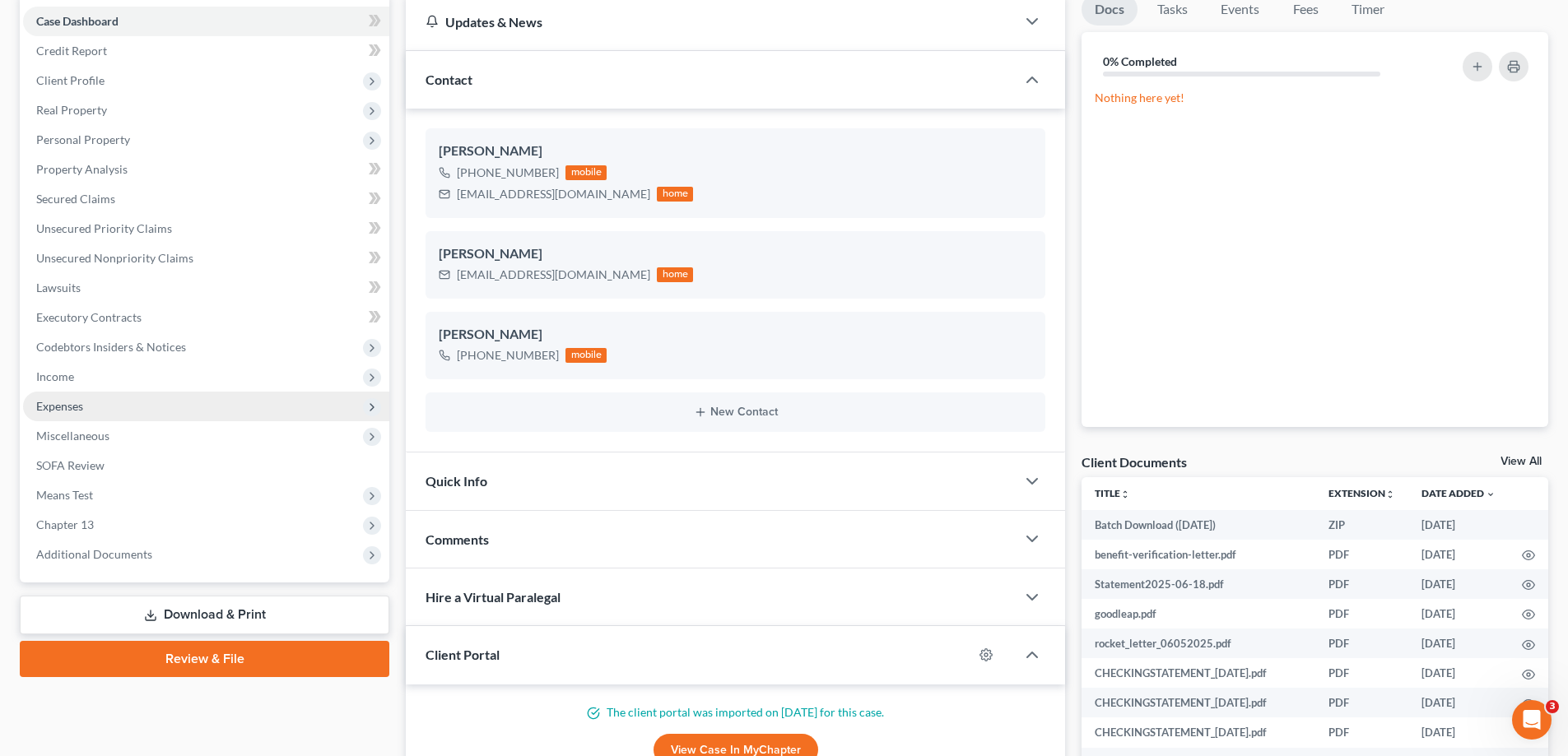
click at [75, 406] on span "Expenses" at bounding box center [59, 406] width 47 height 14
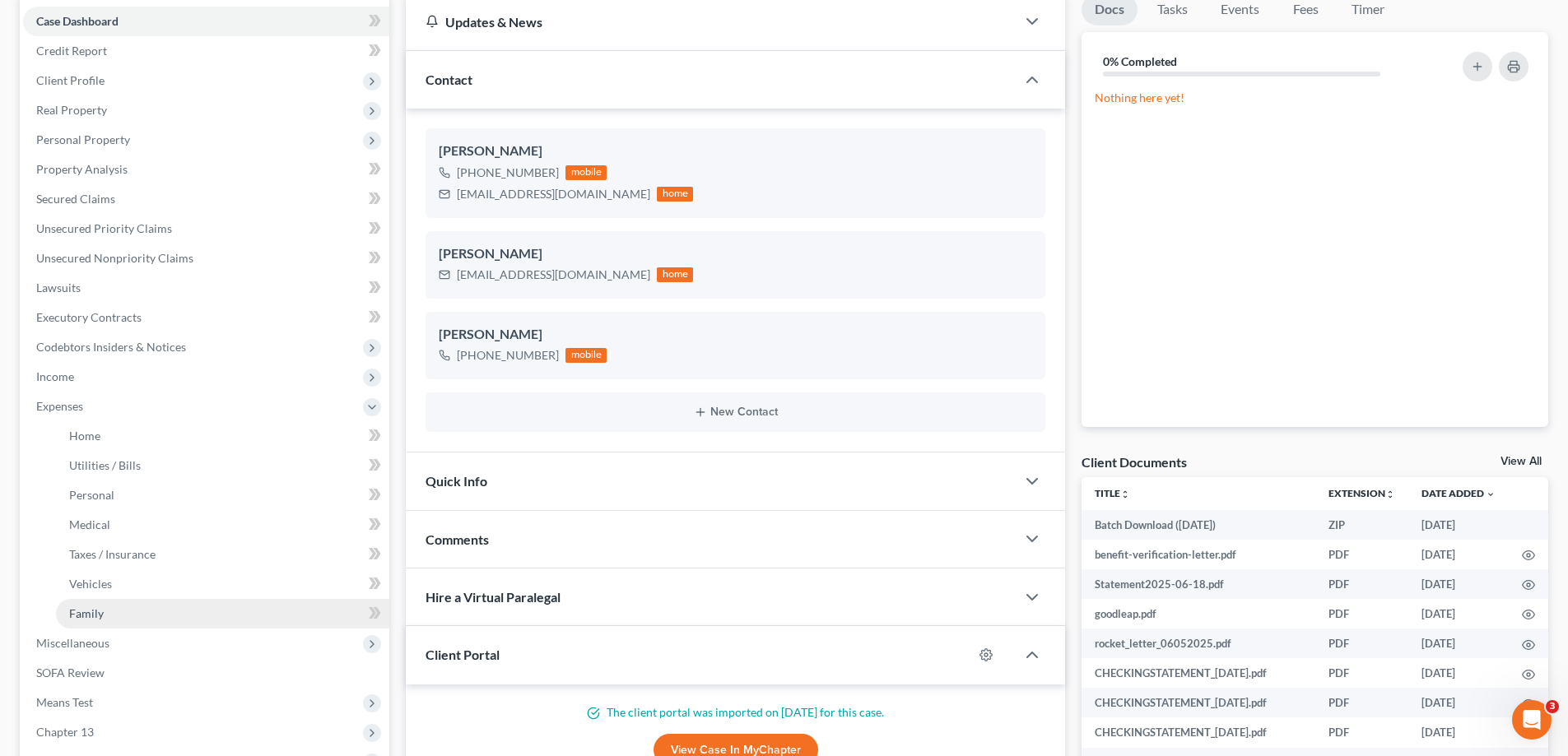
click at [107, 618] on link "Family" at bounding box center [223, 613] width 334 height 30
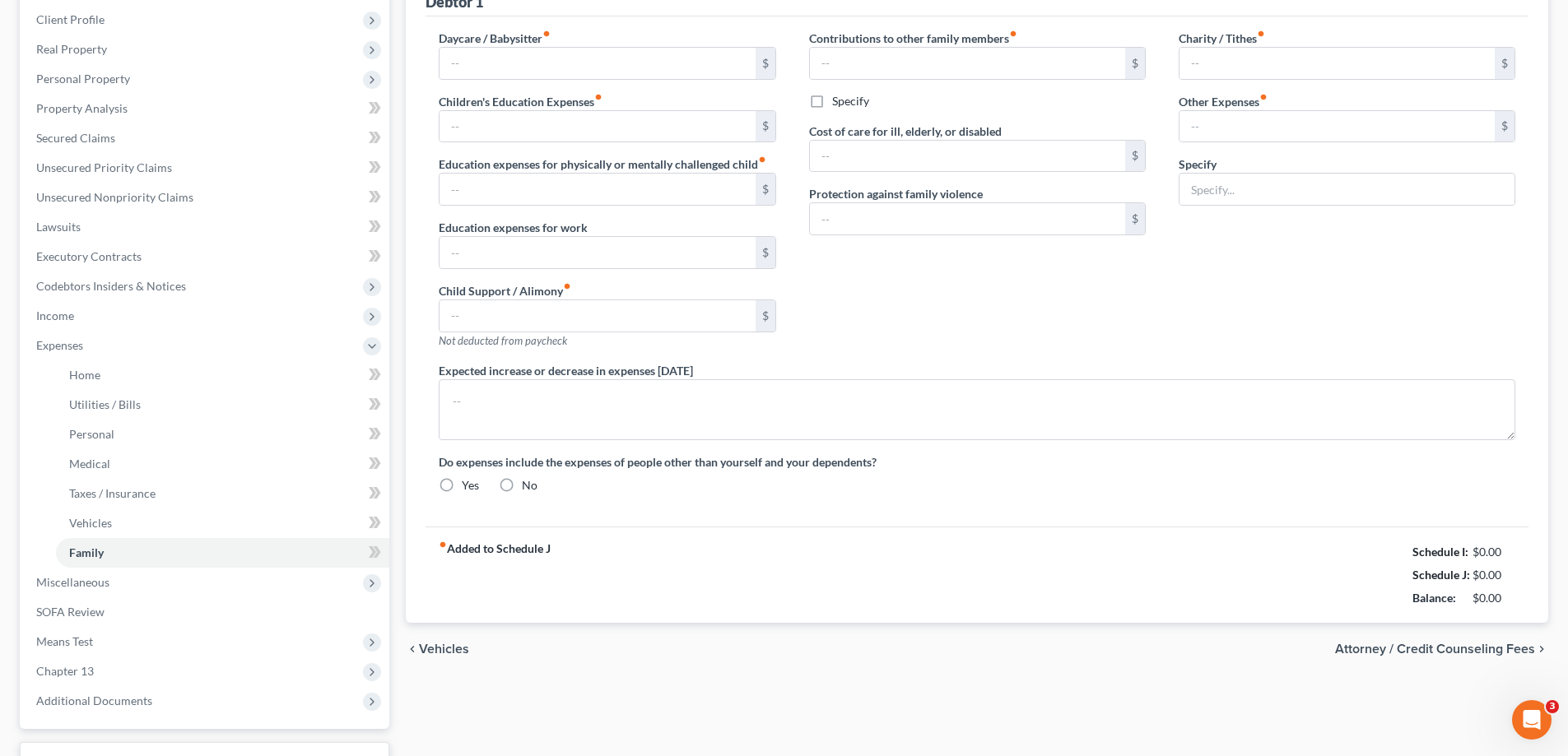
radio input "true"
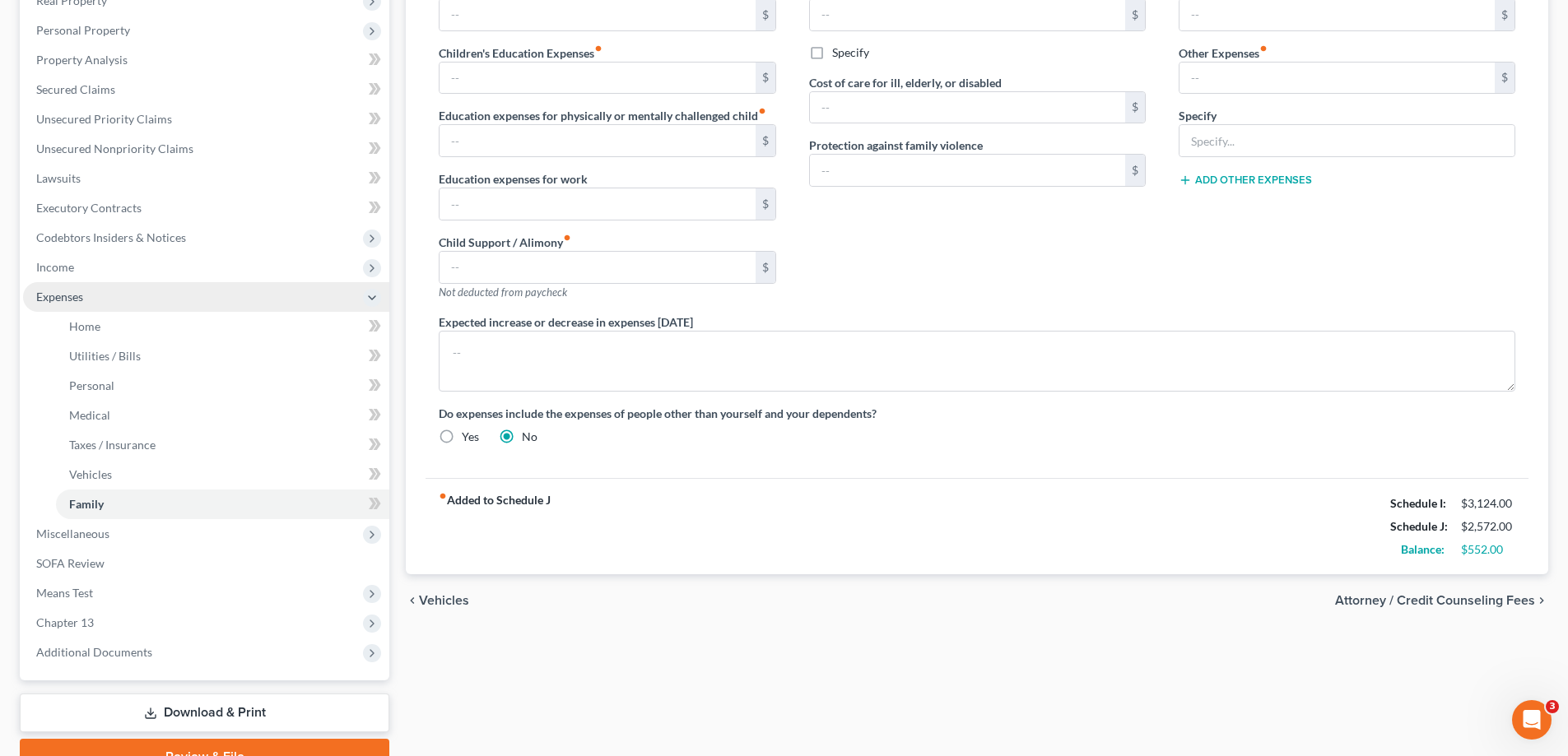
scroll to position [329, 0]
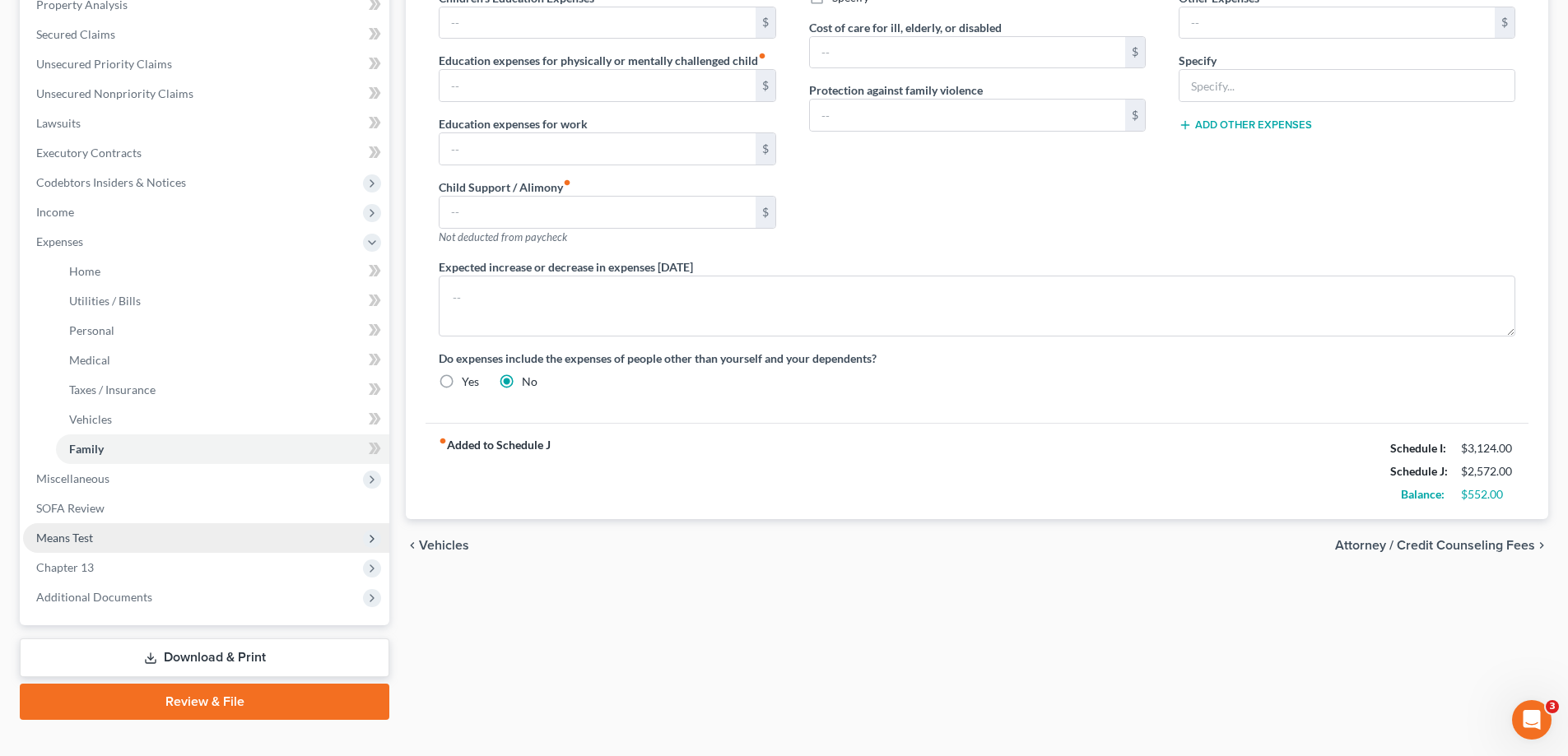
click at [93, 540] on span "Means Test" at bounding box center [64, 537] width 57 height 14
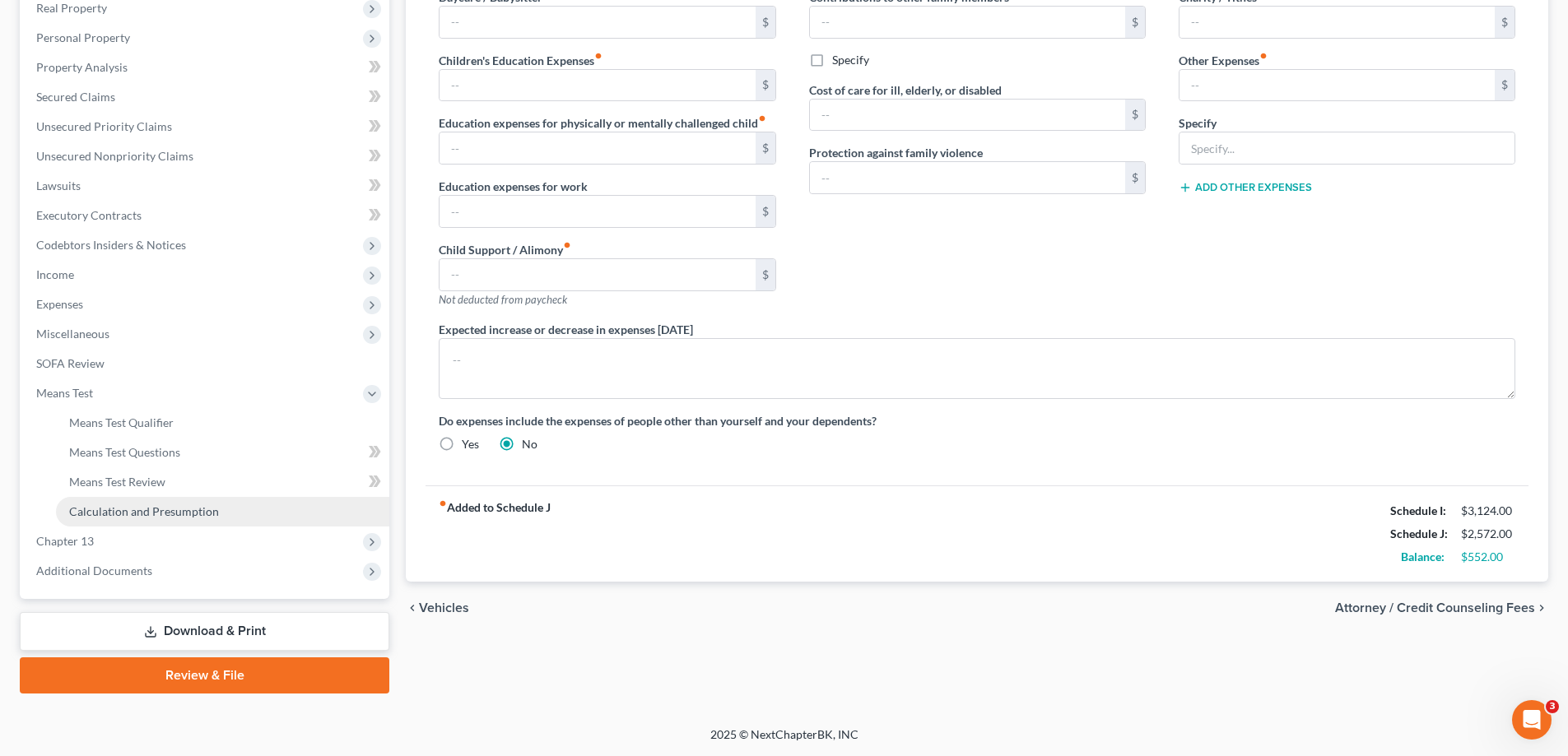
click at [188, 518] on span "Calculation and Presumption" at bounding box center [144, 511] width 150 height 14
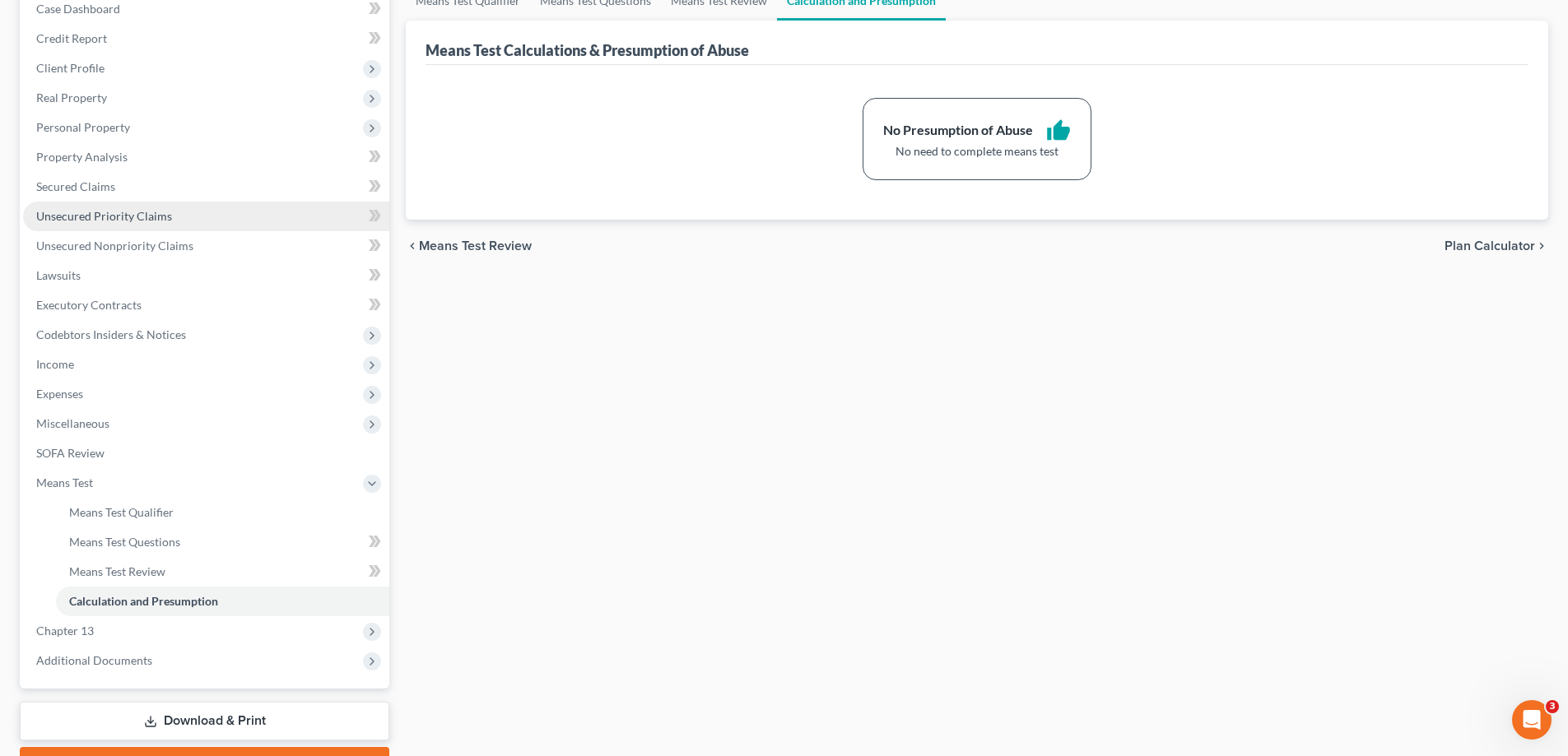
scroll to position [267, 0]
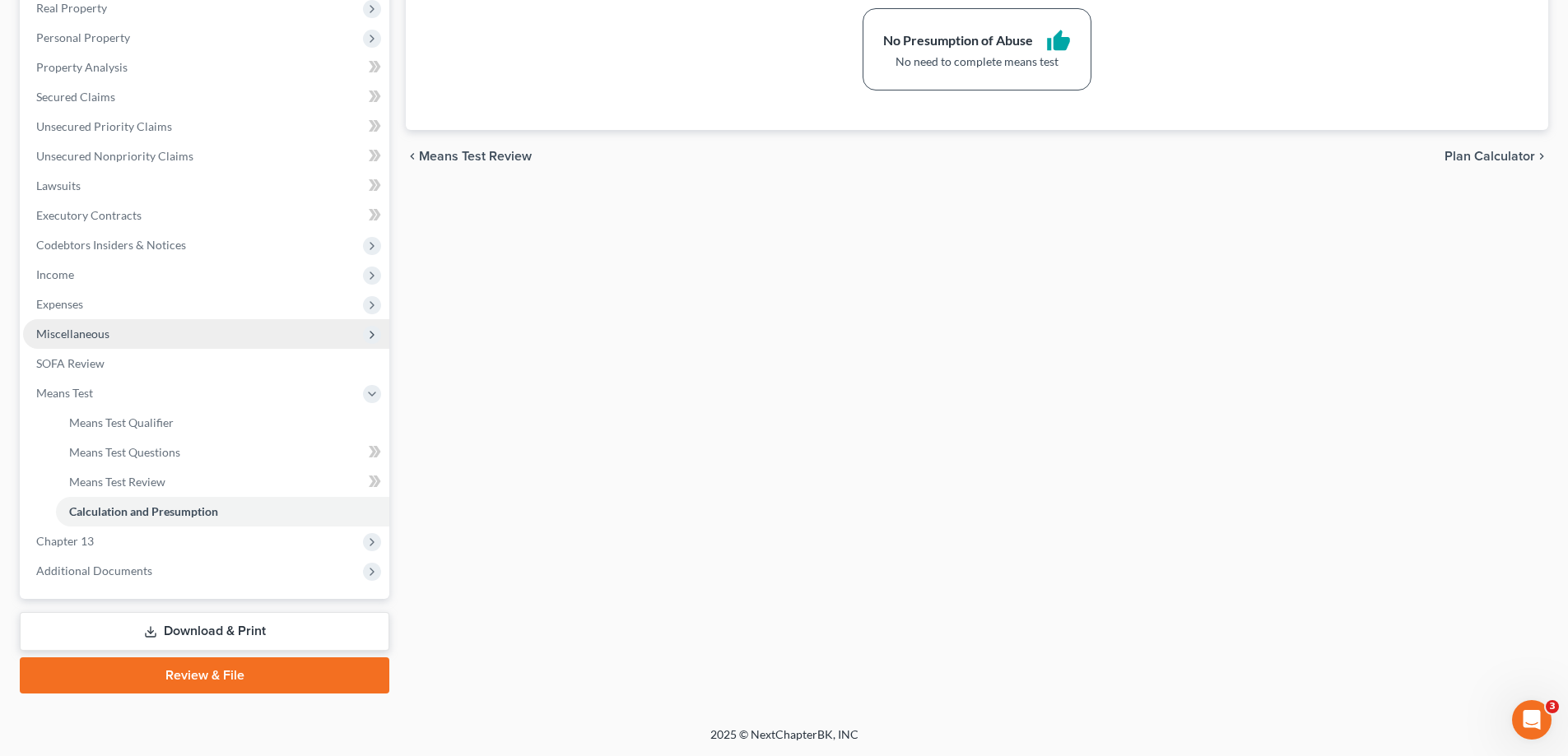
click at [93, 338] on span "Miscellaneous" at bounding box center [73, 333] width 73 height 14
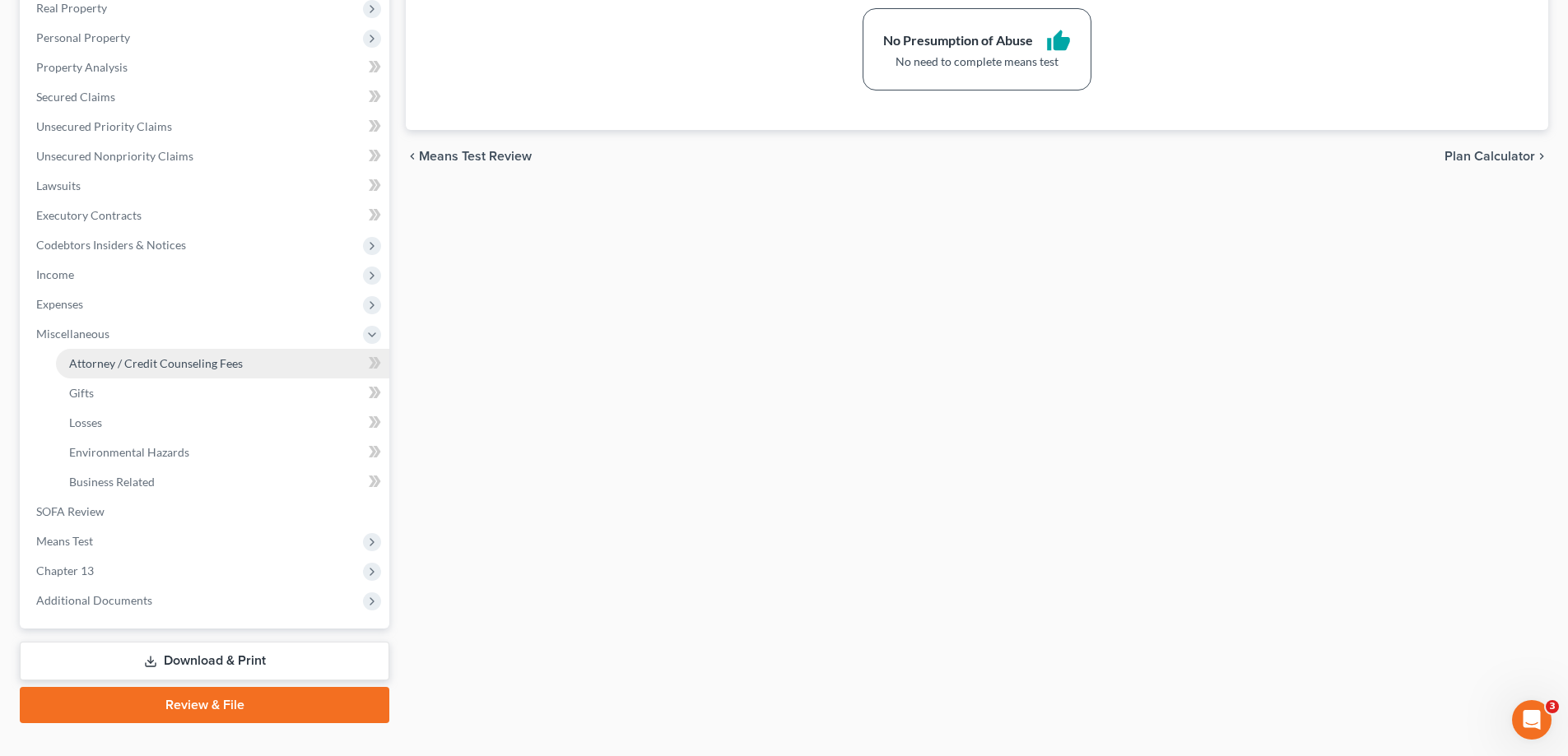
click at [157, 356] on span "Attorney / Credit Counseling Fees" at bounding box center [156, 363] width 173 height 14
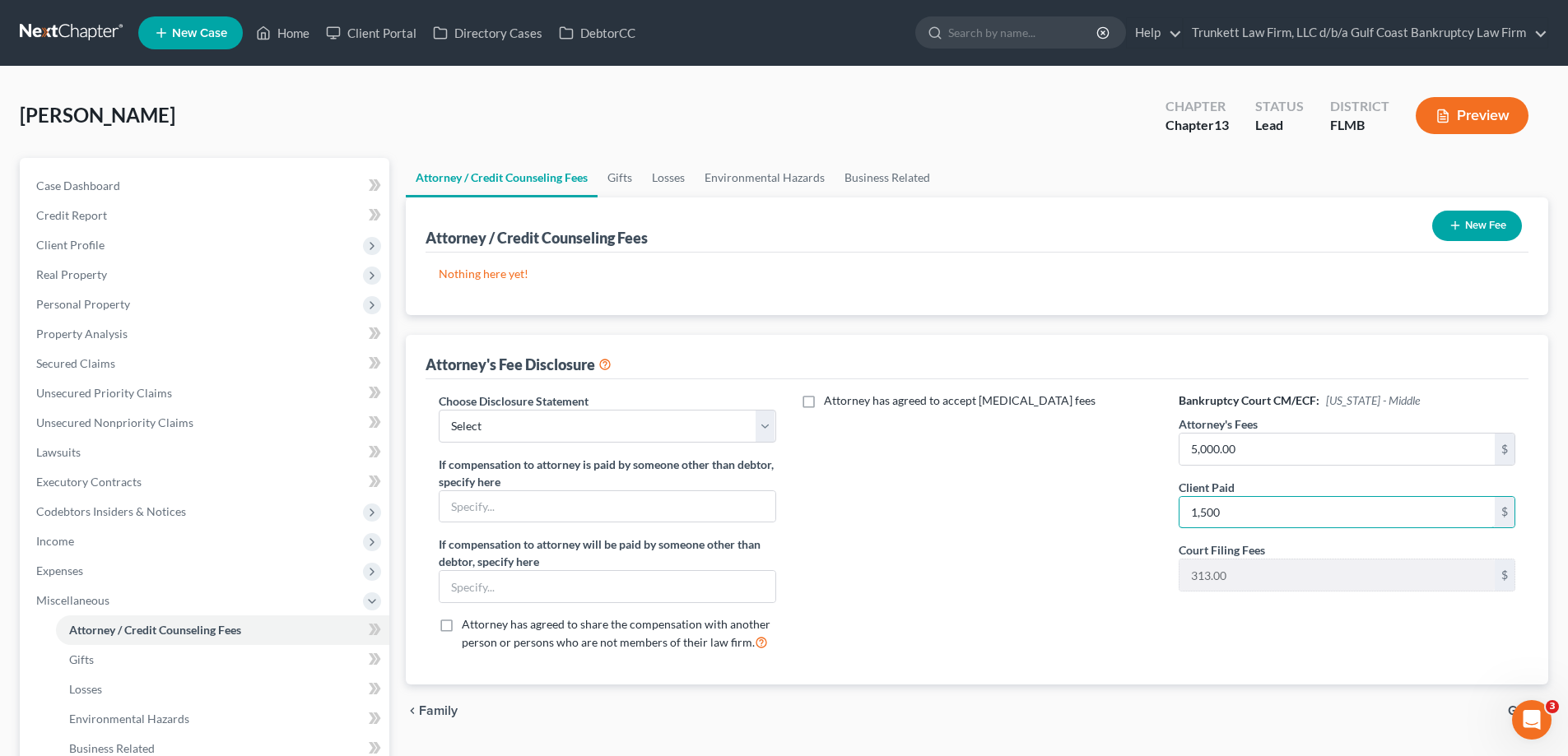
type input "1,500"
click at [1499, 213] on button "New Fee" at bounding box center [1477, 226] width 90 height 31
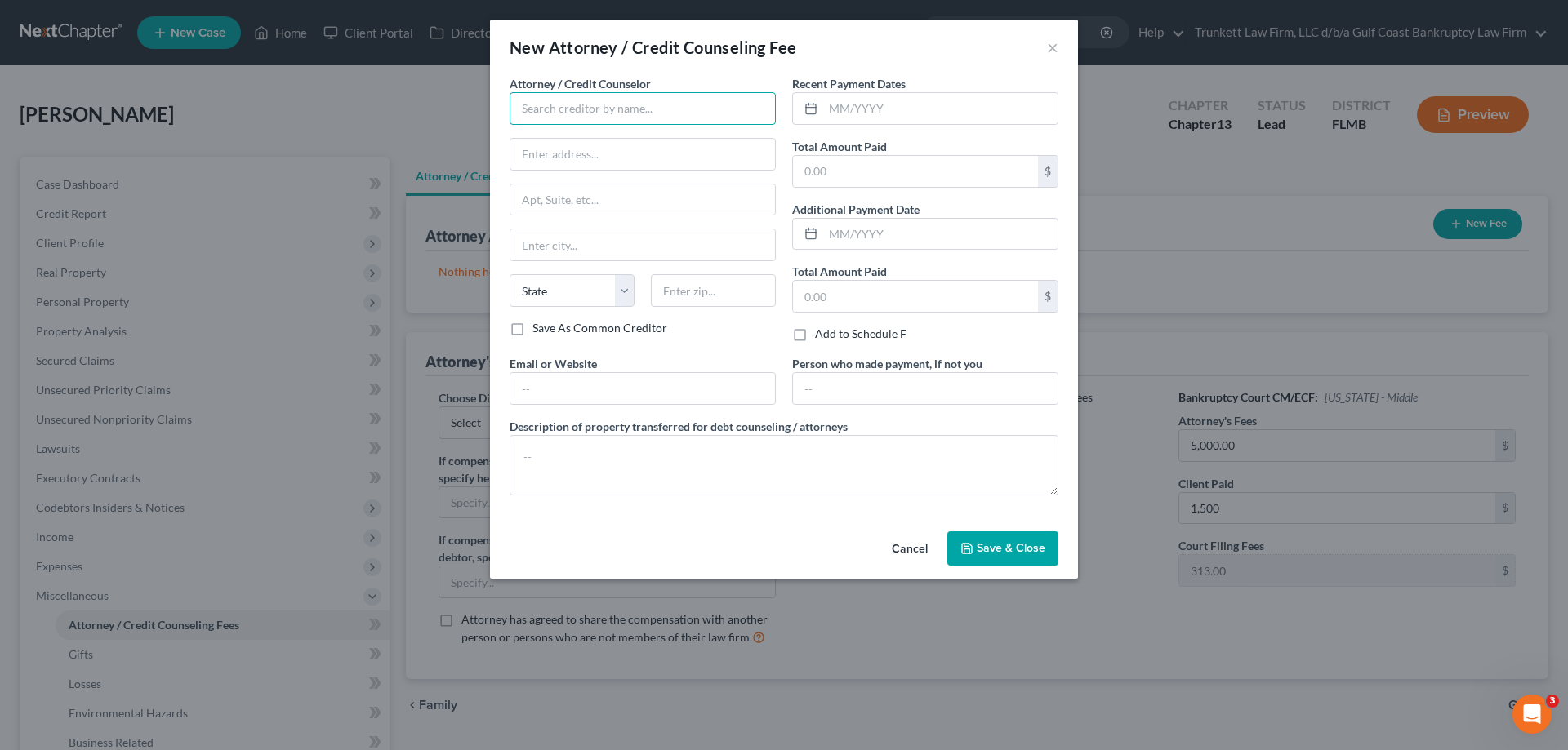
click at [618, 94] on input "text" at bounding box center [643, 108] width 266 height 32
type input "Trunkett Law Firm d/b/a Gulf Coast Bankruptcy Law Firm"
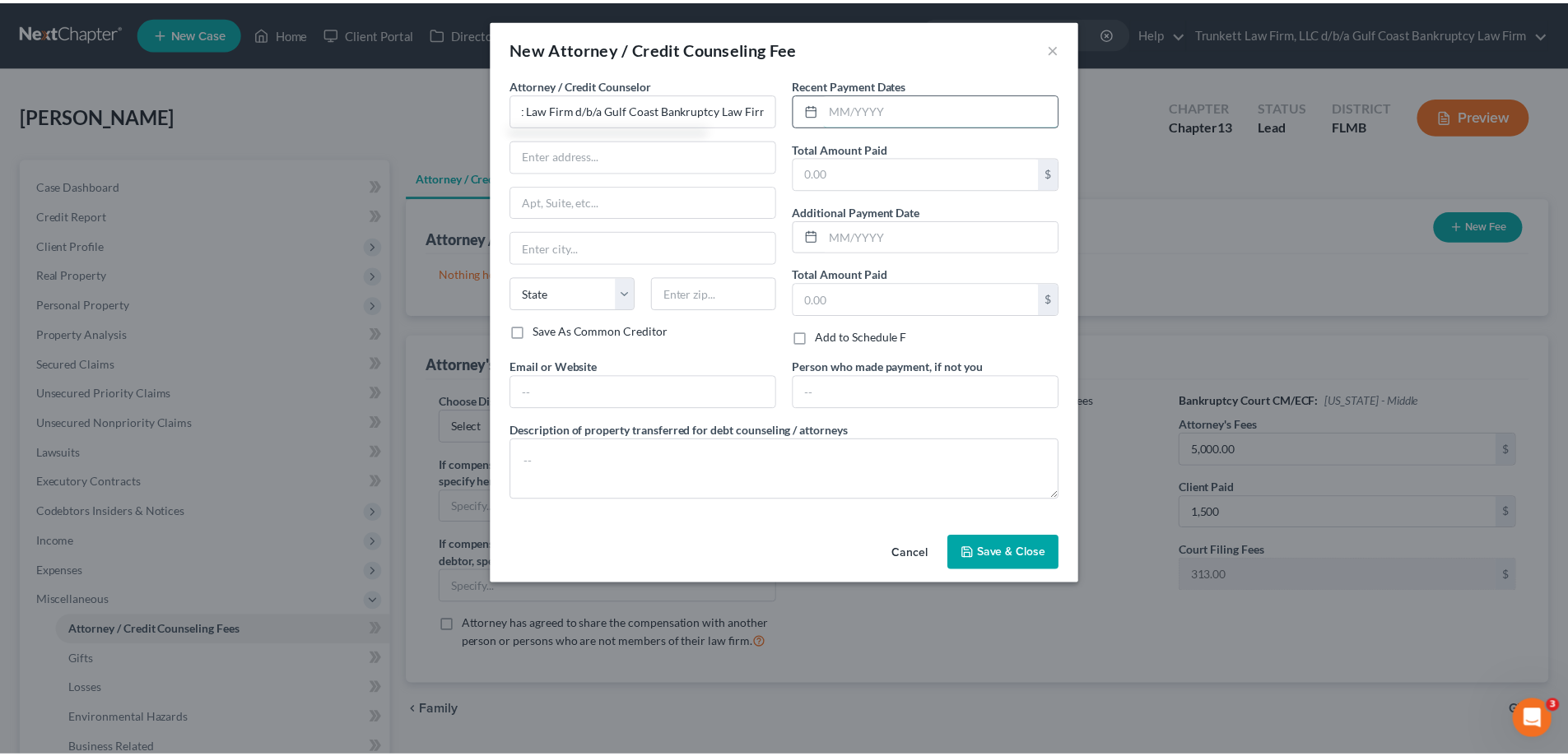
scroll to position [0, 0]
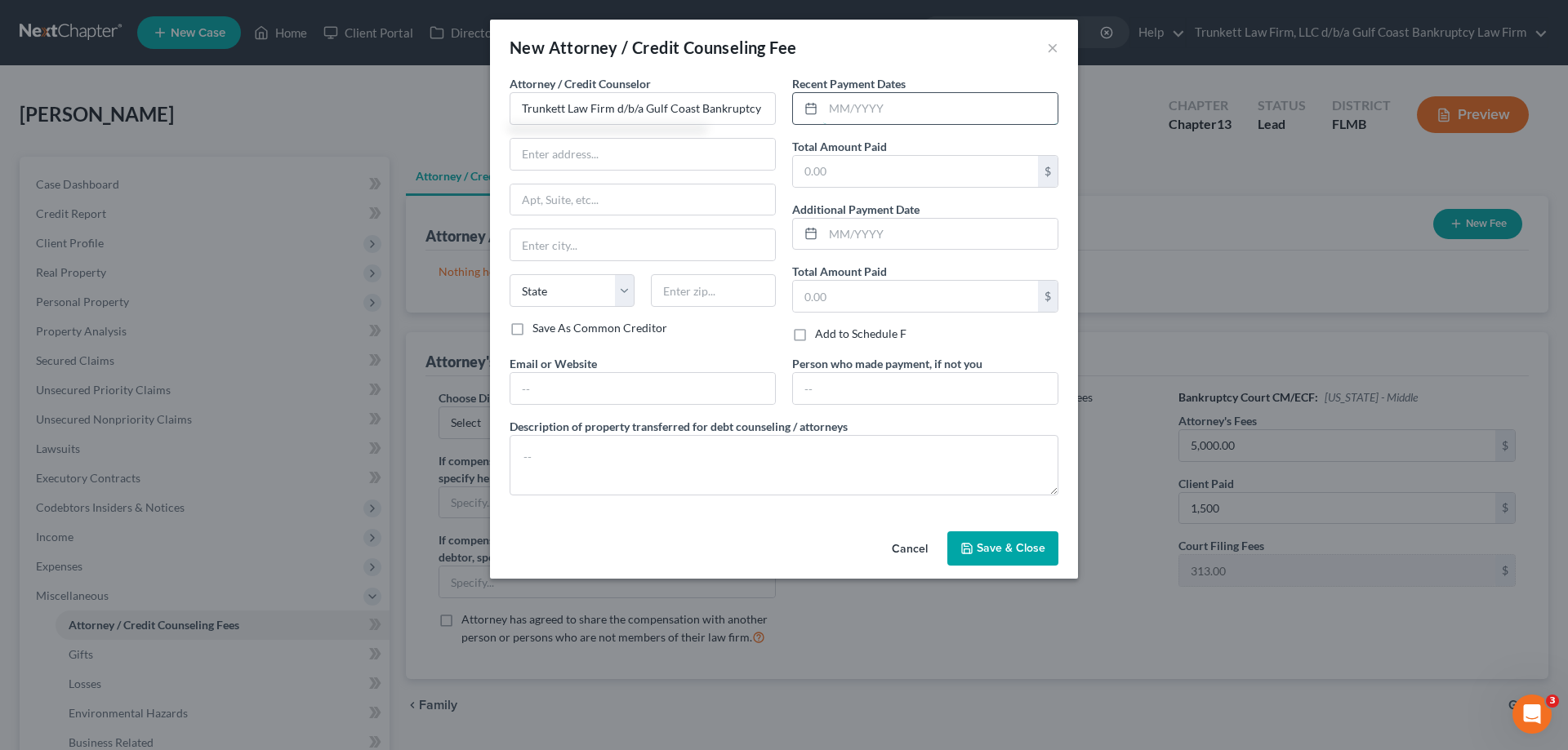
click at [951, 119] on input "text" at bounding box center [940, 107] width 234 height 31
click at [889, 116] on input "0" at bounding box center [940, 107] width 234 height 31
click at [879, 111] on input "06/2025" at bounding box center [940, 107] width 234 height 31
click at [836, 104] on input "06/2025" at bounding box center [940, 107] width 234 height 31
type input "08/2025"
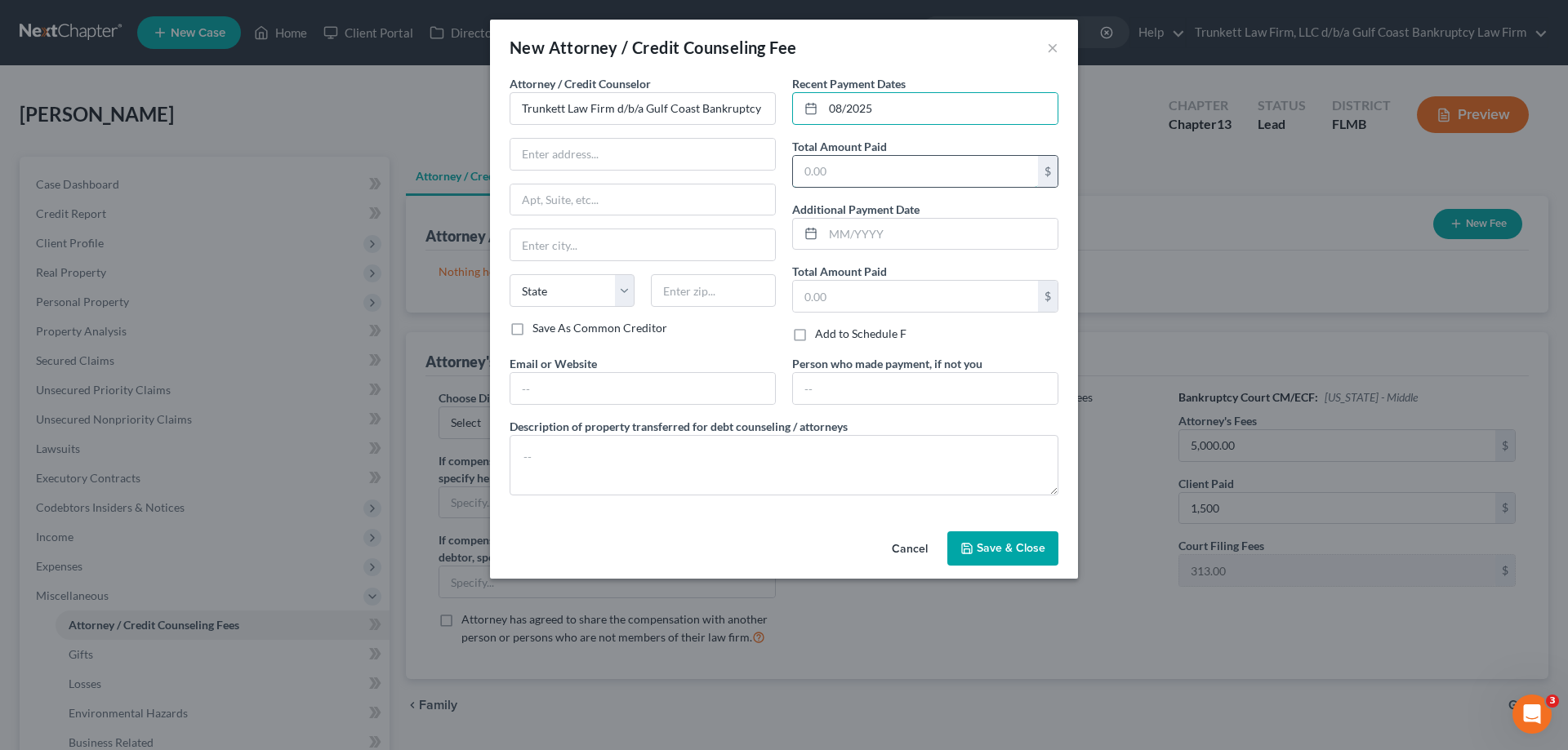
click at [884, 165] on input "text" at bounding box center [915, 170] width 245 height 31
type input "800"
drag, startPoint x: 884, startPoint y: 222, endPoint x: 899, endPoint y: 230, distance: 17.0
click at [884, 222] on input "text" at bounding box center [940, 233] width 234 height 31
type input "06/2025"
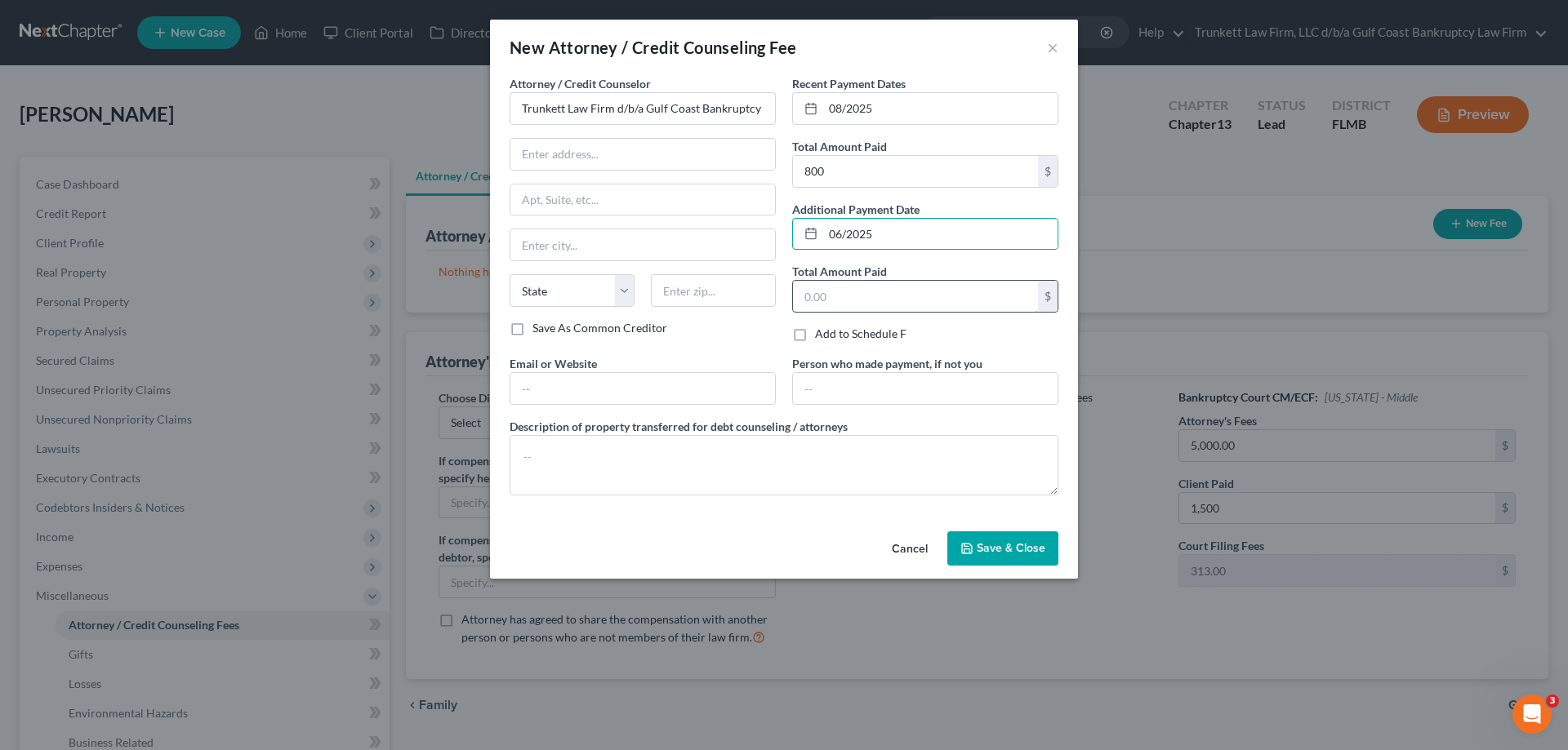
click at [828, 298] on input "text" at bounding box center [915, 295] width 245 height 31
type input "700"
click at [634, 461] on textarea at bounding box center [784, 465] width 549 height 60
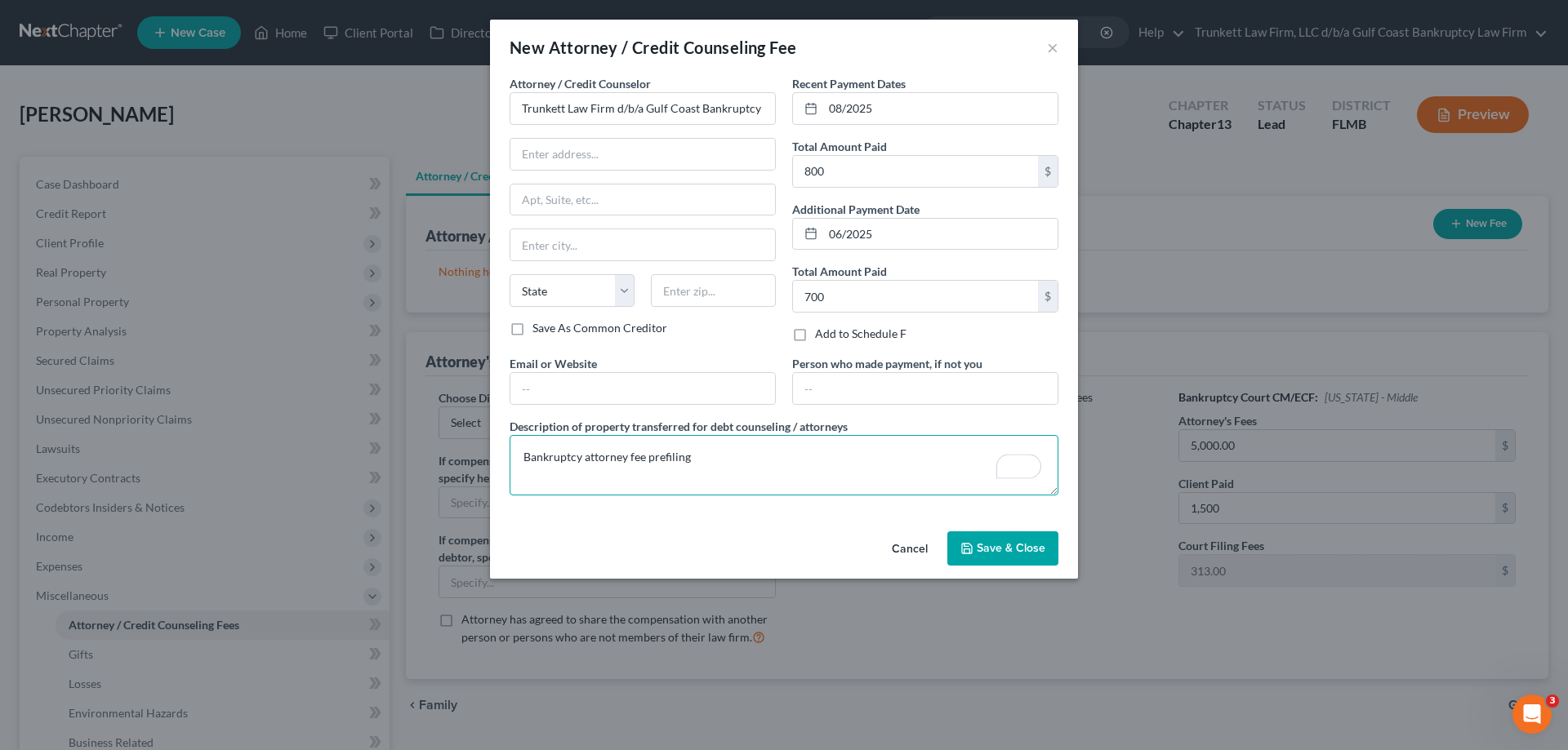
type textarea "Bankruptcy attorney fee prefiling"
click at [998, 545] on span "Save & Close" at bounding box center [1010, 547] width 69 height 14
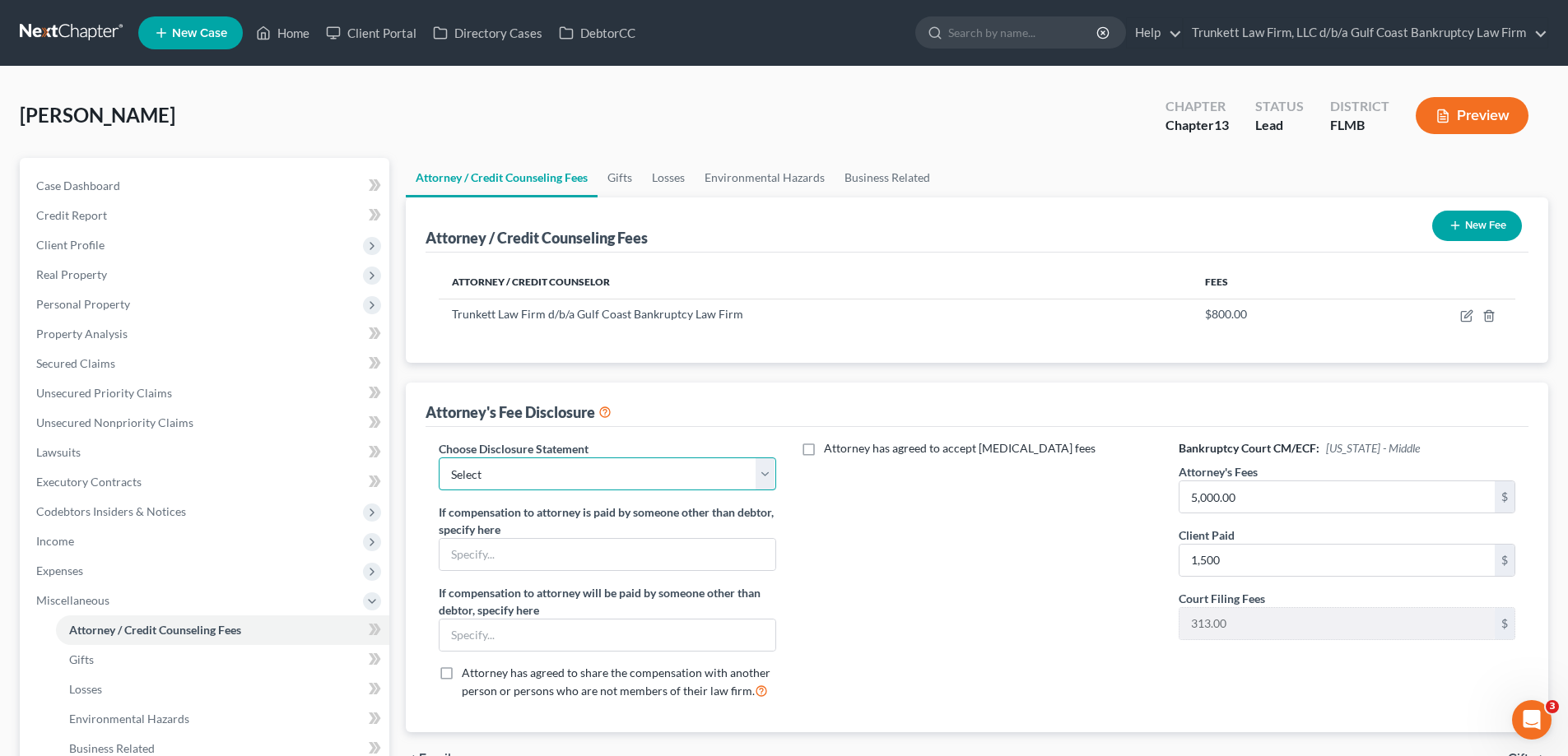
click at [753, 467] on select "Select Attorney fee Disclosure" at bounding box center [607, 473] width 337 height 33
select select "0"
click at [439, 458] on select "Select Attorney fee Disclosure" at bounding box center [607, 473] width 337 height 33
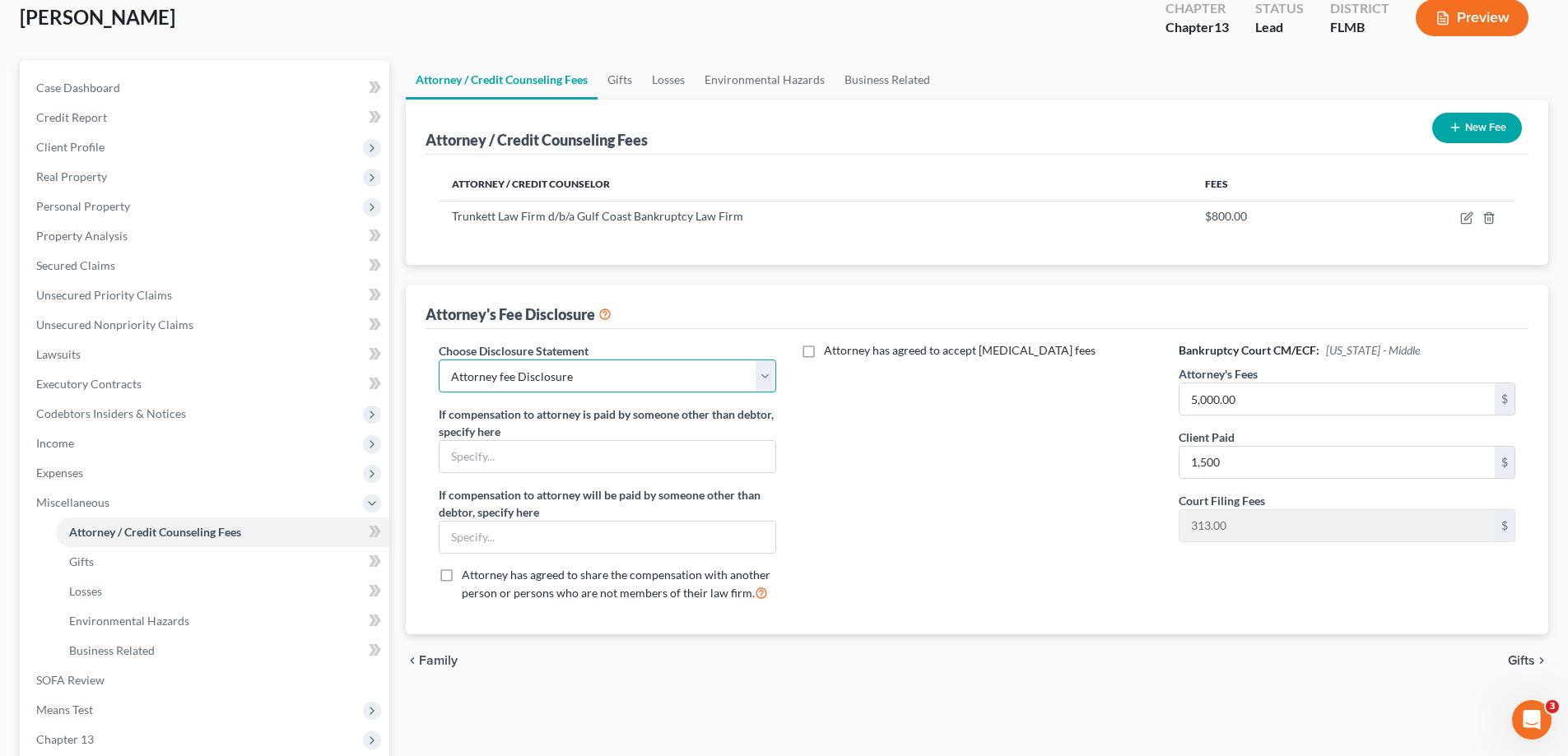
scroll to position [247, 0]
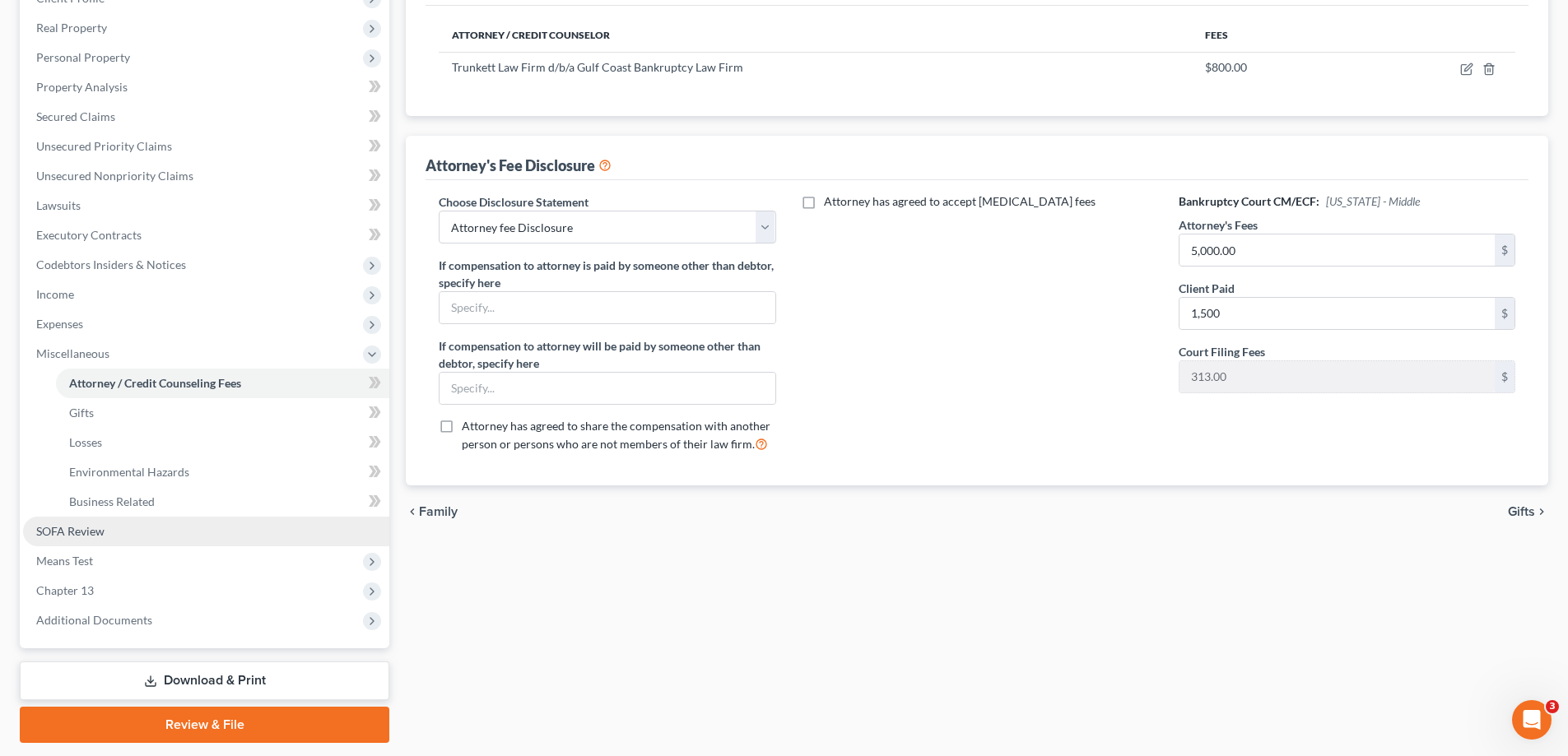
click at [112, 533] on link "SOFA Review" at bounding box center [206, 532] width 366 height 30
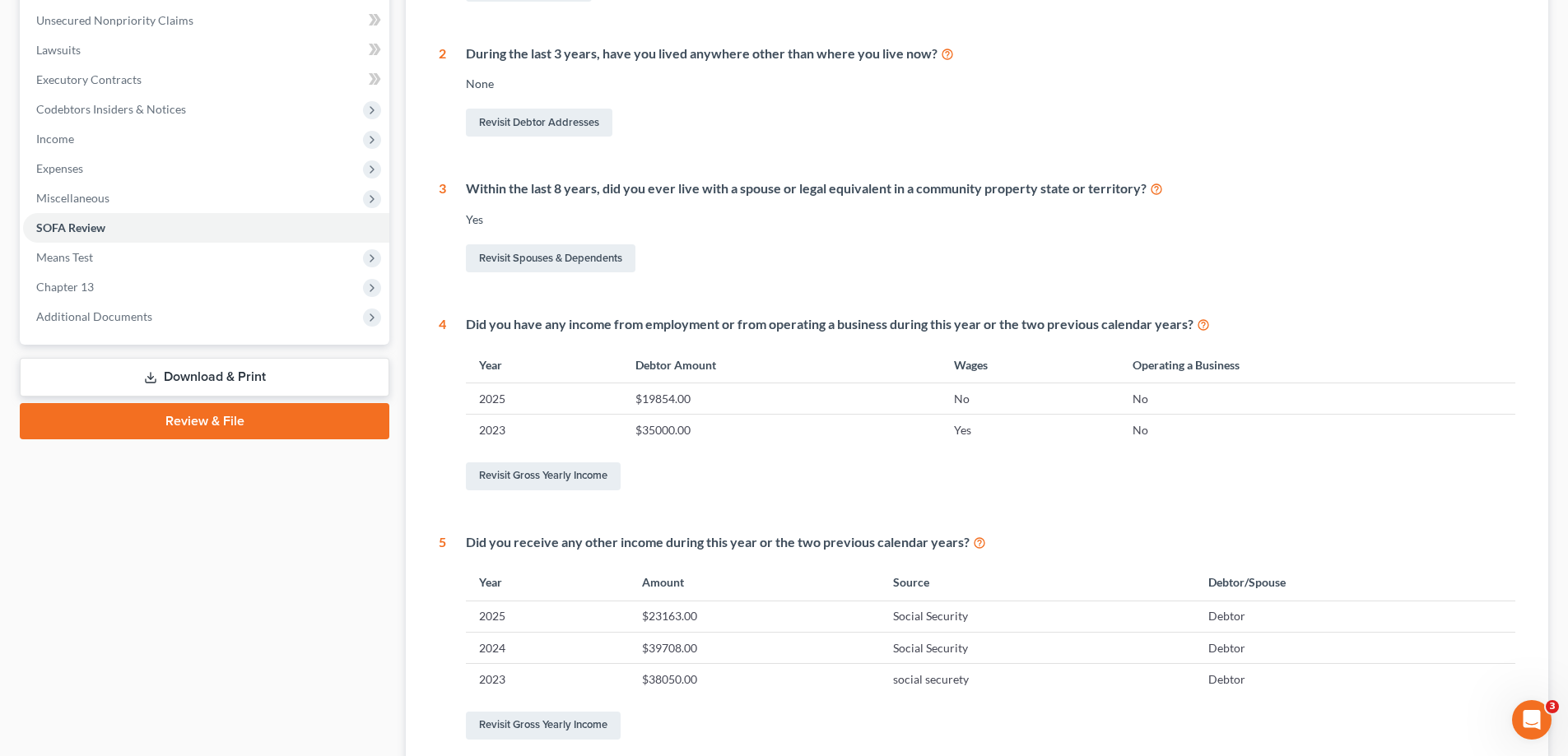
scroll to position [399, 0]
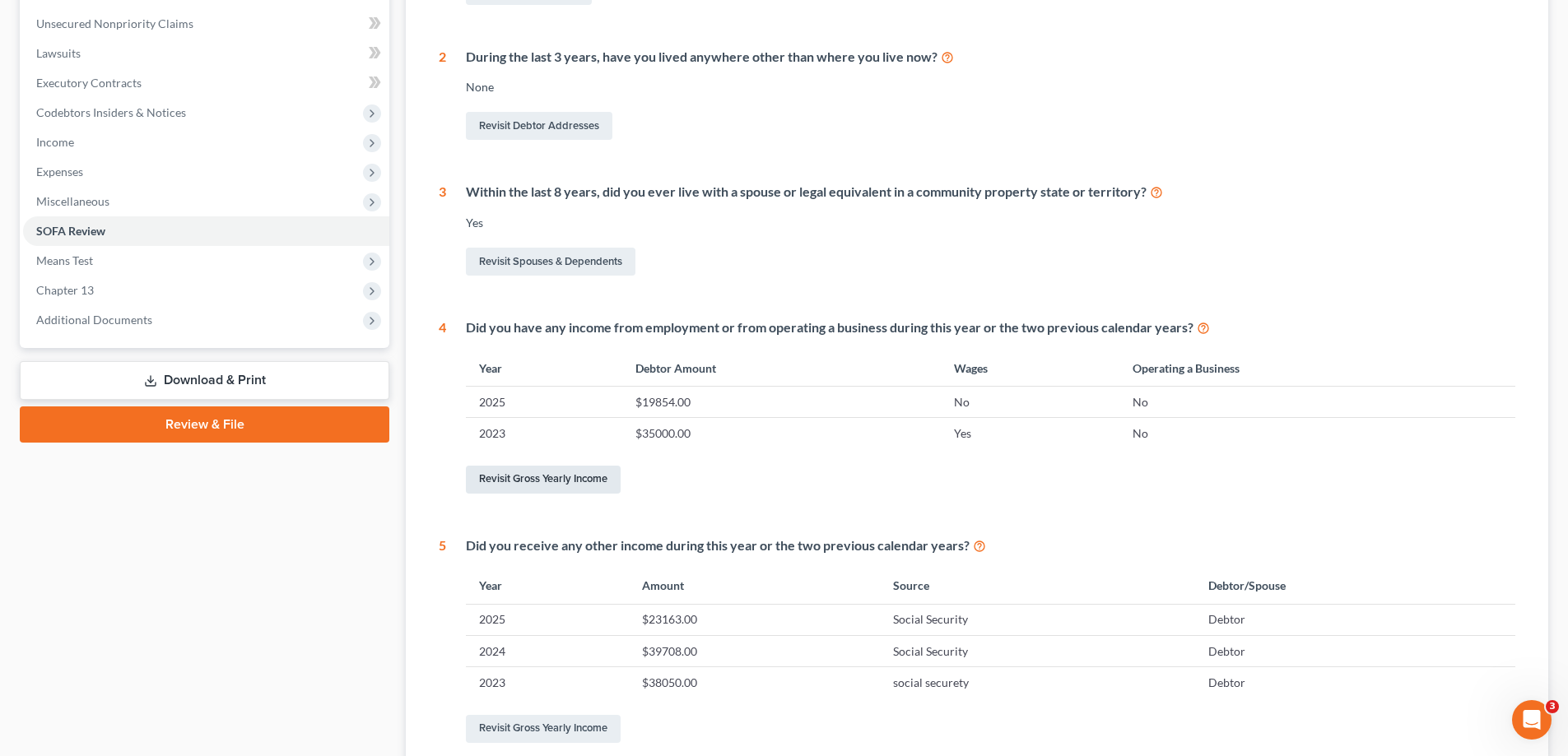
click at [560, 480] on link "Revisit Gross Yearly Income" at bounding box center [544, 480] width 155 height 28
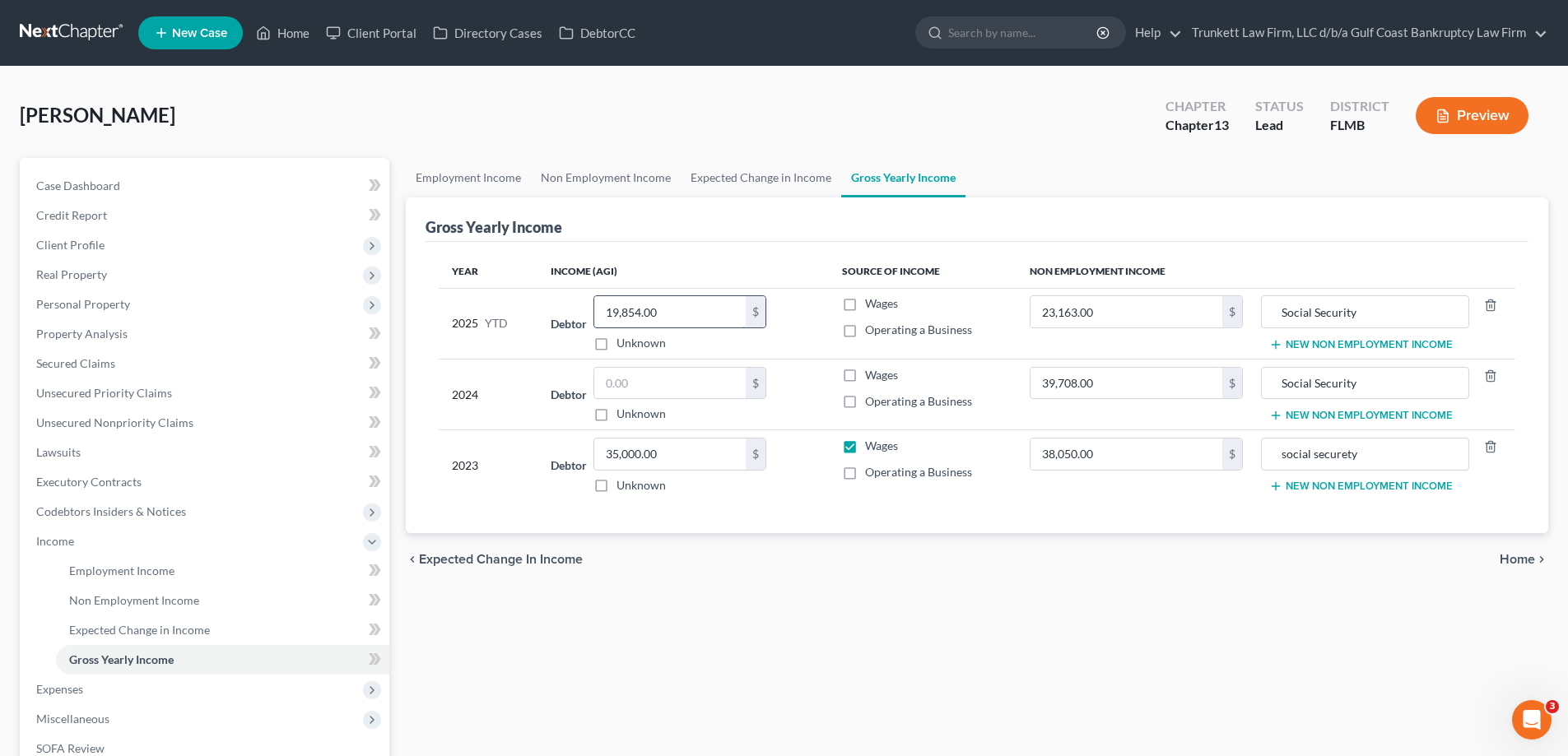
click at [701, 315] on input "19,854.00" at bounding box center [670, 311] width 152 height 31
click at [666, 465] on input "35,000.00" at bounding box center [670, 453] width 152 height 31
click at [128, 421] on span "Unsecured Nonpriority Claims" at bounding box center [114, 422] width 157 height 14
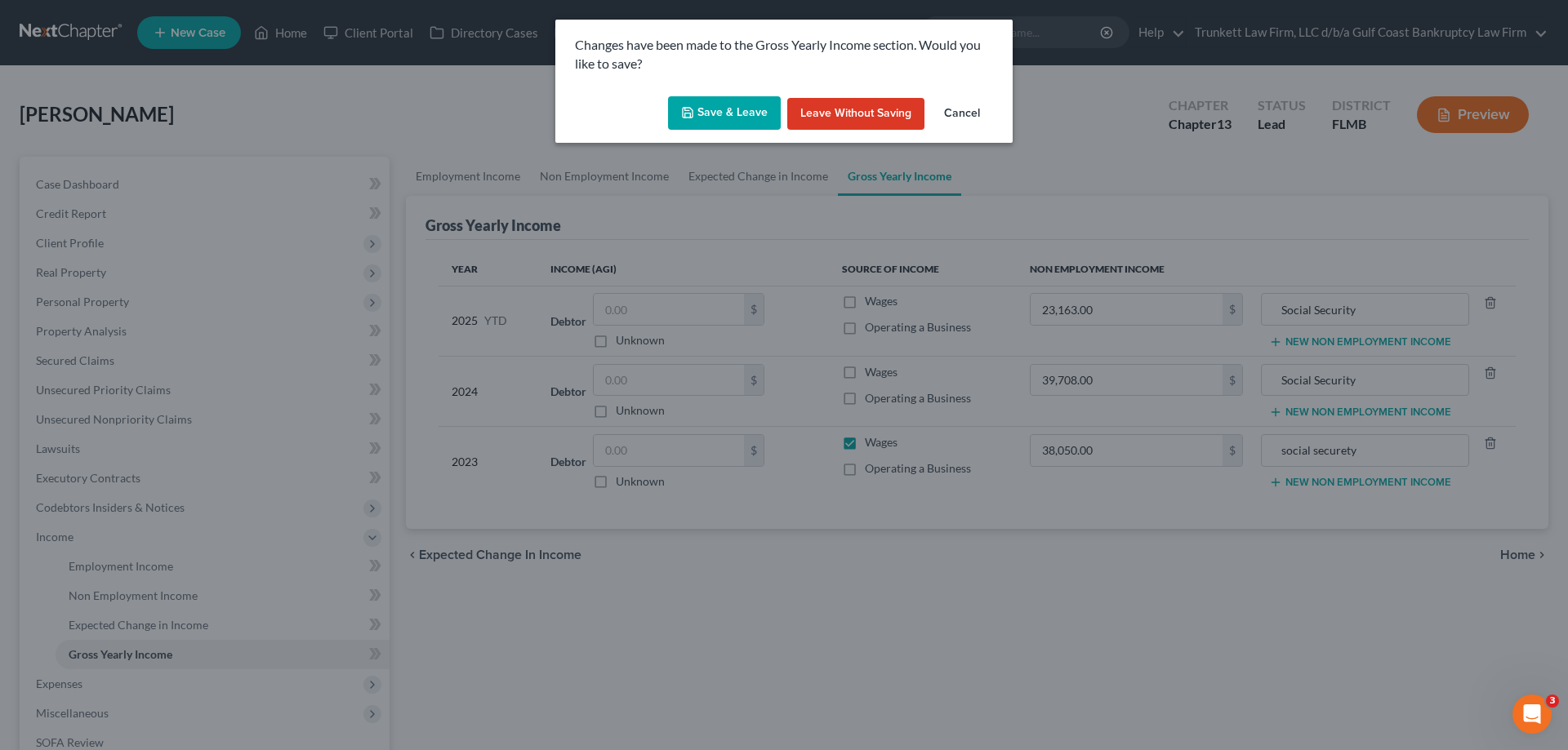
click at [733, 113] on button "Save & Leave" at bounding box center [724, 112] width 113 height 34
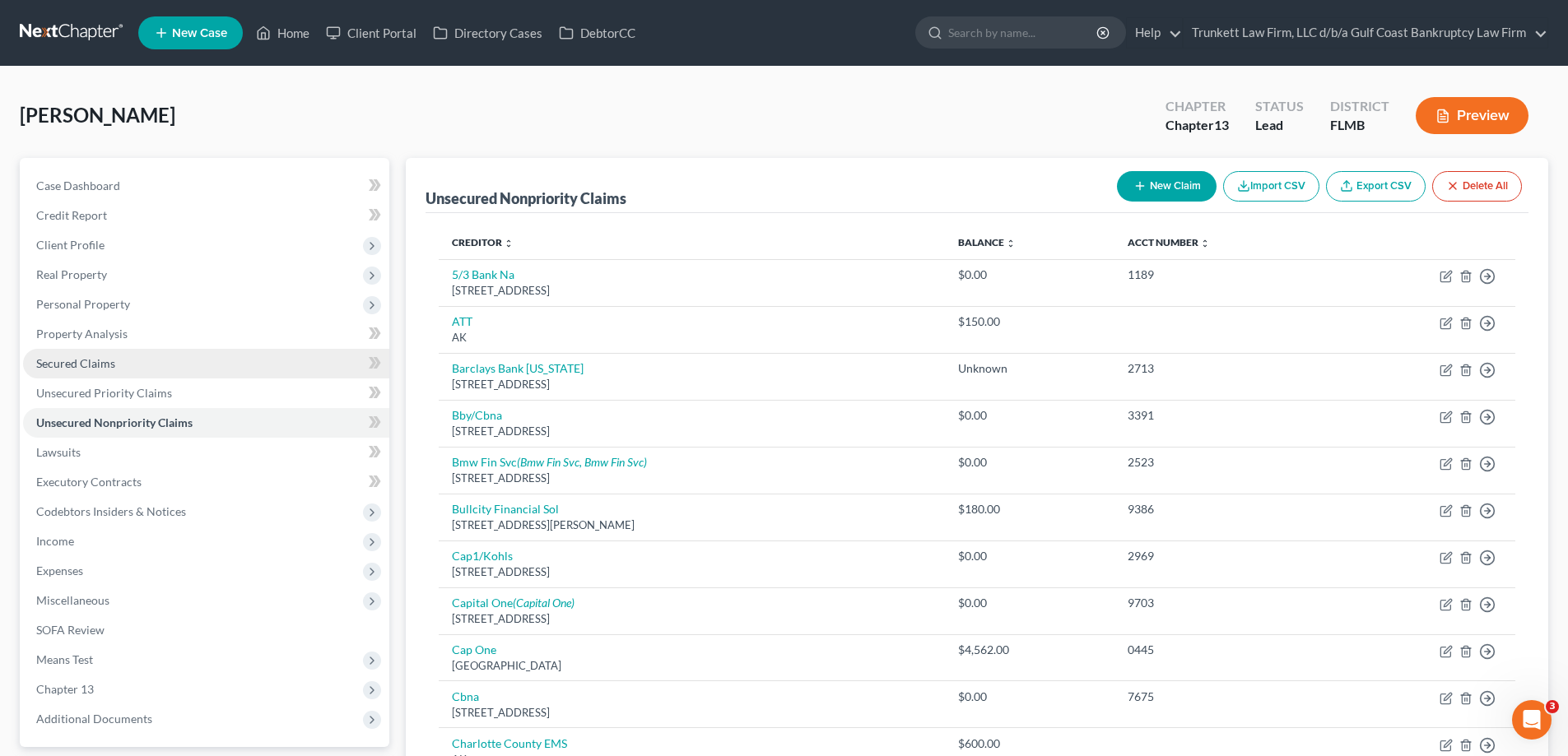
click at [118, 363] on link "Secured Claims" at bounding box center [206, 363] width 366 height 30
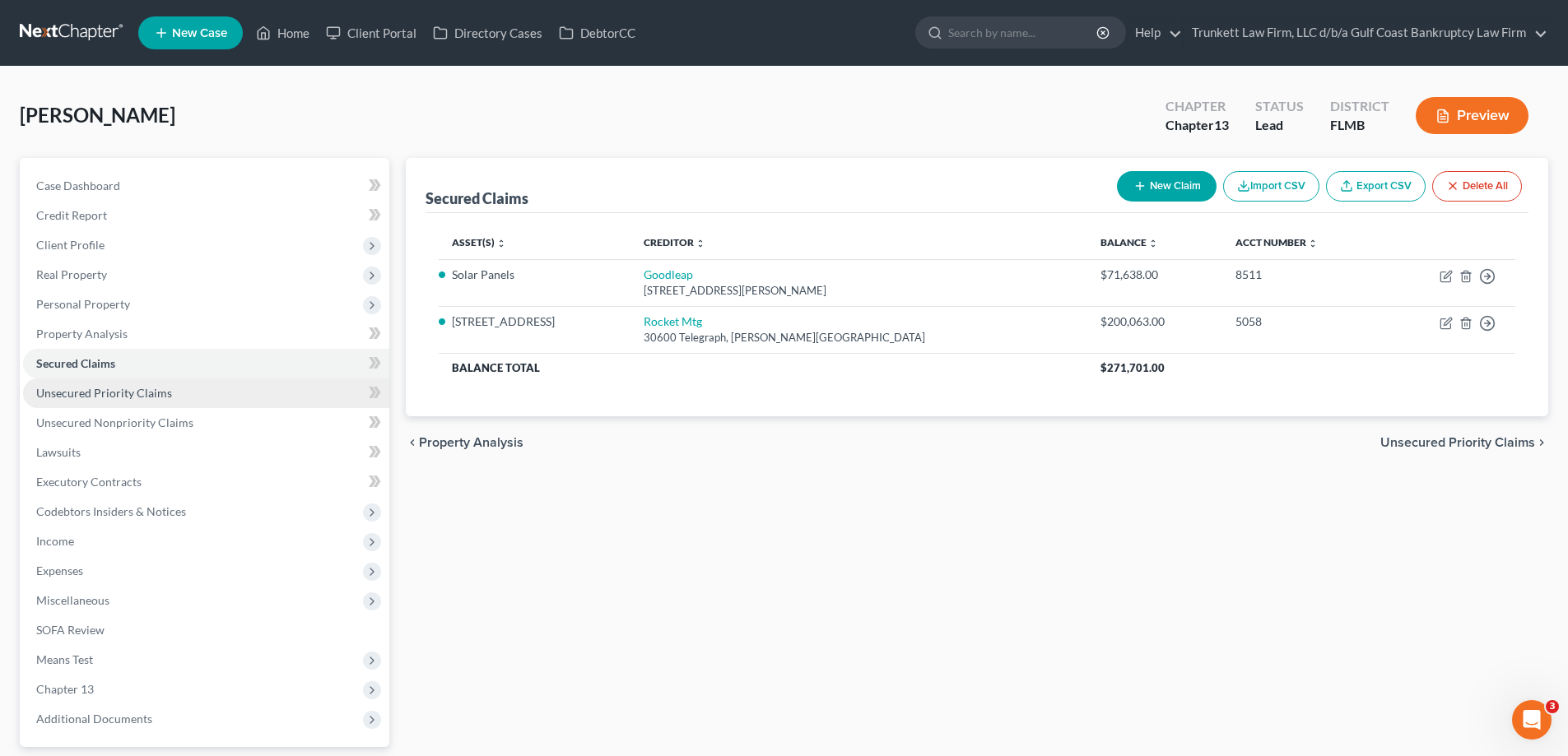
click at [125, 384] on link "Unsecured Priority Claims" at bounding box center [206, 393] width 366 height 30
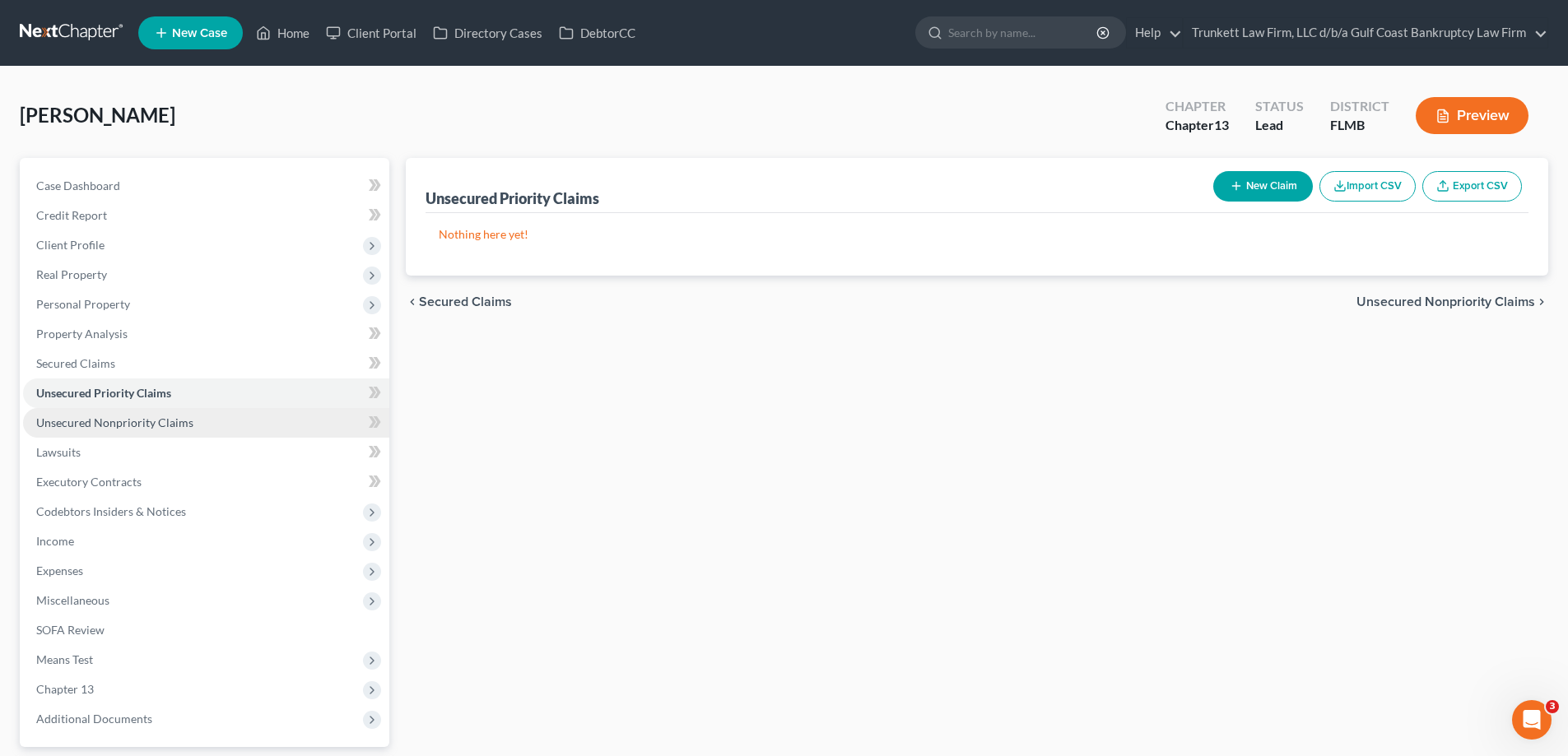
click at [133, 420] on span "Unsecured Nonpriority Claims" at bounding box center [114, 422] width 157 height 14
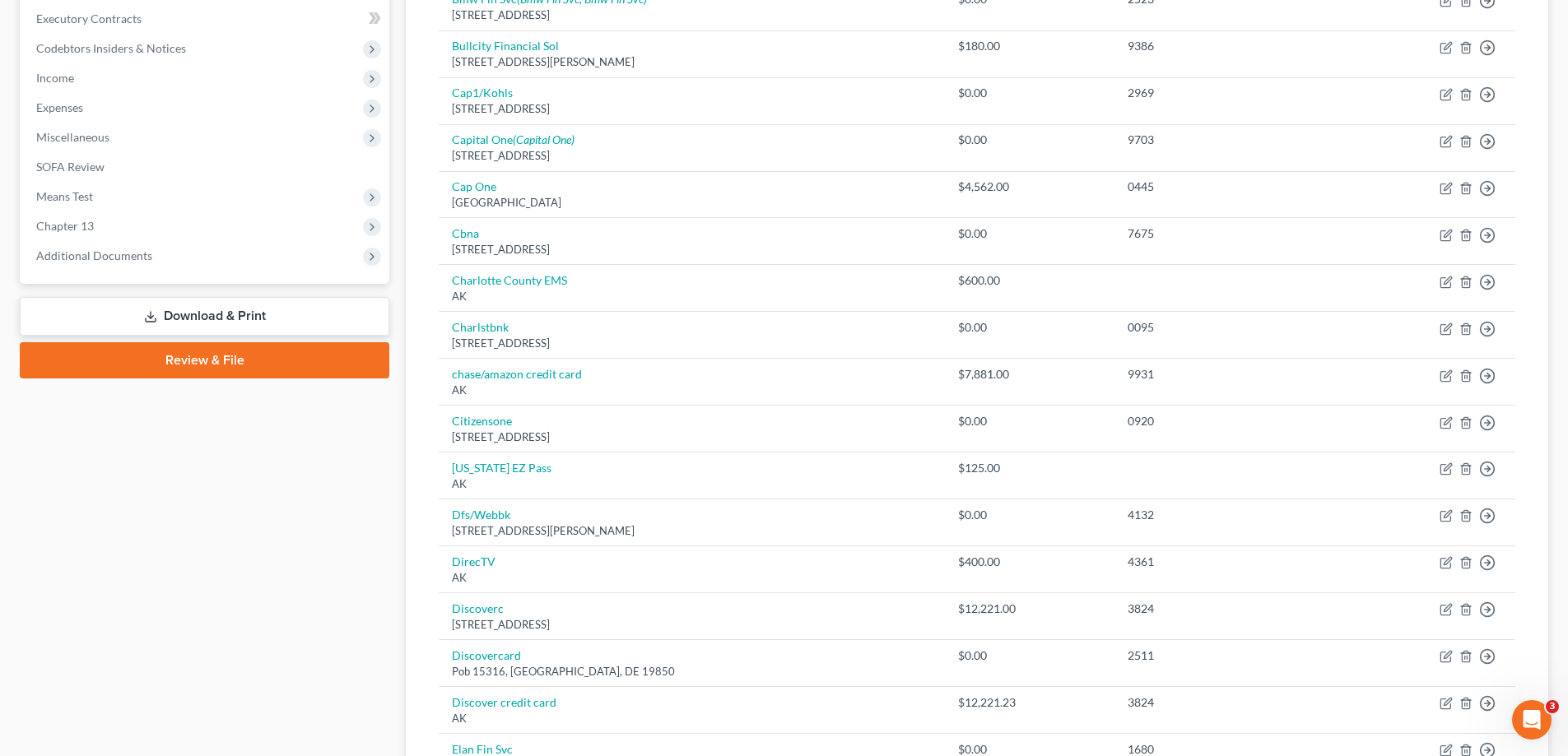
scroll to position [321, 0]
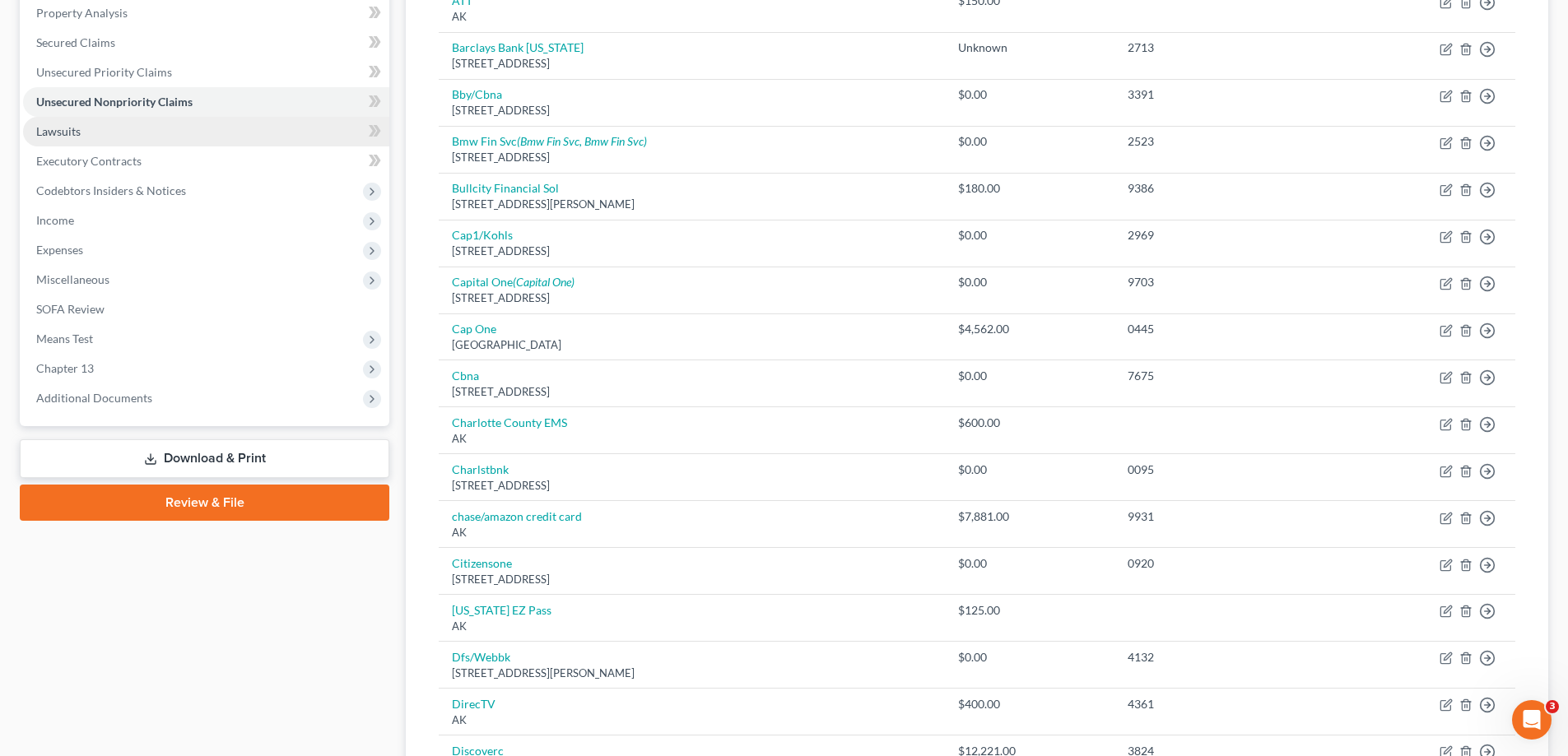
click at [101, 129] on link "Lawsuits" at bounding box center [206, 132] width 366 height 30
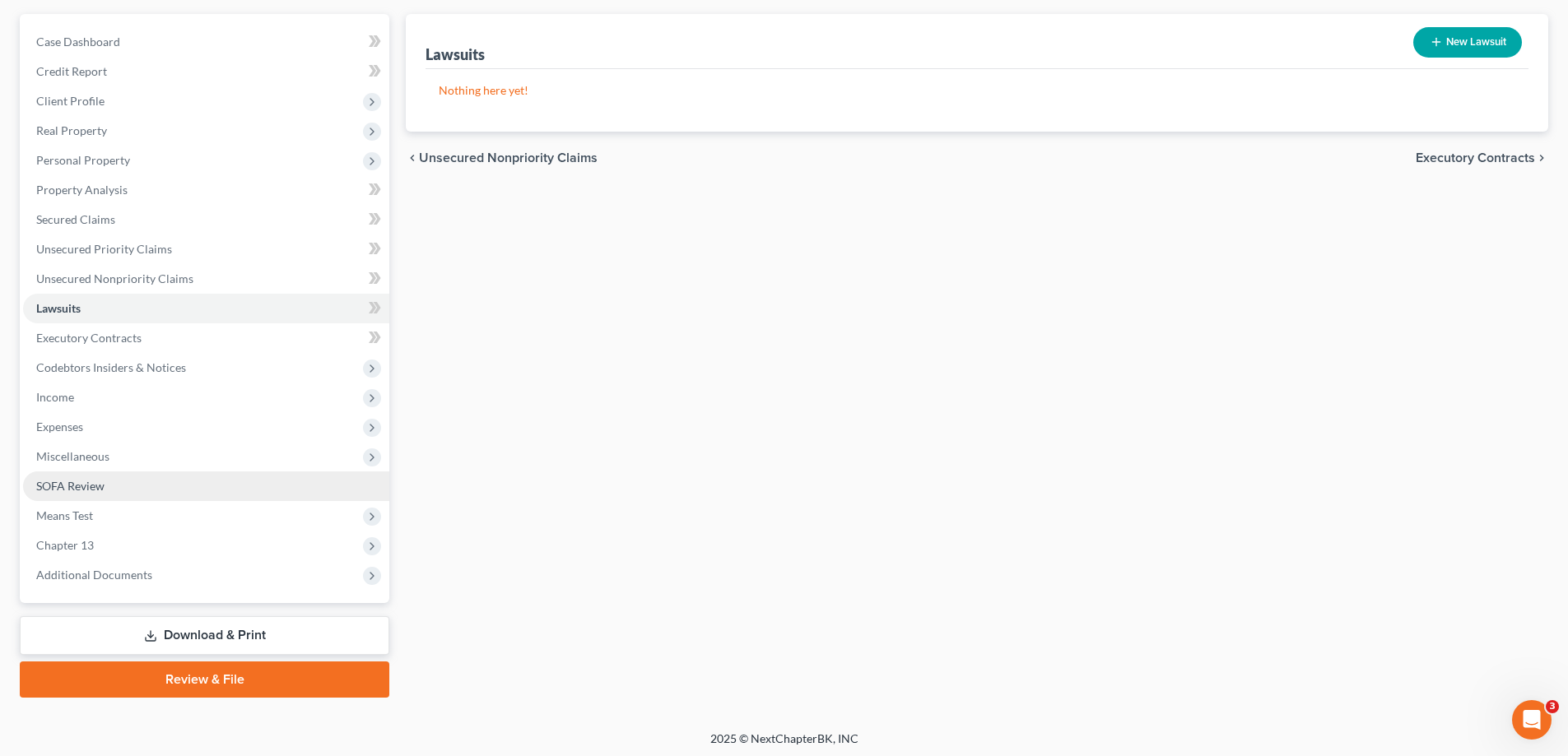
scroll to position [148, 0]
